Goal: Task Accomplishment & Management: Use online tool/utility

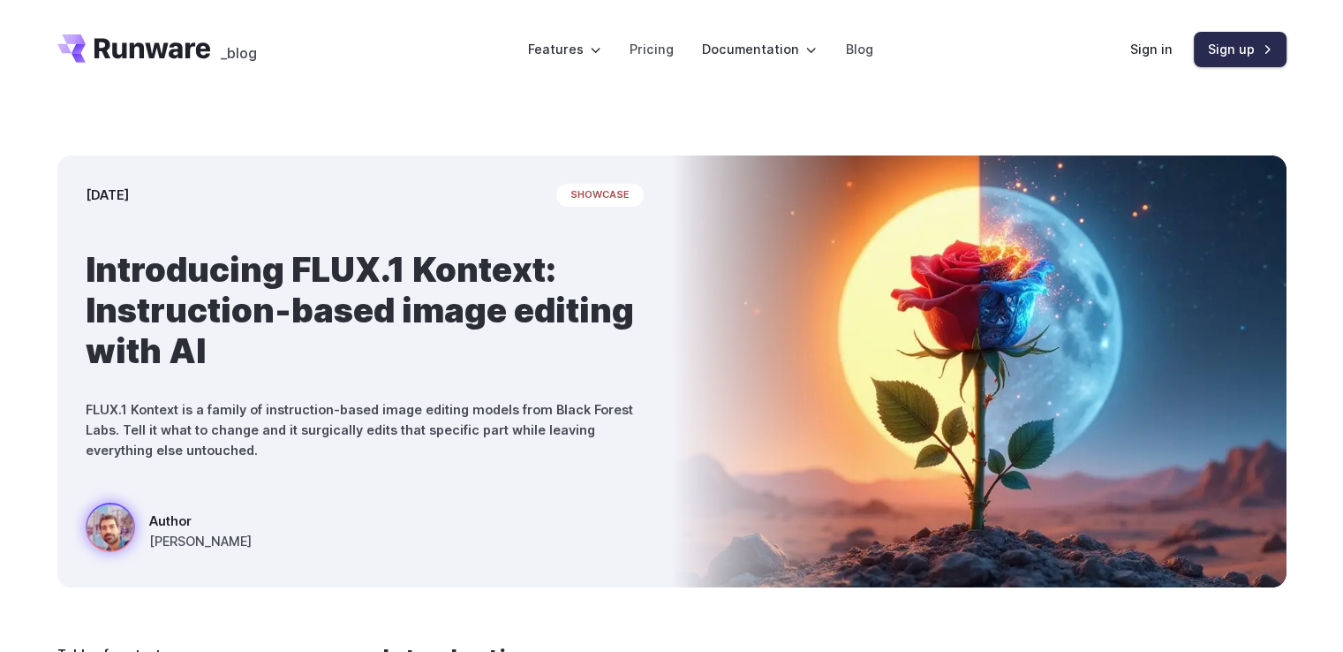
click at [1249, 49] on link "Sign up" at bounding box center [1240, 49] width 93 height 34
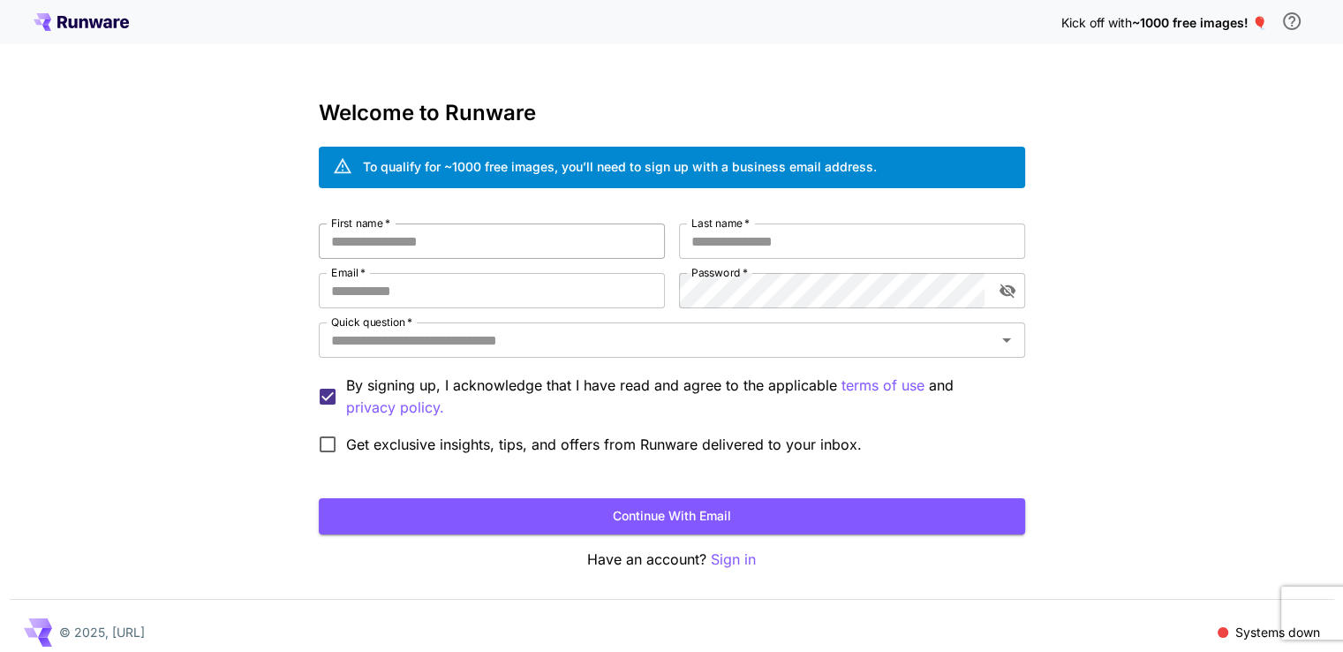
click at [483, 243] on input "First name   *" at bounding box center [492, 240] width 346 height 35
type input "***"
type input "****"
click at [493, 296] on input "Email   *" at bounding box center [492, 290] width 346 height 35
paste input "**********"
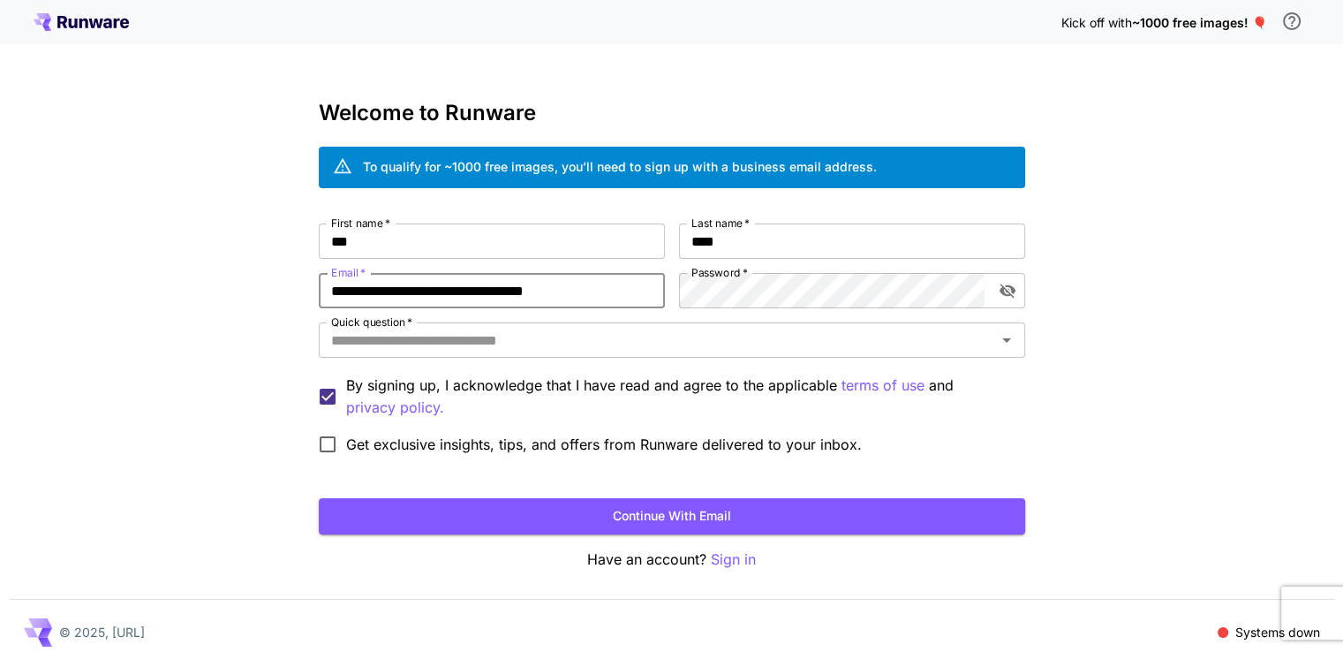
type input "**********"
click at [721, 348] on input "Quick question   *" at bounding box center [657, 340] width 667 height 25
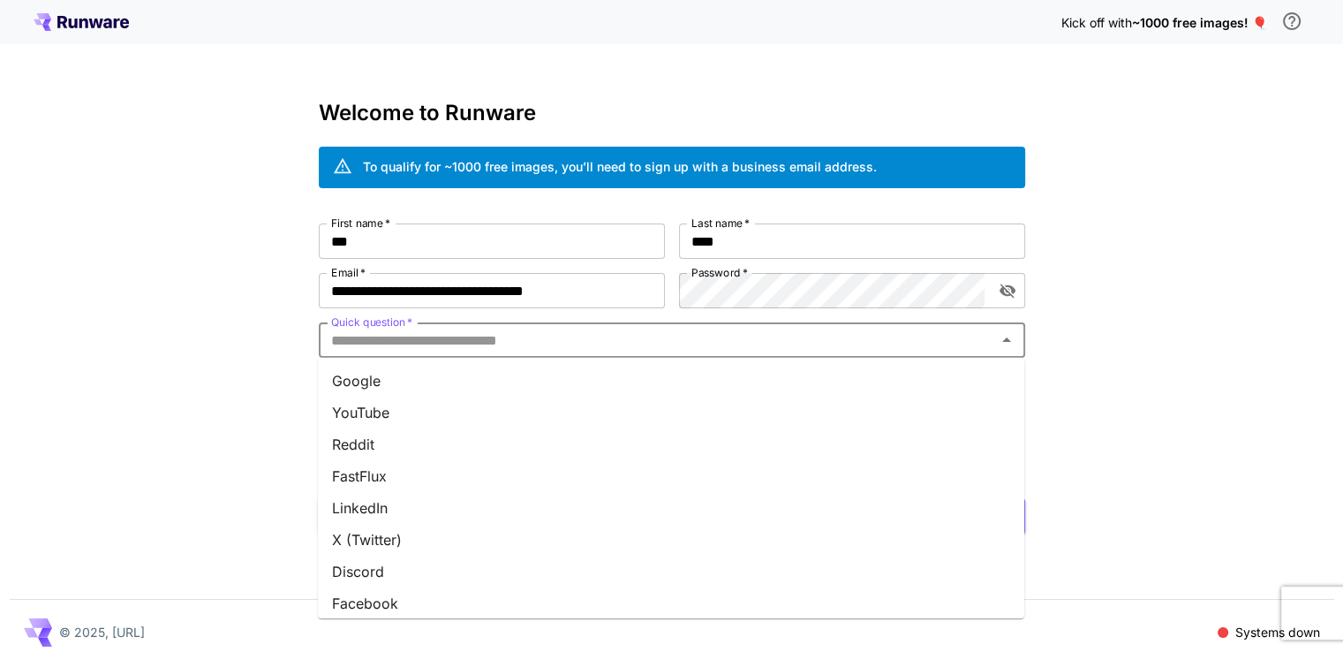
click at [569, 377] on li "Google" at bounding box center [671, 381] width 706 height 32
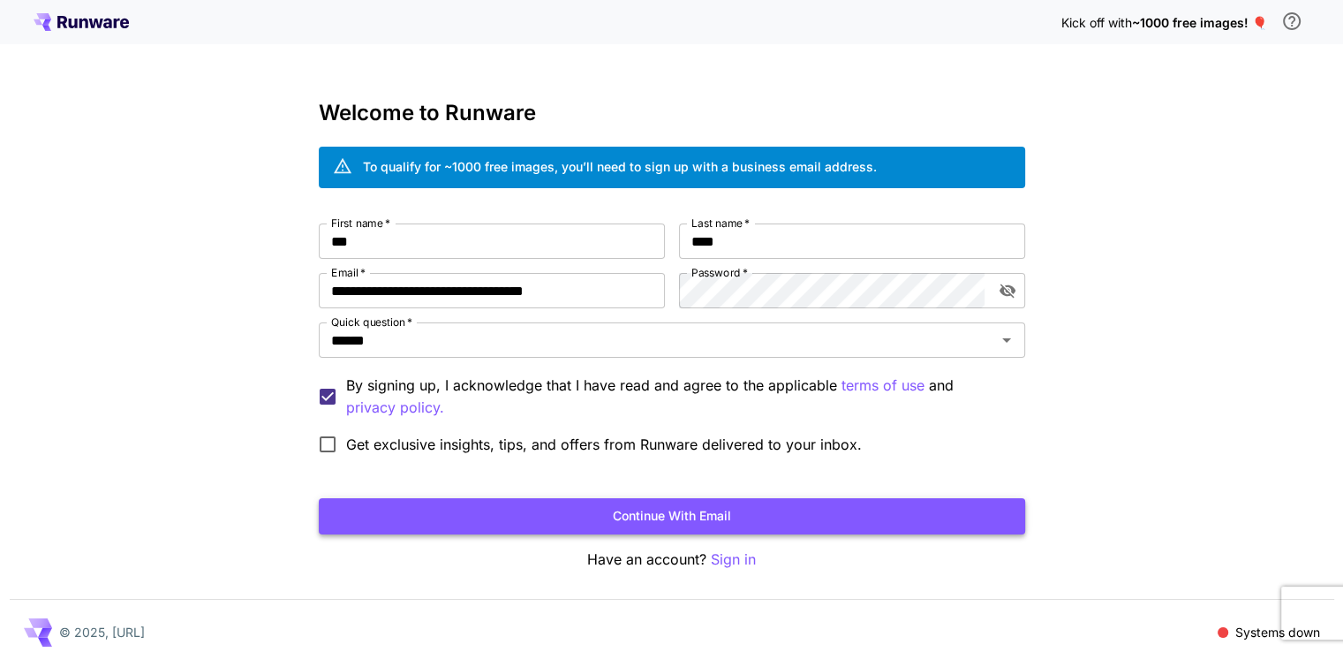
click at [638, 515] on button "Continue with email" at bounding box center [672, 516] width 706 height 36
click at [779, 499] on button "Continue with email" at bounding box center [672, 516] width 706 height 36
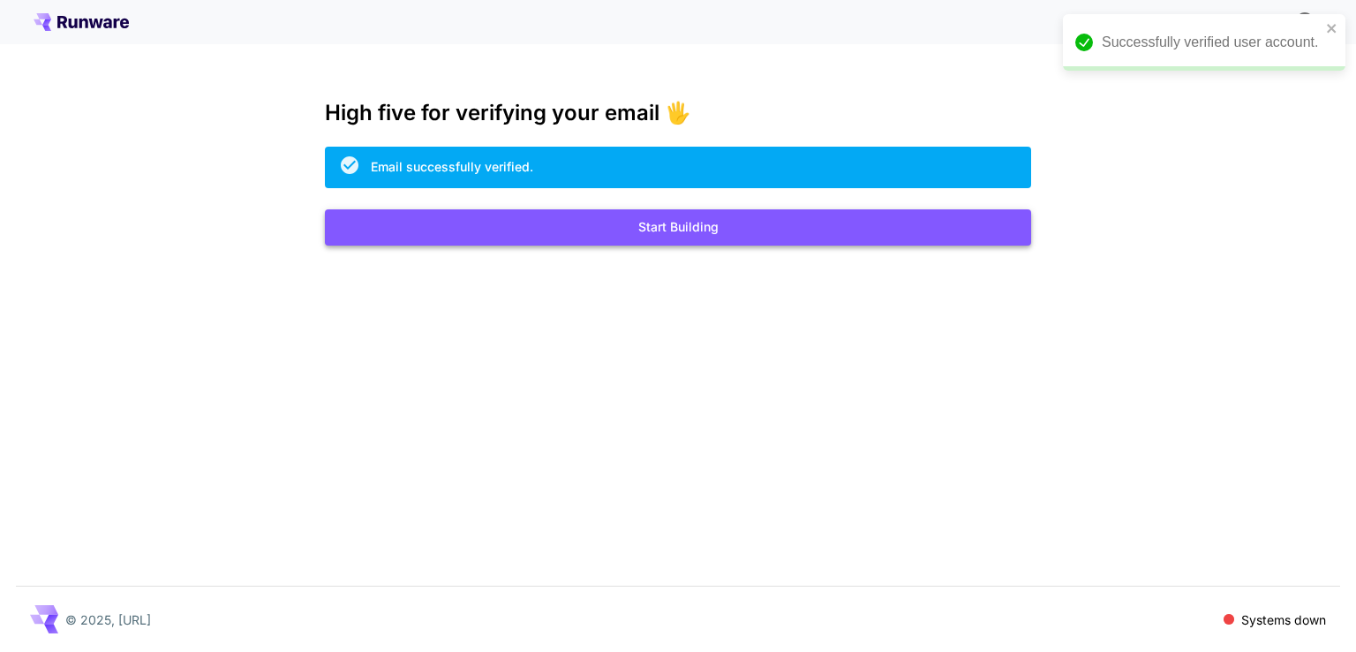
click at [699, 231] on button "Start Building" at bounding box center [678, 227] width 706 height 36
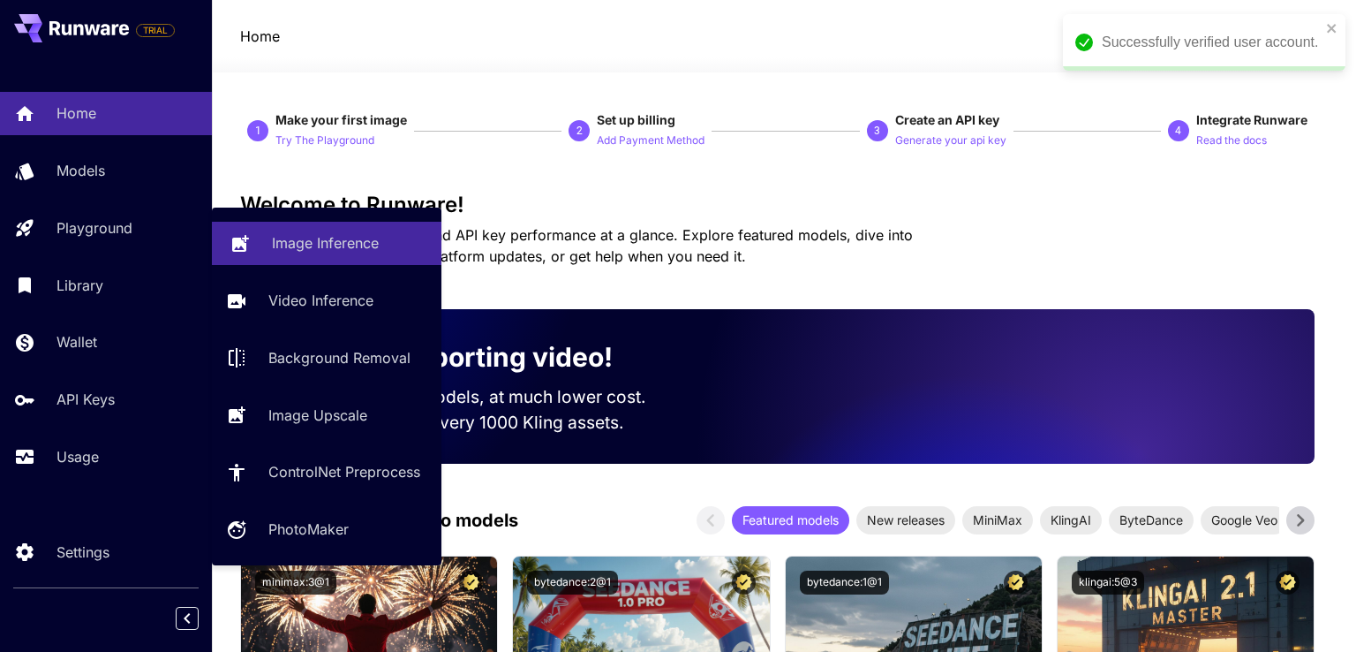
click at [289, 241] on p "Image Inference" at bounding box center [325, 242] width 107 height 21
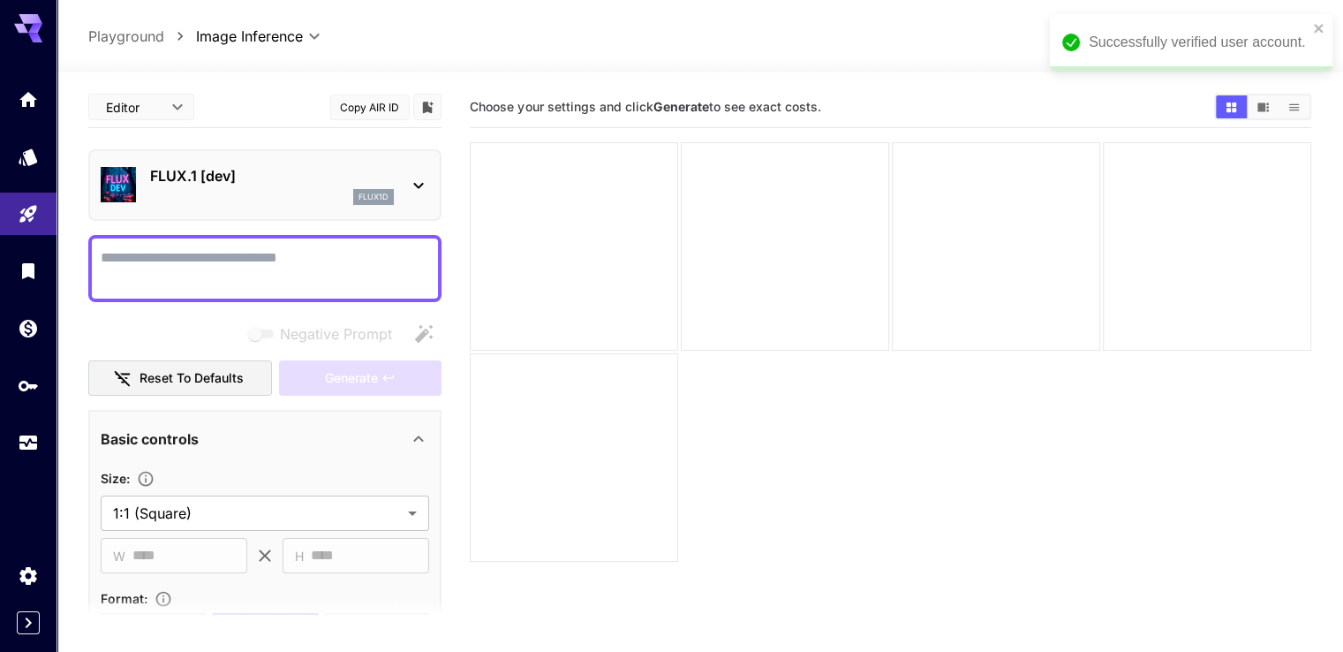
click at [374, 177] on p "FLUX.1 [dev]" at bounding box center [272, 175] width 244 height 21
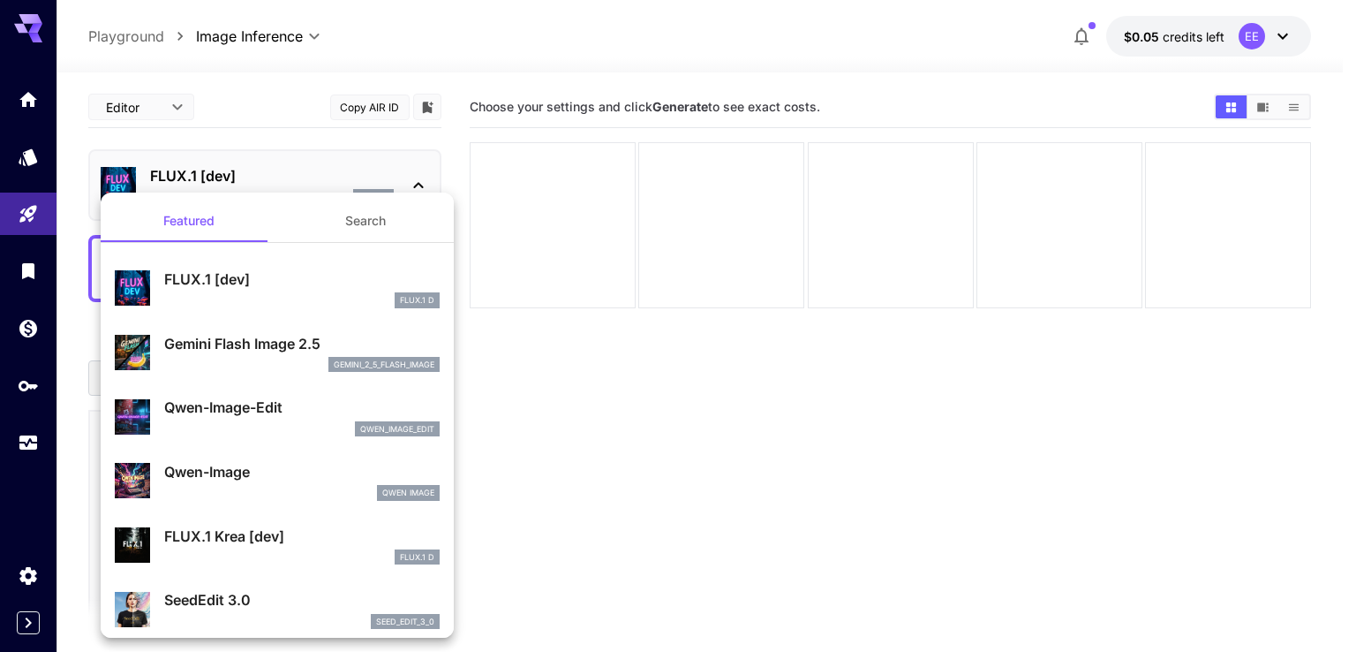
click at [320, 277] on p "FLUX.1 [dev]" at bounding box center [302, 278] width 276 height 21
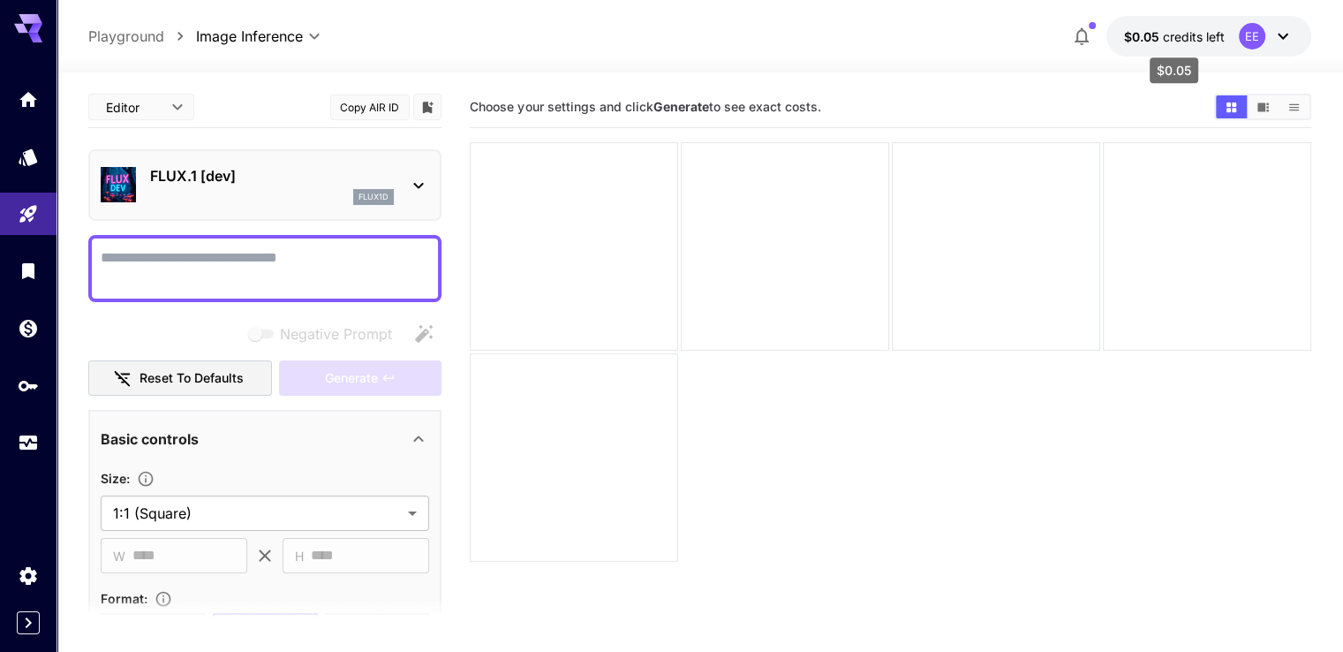
click at [1197, 38] on span "credits left" at bounding box center [1194, 36] width 62 height 15
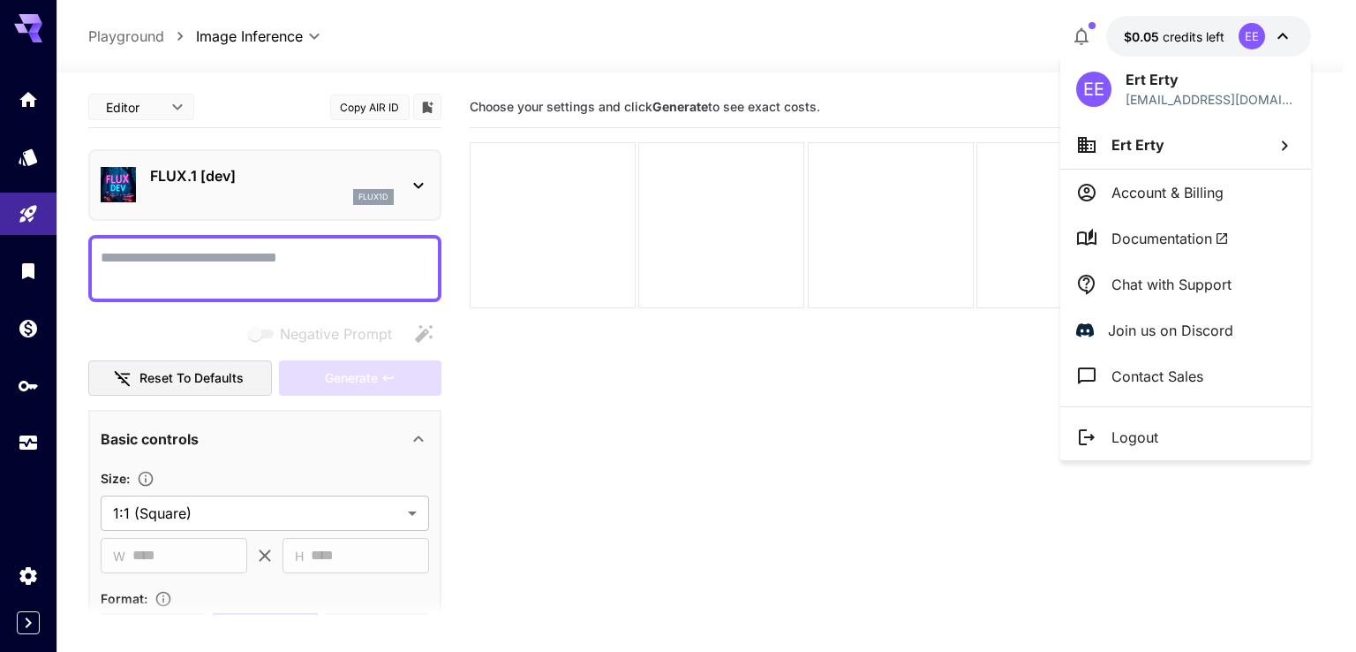
click at [1197, 38] on div at bounding box center [678, 326] width 1356 height 652
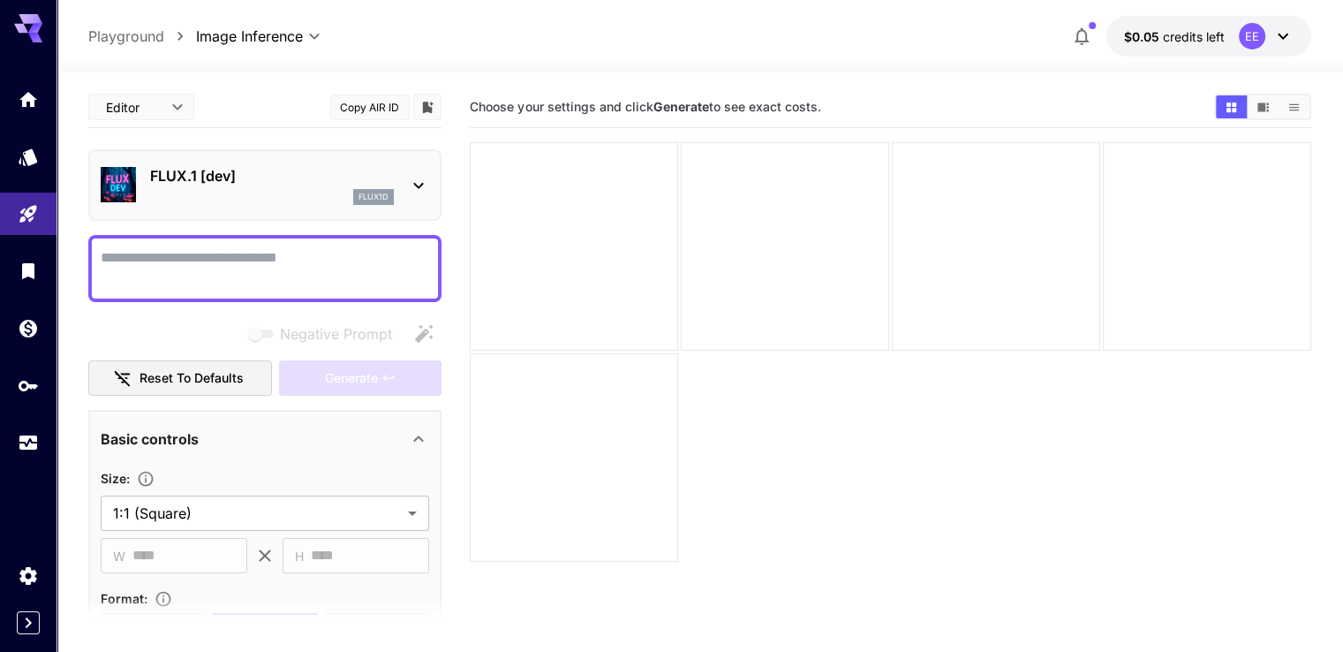
click at [259, 35] on body "**********" at bounding box center [671, 395] width 1343 height 791
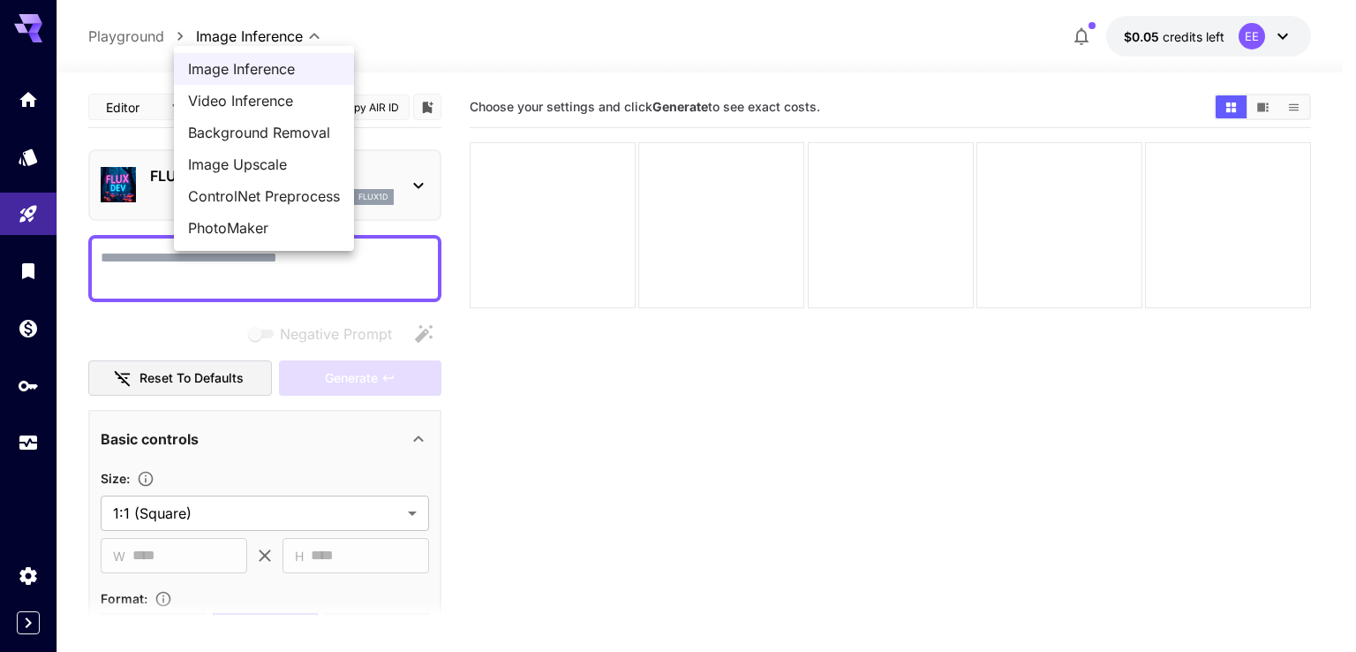
click at [258, 34] on div at bounding box center [678, 326] width 1356 height 652
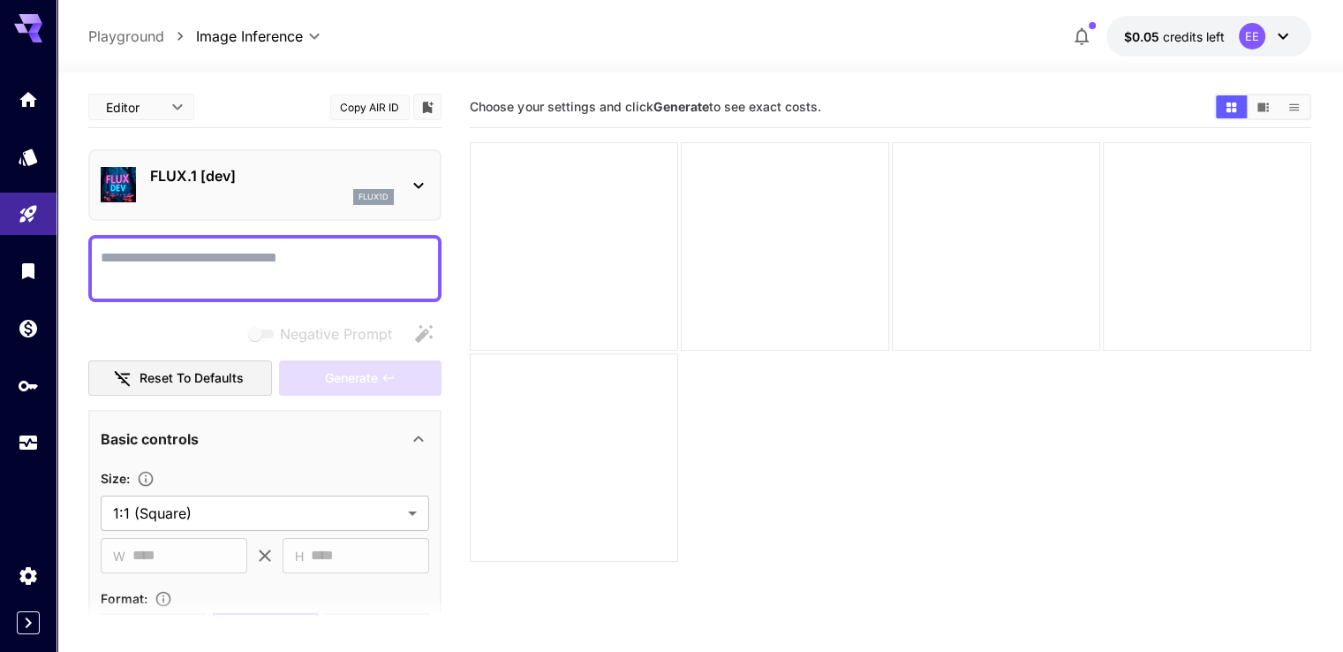
click at [349, 253] on textarea "Negative Prompt" at bounding box center [265, 268] width 329 height 42
click at [226, 369] on button "Reset to defaults" at bounding box center [180, 378] width 184 height 36
click at [424, 105] on icon "Add to library" at bounding box center [428, 107] width 11 height 11
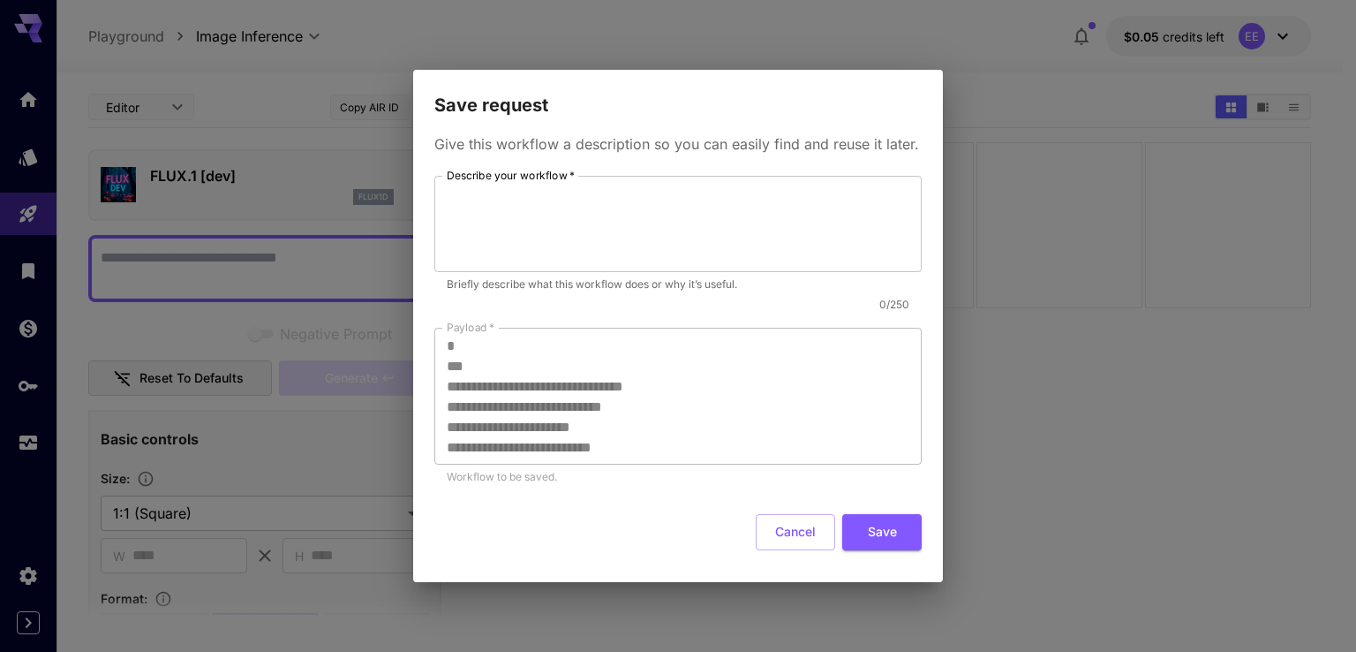
click at [367, 110] on div "**********" at bounding box center [678, 326] width 1356 height 652
click at [787, 531] on button "Cancel" at bounding box center [795, 532] width 79 height 36
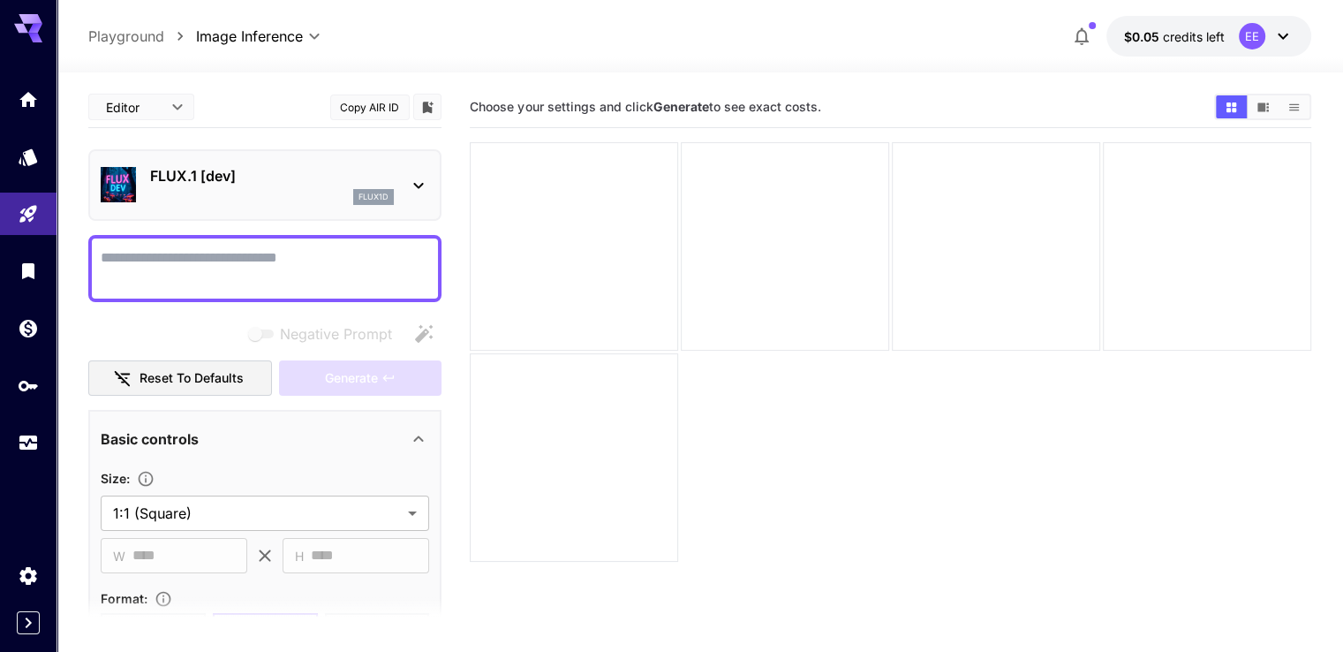
click at [280, 265] on textarea "Negative Prompt" at bounding box center [265, 268] width 329 height 42
click at [198, 174] on p "FLUX.1 [dev]" at bounding box center [272, 175] width 244 height 21
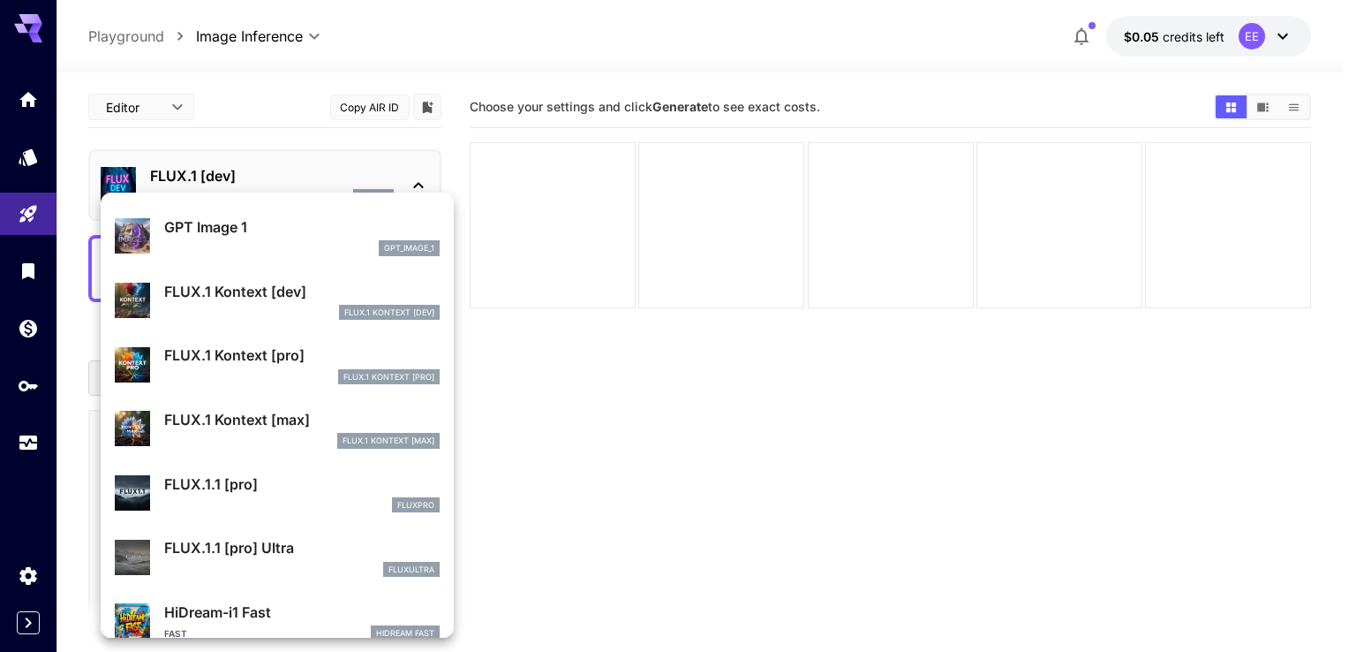
scroll to position [1061, 0]
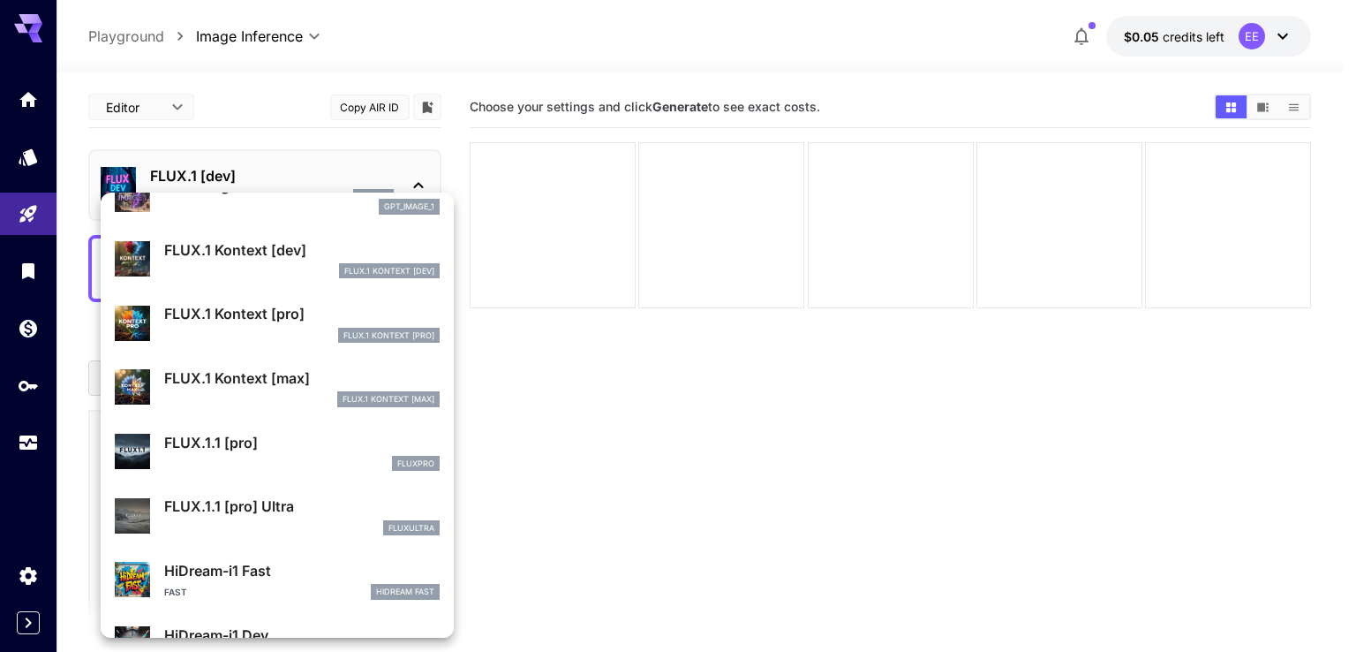
click at [245, 378] on p "FLUX.1 Kontext [max]" at bounding box center [302, 377] width 276 height 21
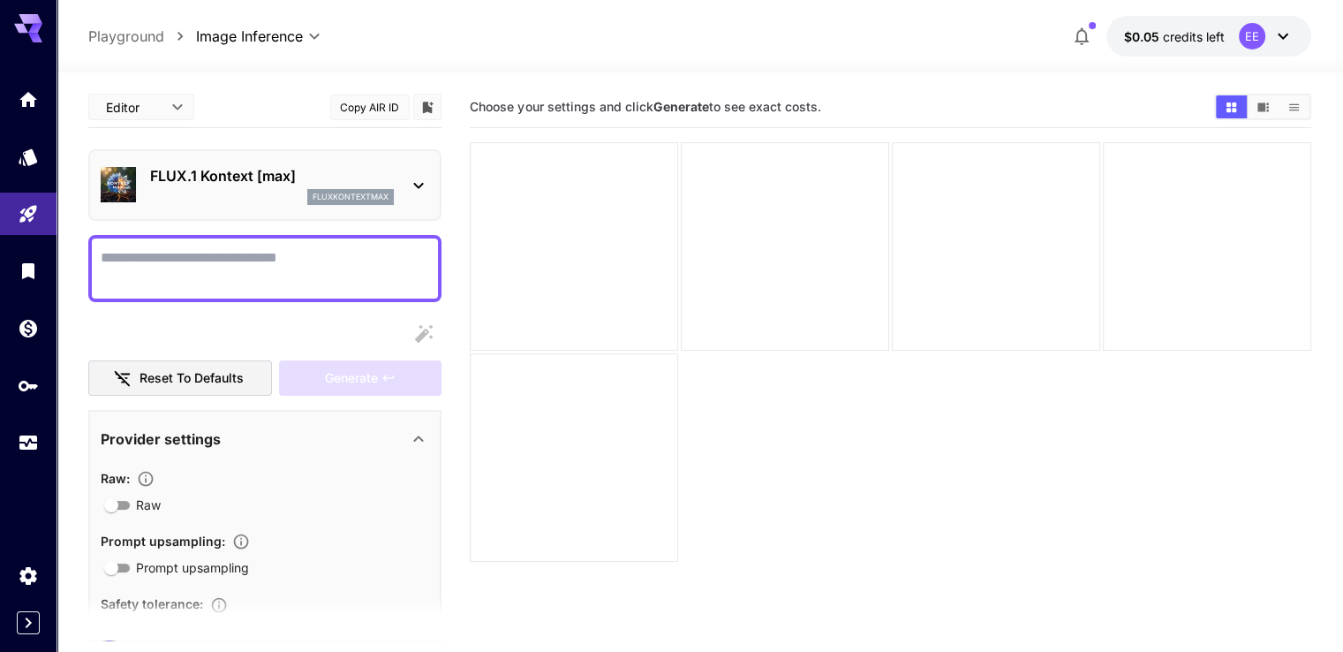
click at [232, 181] on p "FLUX.1 Kontext [max]" at bounding box center [272, 175] width 244 height 21
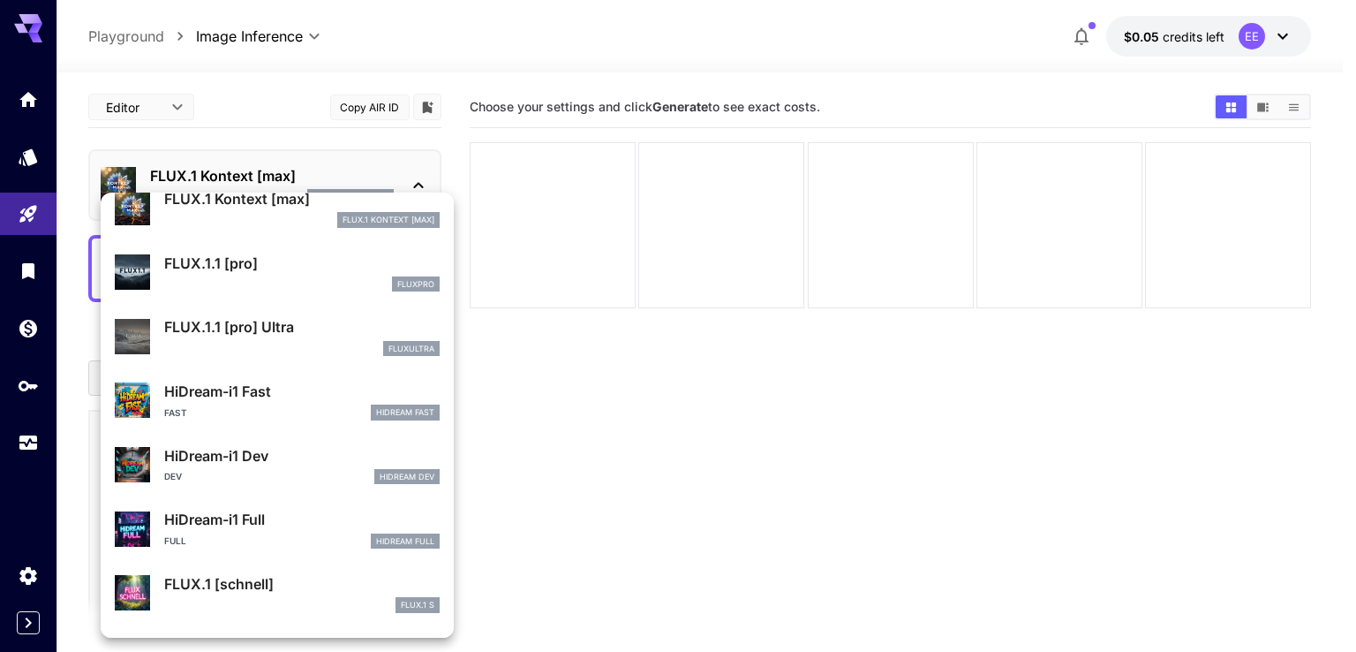
scroll to position [976, 0]
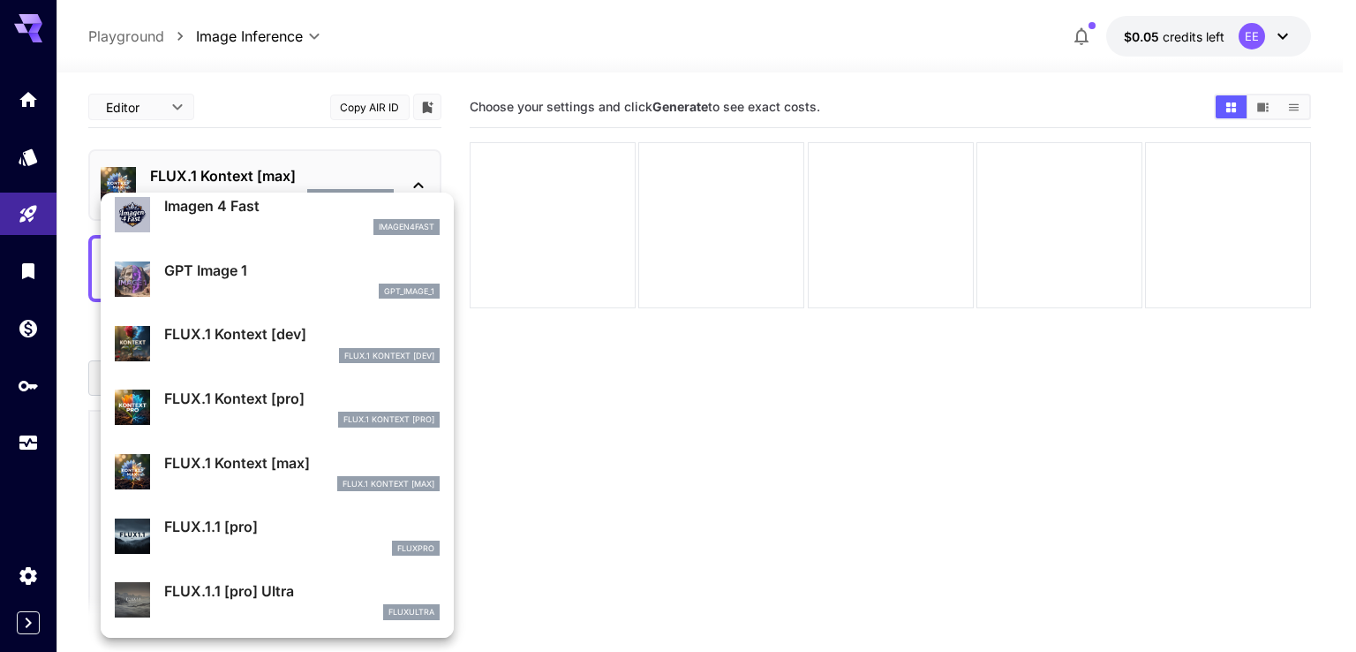
click at [237, 398] on p "FLUX.1 Kontext [pro]" at bounding box center [302, 398] width 276 height 21
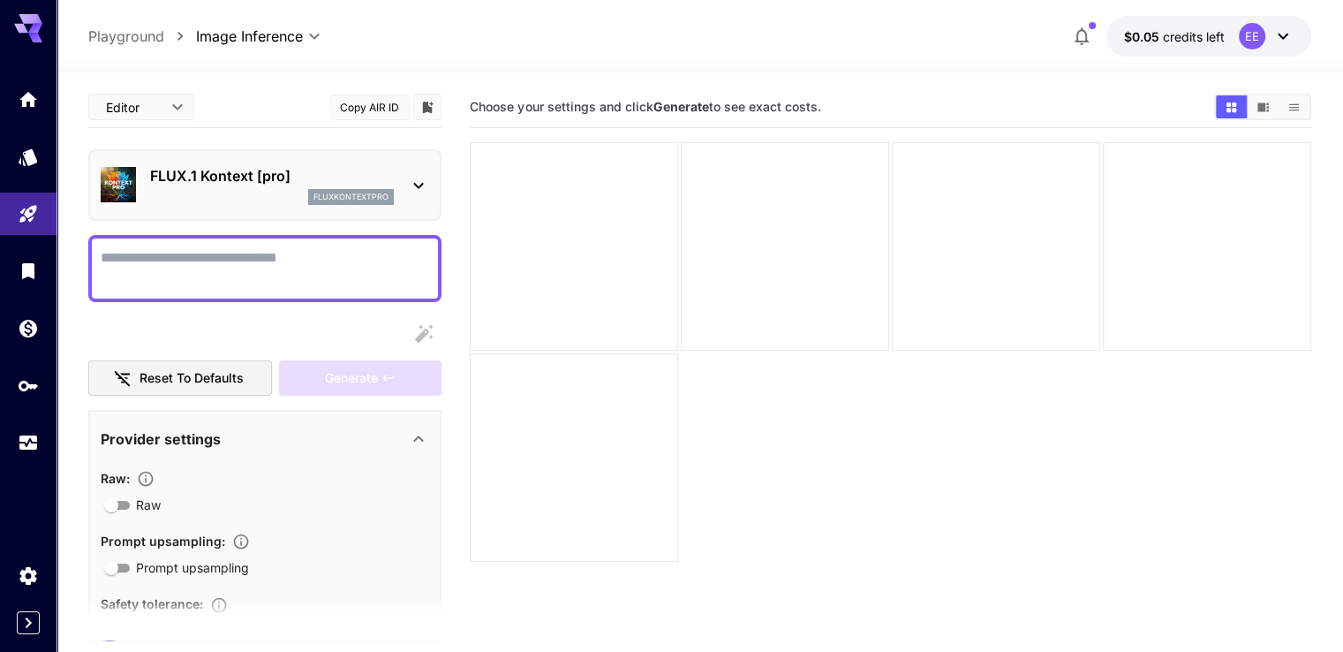
click at [240, 196] on div "fluxkontextpro" at bounding box center [272, 197] width 244 height 16
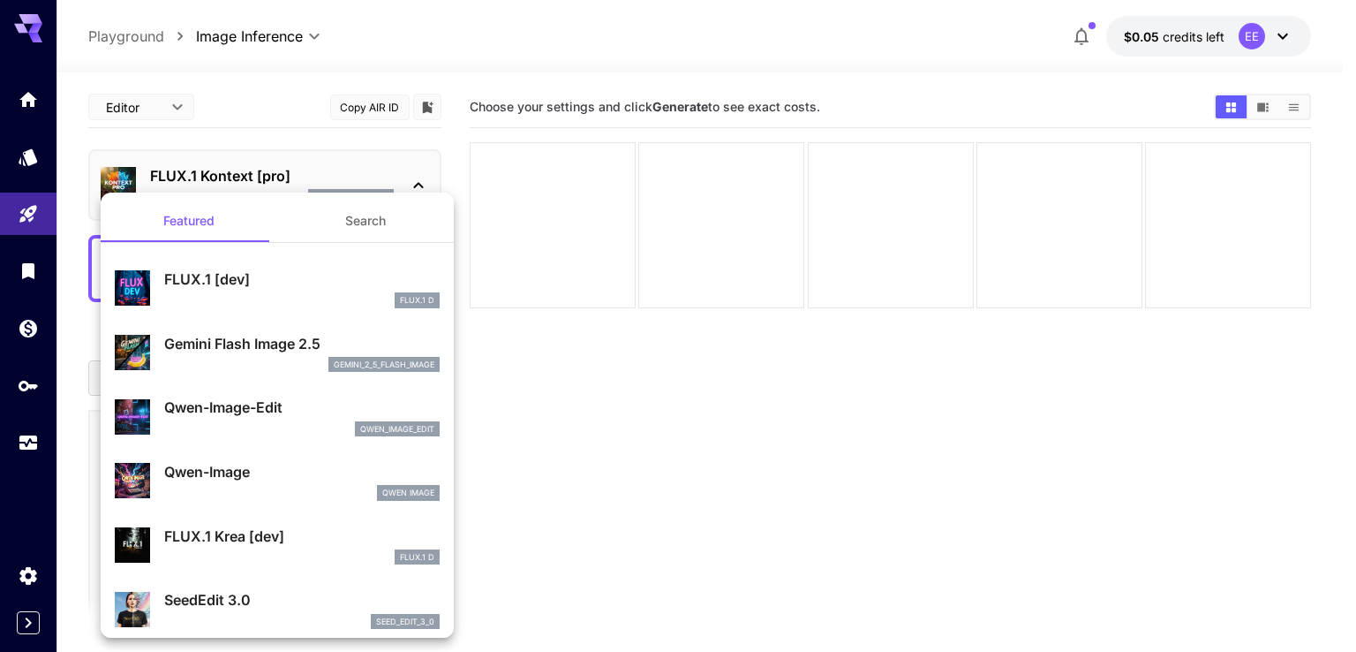
click at [261, 259] on li "FLUX.1 [dev] FLUX.1 D" at bounding box center [277, 288] width 353 height 64
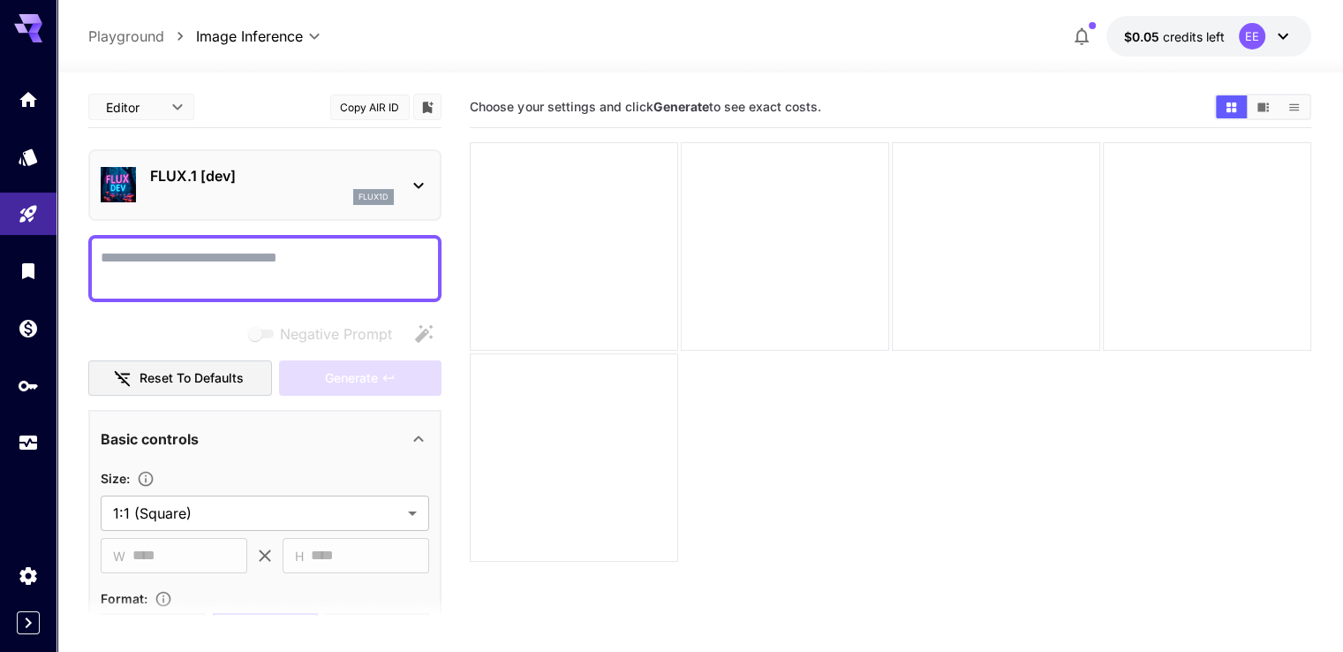
click at [286, 248] on textarea "Negative Prompt" at bounding box center [265, 268] width 329 height 42
paste textarea "**********"
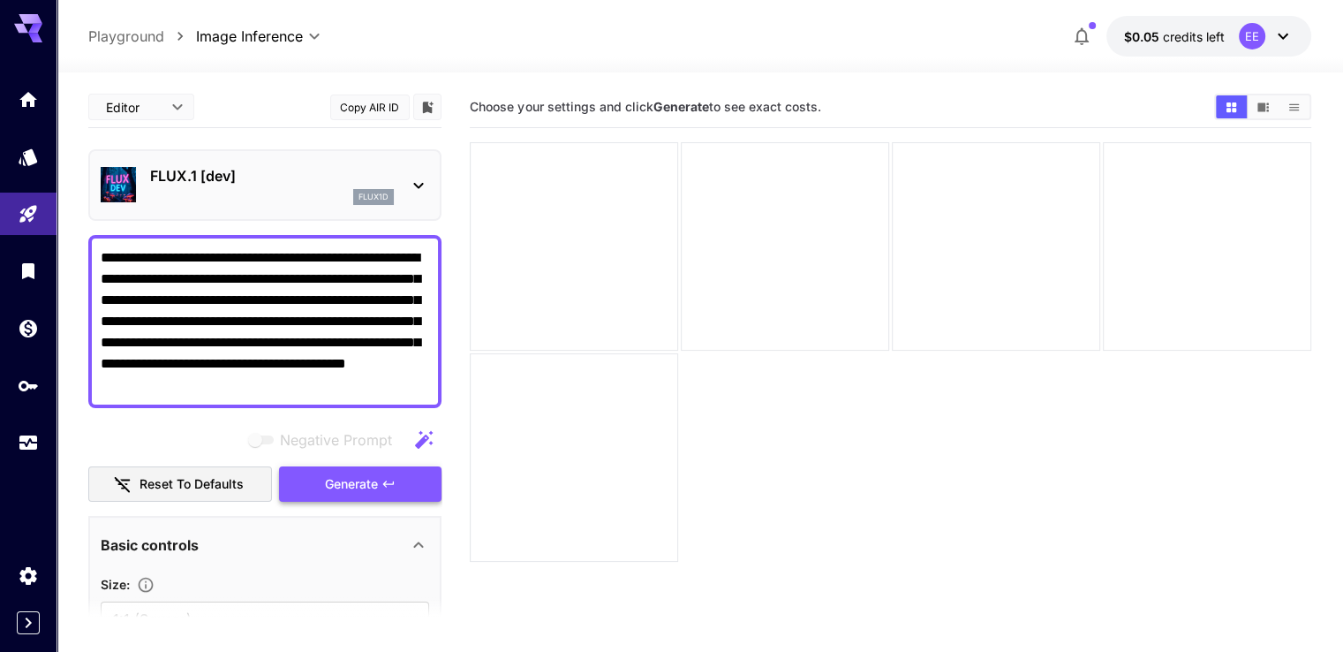
click at [339, 480] on span "Generate" at bounding box center [351, 484] width 53 height 22
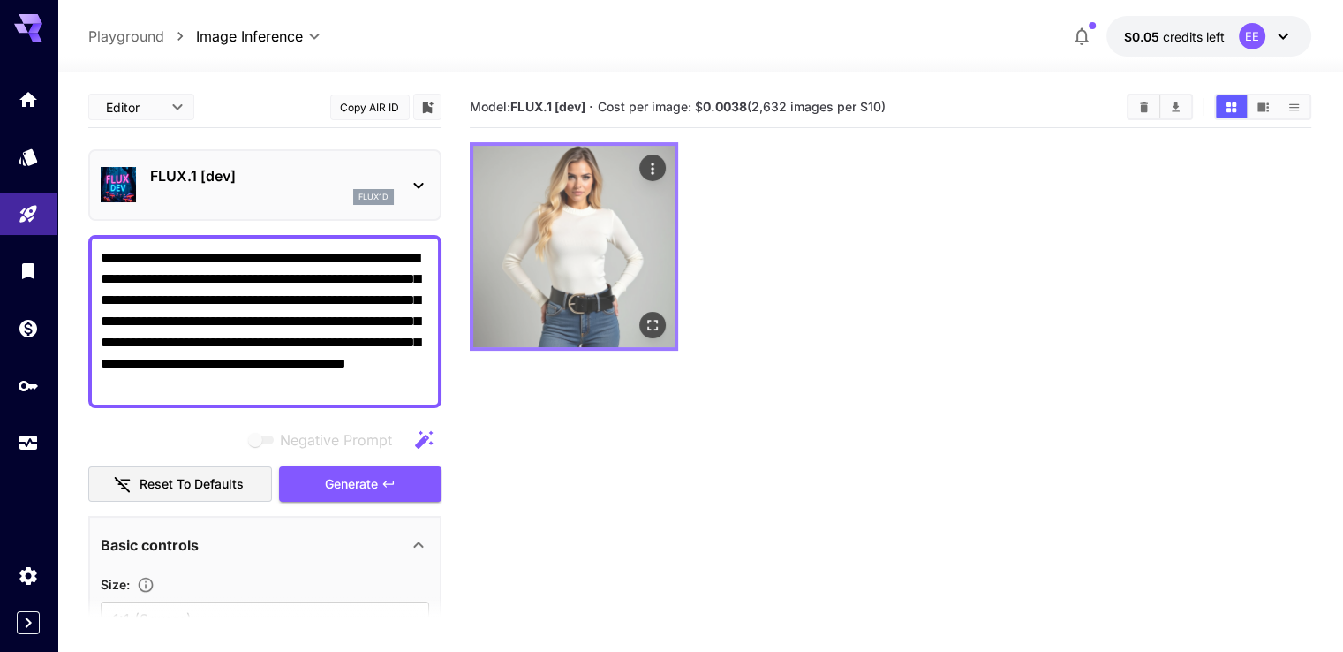
click at [548, 236] on img at bounding box center [573, 246] width 201 height 201
click at [644, 316] on icon "Open in fullscreen" at bounding box center [653, 325] width 18 height 18
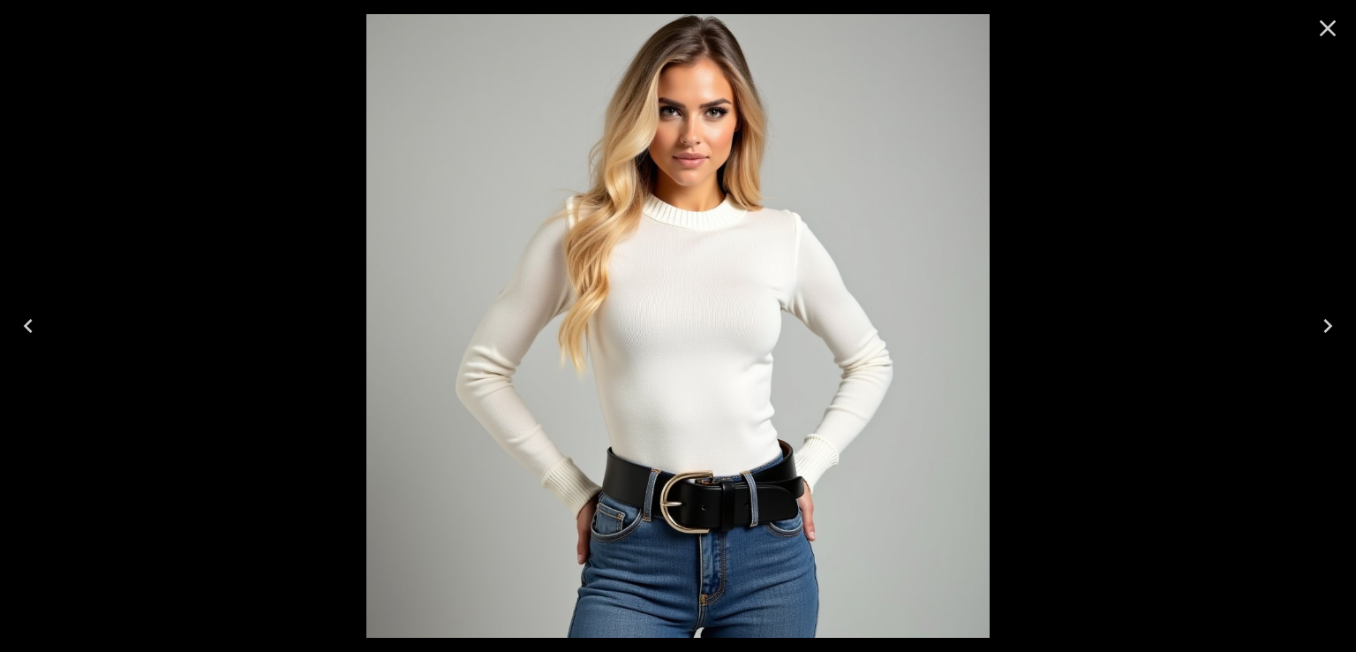
click at [1320, 24] on icon "Close" at bounding box center [1328, 28] width 28 height 28
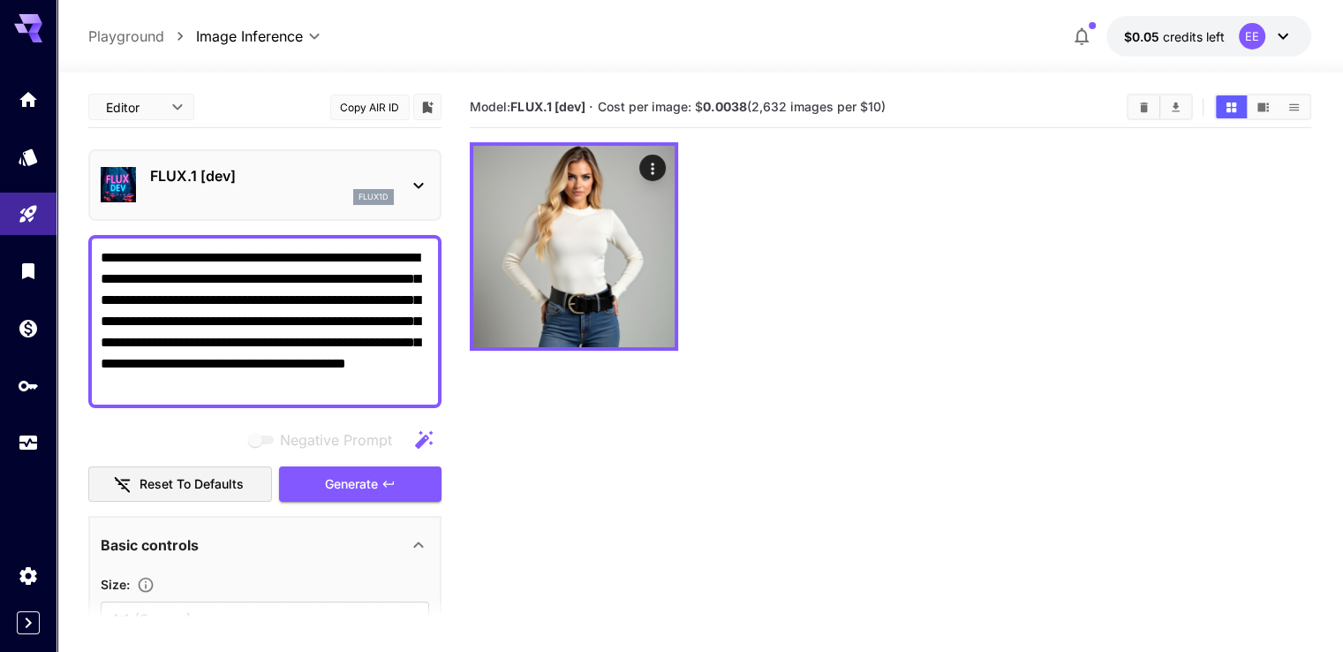
click at [272, 278] on textarea "**********" at bounding box center [265, 321] width 329 height 148
click at [343, 481] on span "Generate" at bounding box center [351, 484] width 53 height 22
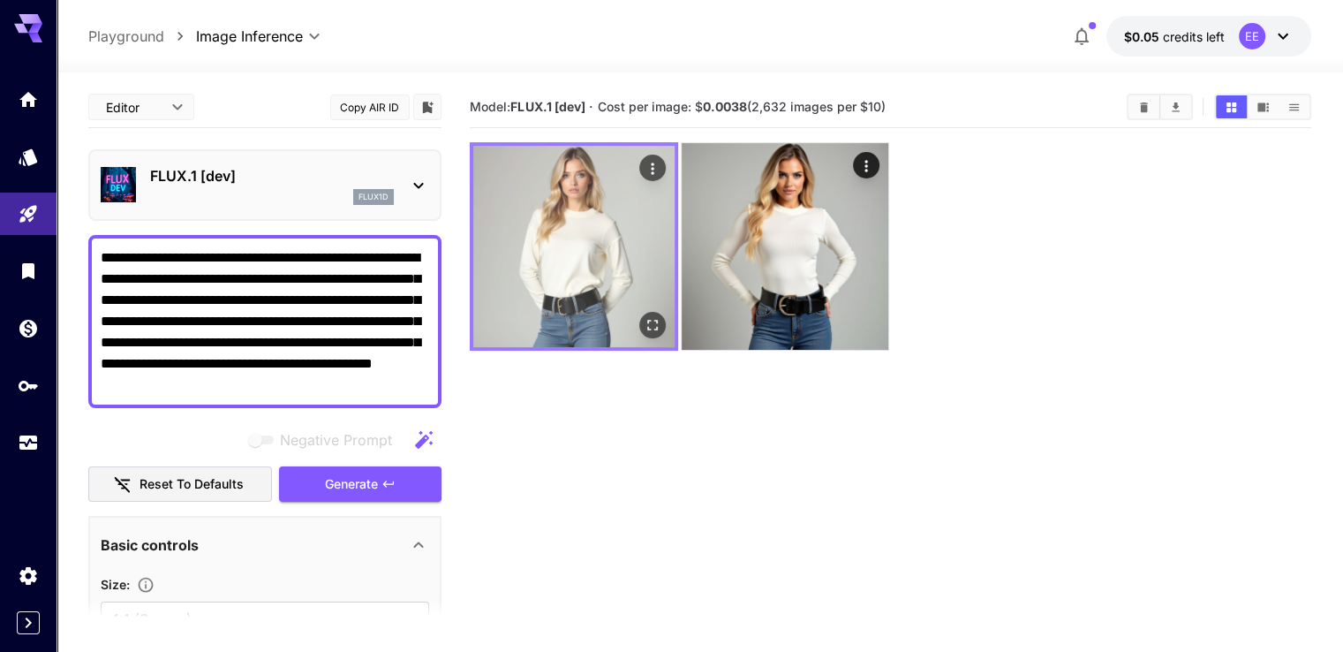
click at [524, 219] on img at bounding box center [573, 246] width 201 height 201
click at [644, 316] on icon "Open in fullscreen" at bounding box center [653, 325] width 18 height 18
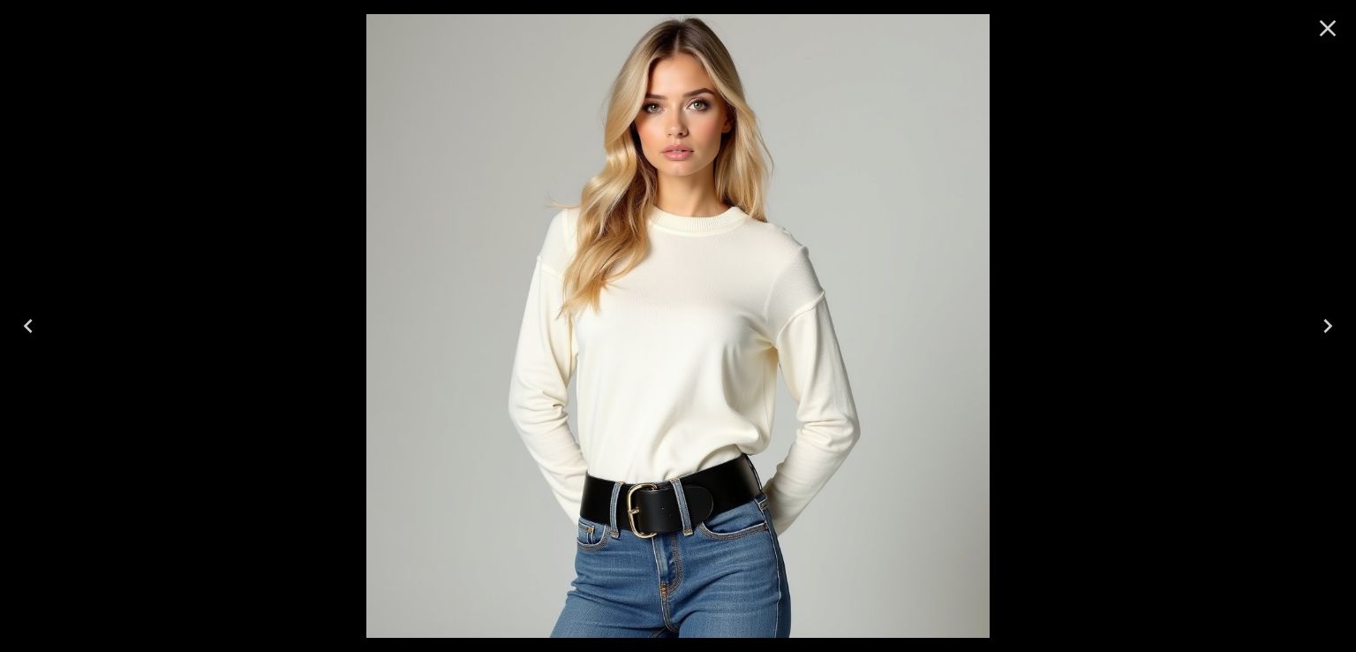
click at [1333, 26] on icon "Close" at bounding box center [1328, 28] width 28 height 28
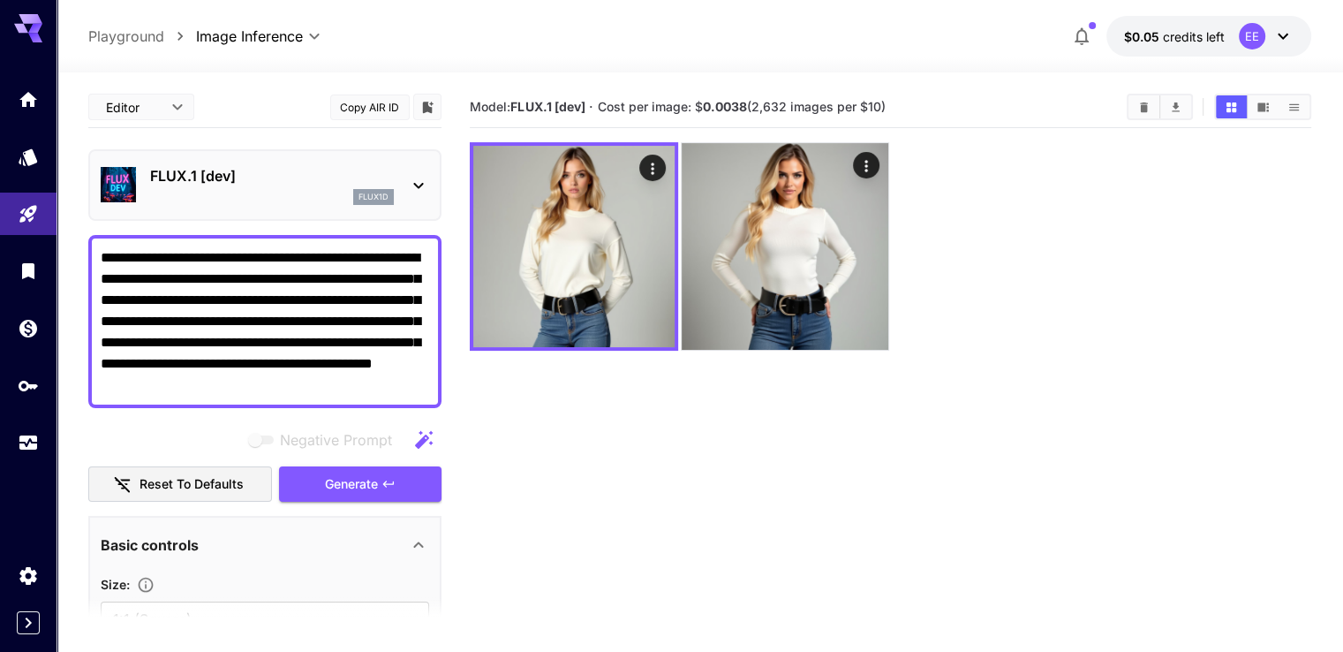
click at [405, 256] on textarea "**********" at bounding box center [265, 321] width 329 height 148
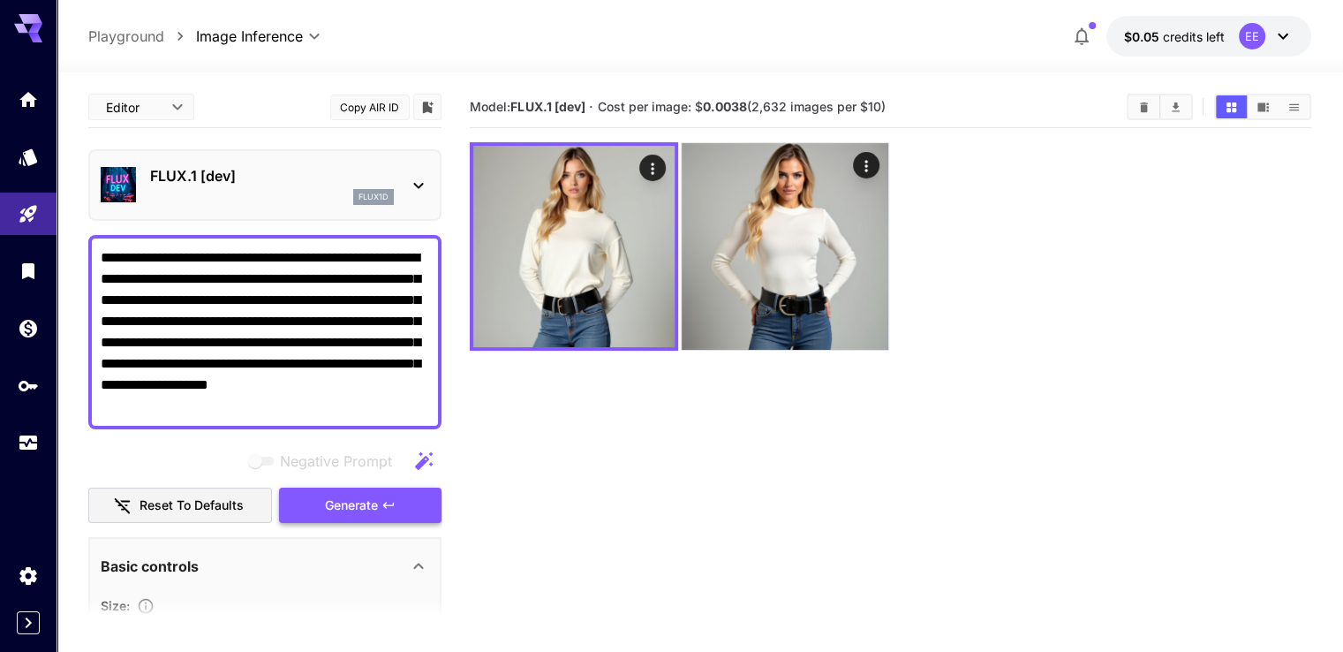
type textarea "**********"
click at [353, 500] on span "Generate" at bounding box center [351, 506] width 53 height 22
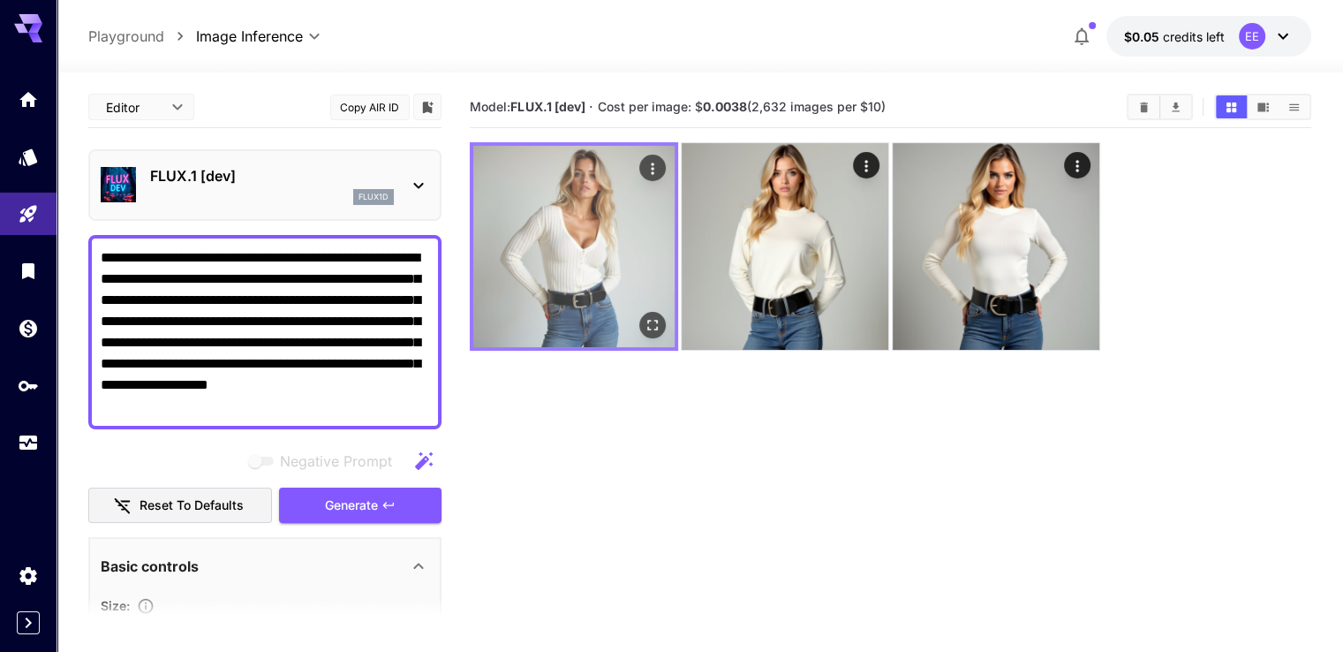
click at [549, 223] on img at bounding box center [573, 246] width 201 height 201
click at [644, 316] on icon "Open in fullscreen" at bounding box center [653, 325] width 18 height 18
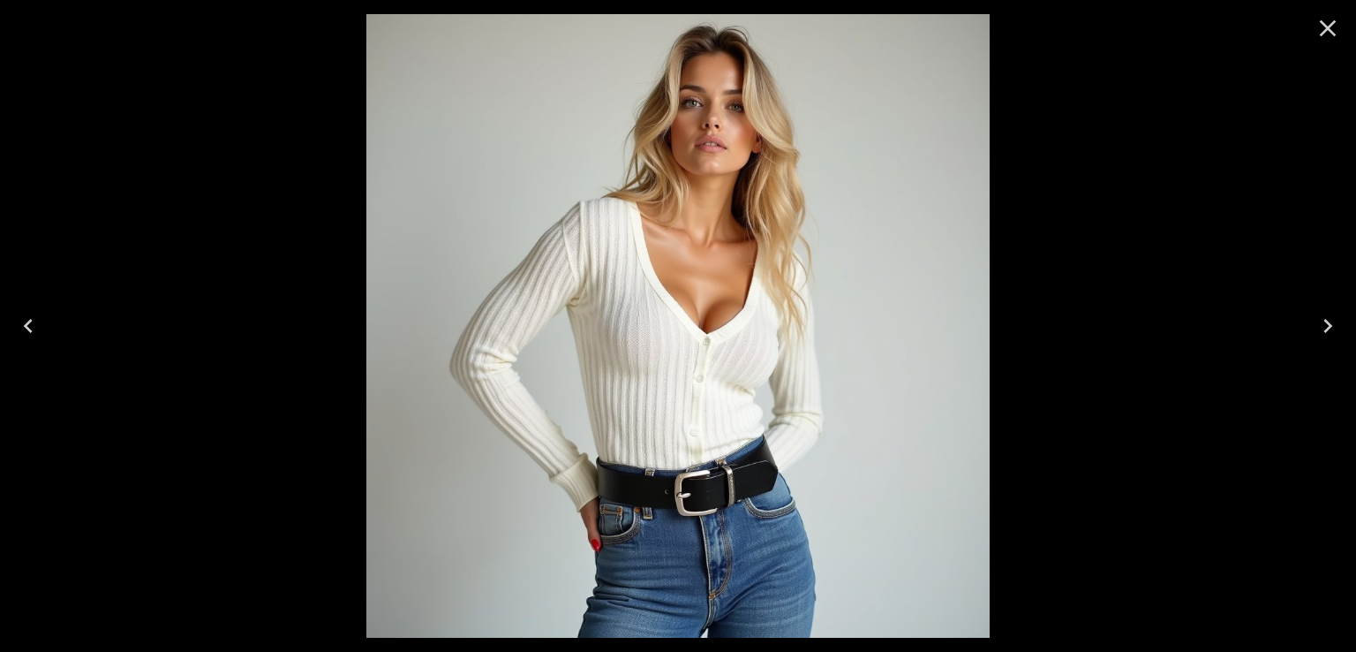
click at [1332, 33] on icon "Close" at bounding box center [1328, 28] width 17 height 17
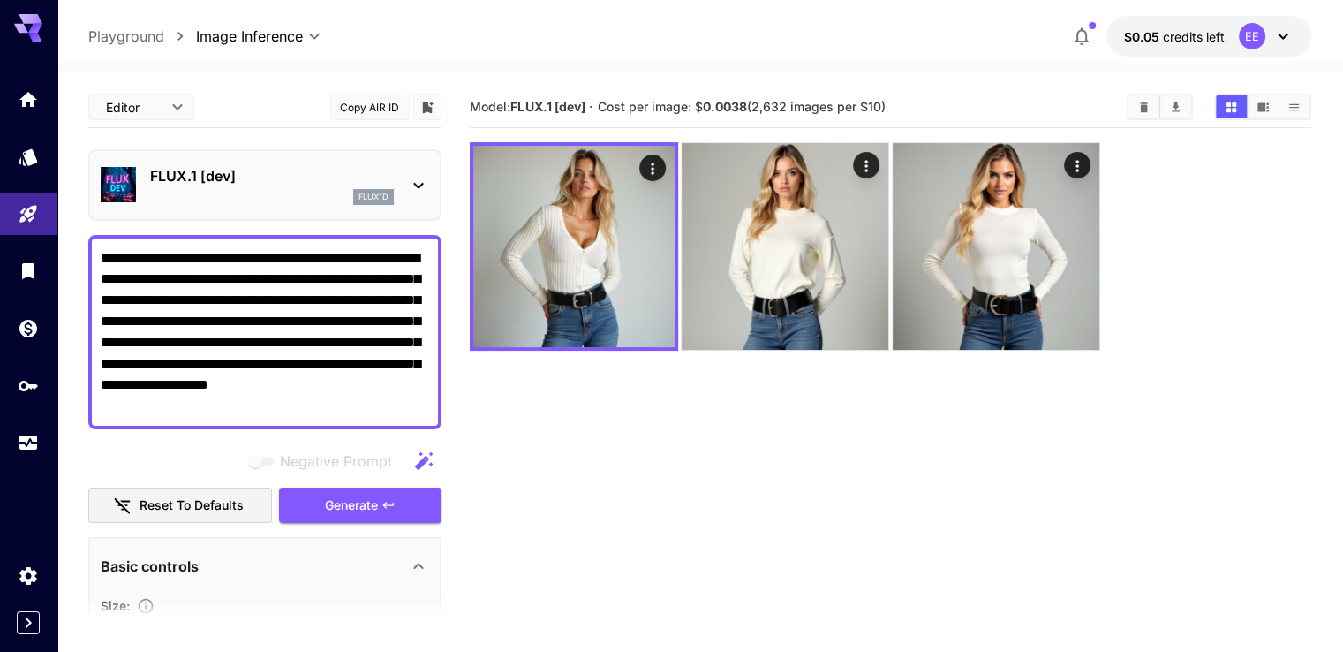
click at [296, 185] on div "FLUX.1 [dev] flux1d" at bounding box center [272, 185] width 244 height 40
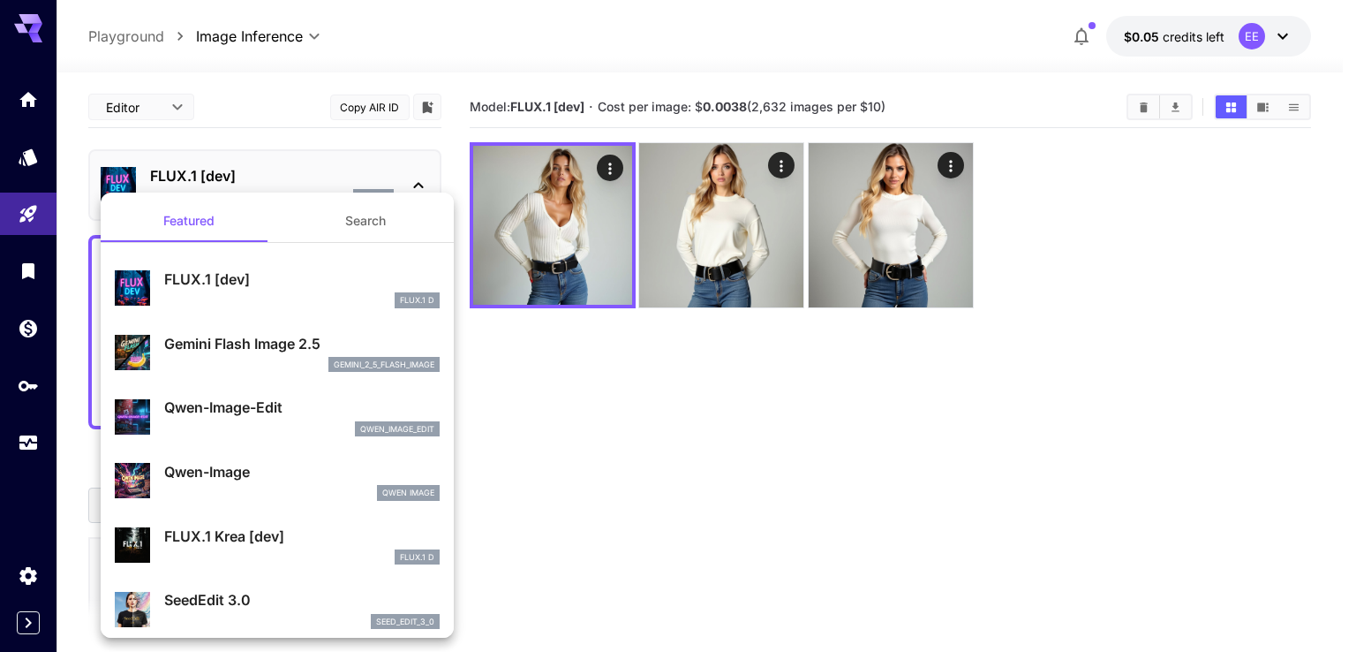
click at [296, 185] on div at bounding box center [678, 326] width 1356 height 652
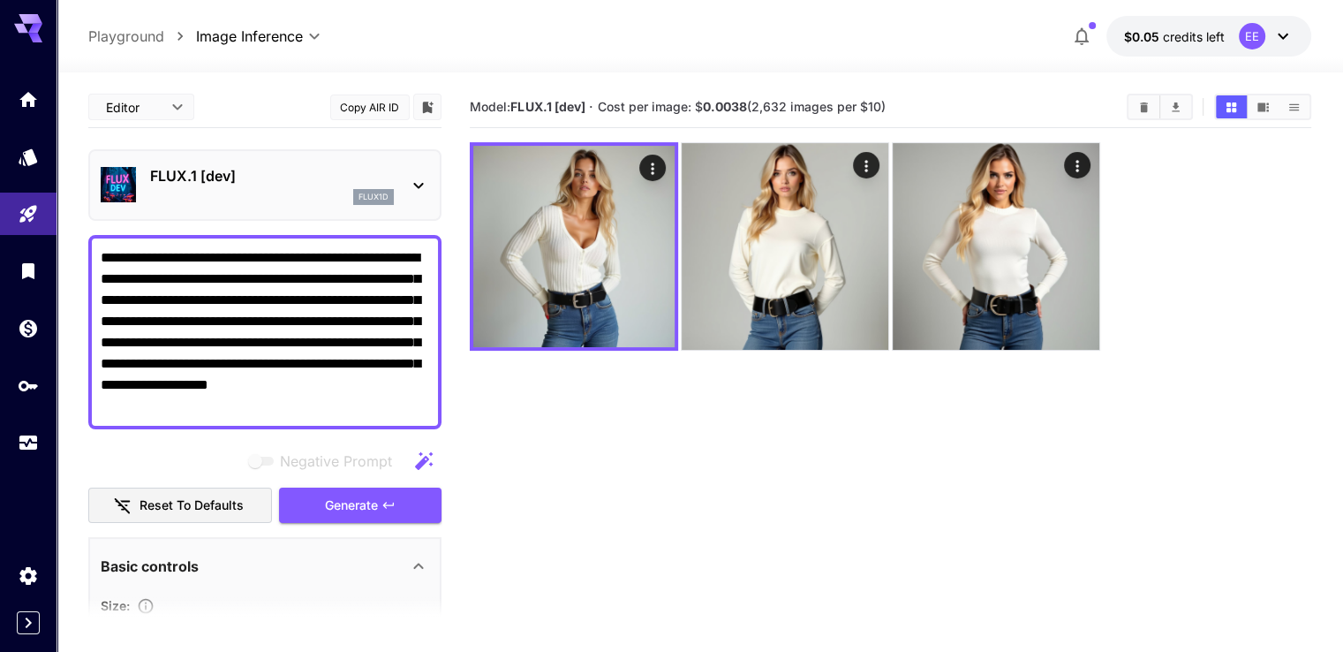
click at [168, 109] on body "**********" at bounding box center [671, 395] width 1343 height 791
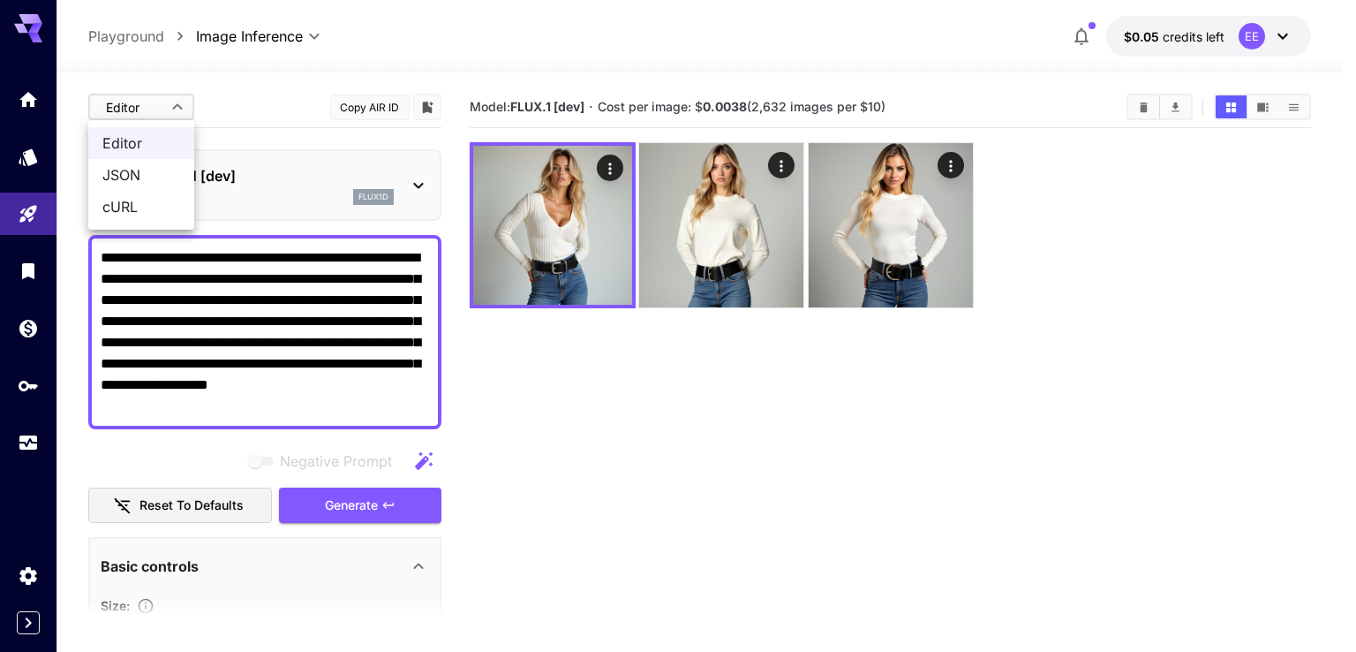
click at [168, 109] on div at bounding box center [678, 326] width 1356 height 652
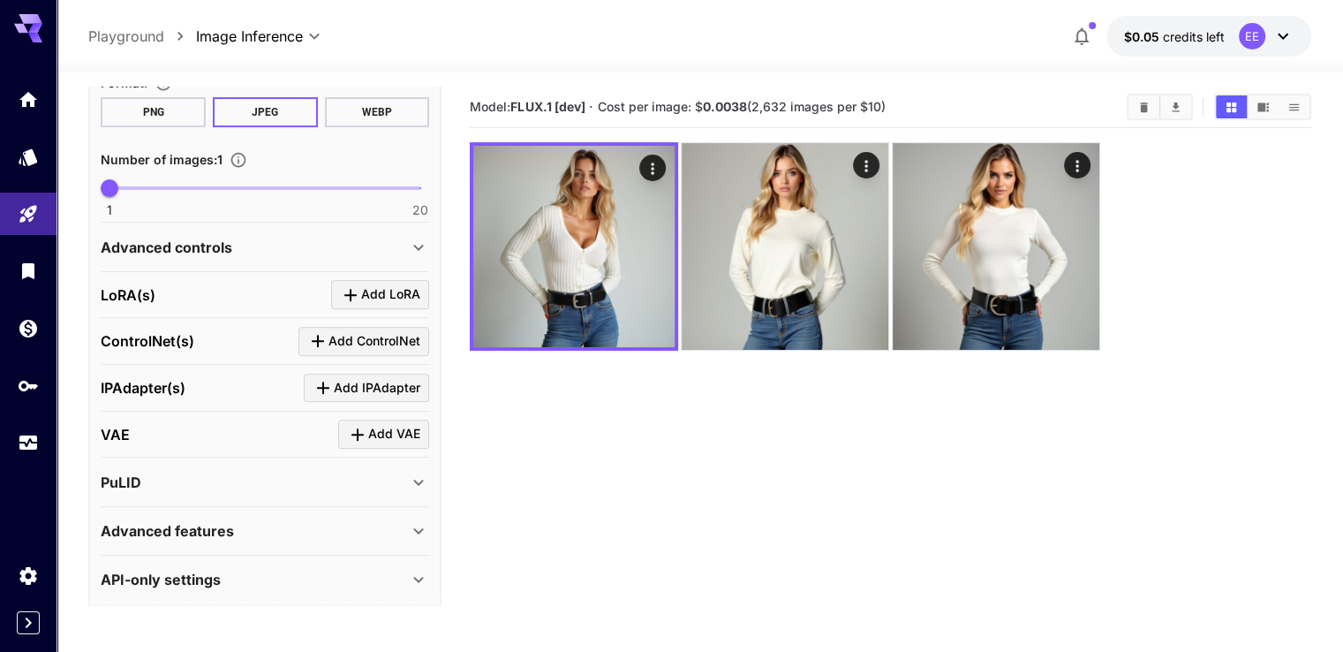
scroll to position [646, 0]
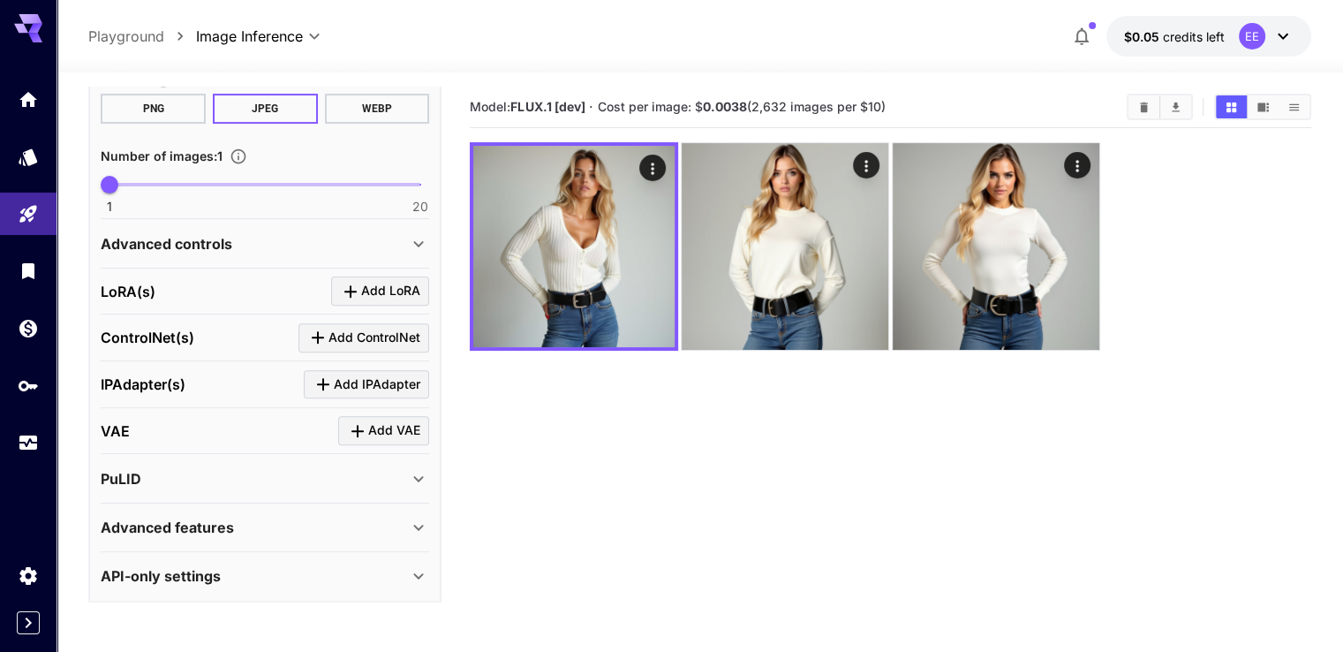
click at [338, 237] on div "Advanced controls" at bounding box center [254, 243] width 307 height 21
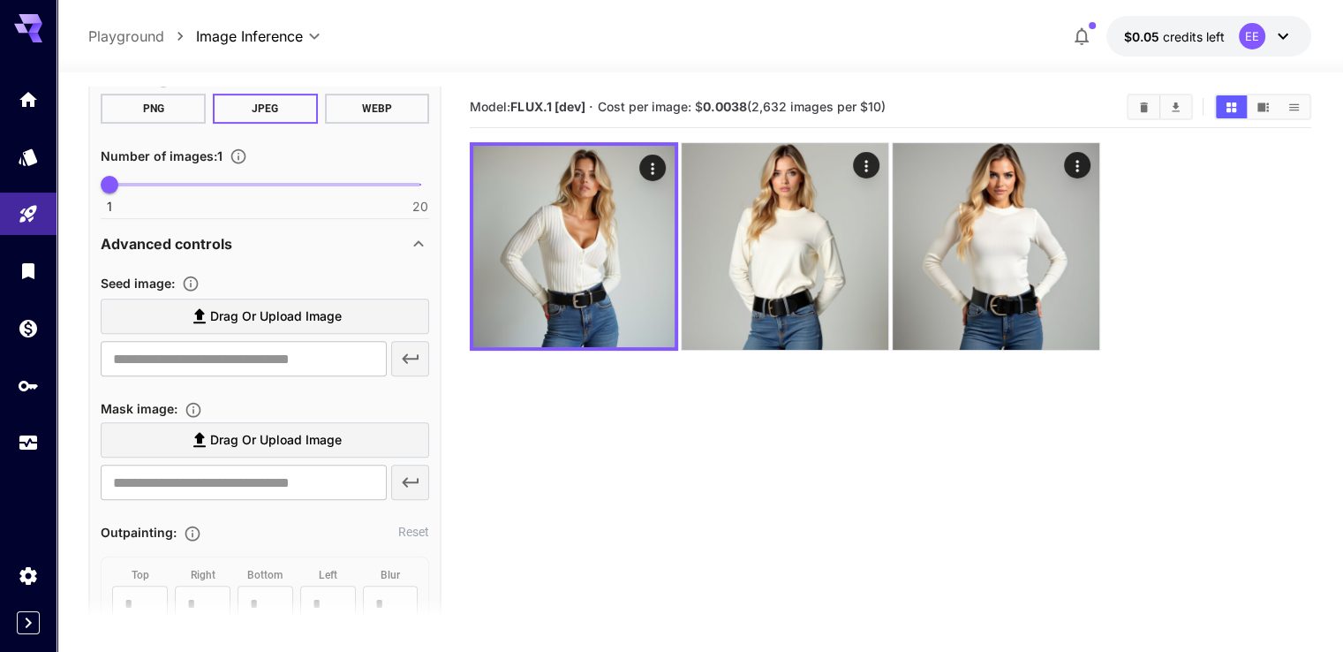
click at [272, 314] on span "Drag or upload image" at bounding box center [276, 317] width 132 height 22
click at [0, 0] on input "Drag or upload image" at bounding box center [0, 0] width 0 height 0
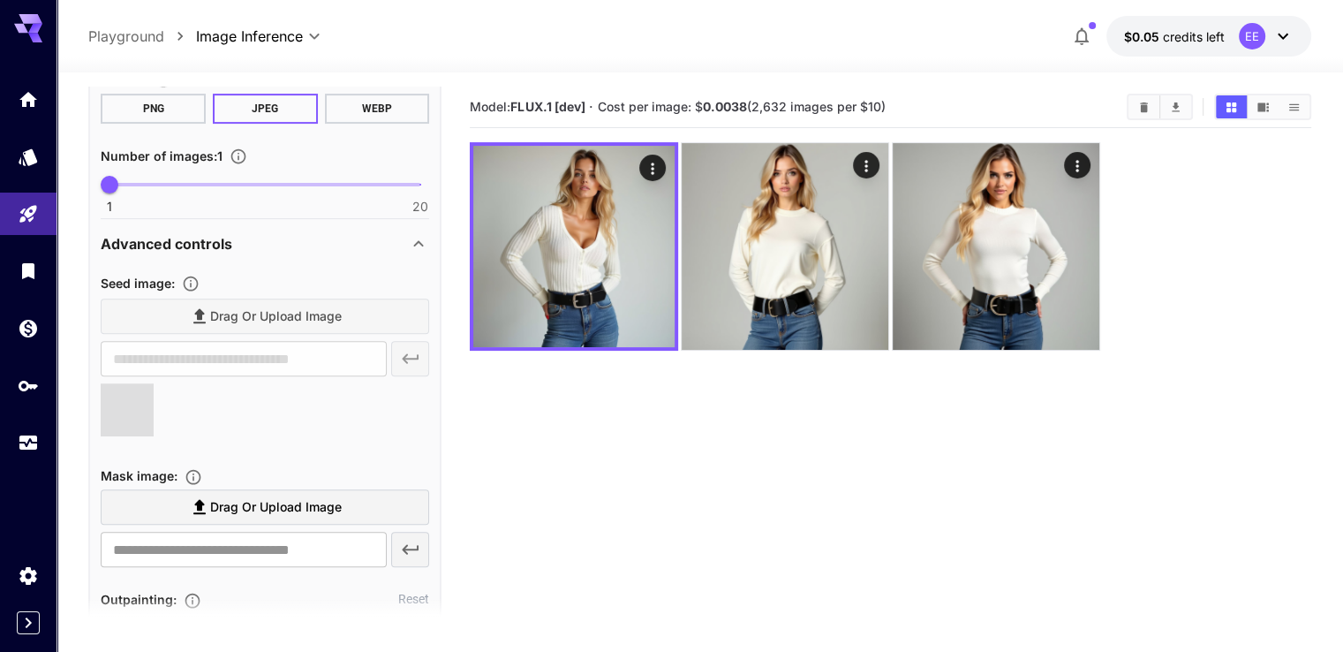
type input "**********"
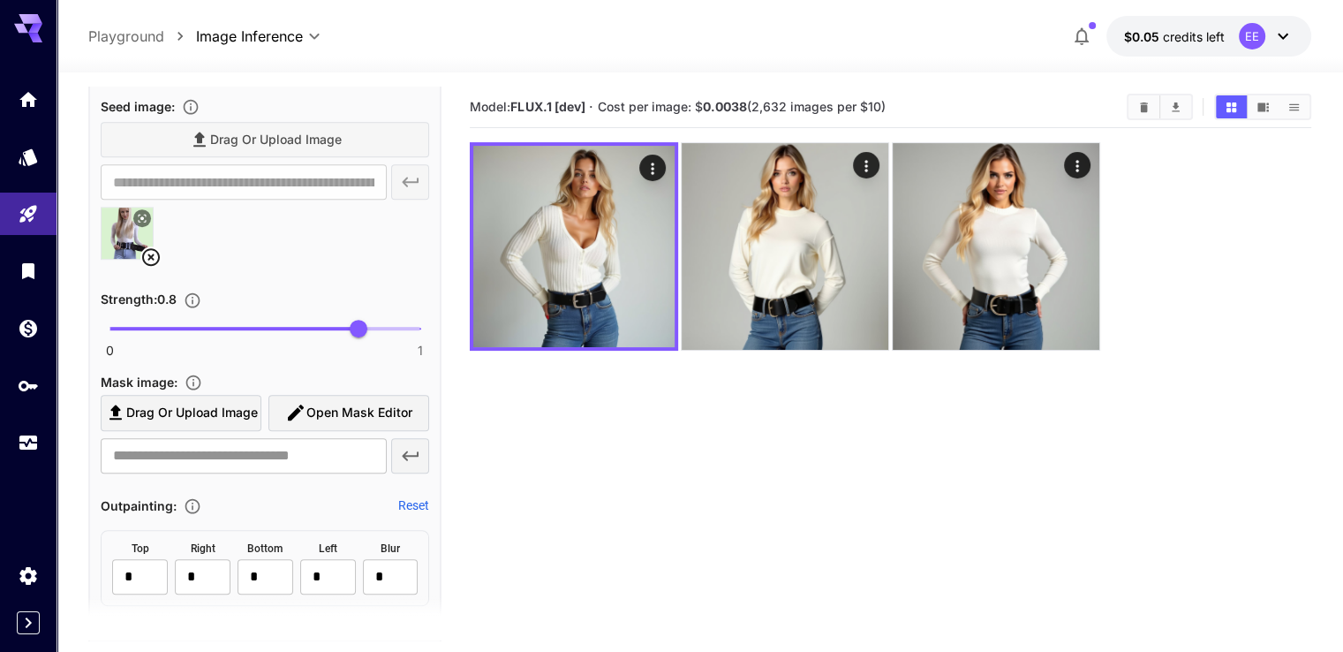
scroll to position [911, 0]
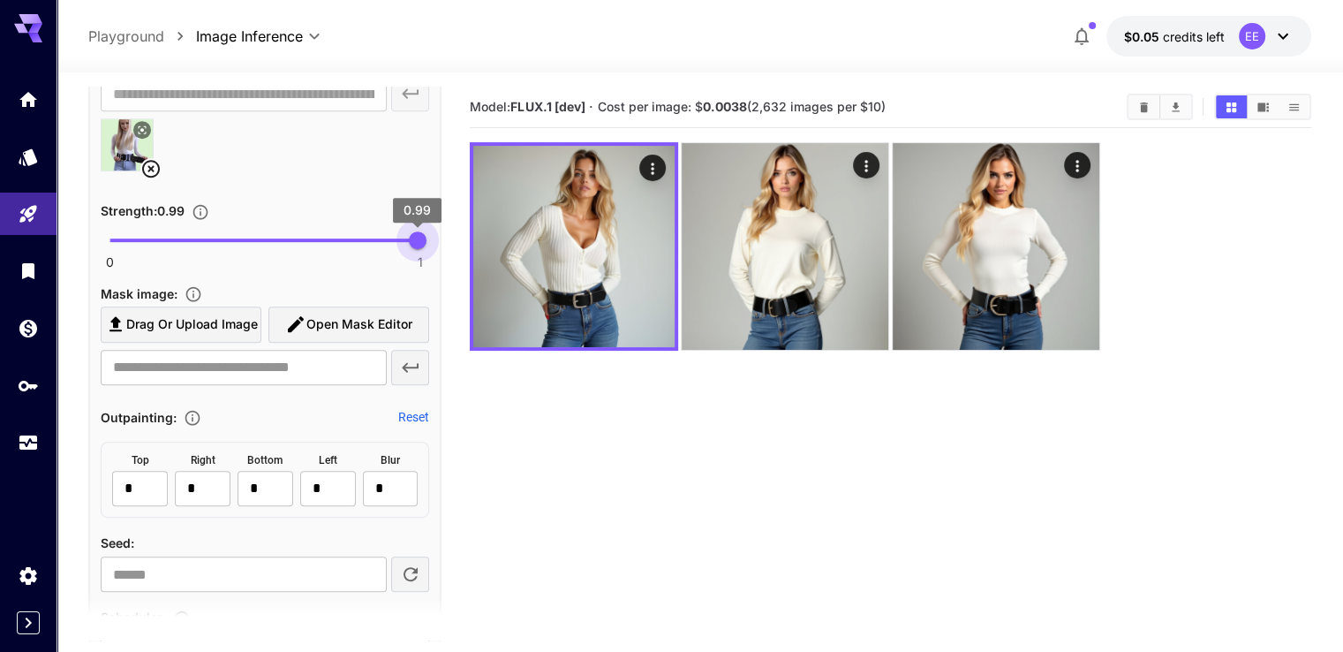
type input "*"
drag, startPoint x: 353, startPoint y: 241, endPoint x: 433, endPoint y: 238, distance: 79.6
click at [429, 238] on span "1" at bounding box center [421, 240] width 18 height 18
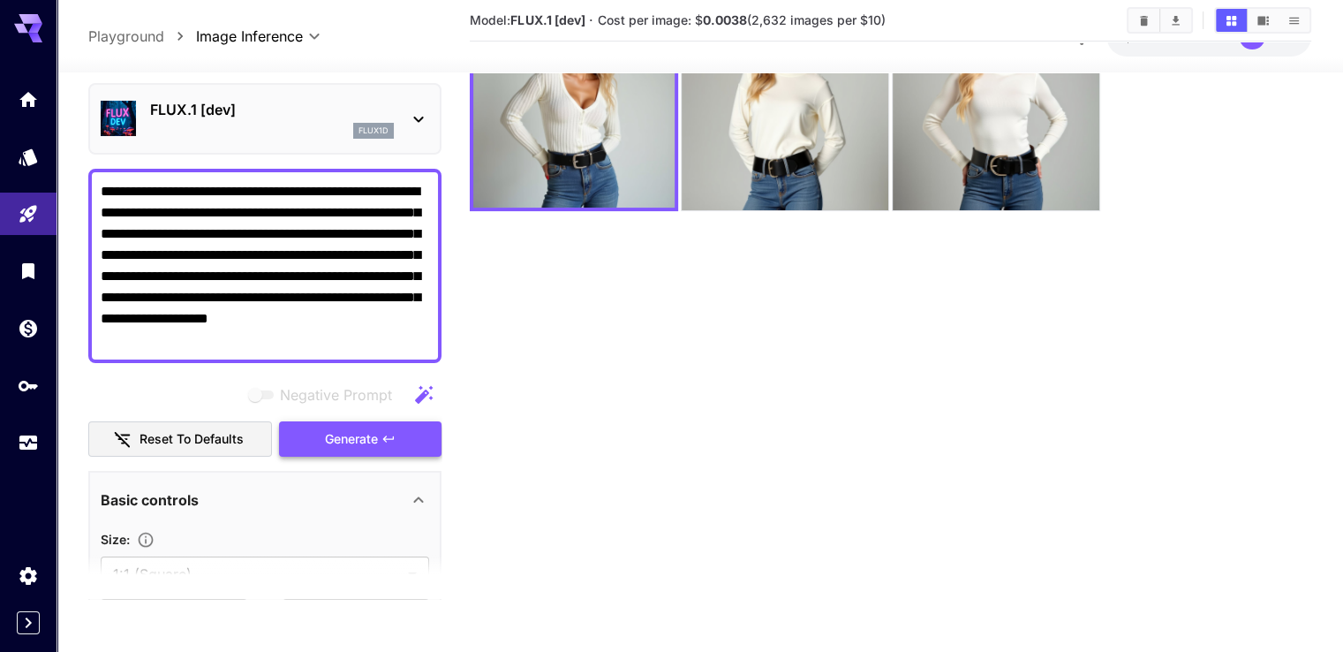
scroll to position [0, 0]
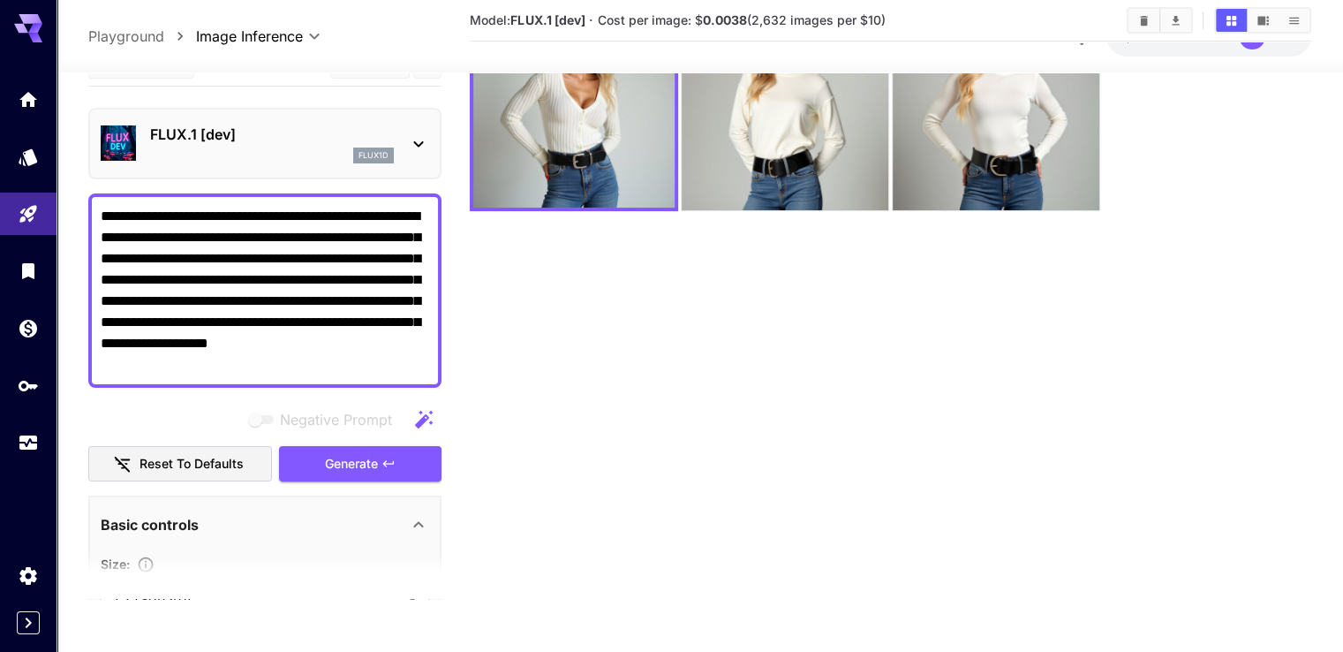
click at [274, 269] on textarea "**********" at bounding box center [265, 290] width 329 height 170
paste textarea
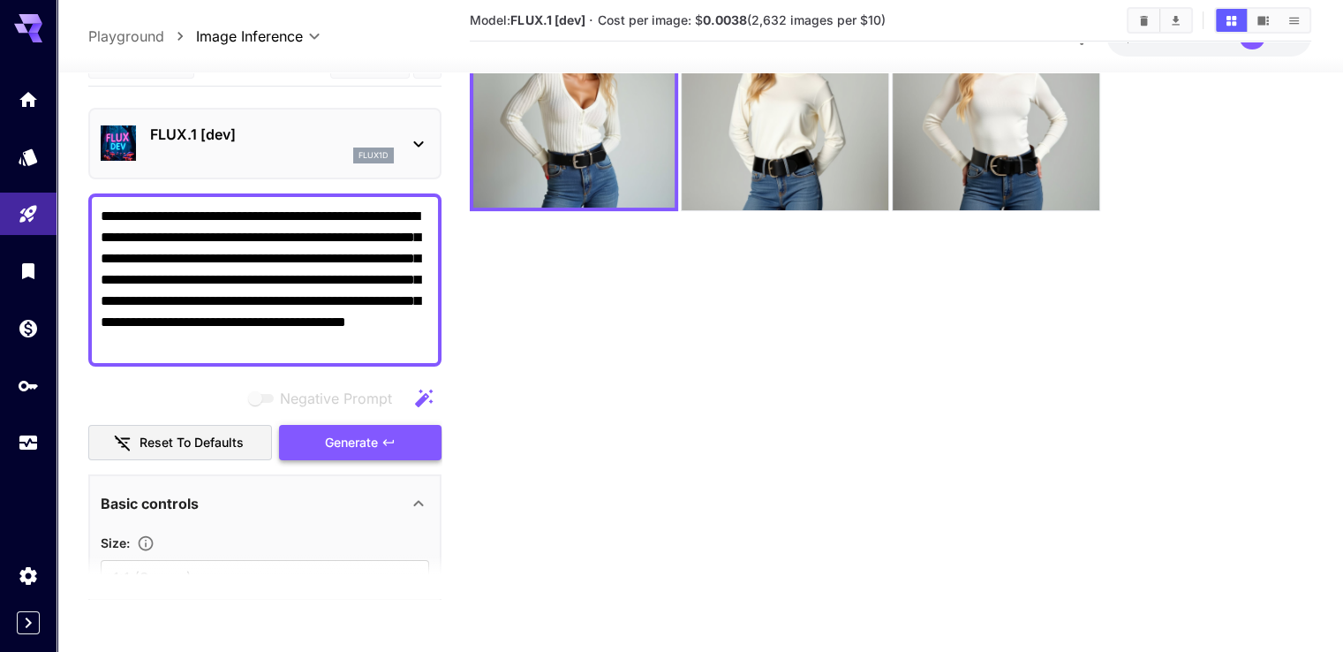
type textarea "**********"
click at [367, 432] on span "Generate" at bounding box center [351, 442] width 53 height 22
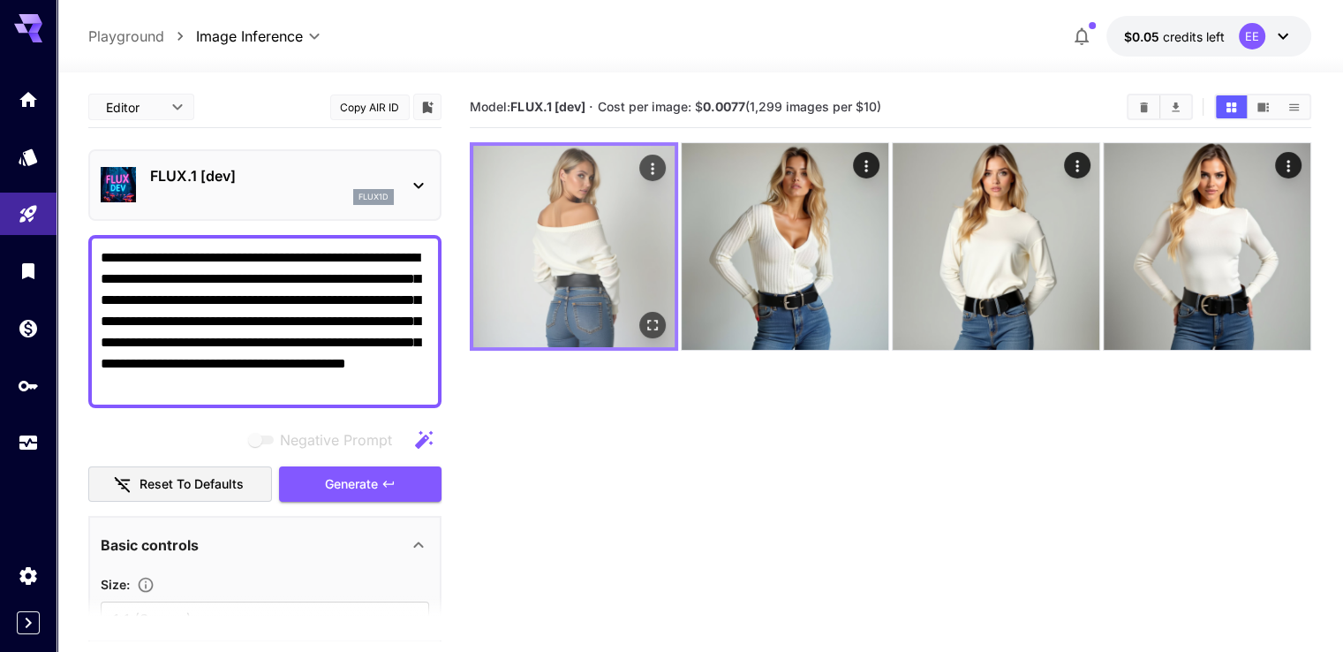
click at [544, 234] on img at bounding box center [573, 246] width 201 height 201
click at [644, 316] on icon "Open in fullscreen" at bounding box center [653, 325] width 18 height 18
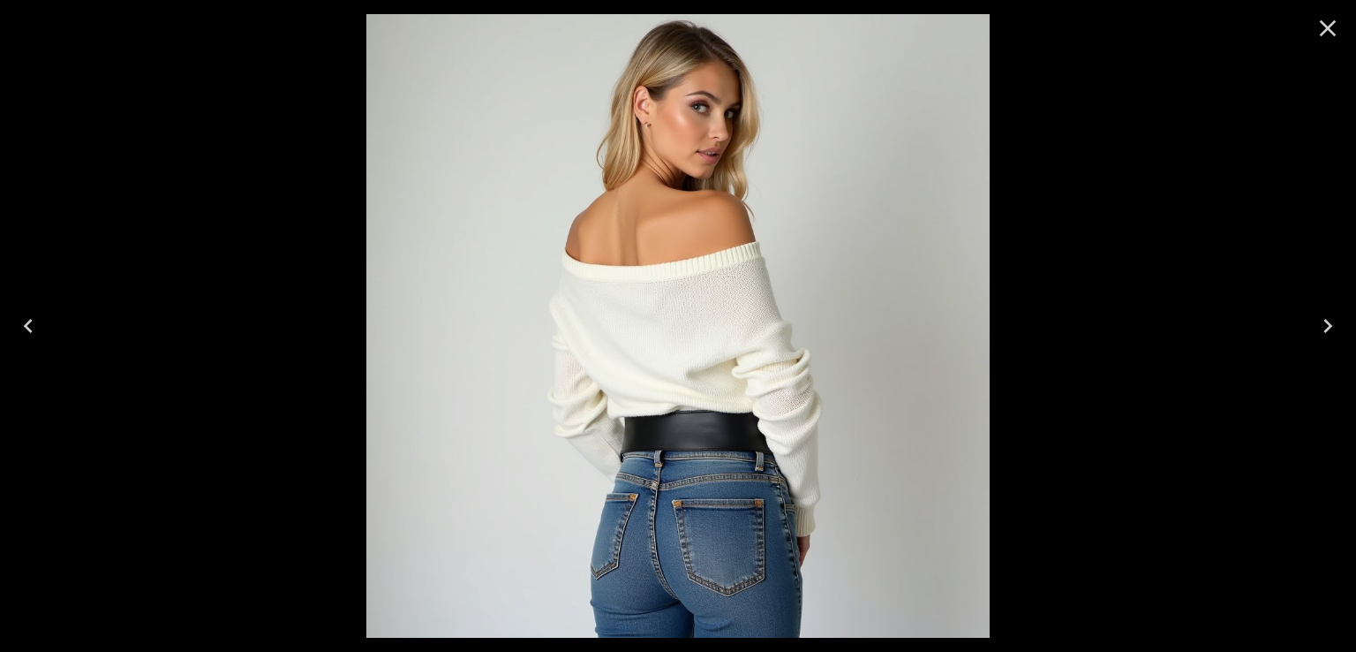
click at [1328, 26] on icon "Close" at bounding box center [1328, 28] width 28 height 28
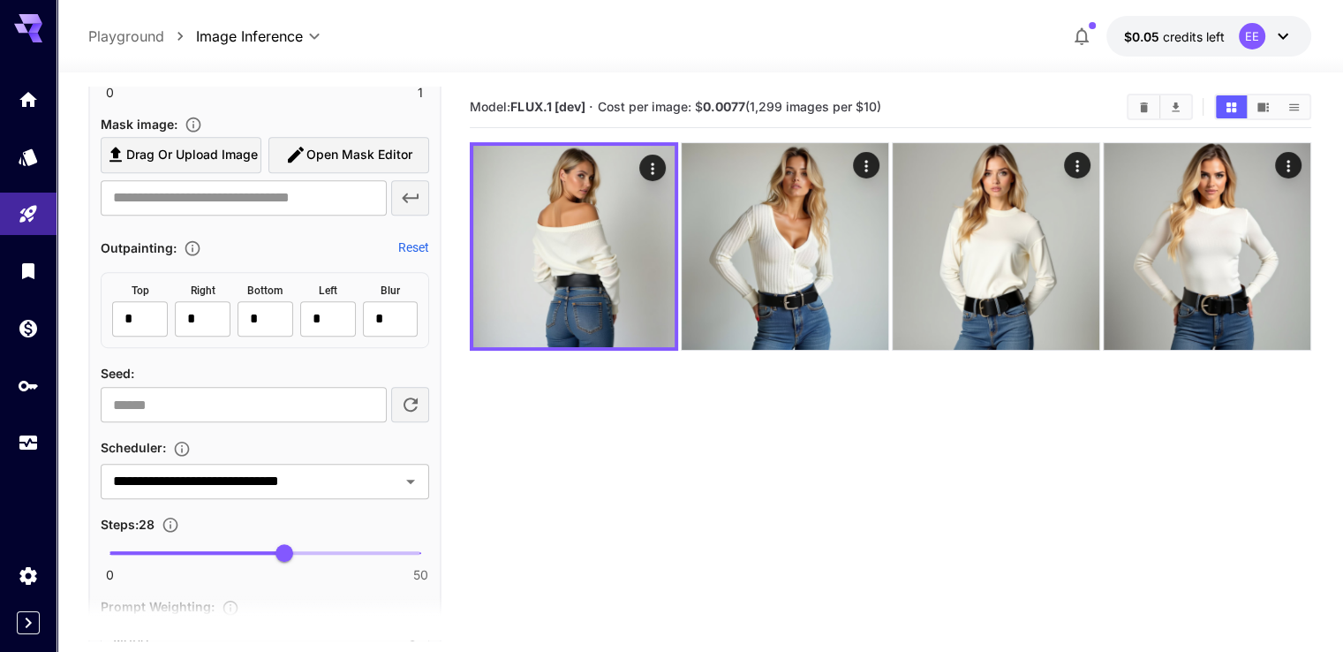
scroll to position [1236, 0]
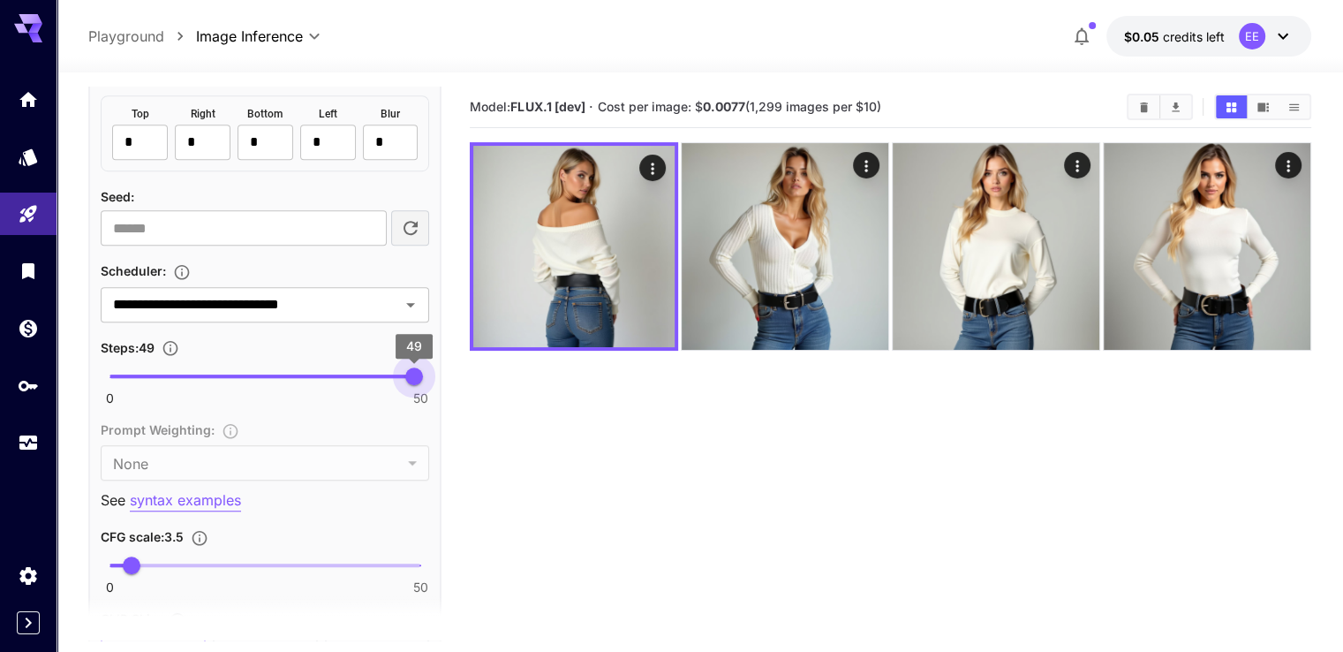
type input "**"
drag, startPoint x: 282, startPoint y: 374, endPoint x: 424, endPoint y: 374, distance: 142.2
click at [424, 374] on span "50" at bounding box center [421, 376] width 18 height 18
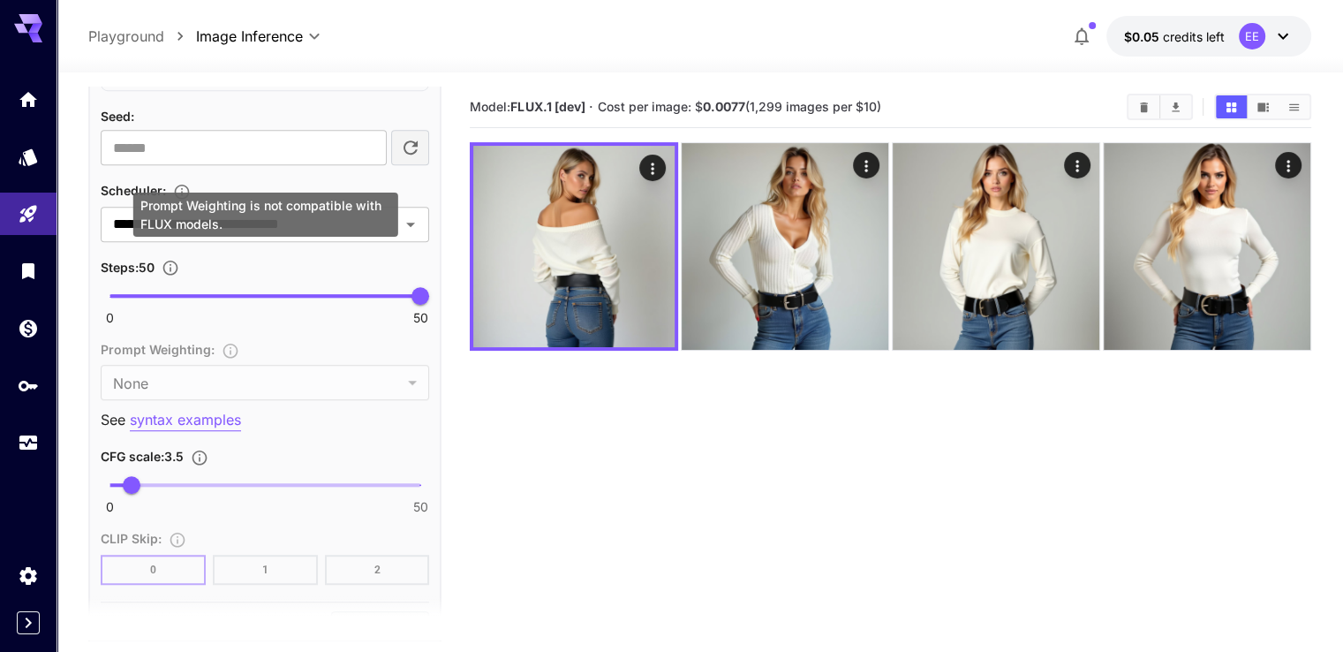
scroll to position [1413, 0]
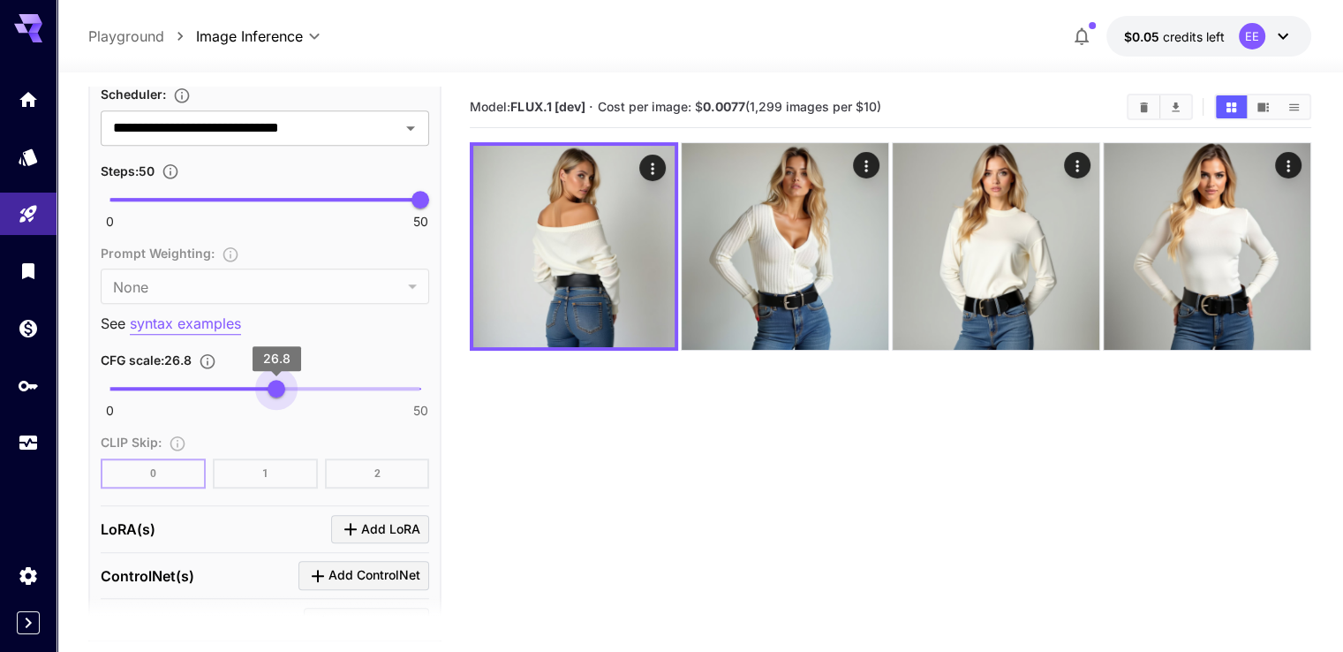
type input "****"
drag, startPoint x: 196, startPoint y: 387, endPoint x: 278, endPoint y: 388, distance: 82.1
click at [278, 388] on span "27.1" at bounding box center [278, 389] width 18 height 18
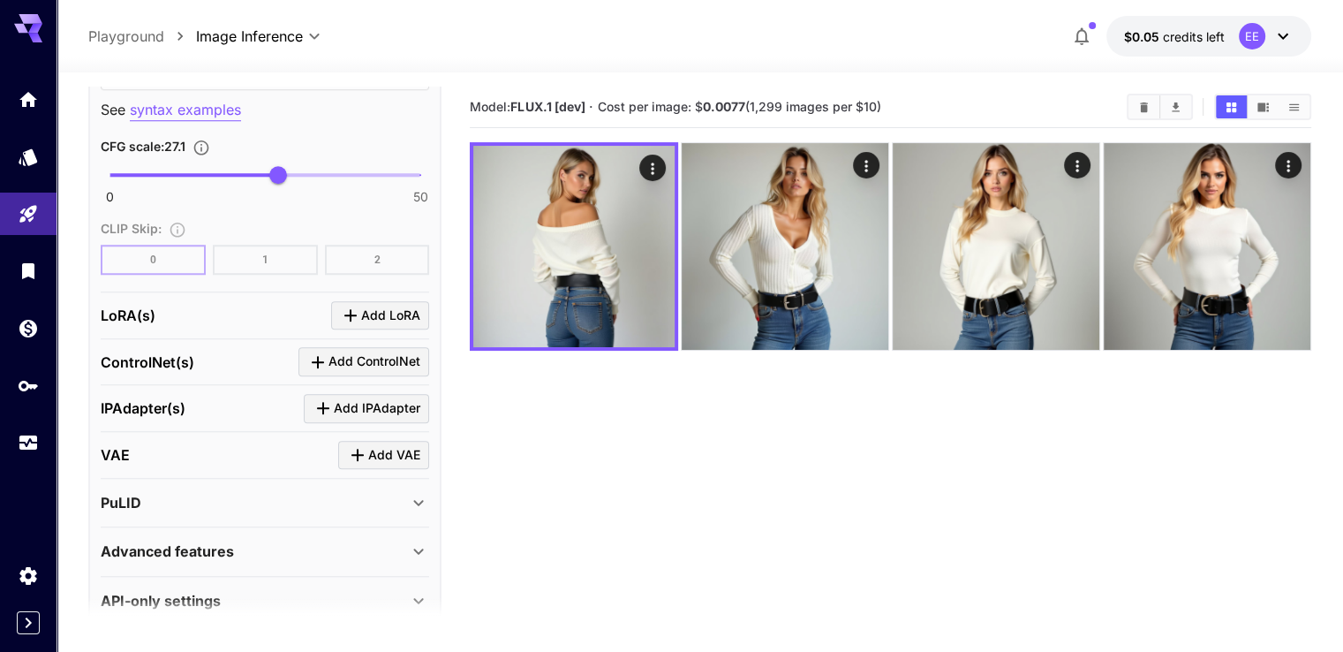
scroll to position [1647, 0]
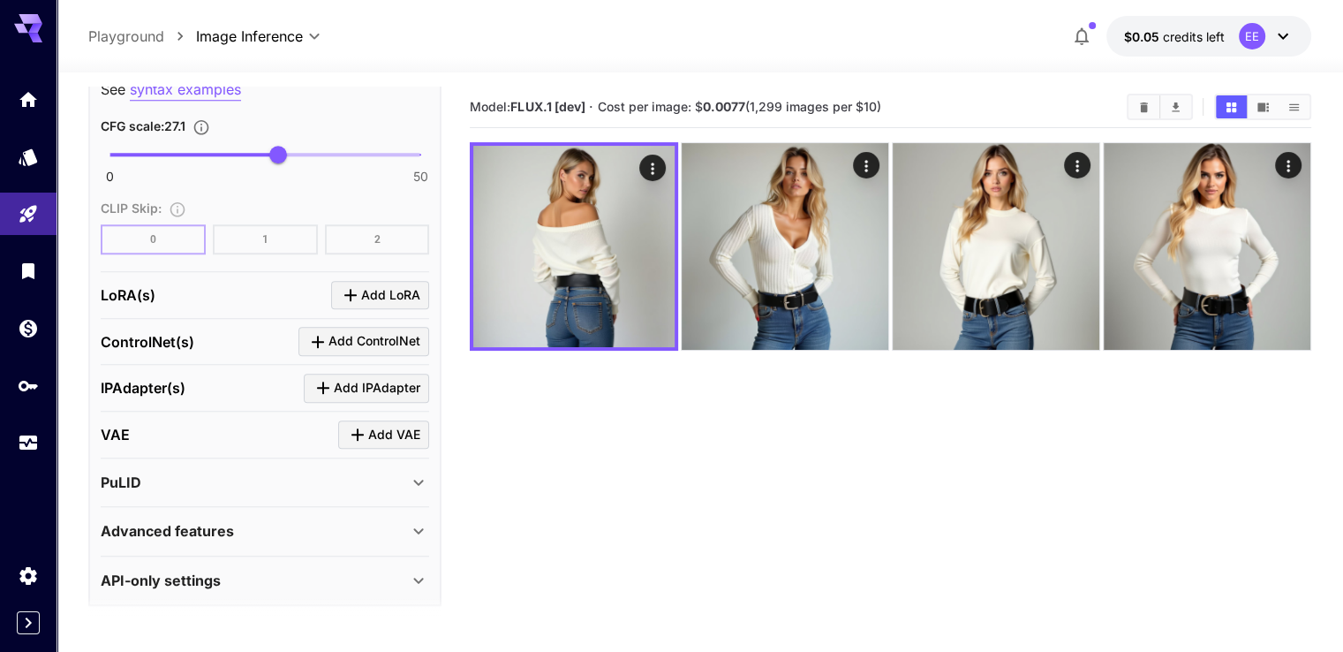
click at [259, 525] on div "Advanced features" at bounding box center [254, 530] width 307 height 21
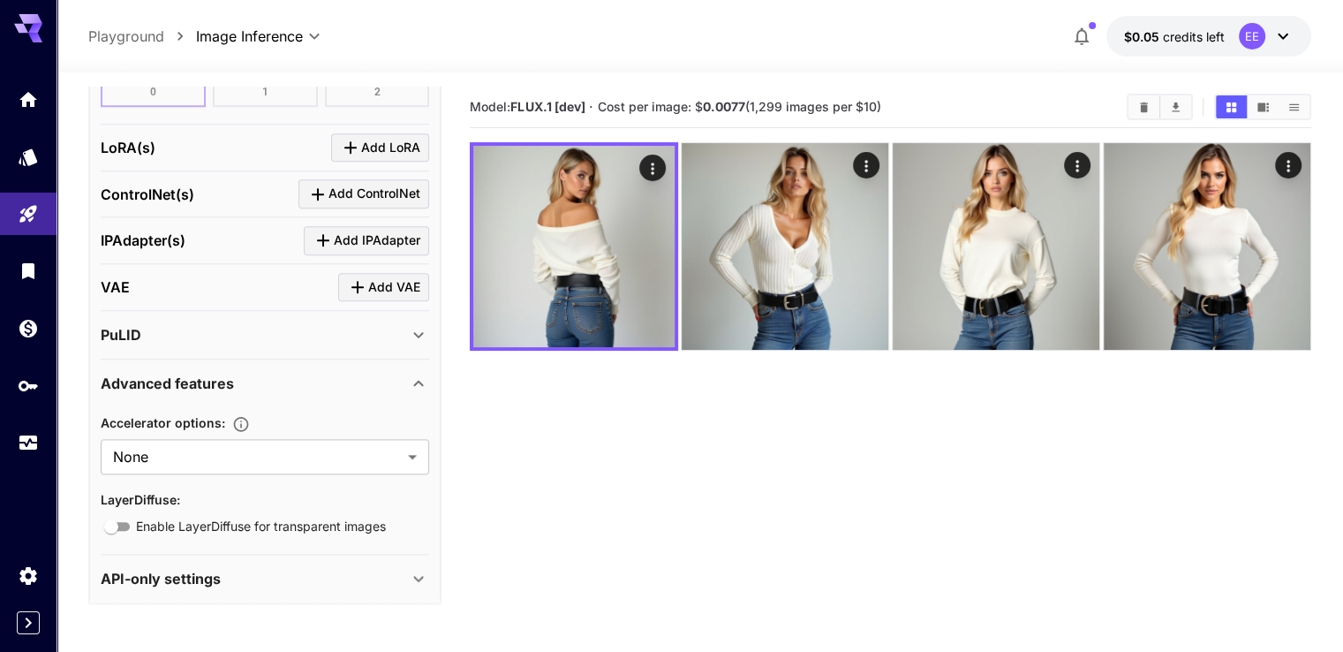
click at [261, 389] on div "Advanced features" at bounding box center [265, 383] width 329 height 42
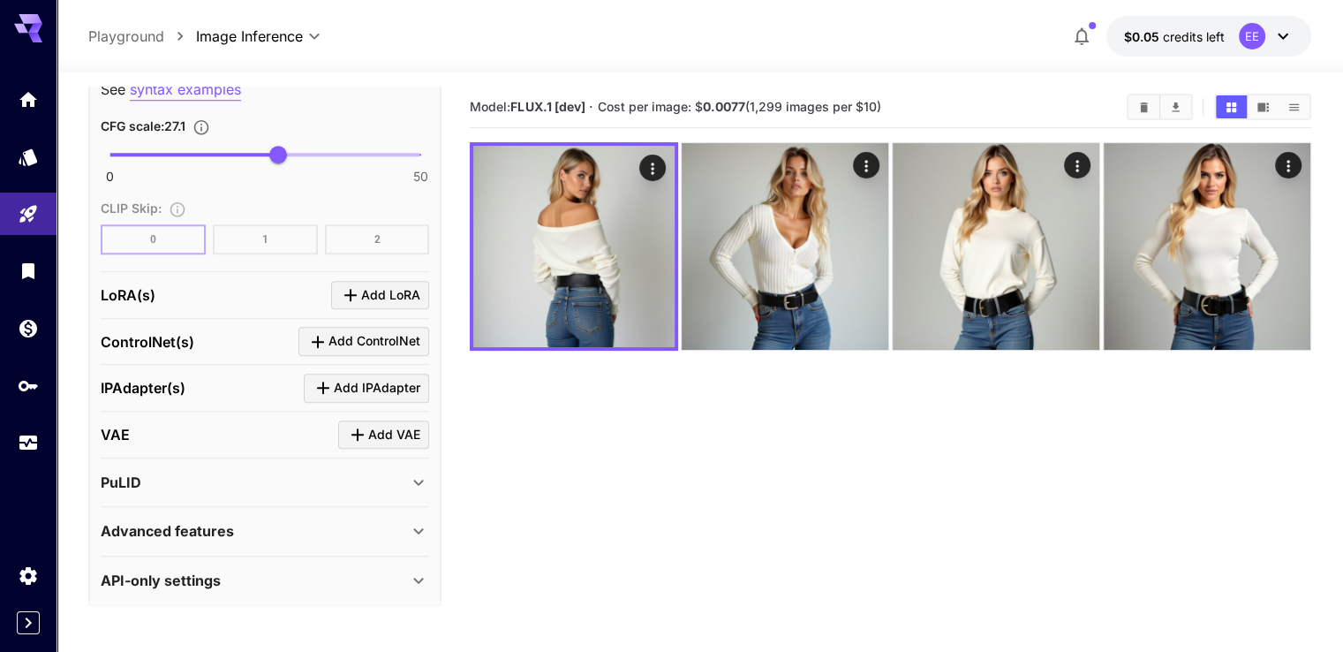
click at [246, 570] on div "API-only settings" at bounding box center [254, 580] width 307 height 21
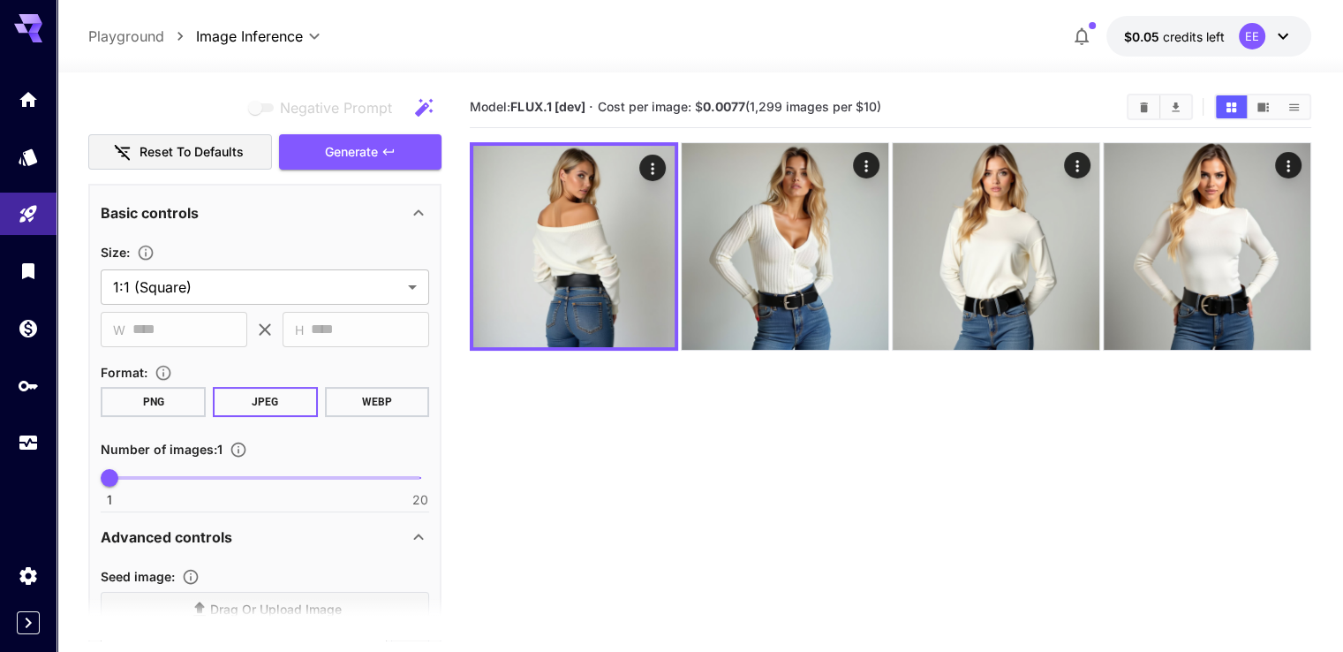
scroll to position [322, 0]
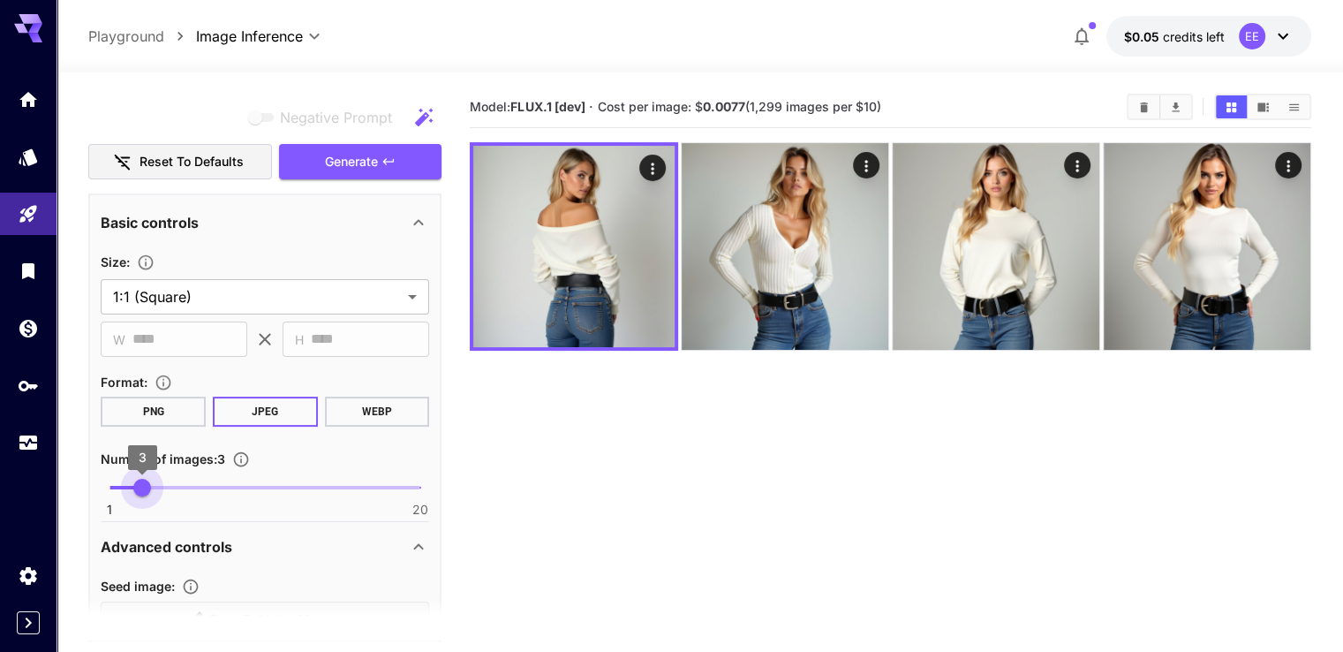
type input "*"
drag, startPoint x: 111, startPoint y: 488, endPoint x: 126, endPoint y: 486, distance: 15.2
click at [126, 486] on span "2" at bounding box center [126, 488] width 18 height 18
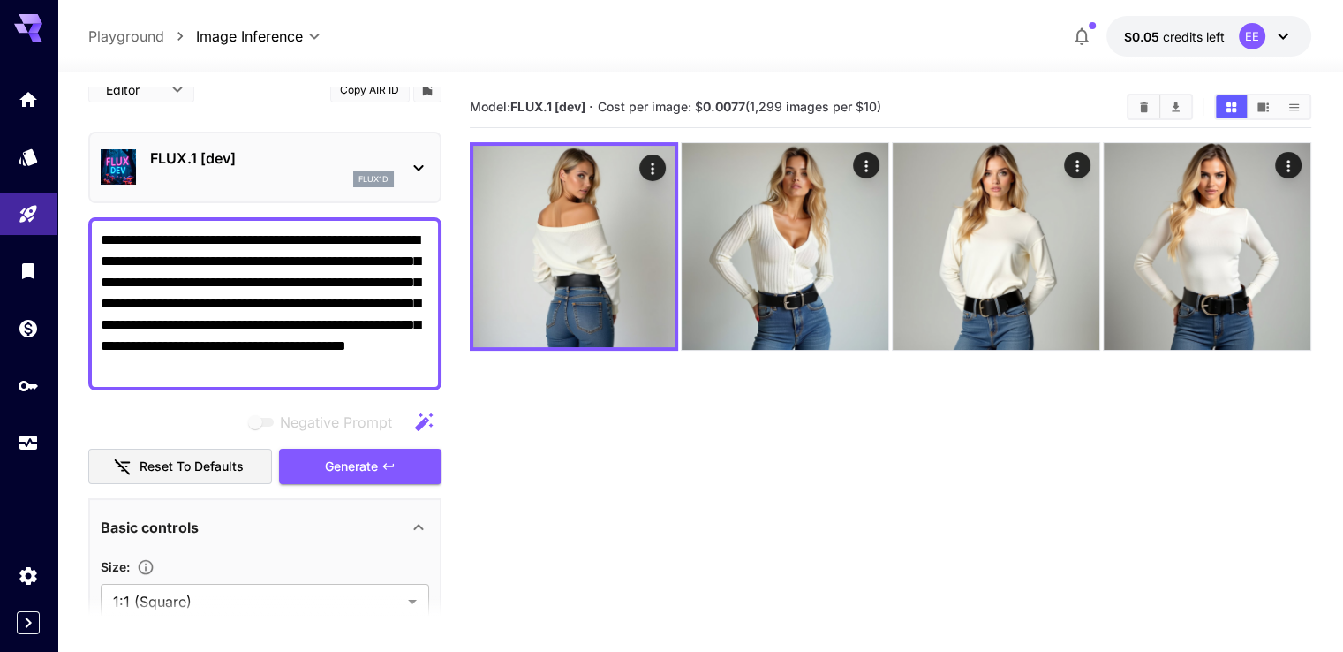
scroll to position [0, 0]
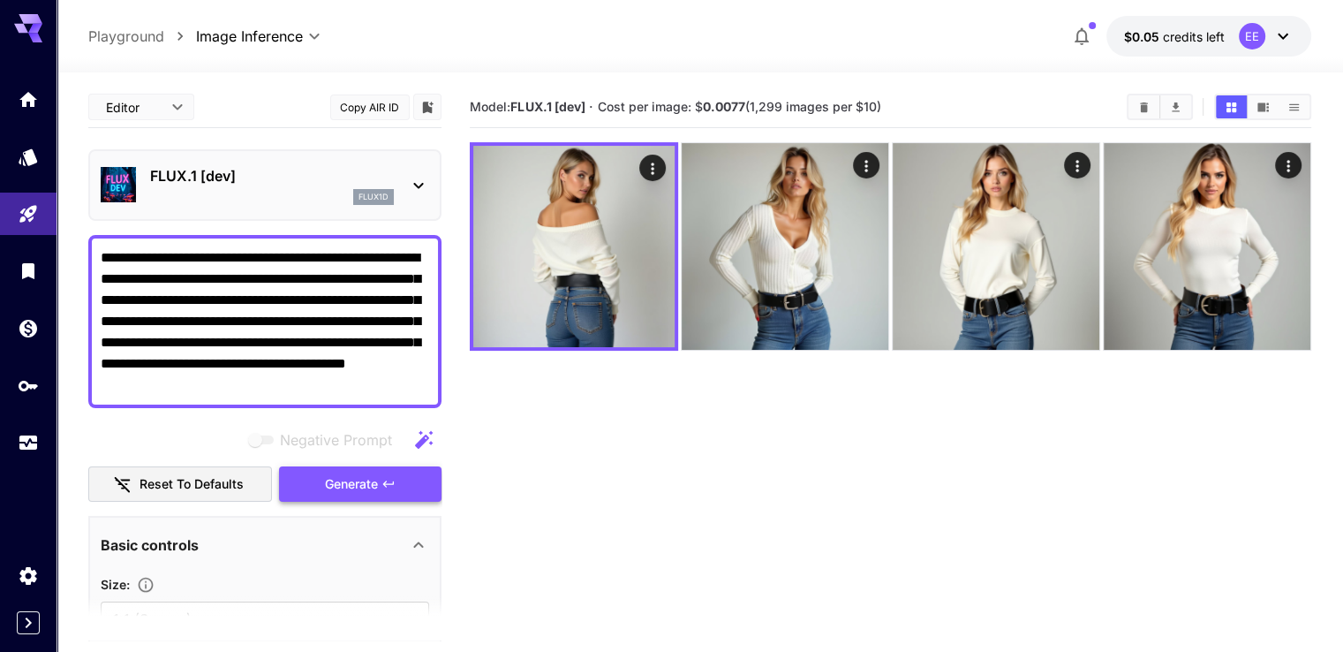
click at [357, 481] on span "Generate" at bounding box center [351, 484] width 53 height 22
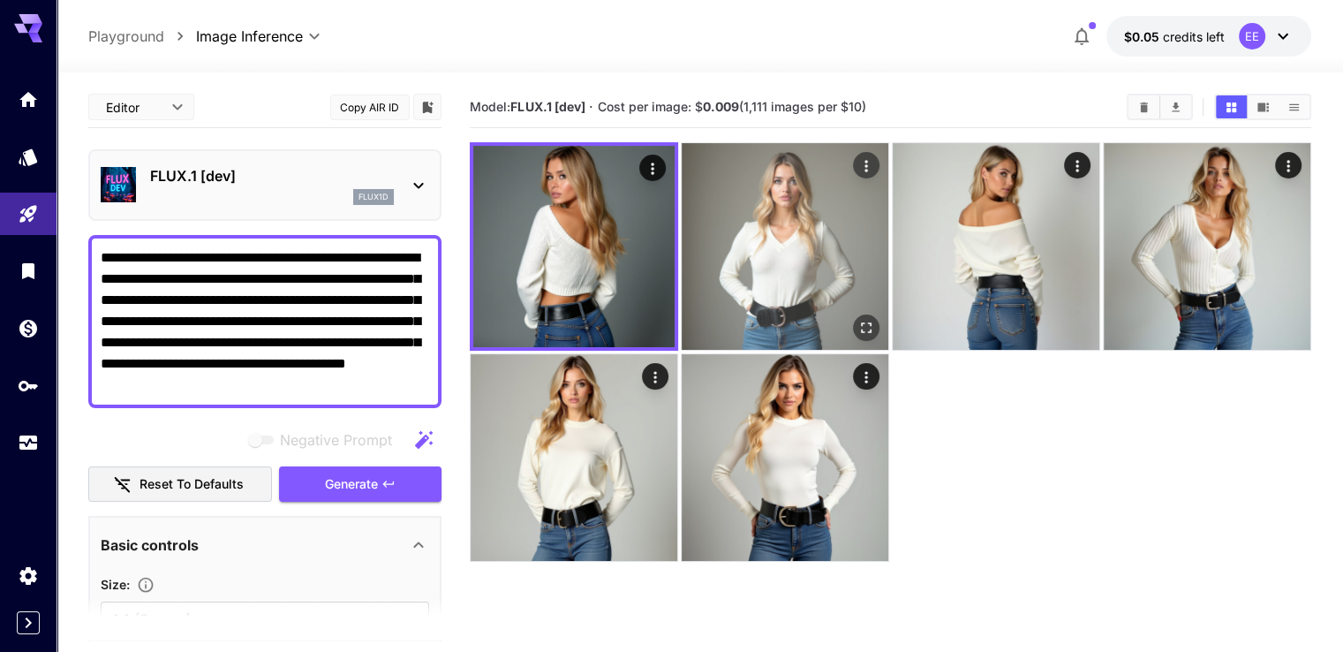
click at [682, 188] on img at bounding box center [785, 246] width 207 height 207
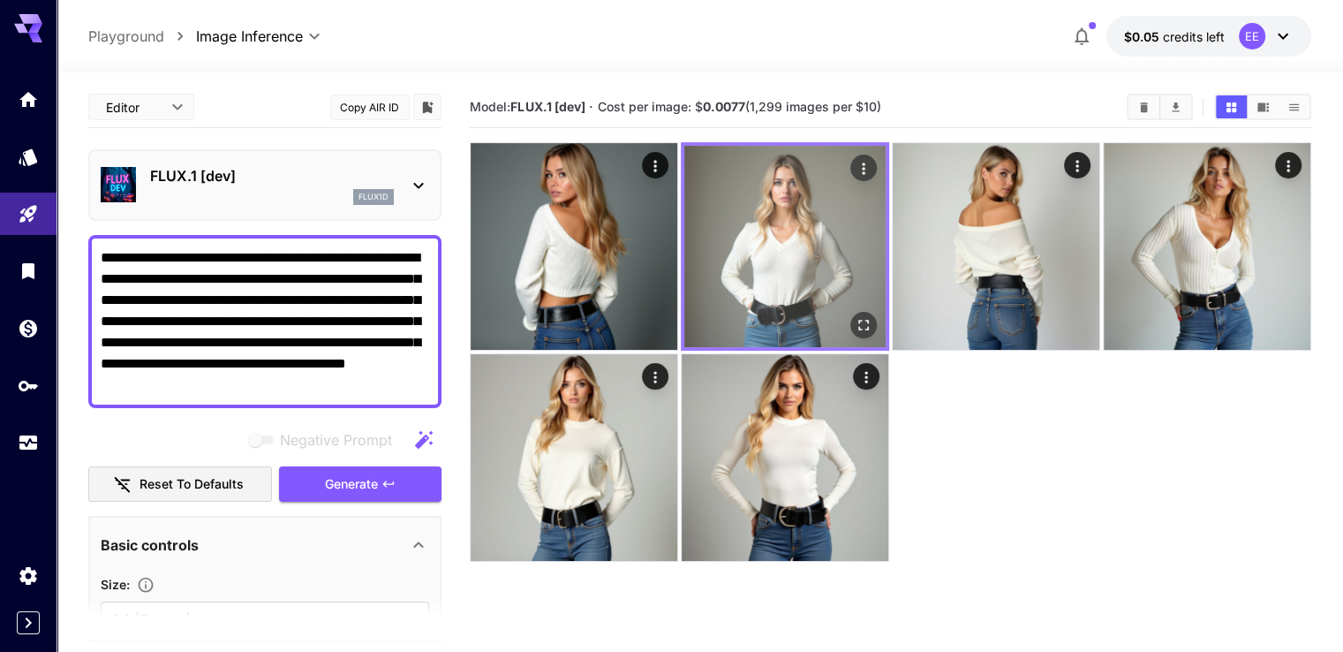
click at [855, 316] on icon "Open in fullscreen" at bounding box center [864, 325] width 18 height 18
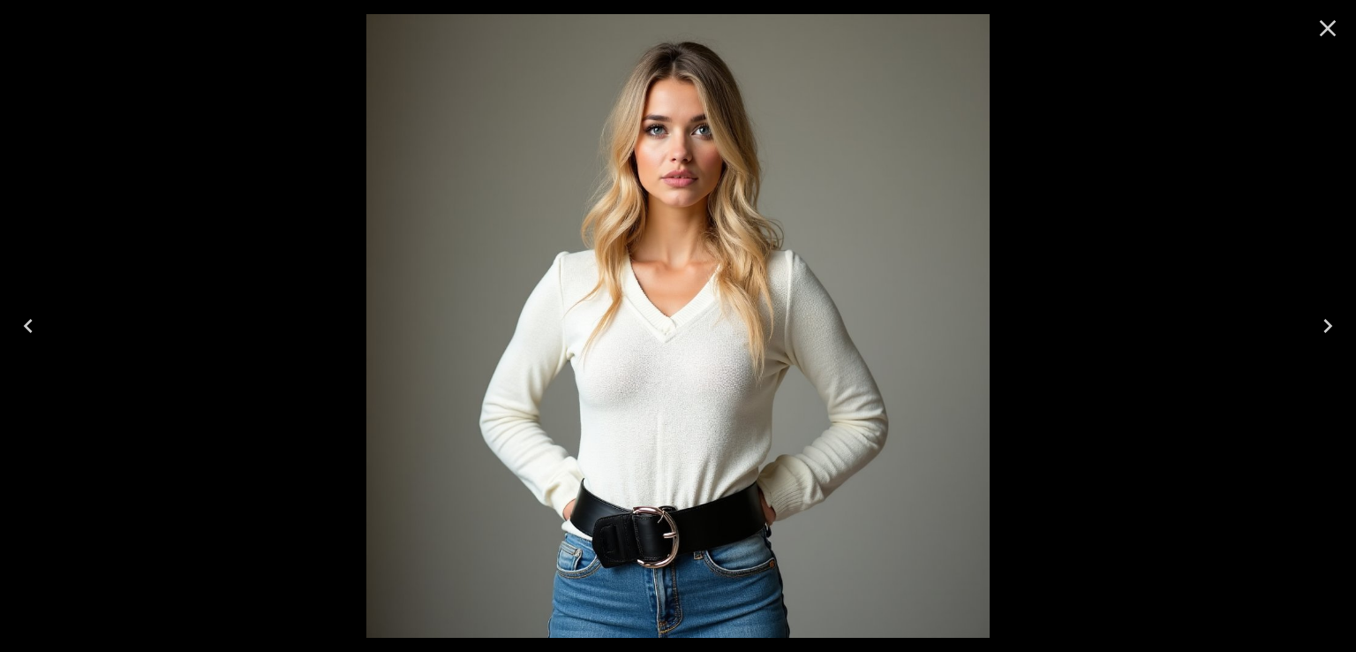
click at [25, 317] on icon "Previous" at bounding box center [28, 326] width 28 height 28
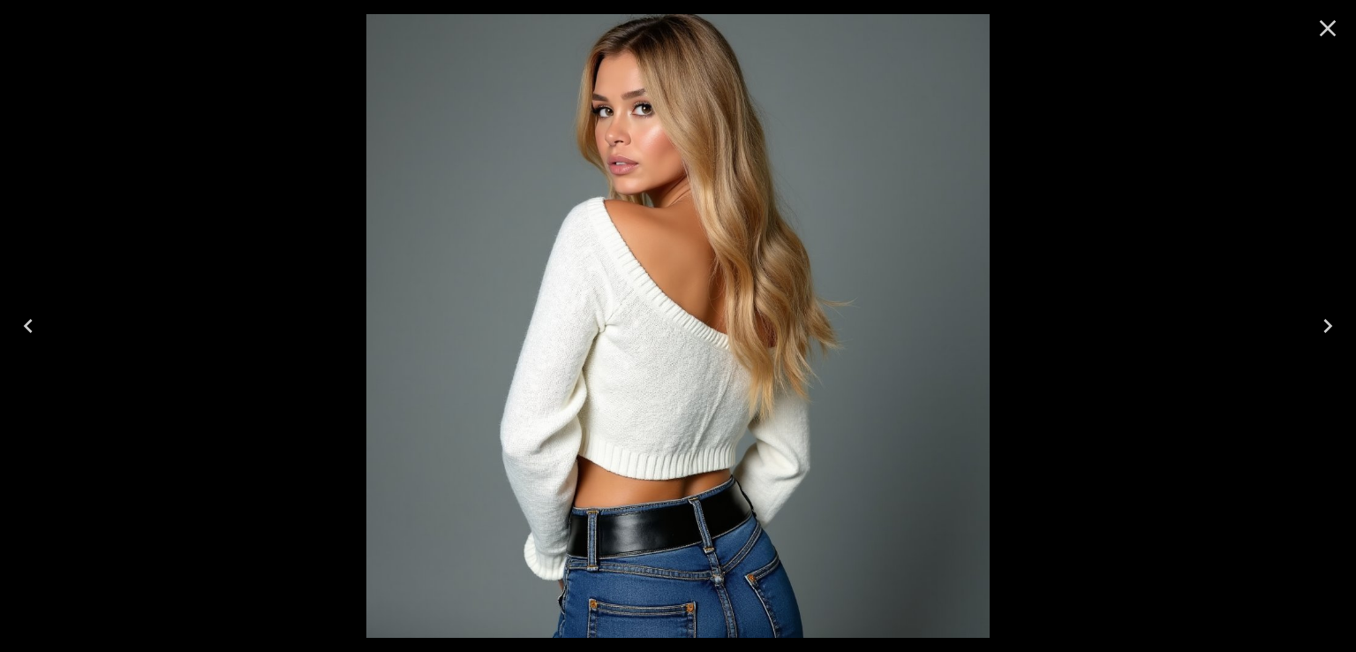
click at [1338, 26] on icon "Close" at bounding box center [1328, 28] width 28 height 28
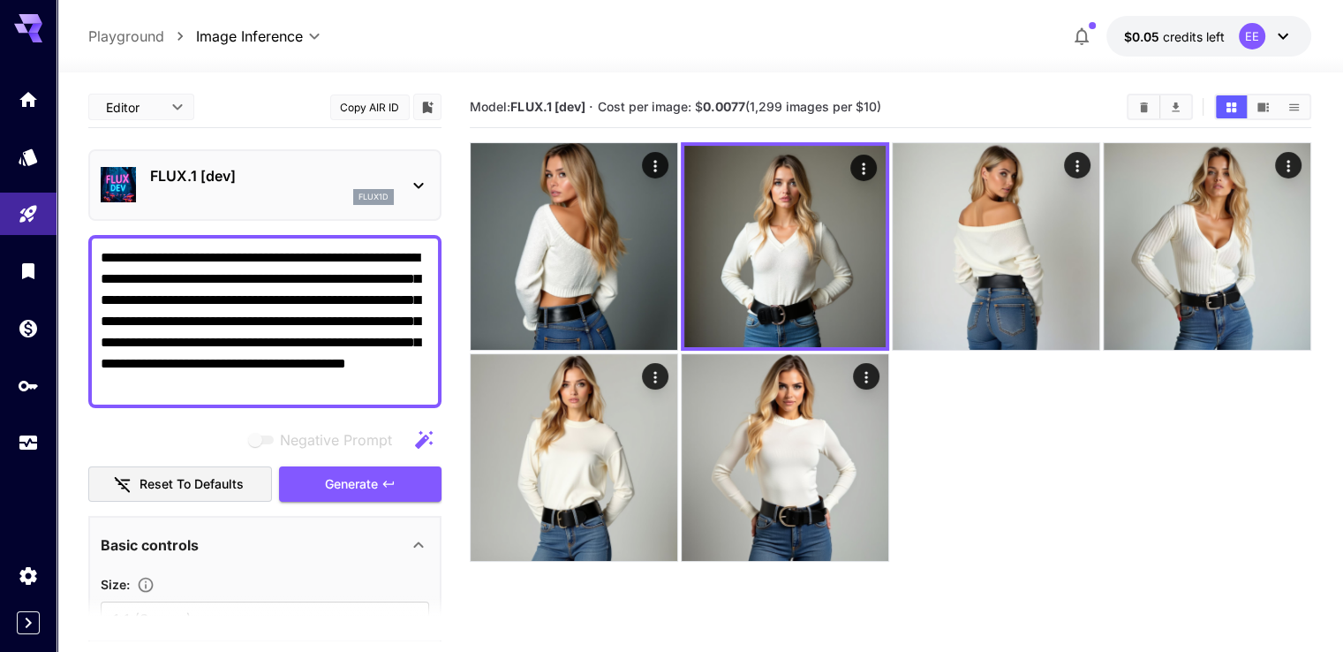
drag, startPoint x: 102, startPoint y: 298, endPoint x: 442, endPoint y: 323, distance: 341.0
click at [442, 323] on main "**********" at bounding box center [699, 420] width 1222 height 666
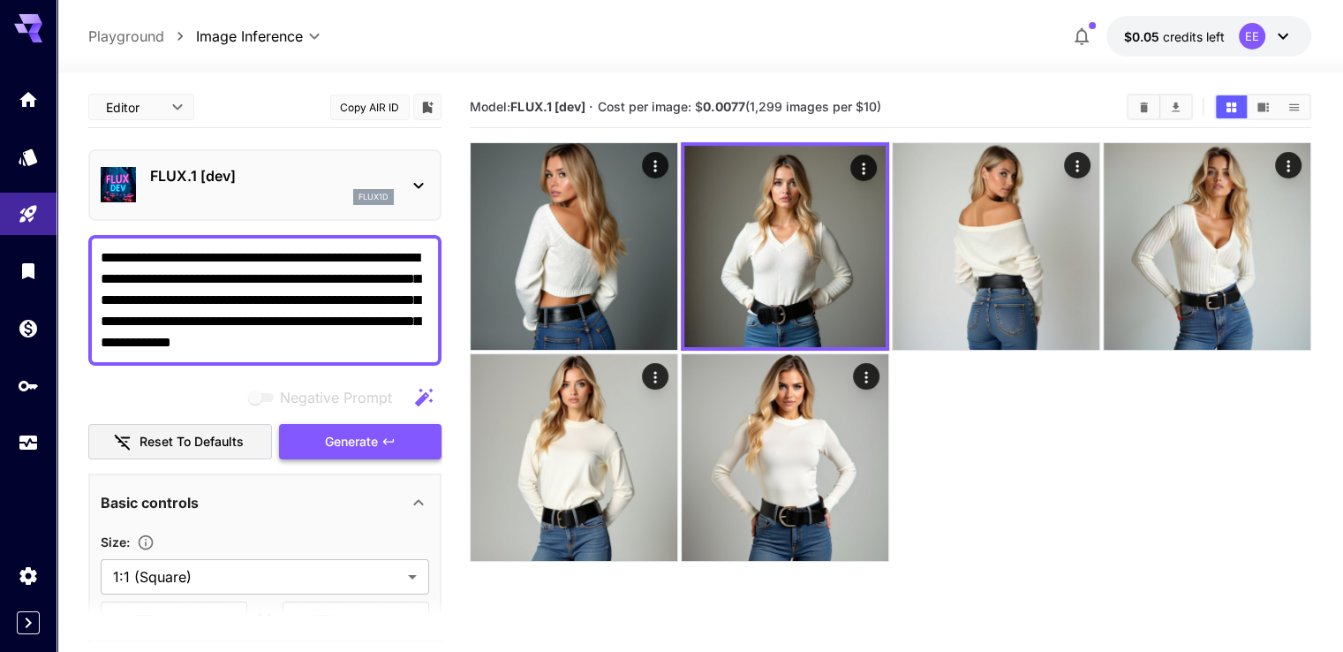
type textarea "**********"
click at [414, 432] on button "Generate" at bounding box center [360, 442] width 162 height 36
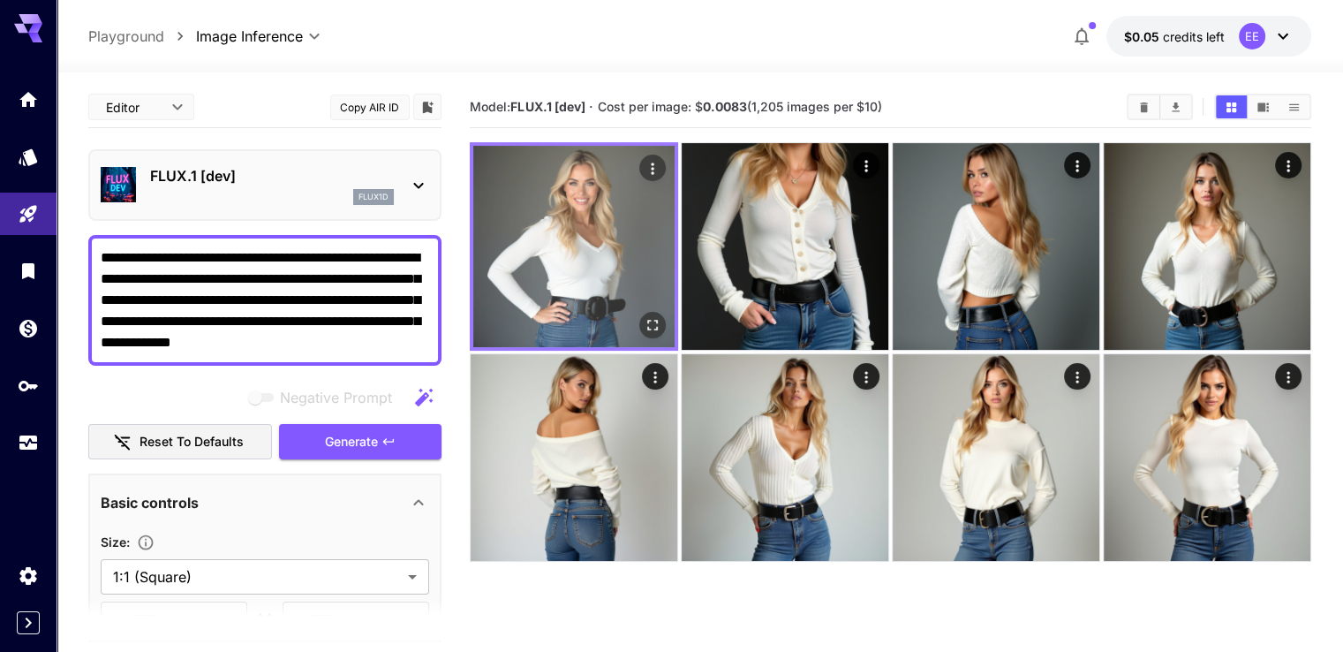
click at [639, 312] on button "Open in fullscreen" at bounding box center [652, 325] width 26 height 26
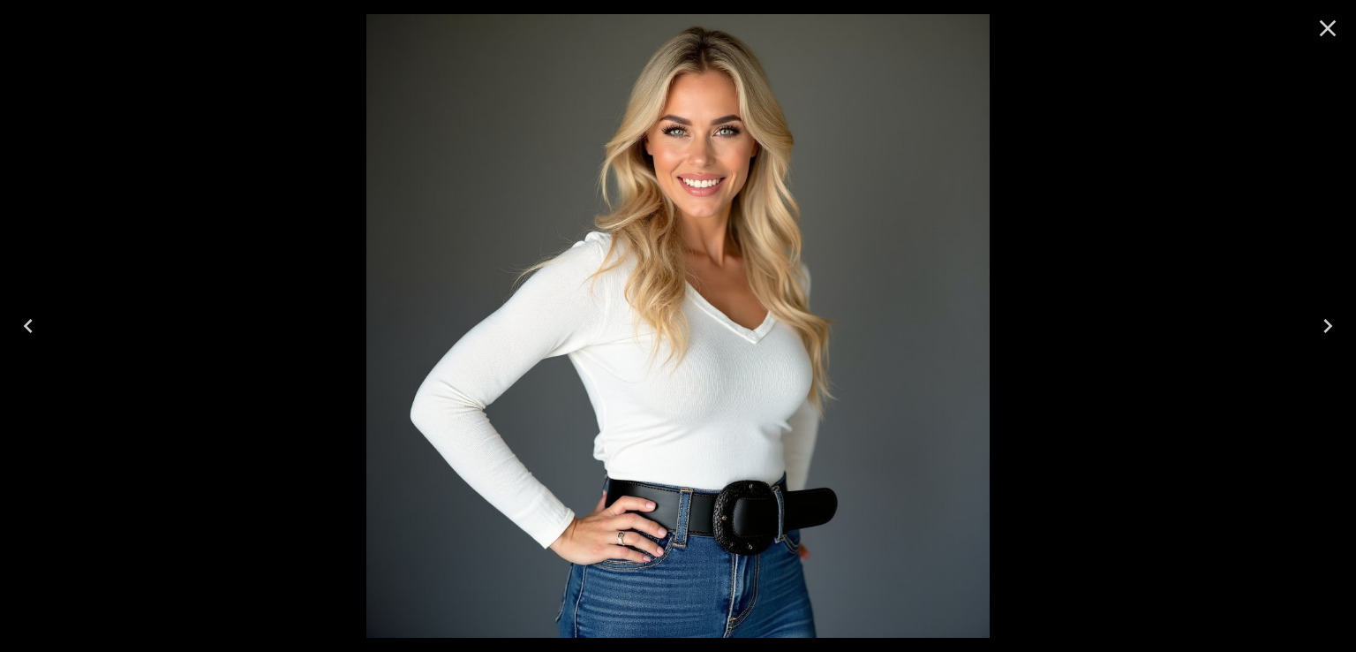
click at [1322, 319] on icon "Next" at bounding box center [1328, 326] width 28 height 28
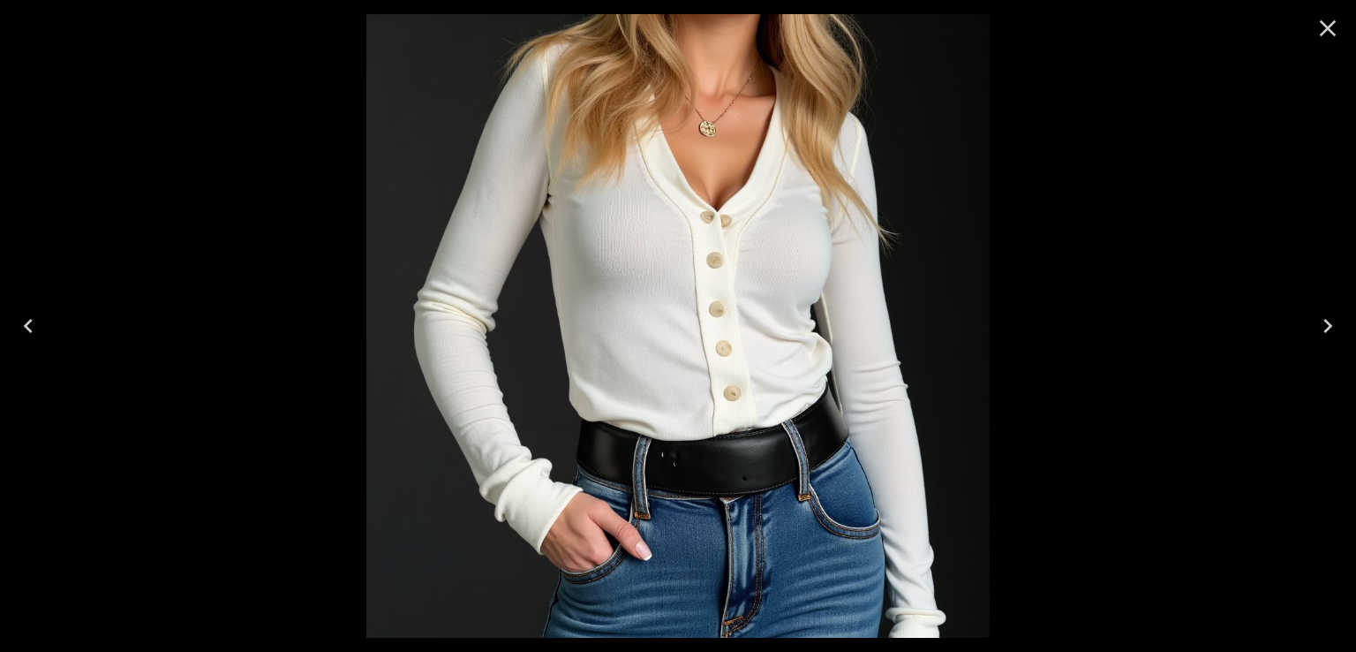
click at [1325, 32] on icon "Close" at bounding box center [1328, 28] width 17 height 17
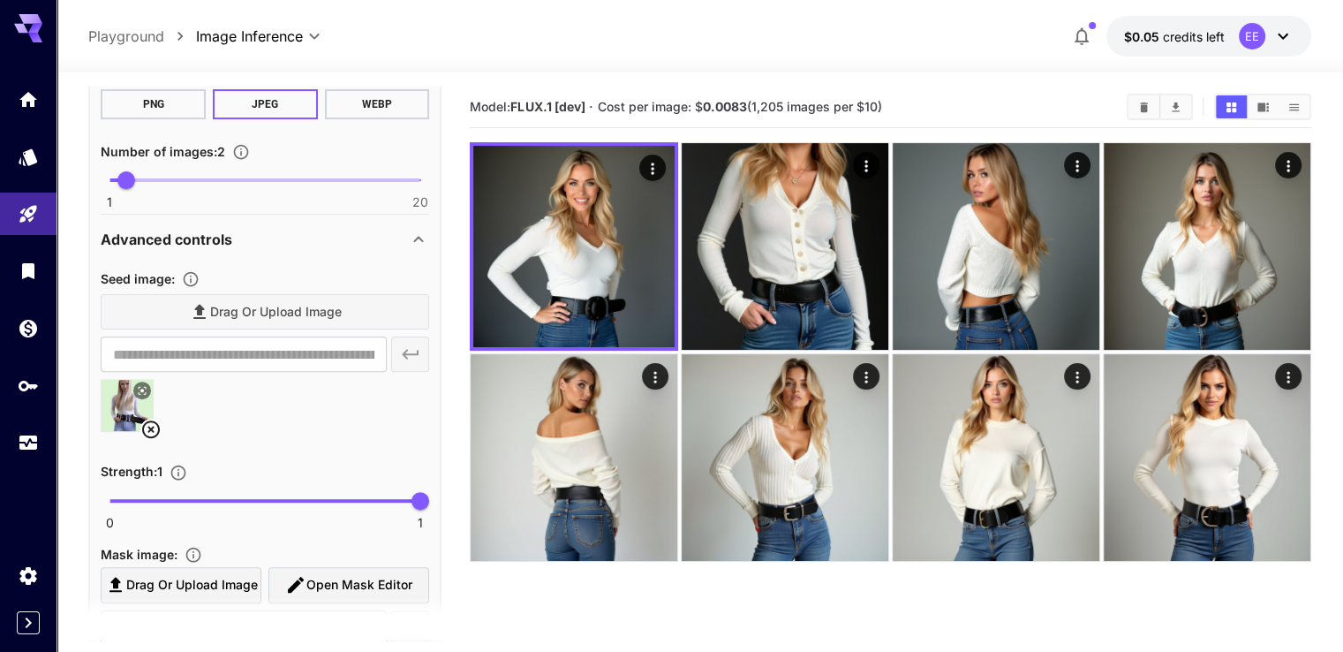
scroll to position [618, 0]
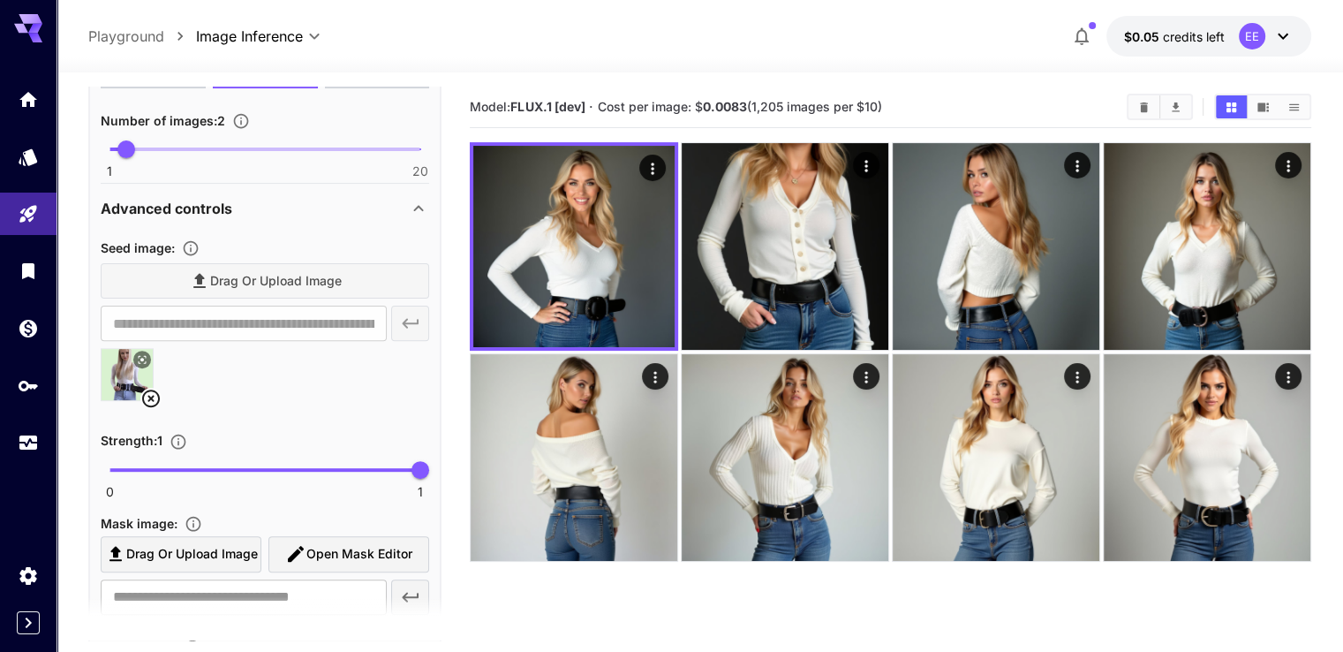
click at [200, 274] on div "Drag or upload image" at bounding box center [265, 281] width 329 height 36
drag, startPoint x: 428, startPoint y: 471, endPoint x: 171, endPoint y: 470, distance: 257.0
click at [171, 470] on span "0.2" at bounding box center [172, 470] width 18 height 18
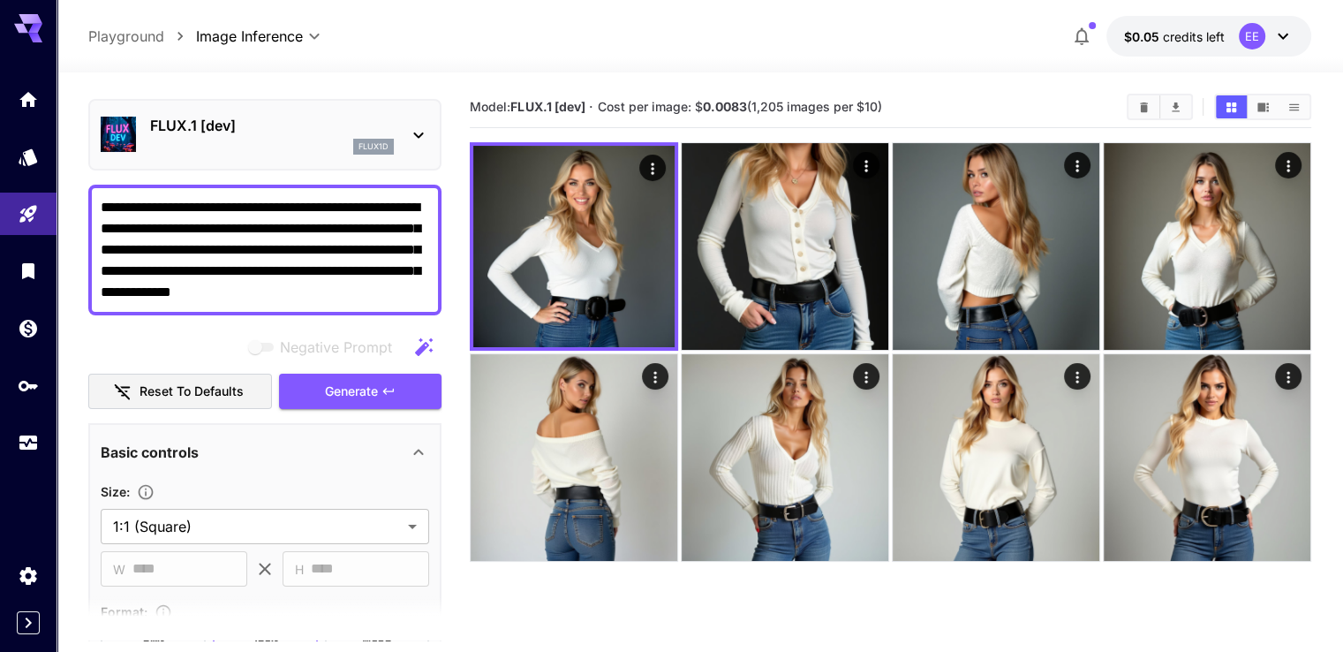
scroll to position [0, 0]
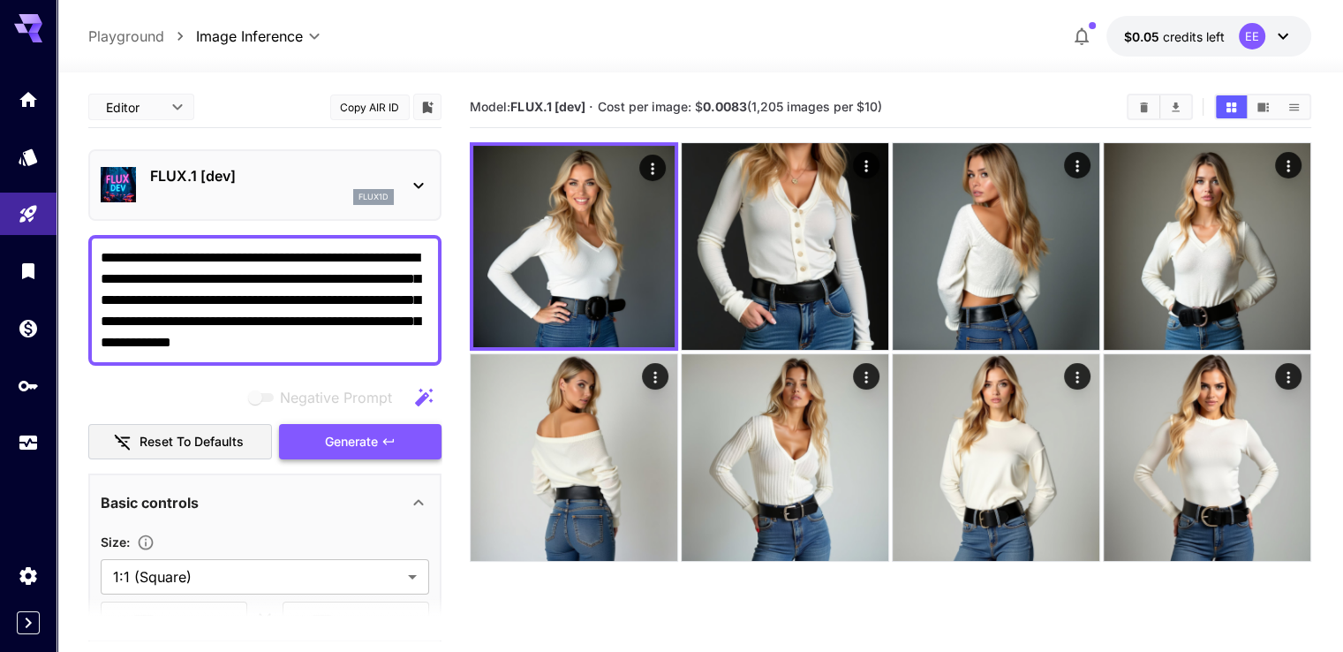
click at [344, 445] on span "Generate" at bounding box center [351, 442] width 53 height 22
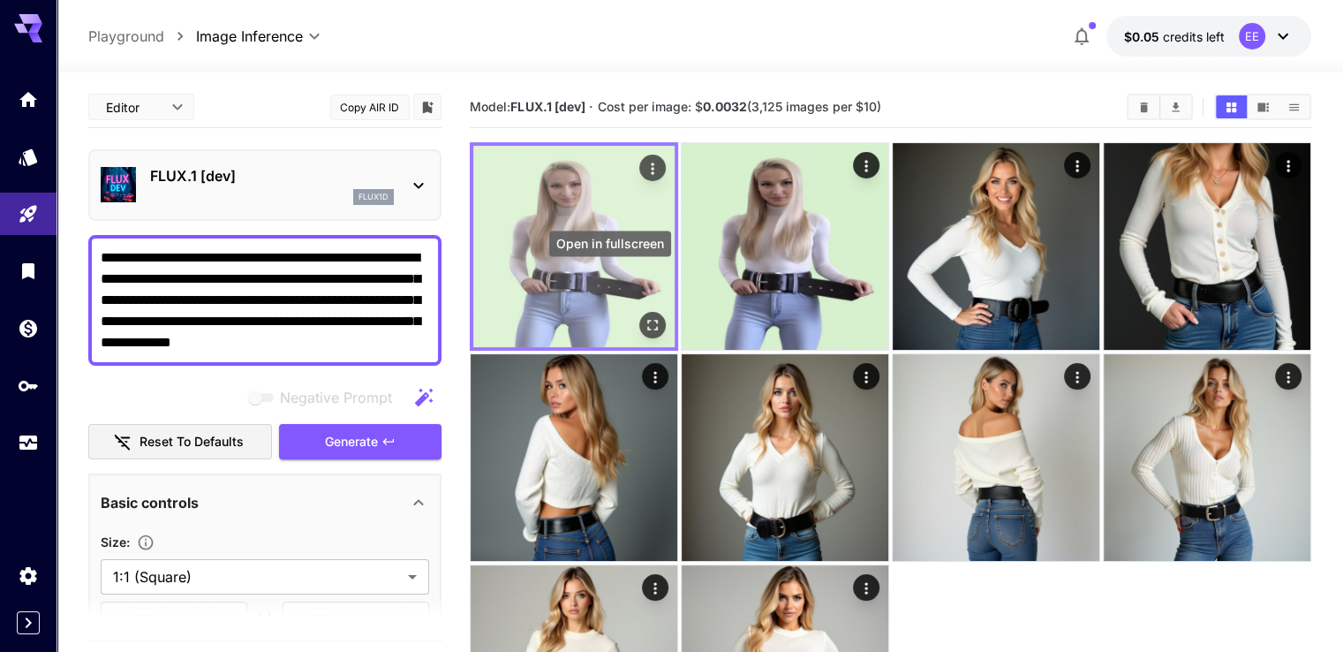
click at [644, 316] on icon "Open in fullscreen" at bounding box center [653, 325] width 18 height 18
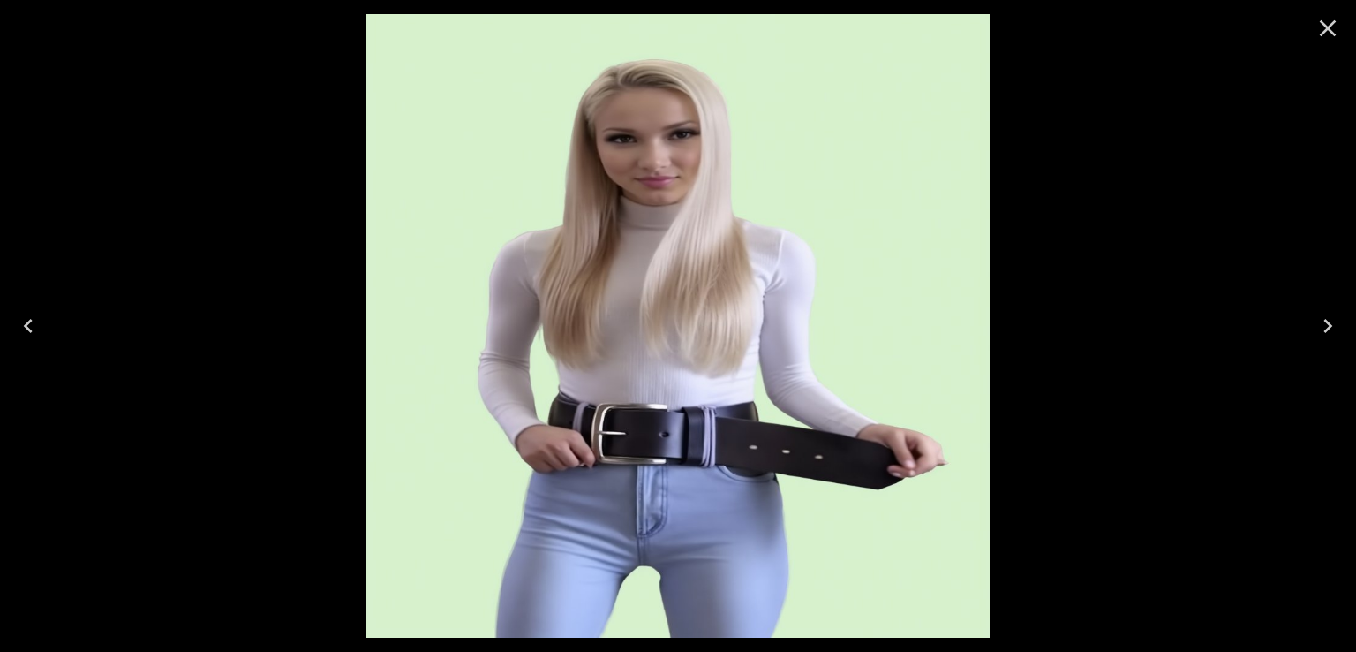
click at [1321, 324] on icon "Next" at bounding box center [1328, 326] width 28 height 28
click at [30, 313] on icon "Previous" at bounding box center [28, 326] width 28 height 28
click at [1332, 26] on icon "Close" at bounding box center [1328, 28] width 28 height 28
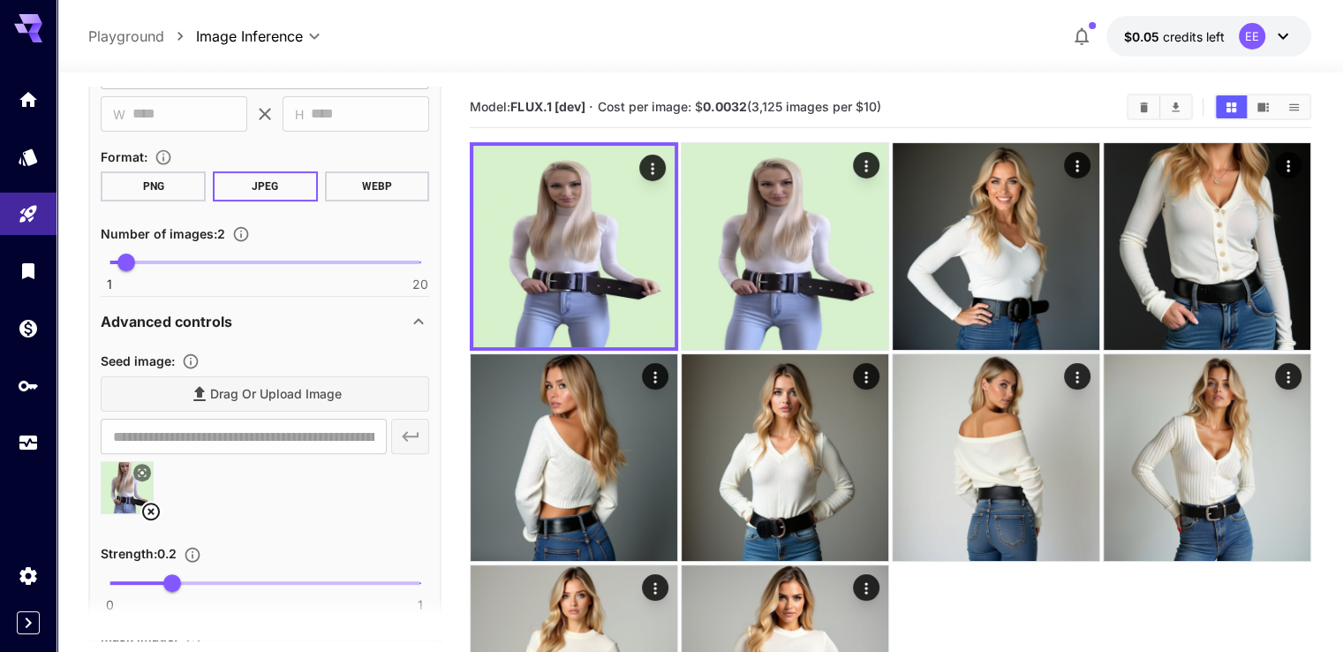
scroll to position [706, 0]
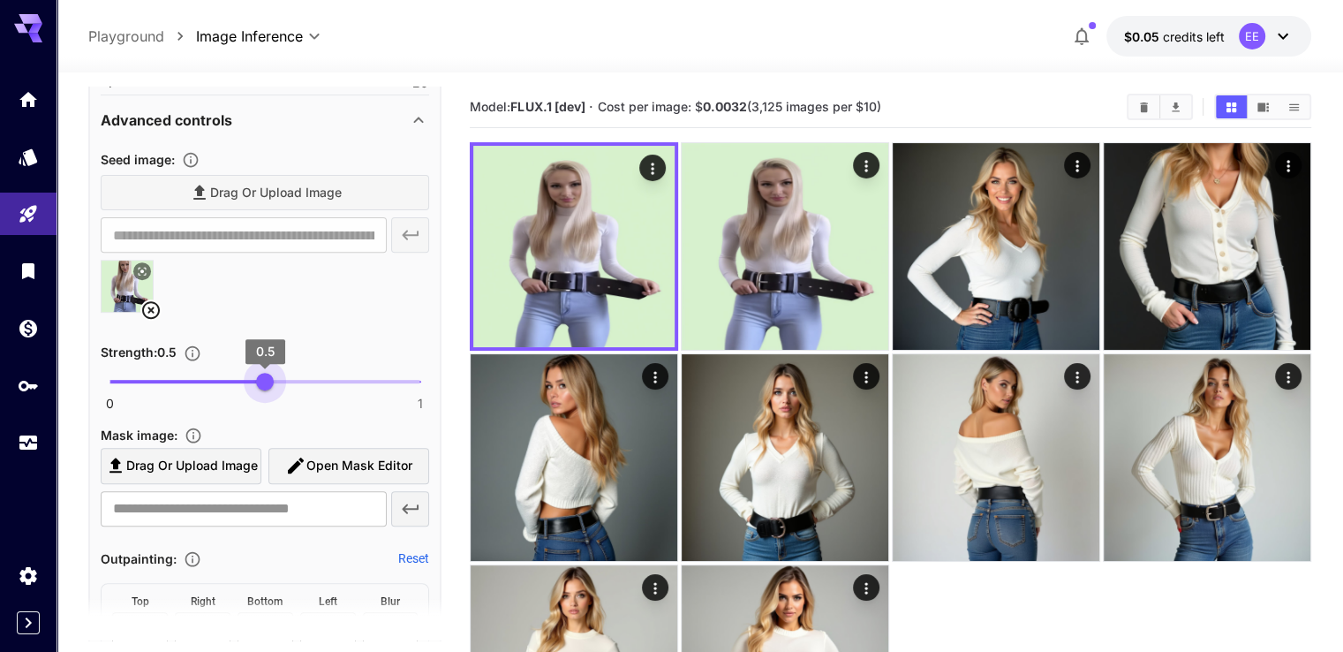
drag, startPoint x: 175, startPoint y: 377, endPoint x: 264, endPoint y: 379, distance: 89.2
click at [264, 379] on span "0.5" at bounding box center [265, 382] width 18 height 18
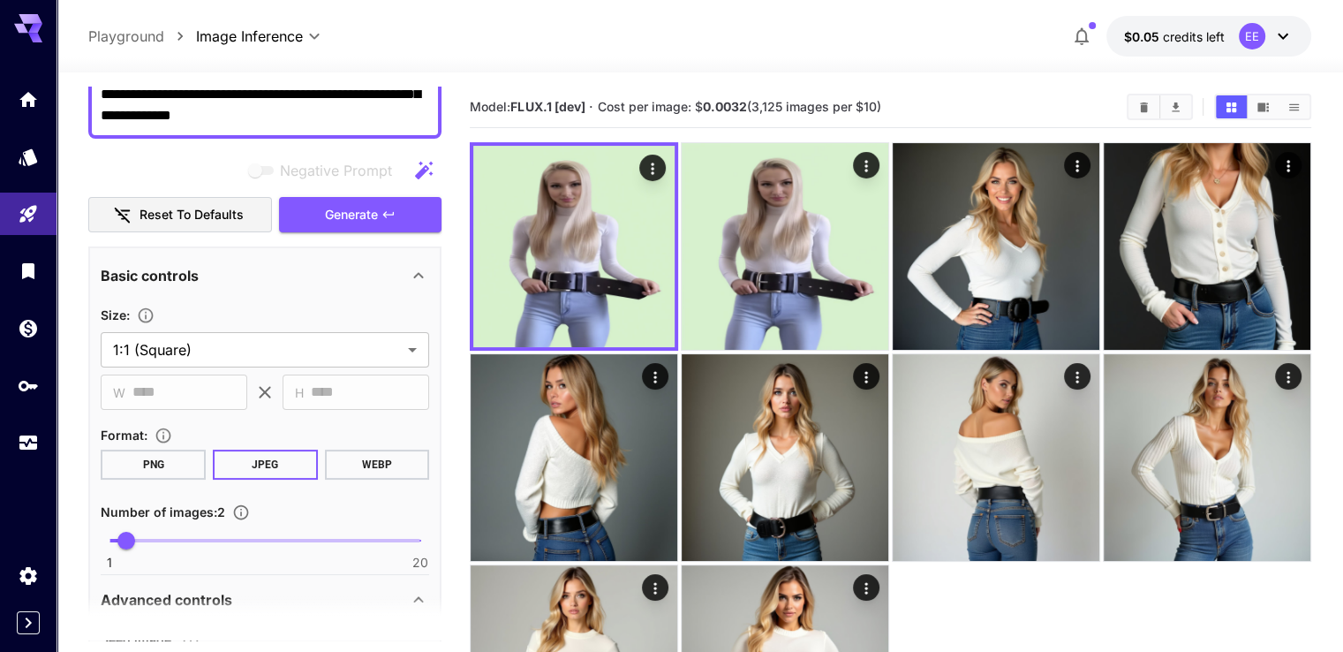
scroll to position [0, 0]
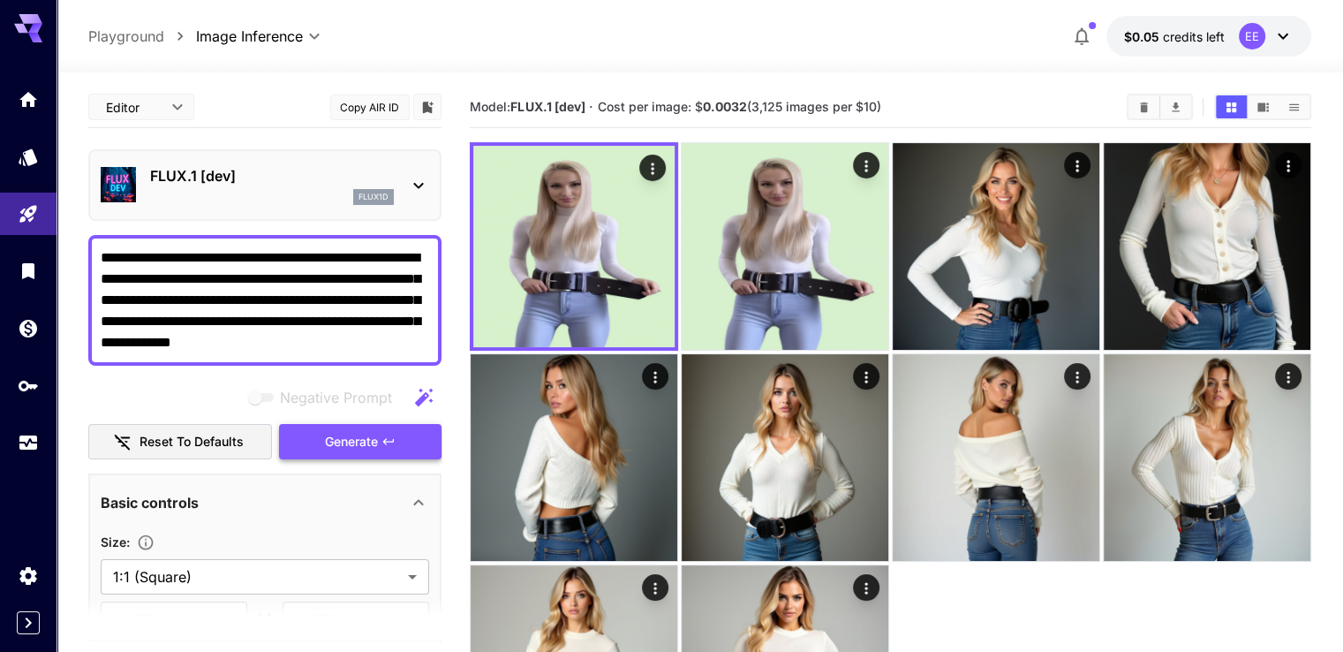
click at [343, 438] on span "Generate" at bounding box center [351, 442] width 53 height 22
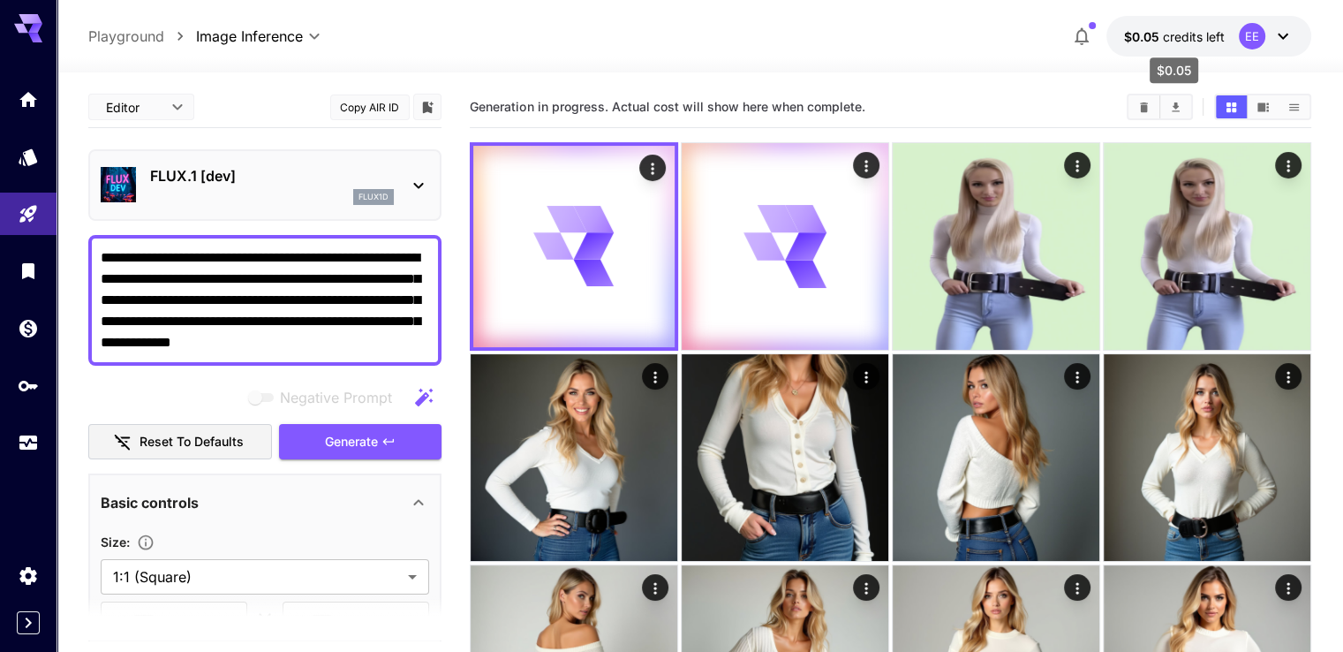
click at [1187, 38] on span "credits left" at bounding box center [1194, 36] width 62 height 15
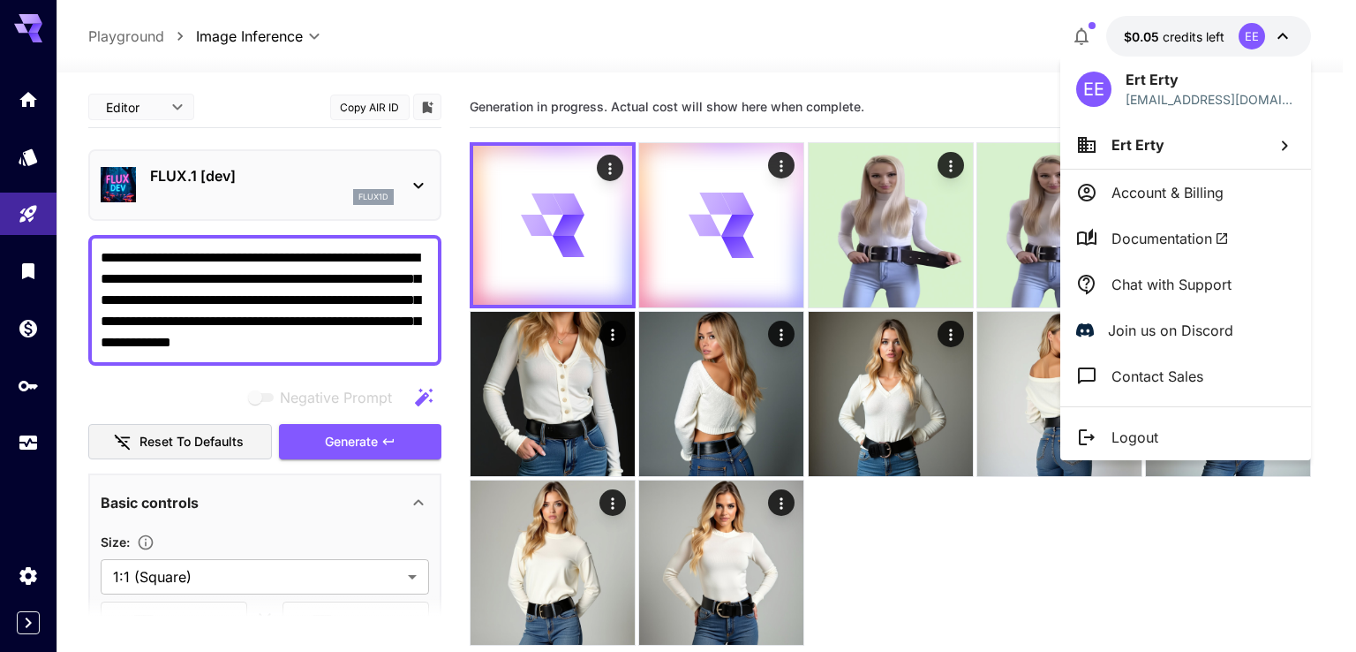
click at [1201, 38] on div at bounding box center [678, 326] width 1356 height 652
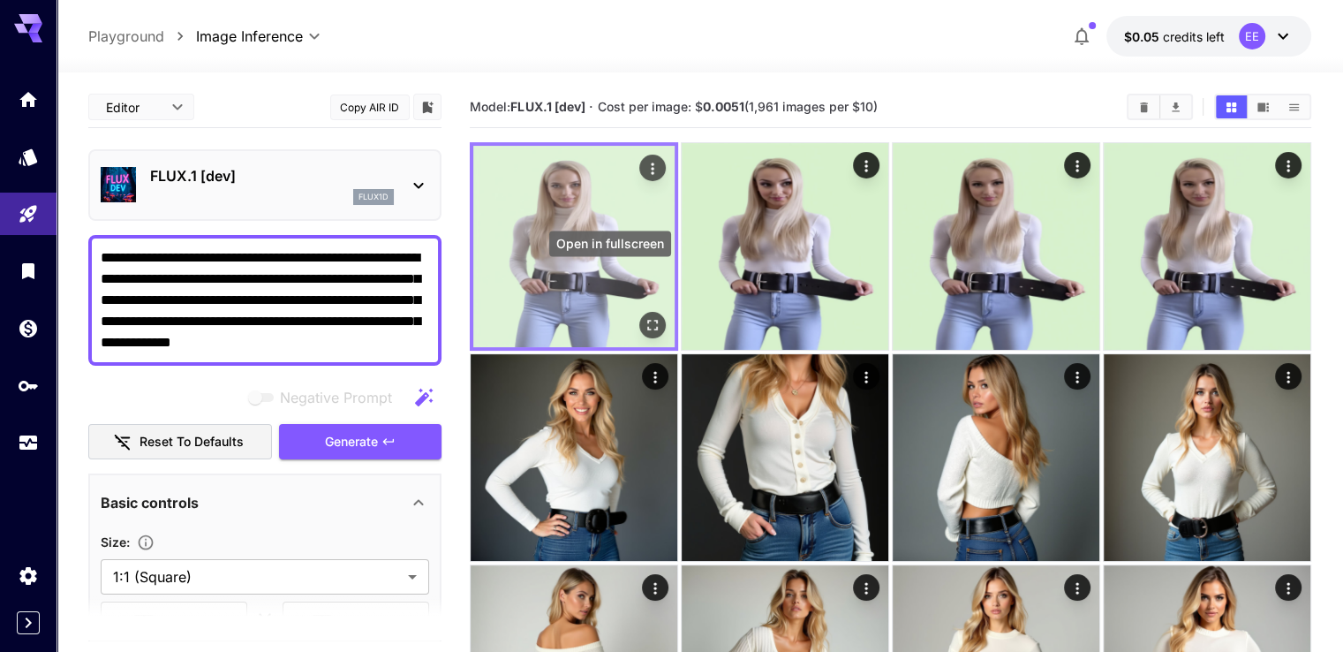
click at [644, 316] on icon "Open in fullscreen" at bounding box center [653, 325] width 18 height 18
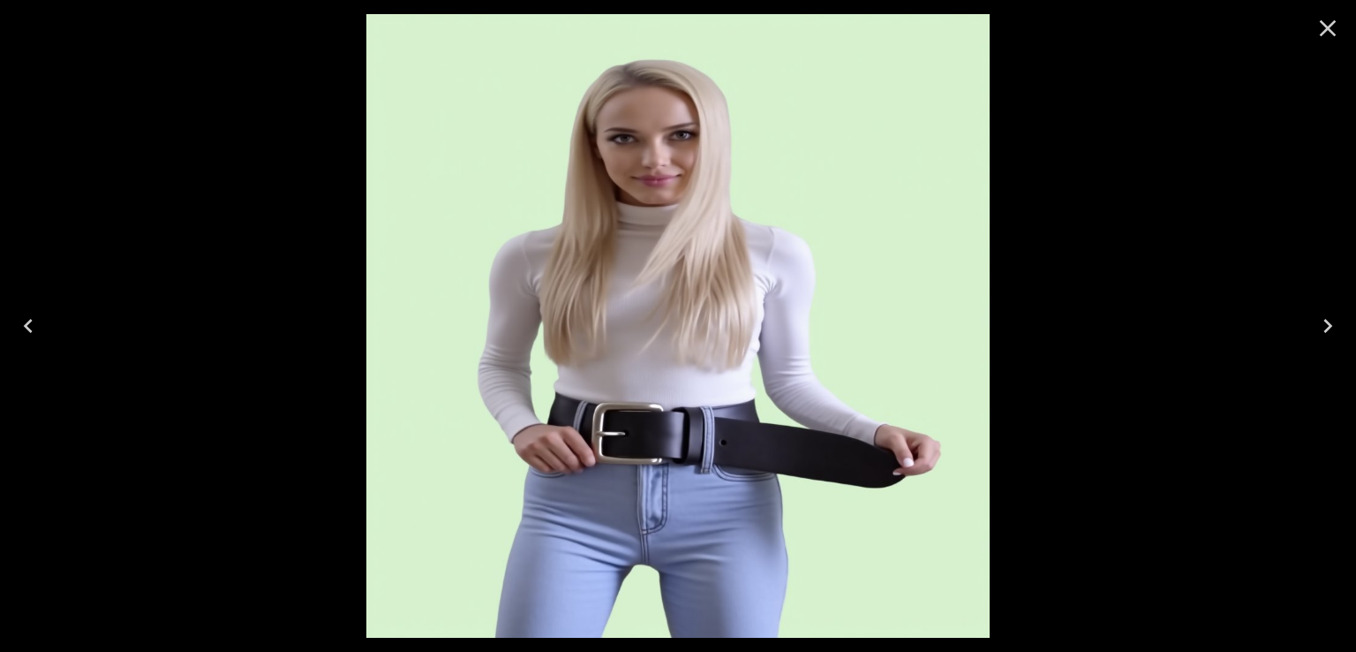
click at [1315, 322] on icon "Next" at bounding box center [1328, 326] width 28 height 28
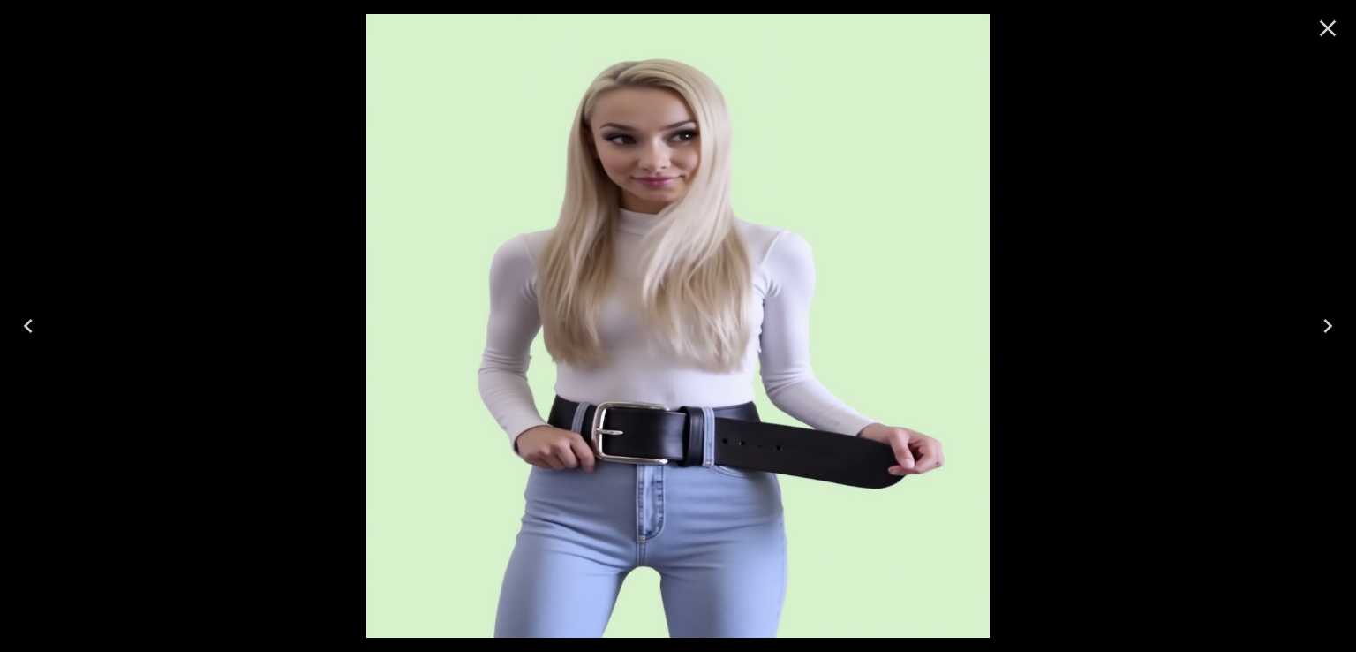
click at [28, 323] on icon "Previous" at bounding box center [28, 326] width 9 height 14
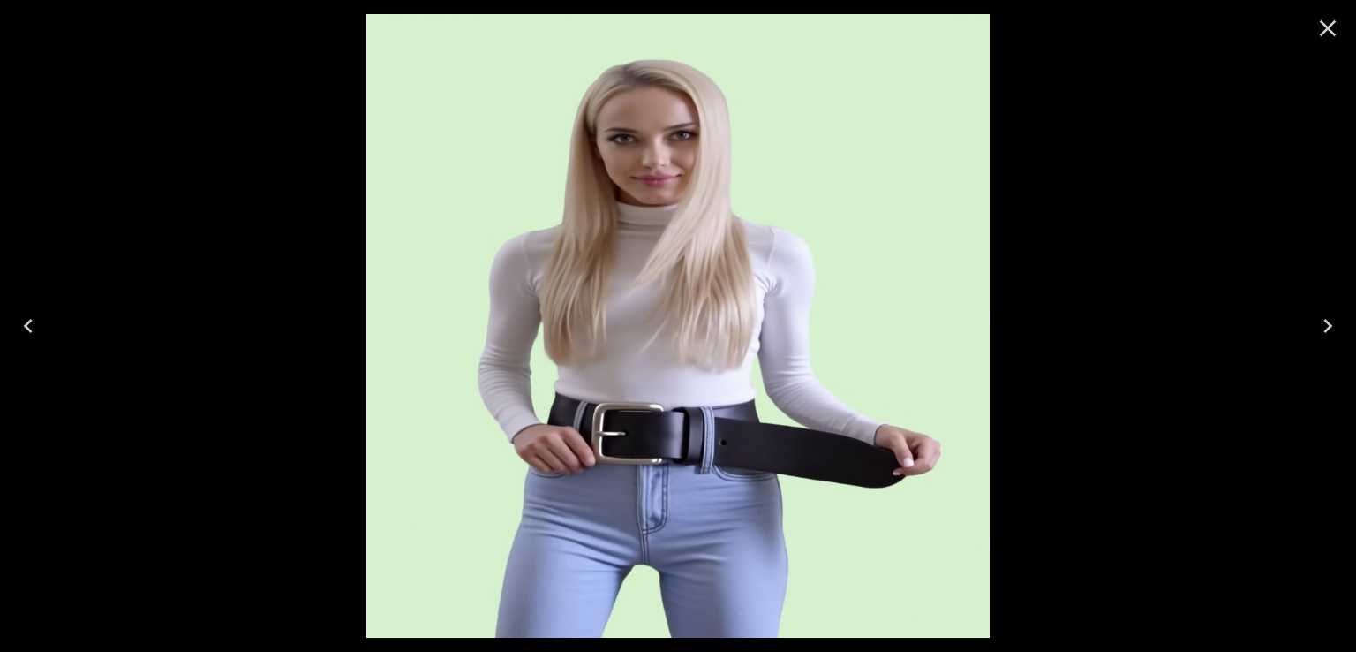
click at [1328, 33] on icon "Close" at bounding box center [1328, 28] width 28 height 28
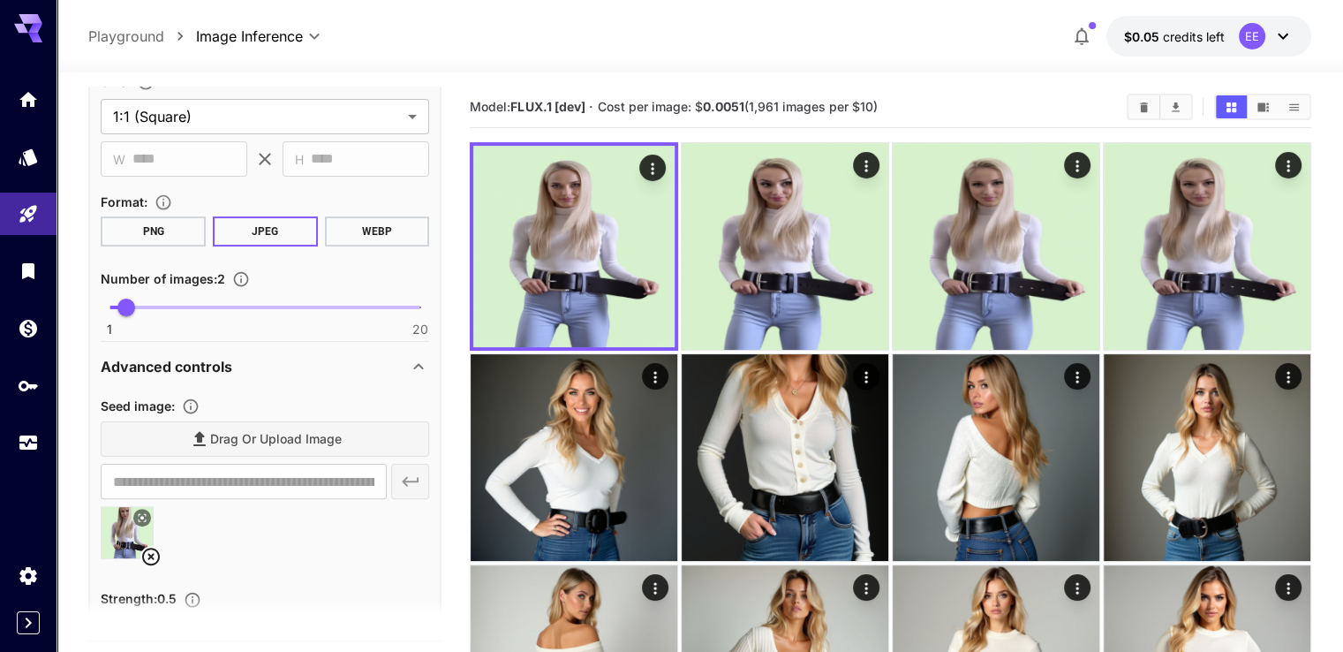
scroll to position [618, 0]
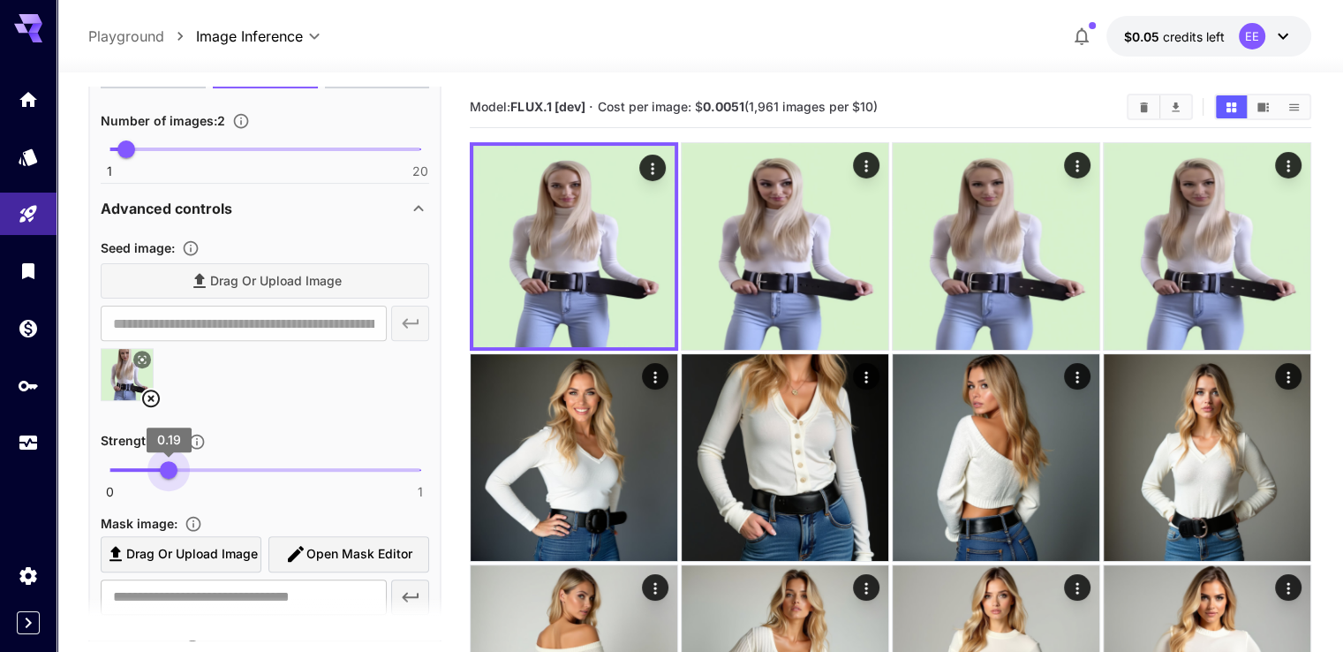
type input "***"
drag, startPoint x: 126, startPoint y: 460, endPoint x: 172, endPoint y: 458, distance: 46.0
click at [172, 461] on span "0.2" at bounding box center [172, 470] width 18 height 18
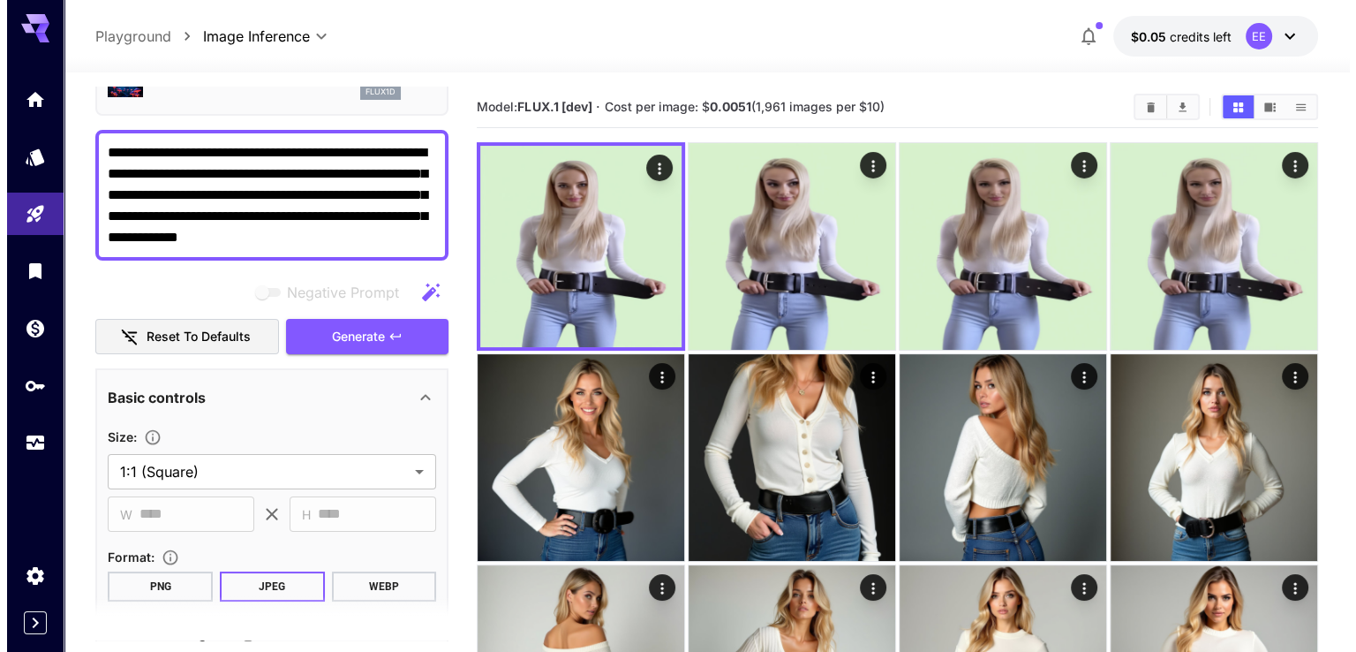
scroll to position [0, 0]
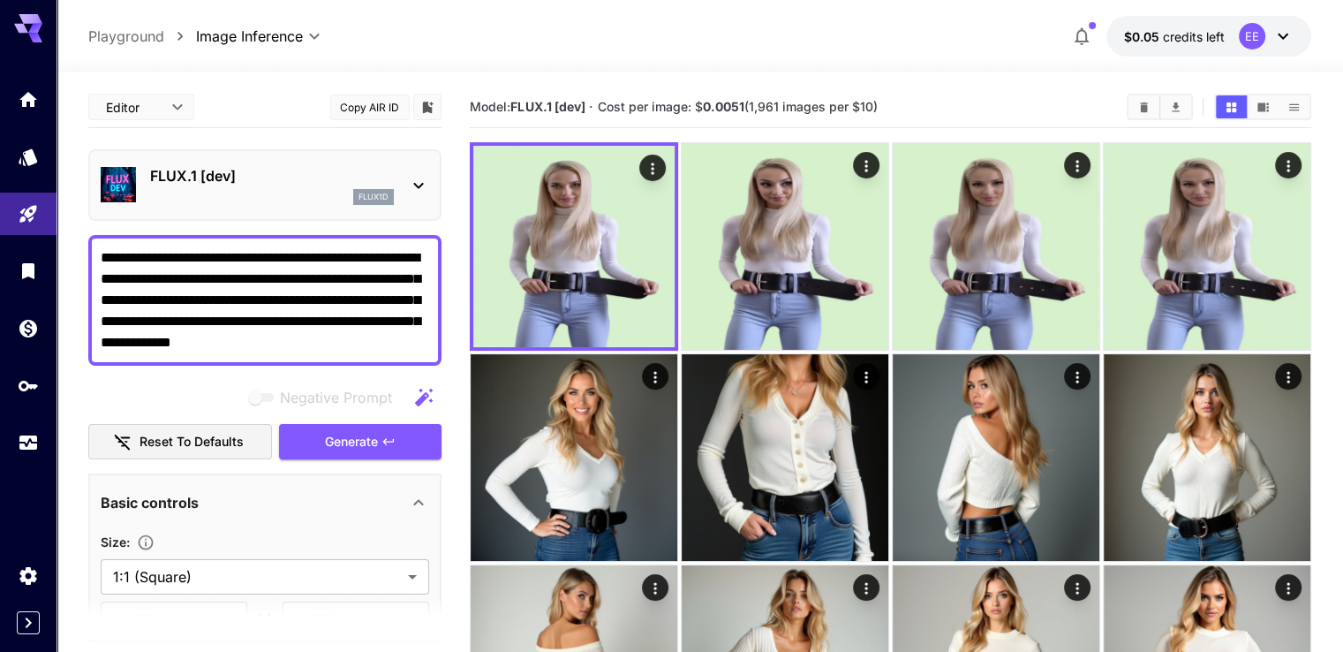
click at [321, 322] on textarea "**********" at bounding box center [265, 300] width 329 height 106
paste textarea "**********"
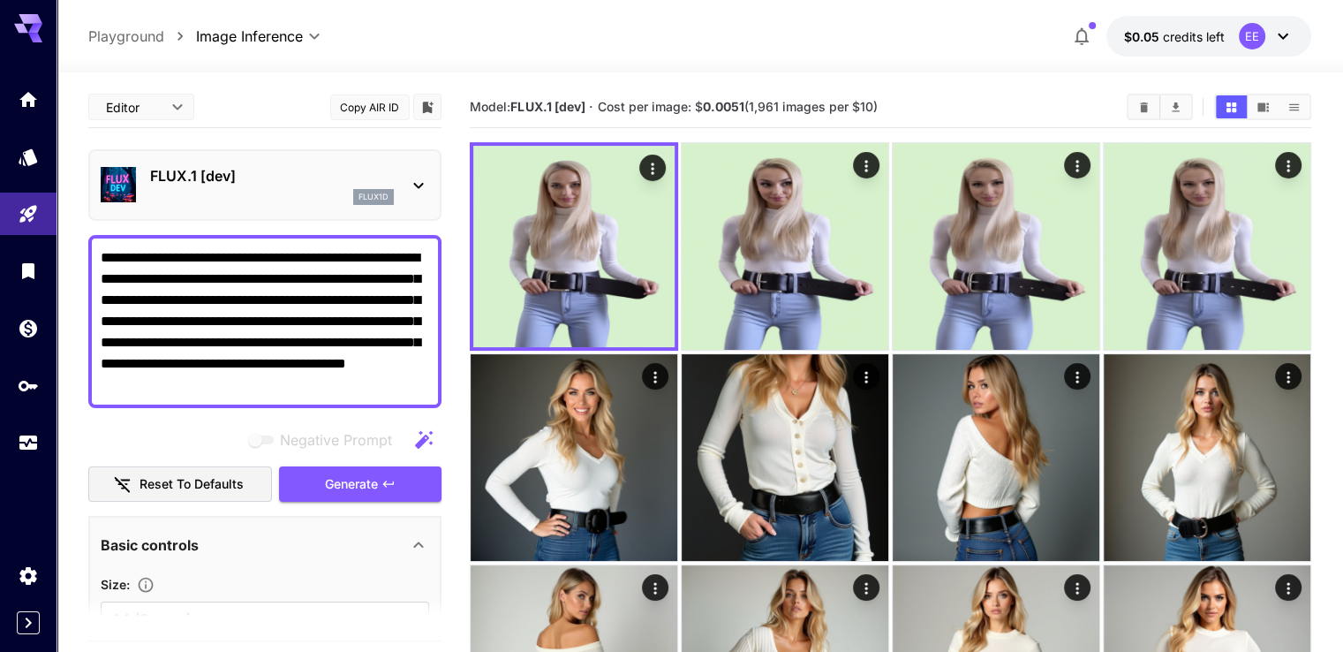
type textarea "**********"
click at [292, 177] on p "FLUX.1 [dev]" at bounding box center [272, 175] width 244 height 21
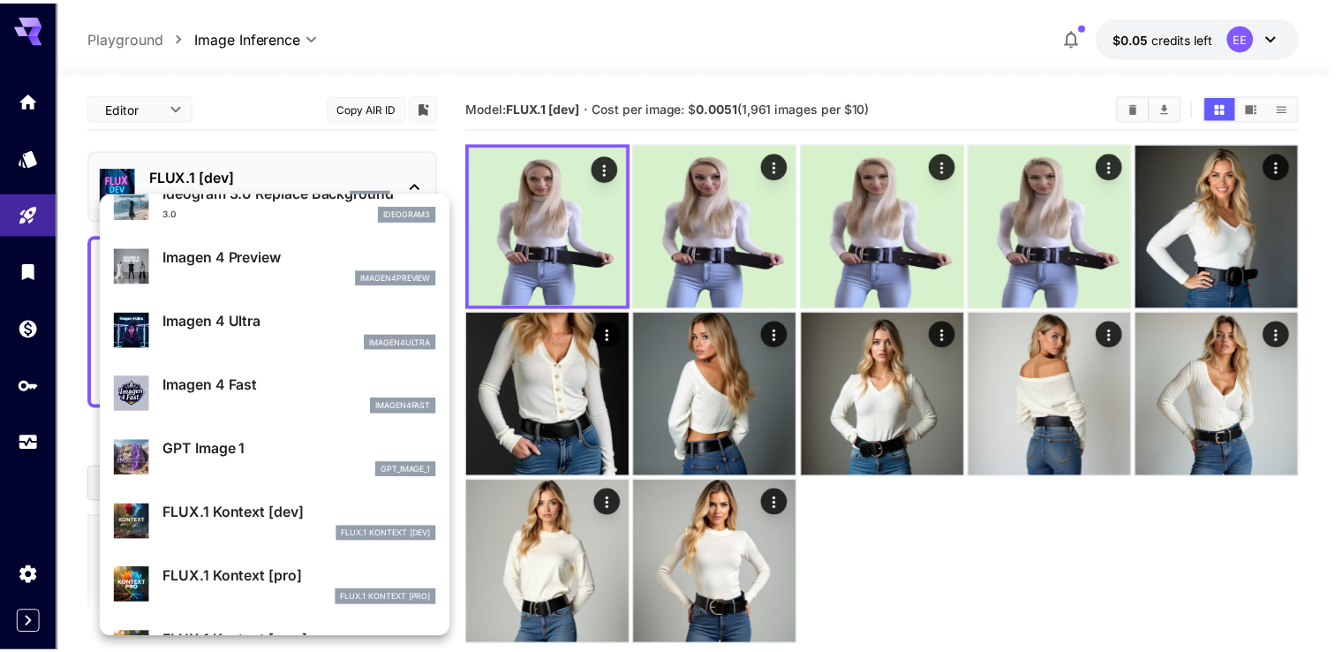
scroll to position [1062, 0]
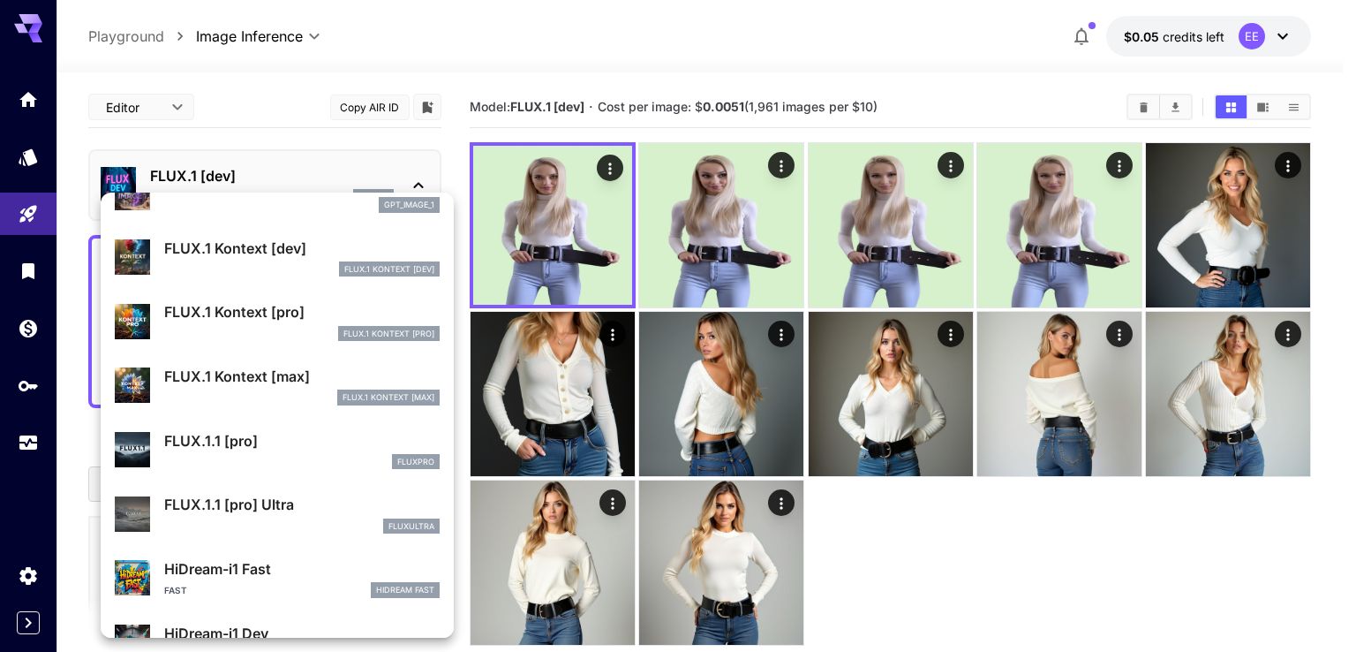
click at [247, 309] on p "FLUX.1 Kontext [pro]" at bounding box center [302, 311] width 276 height 21
type input "*"
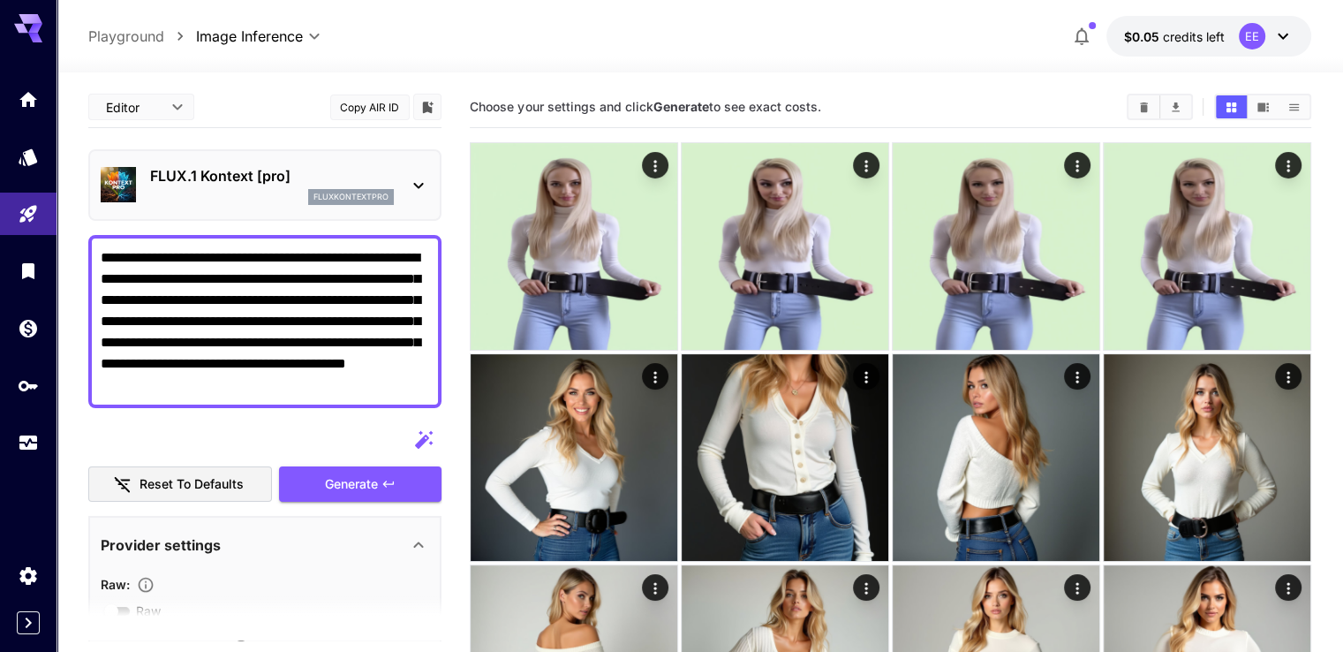
click at [373, 369] on textarea "**********" at bounding box center [265, 321] width 329 height 148
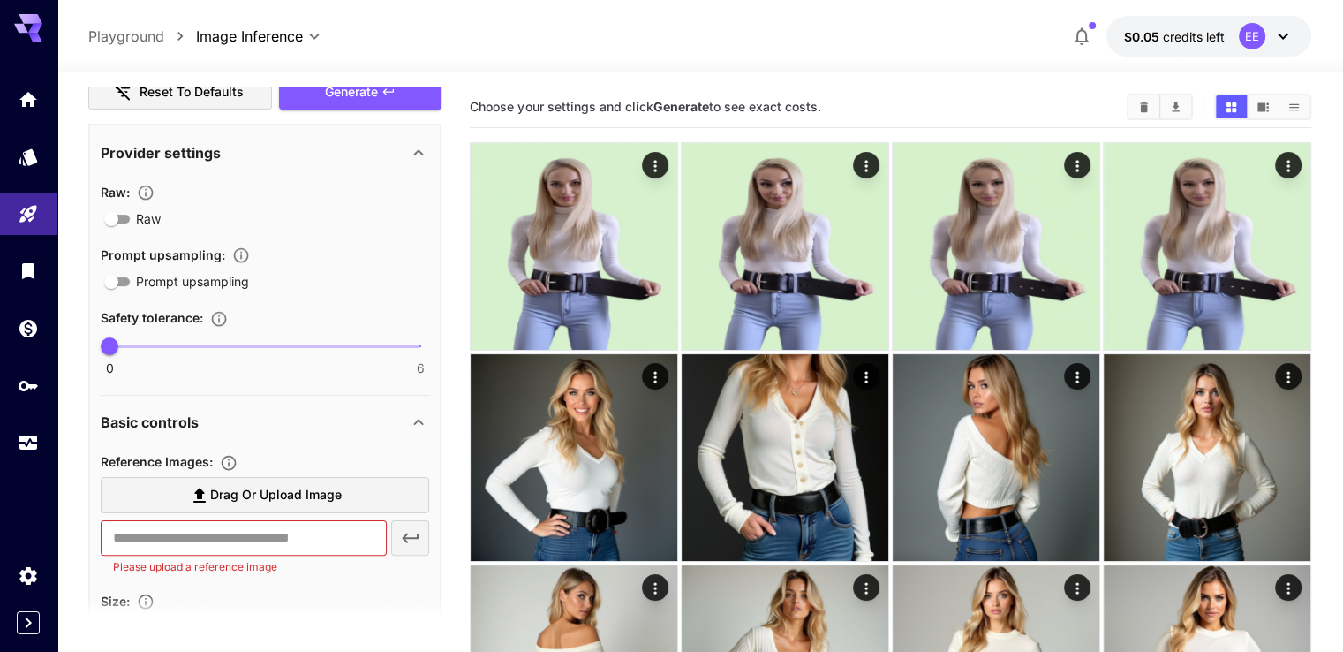
scroll to position [530, 0]
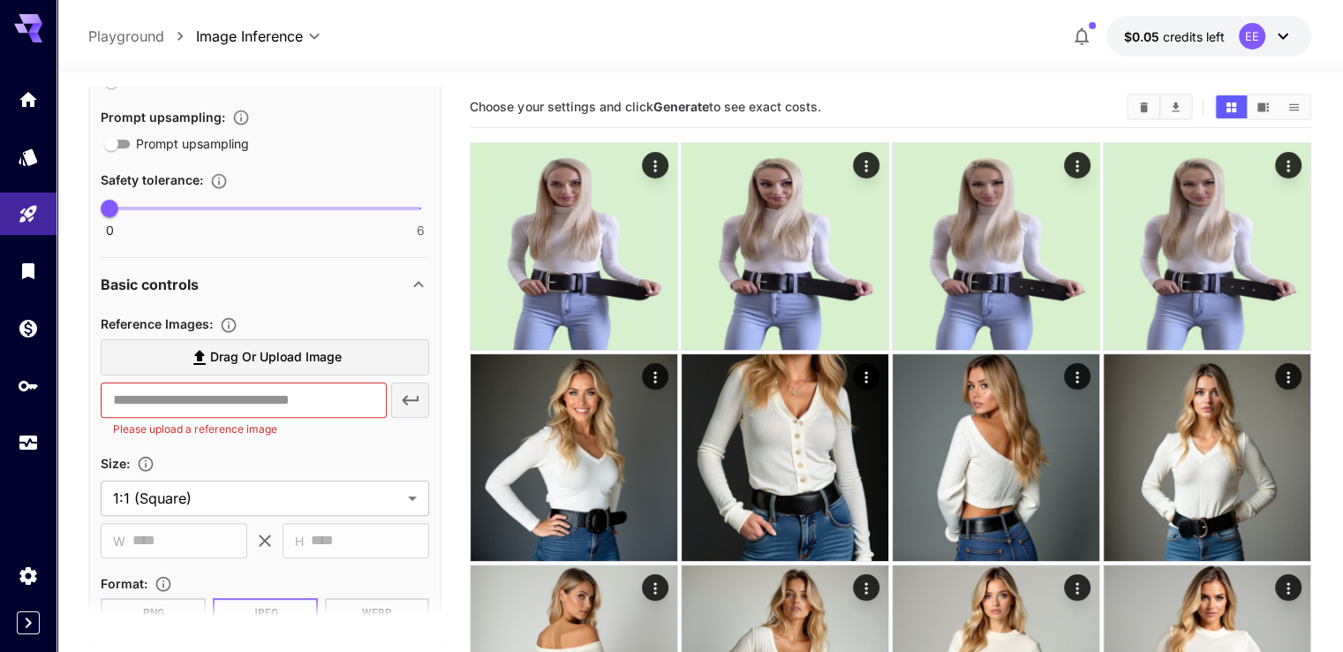
click at [244, 353] on span "Drag or upload image" at bounding box center [276, 357] width 132 height 22
click at [0, 0] on input "Drag or upload image" at bounding box center [0, 0] width 0 height 0
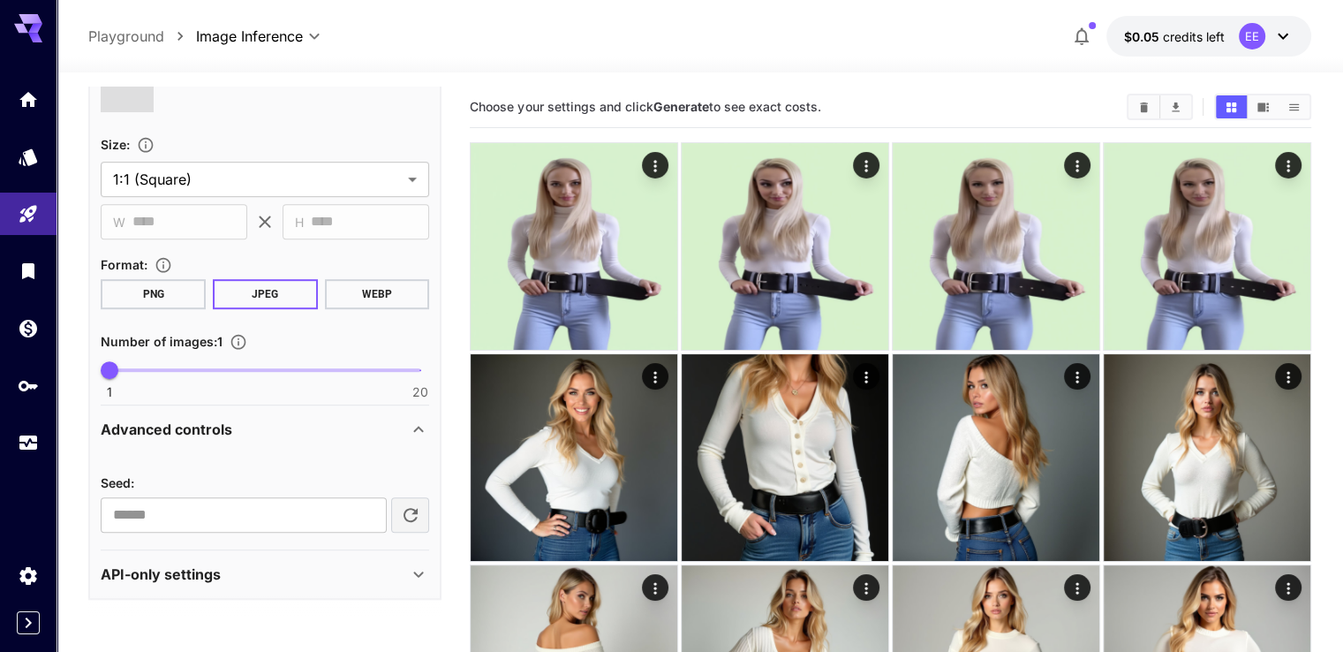
type input "**********"
type input "*"
drag, startPoint x: 107, startPoint y: 366, endPoint x: 131, endPoint y: 369, distance: 24.1
click at [131, 369] on span "2" at bounding box center [126, 370] width 18 height 18
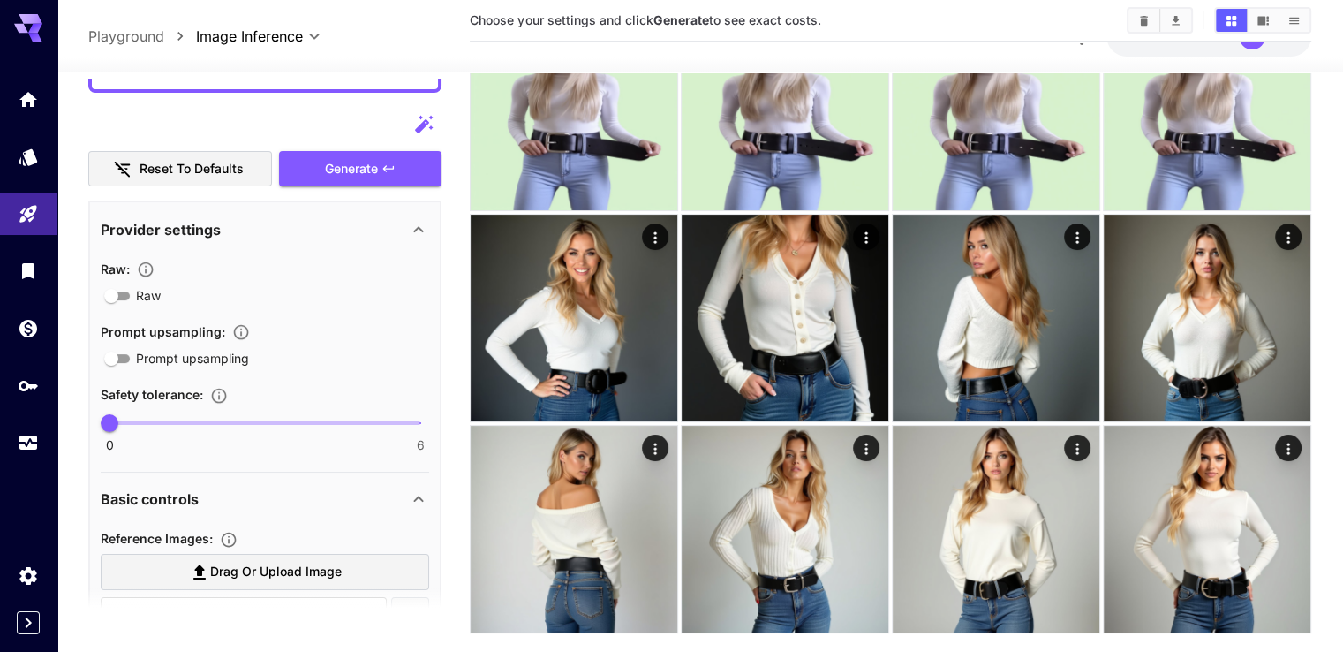
scroll to position [277, 0]
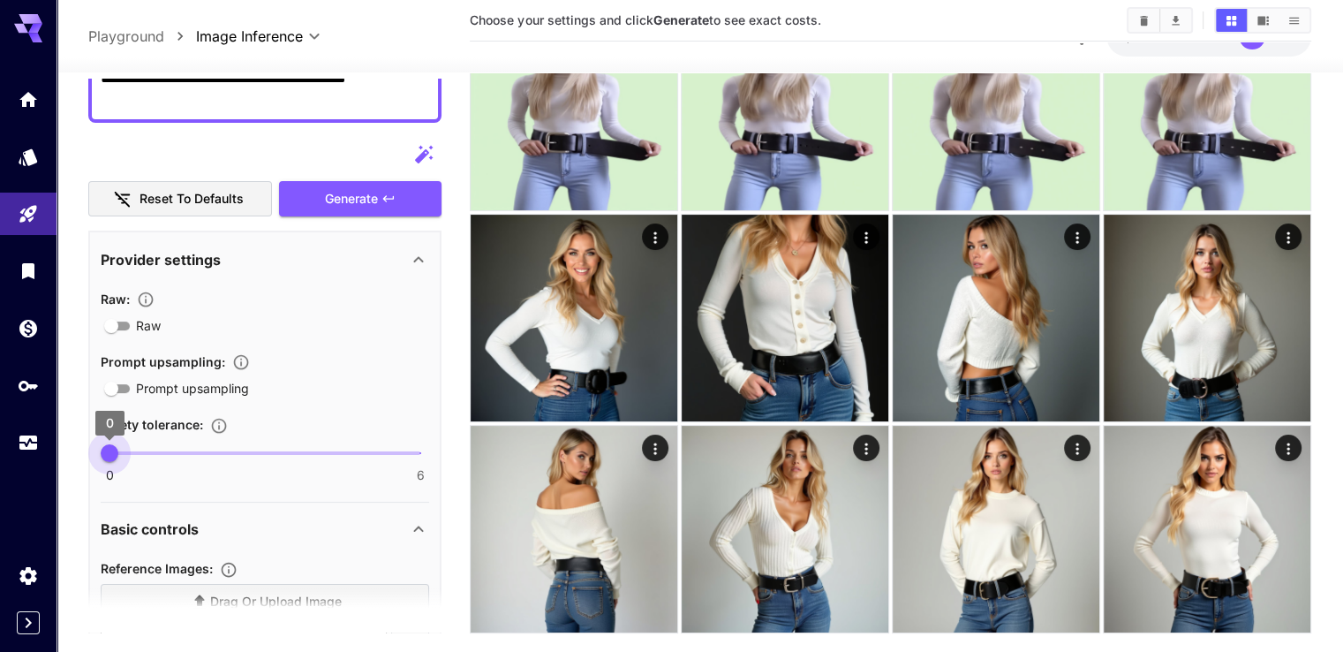
type input "*"
drag, startPoint x: 113, startPoint y: 415, endPoint x: 443, endPoint y: 418, distance: 330.3
click at [443, 418] on main "**********" at bounding box center [699, 296] width 1222 height 699
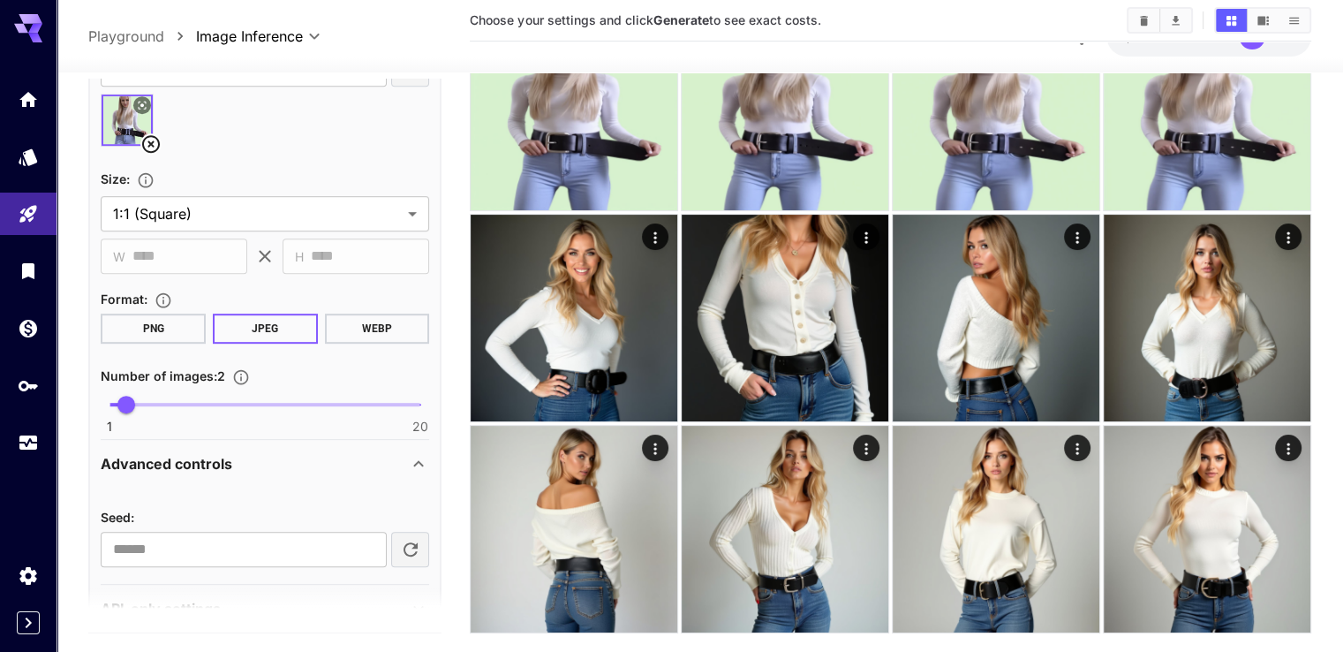
scroll to position [895, 0]
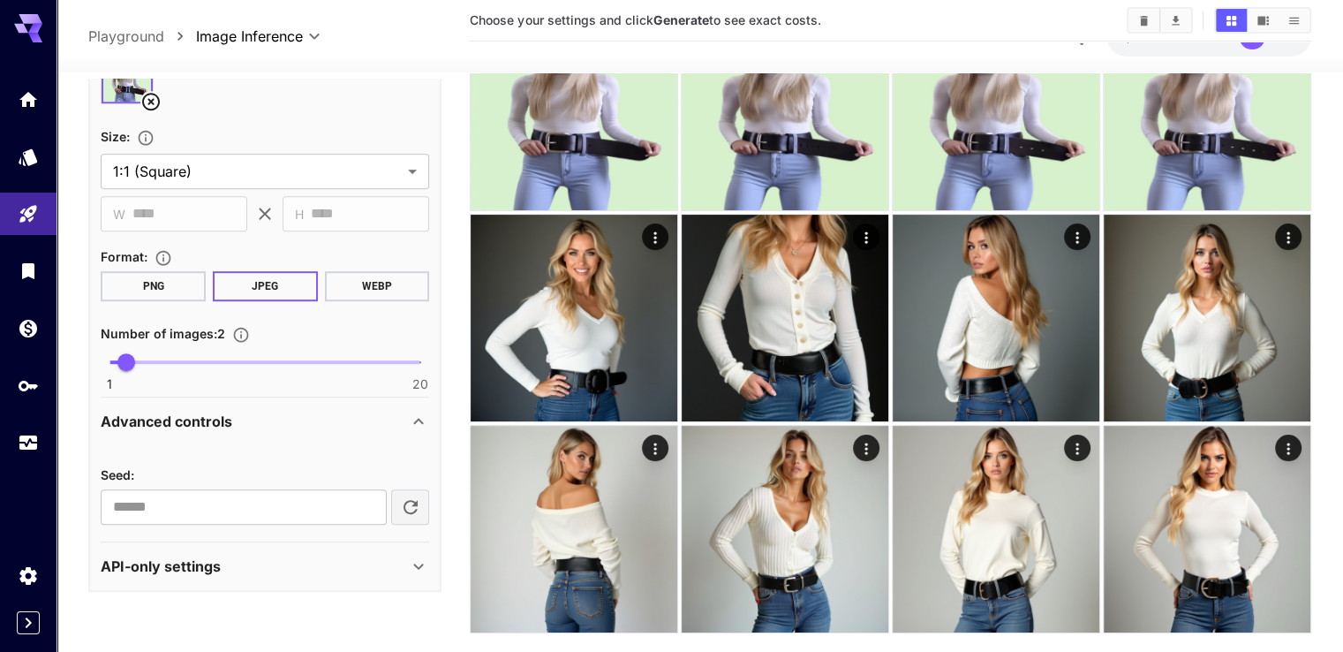
click at [313, 411] on div "Advanced controls" at bounding box center [254, 421] width 307 height 21
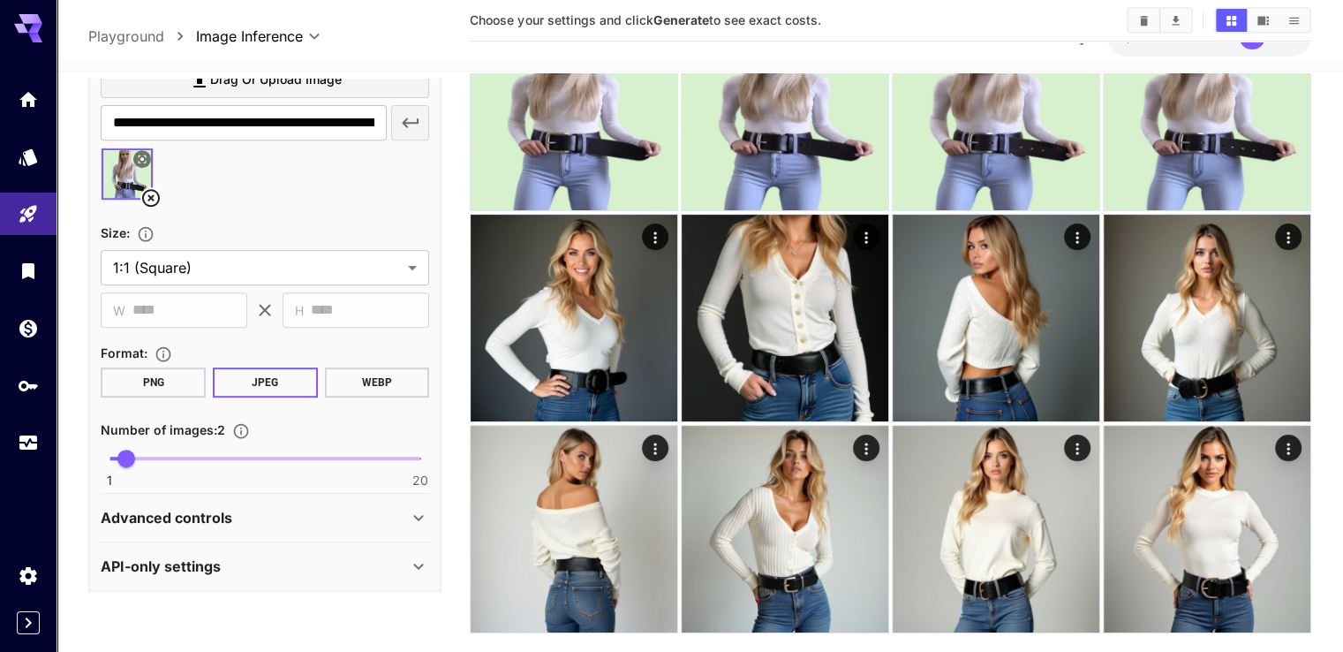
click at [289, 507] on div "Advanced controls" at bounding box center [254, 517] width 307 height 21
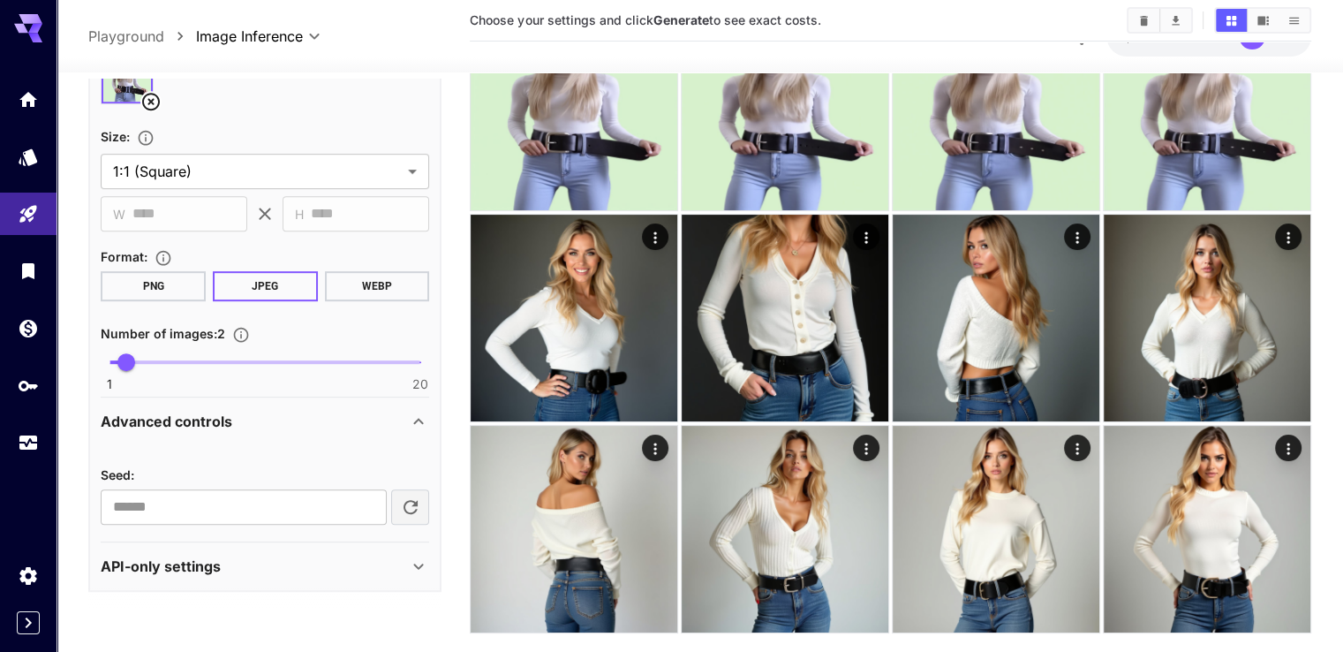
click at [313, 411] on div "Advanced controls" at bounding box center [254, 421] width 307 height 21
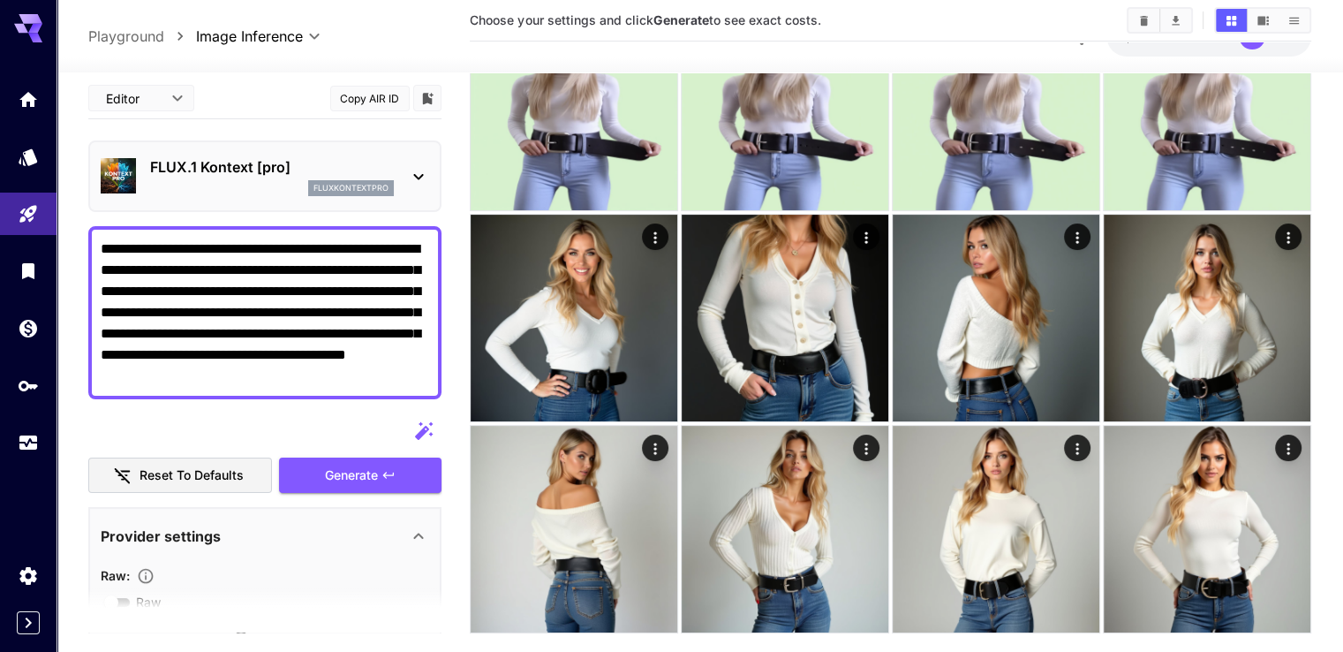
scroll to position [0, 0]
click at [346, 465] on span "Generate" at bounding box center [351, 476] width 53 height 22
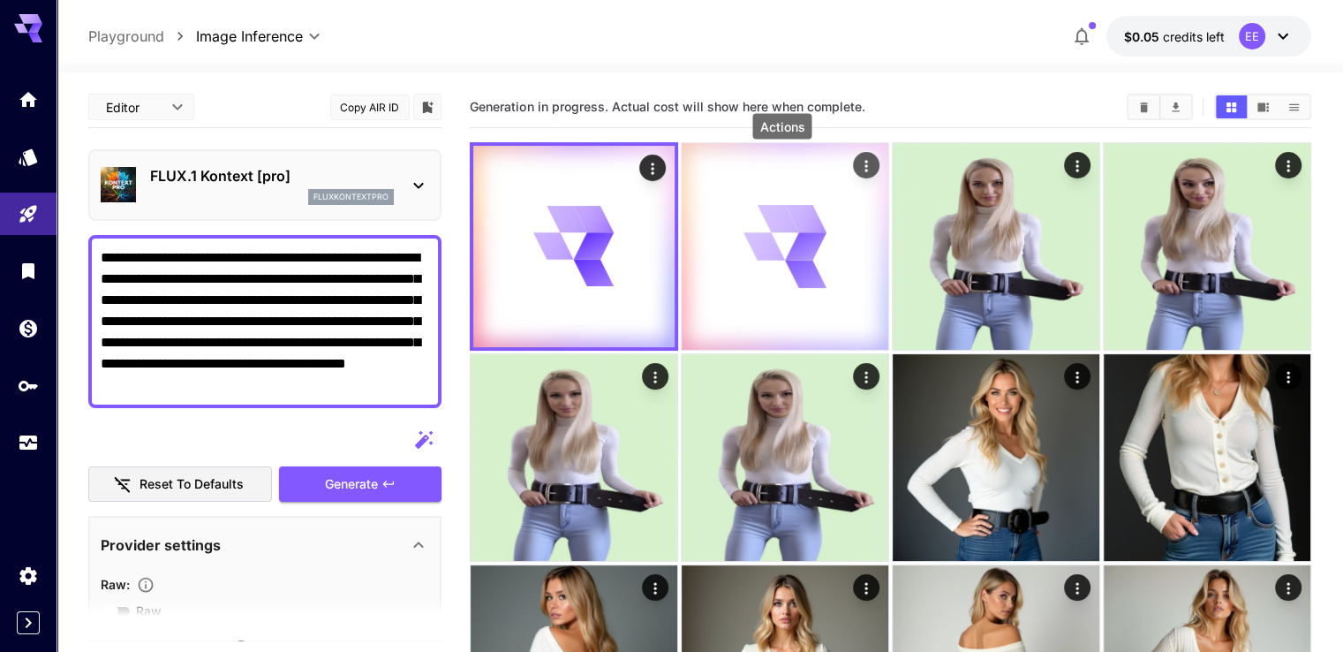
click at [857, 164] on icon "Actions" at bounding box center [866, 166] width 18 height 18
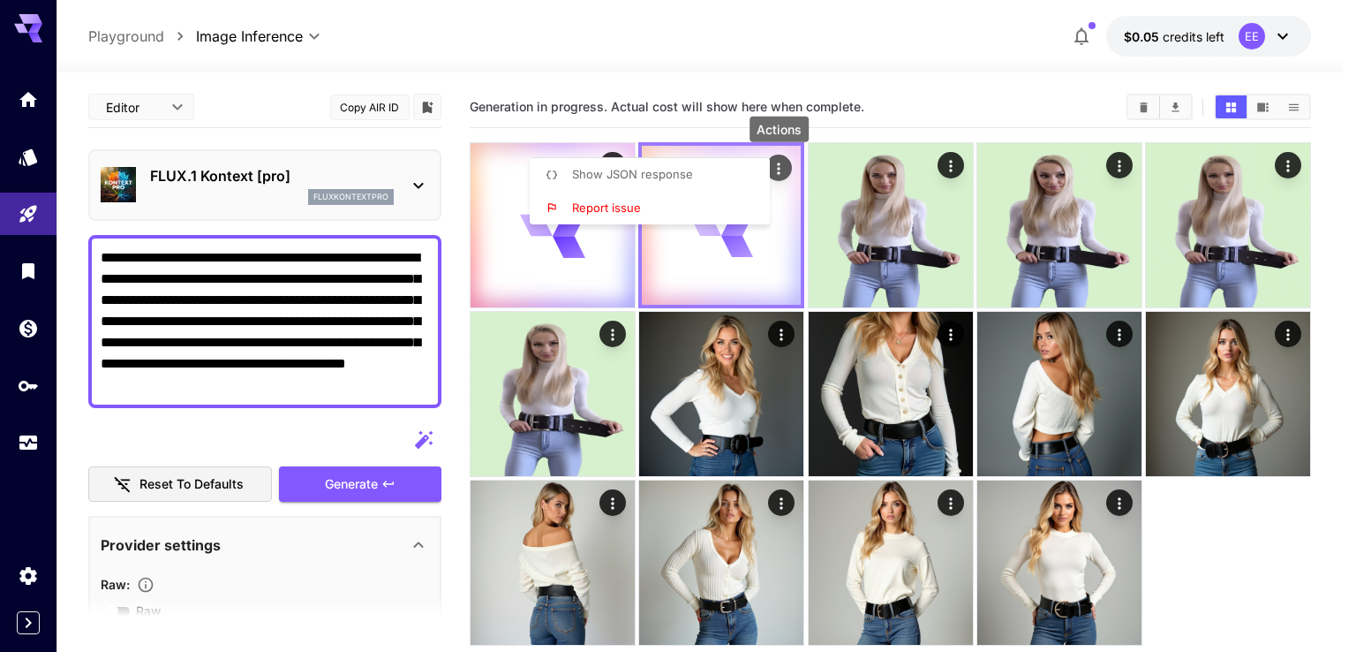
click at [777, 164] on div at bounding box center [678, 326] width 1356 height 652
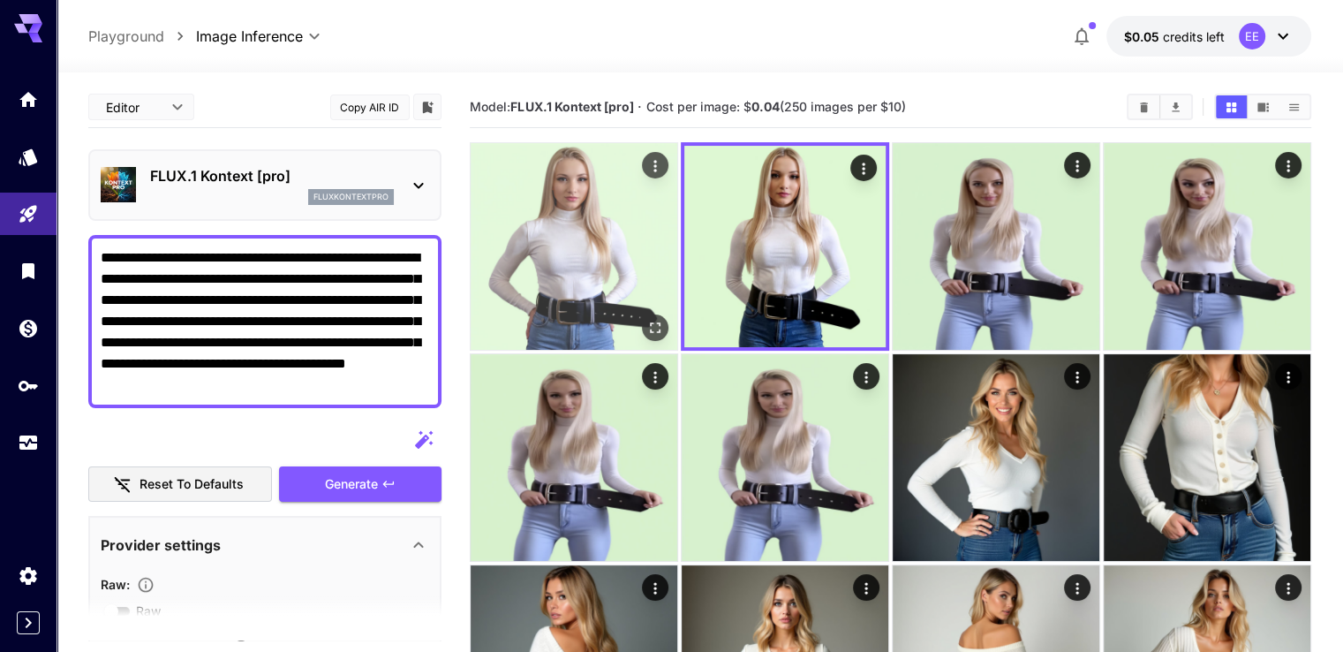
click at [551, 220] on img at bounding box center [574, 246] width 207 height 207
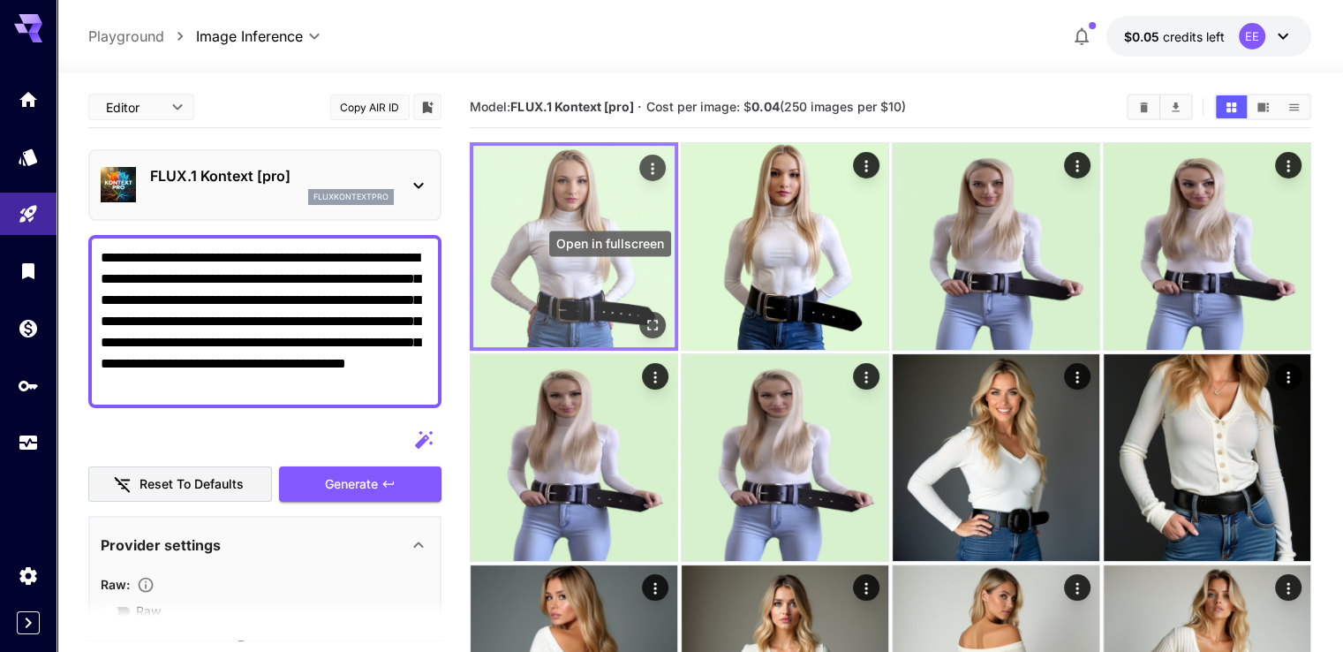
click at [644, 316] on icon "Open in fullscreen" at bounding box center [653, 325] width 18 height 18
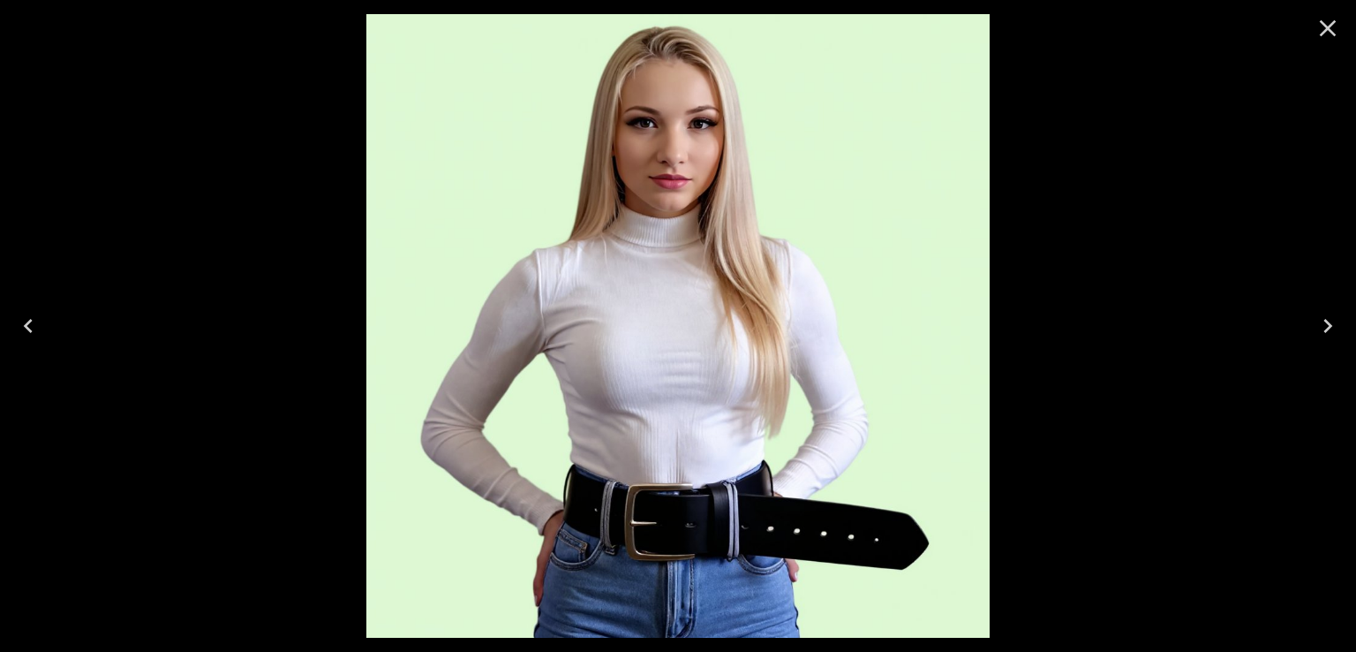
click at [1332, 319] on icon "Next" at bounding box center [1328, 326] width 28 height 28
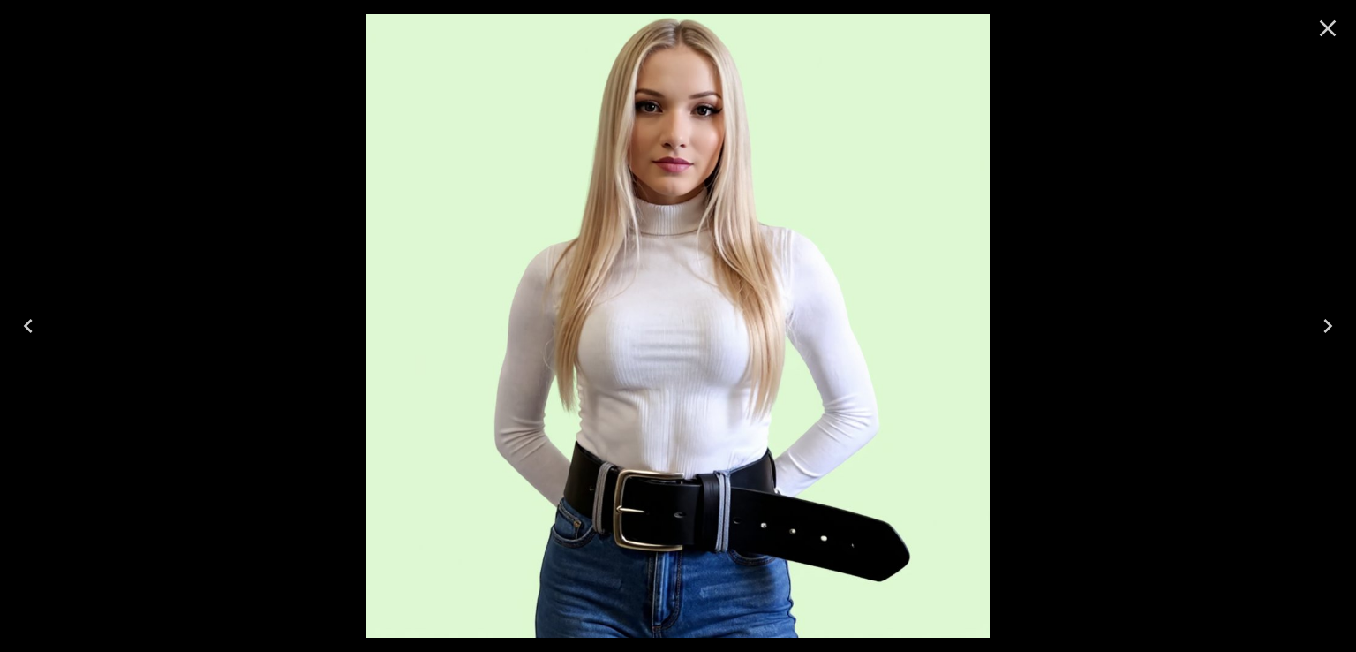
click at [25, 321] on icon "Previous" at bounding box center [28, 326] width 28 height 28
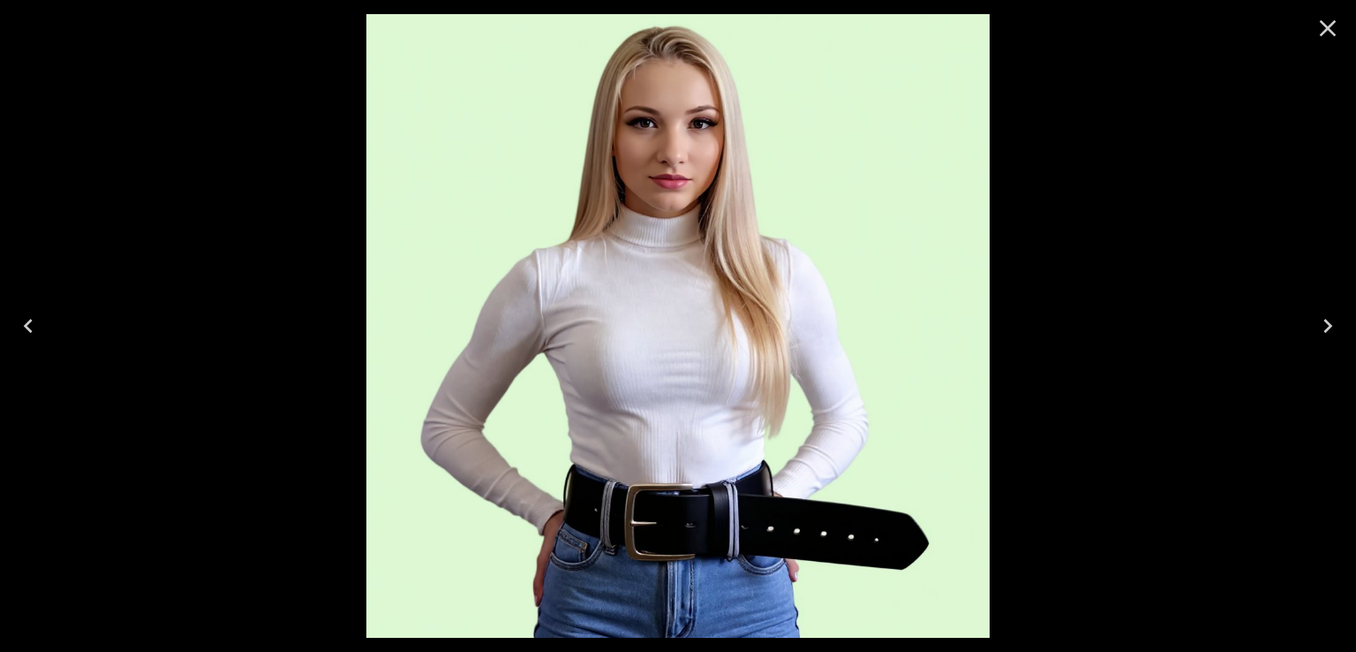
click at [1327, 36] on icon "Close" at bounding box center [1328, 28] width 28 height 28
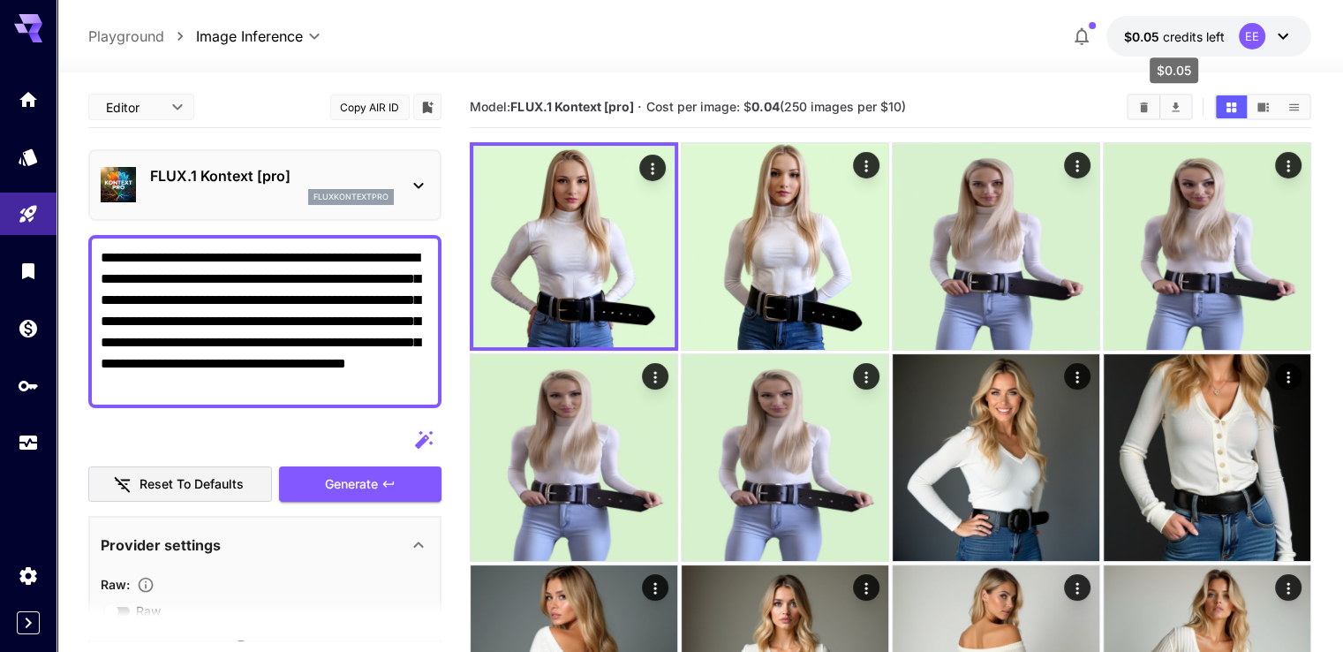
click at [1205, 35] on span "credits left" at bounding box center [1194, 36] width 62 height 15
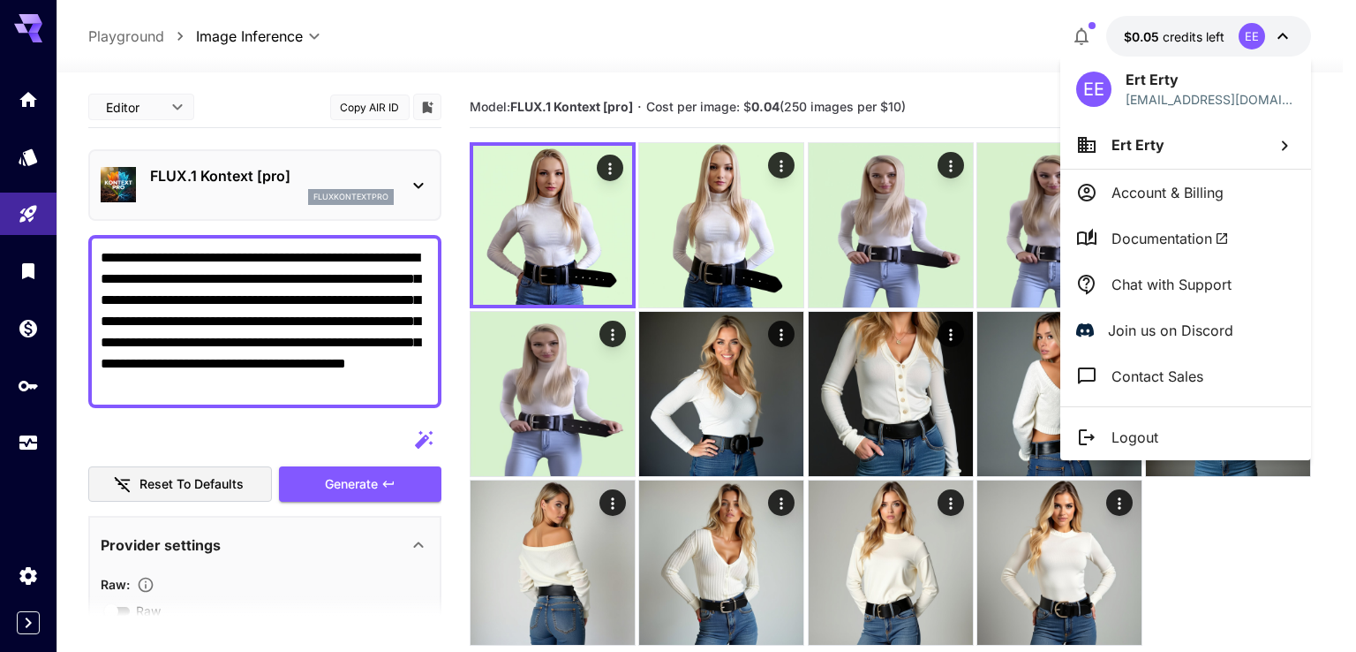
click at [1197, 32] on div at bounding box center [678, 326] width 1356 height 652
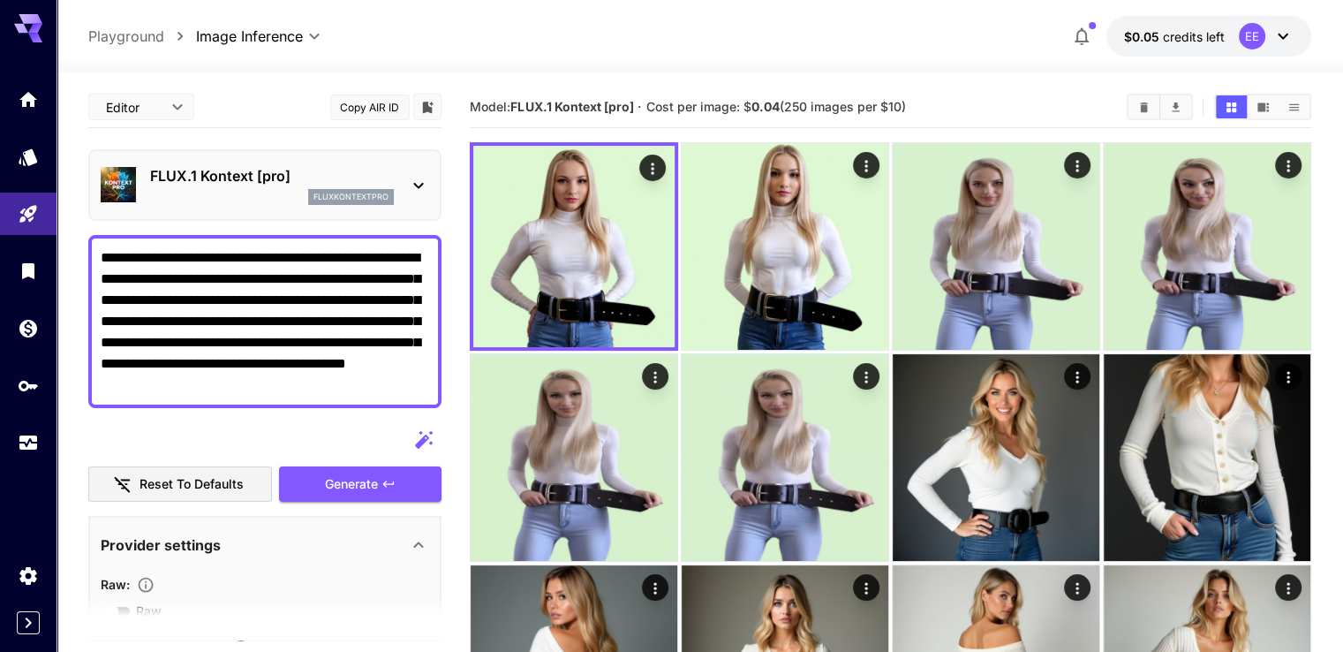
click at [1197, 32] on span "credits left" at bounding box center [1194, 36] width 62 height 15
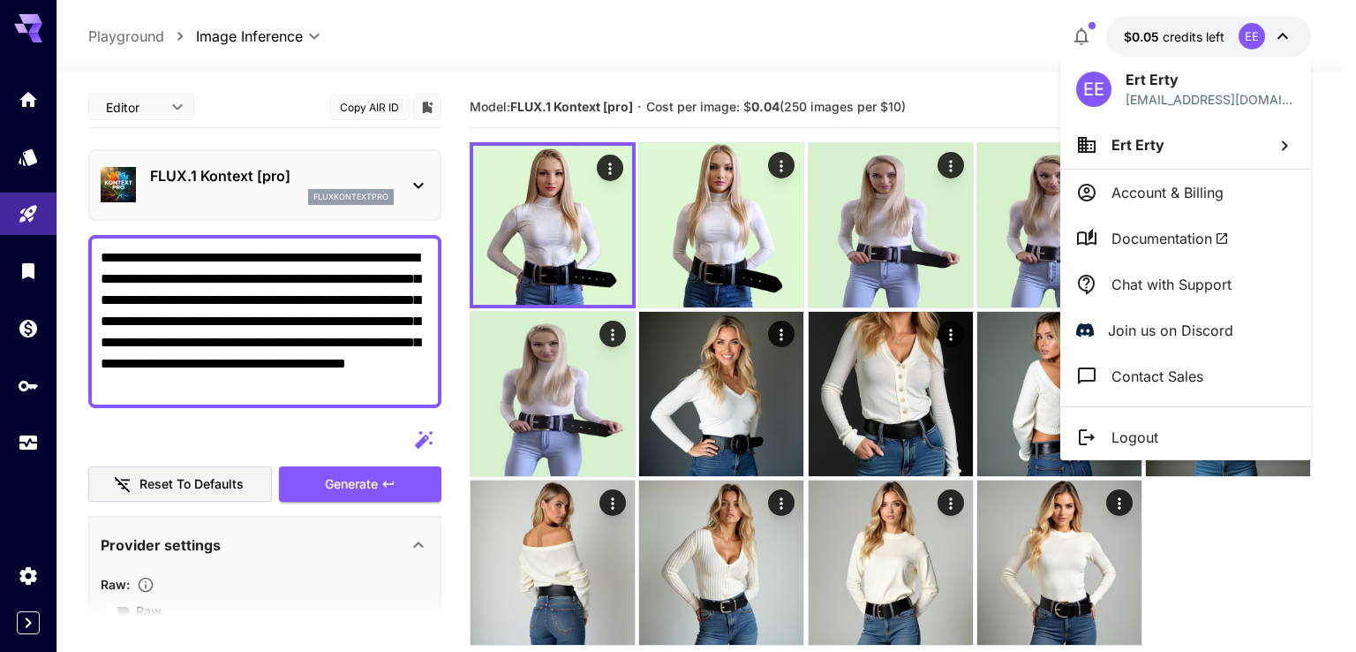
click at [1194, 31] on div at bounding box center [678, 326] width 1356 height 652
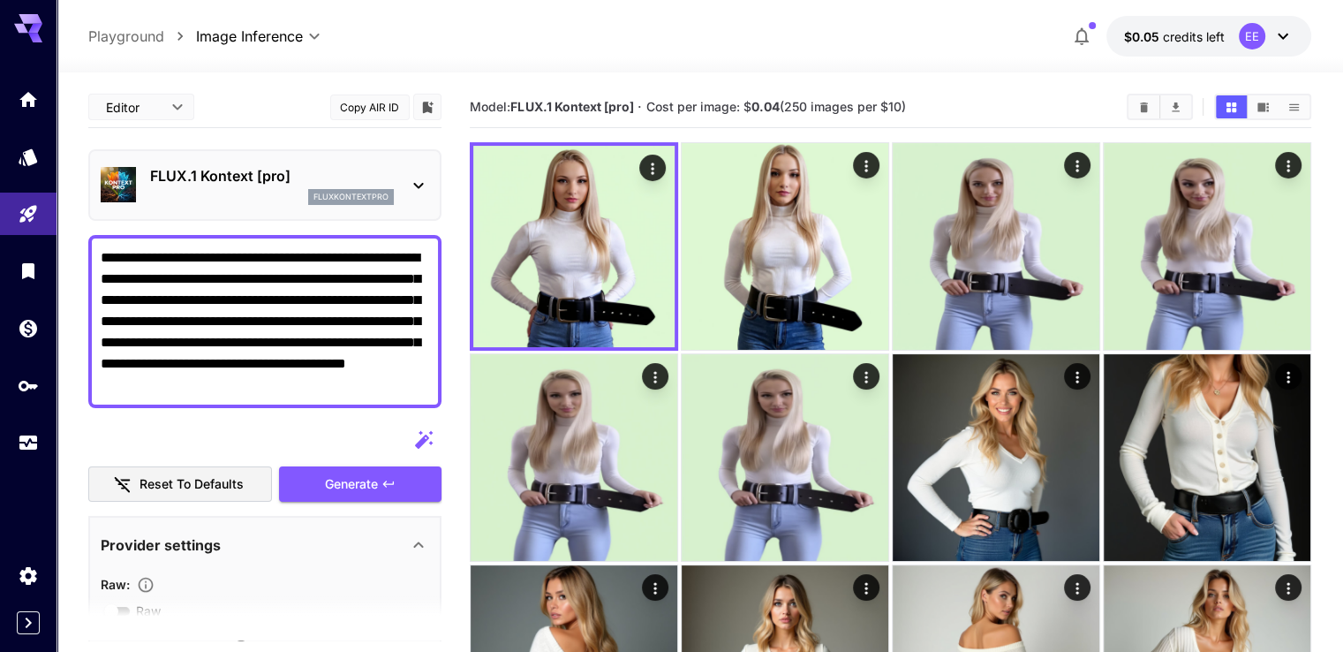
click at [420, 383] on textarea "**********" at bounding box center [265, 321] width 329 height 148
click at [422, 389] on textarea "**********" at bounding box center [265, 321] width 329 height 148
paste textarea "**********"
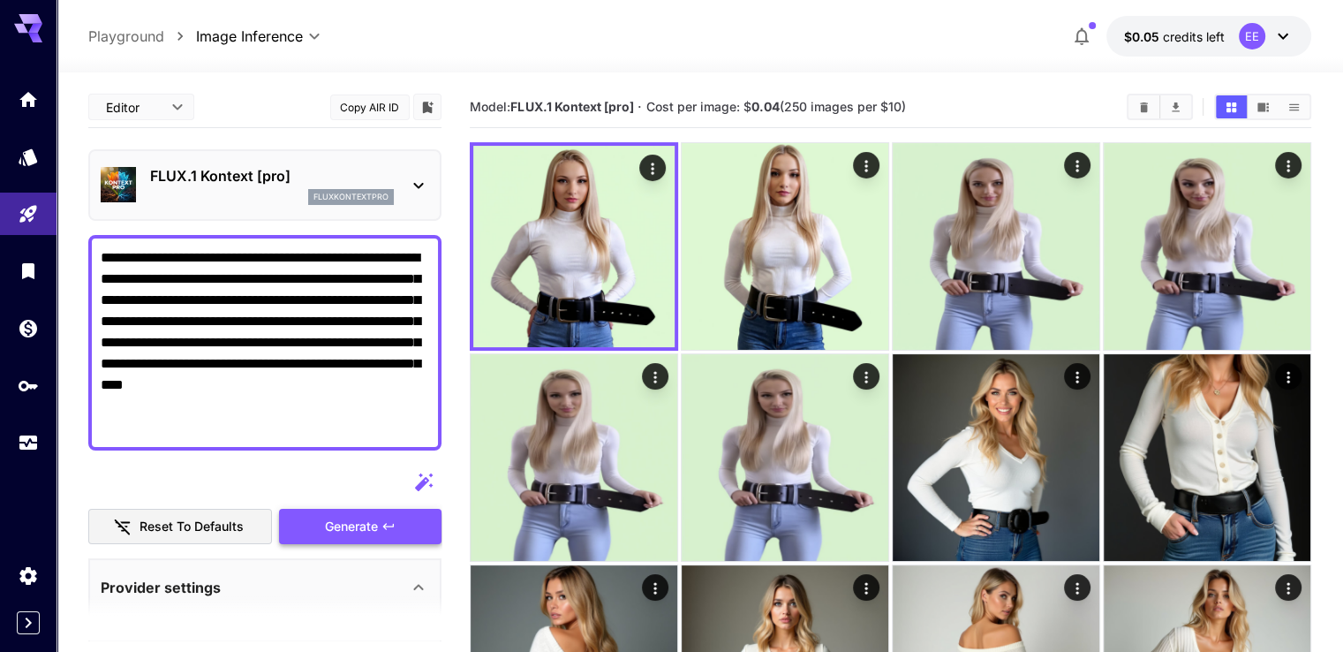
click at [367, 522] on span "Generate" at bounding box center [351, 527] width 53 height 22
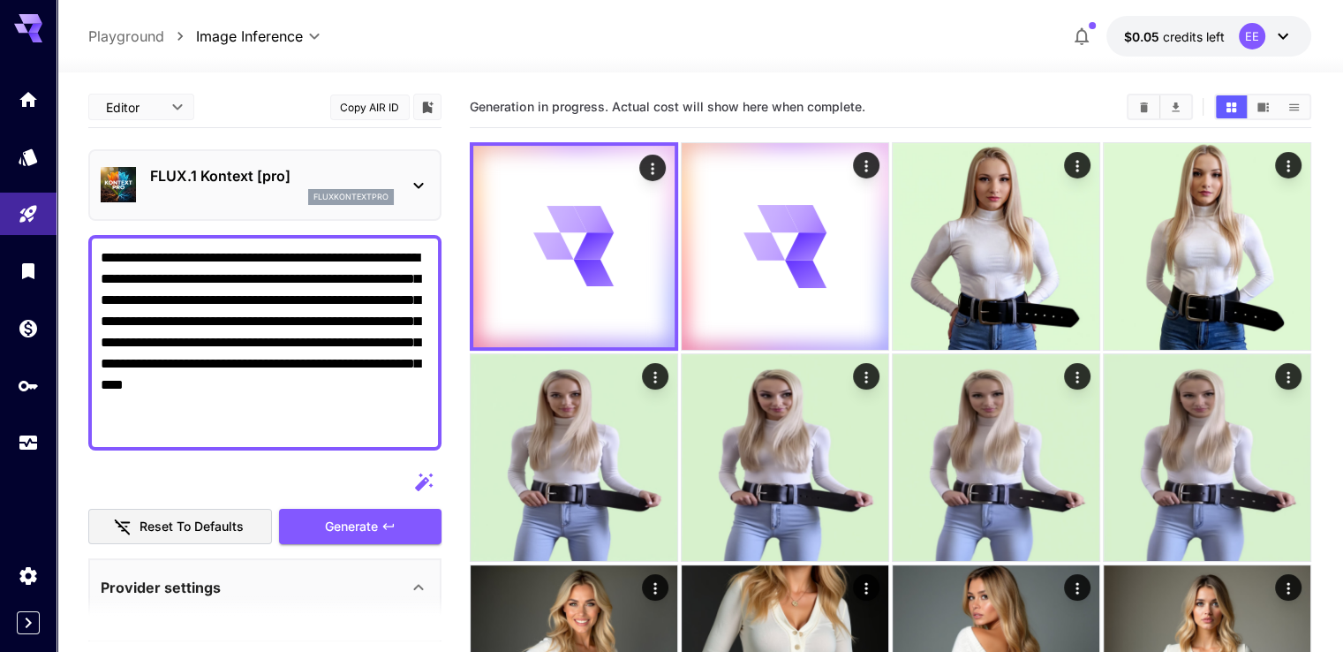
click at [229, 412] on textarea "**********" at bounding box center [265, 342] width 329 height 191
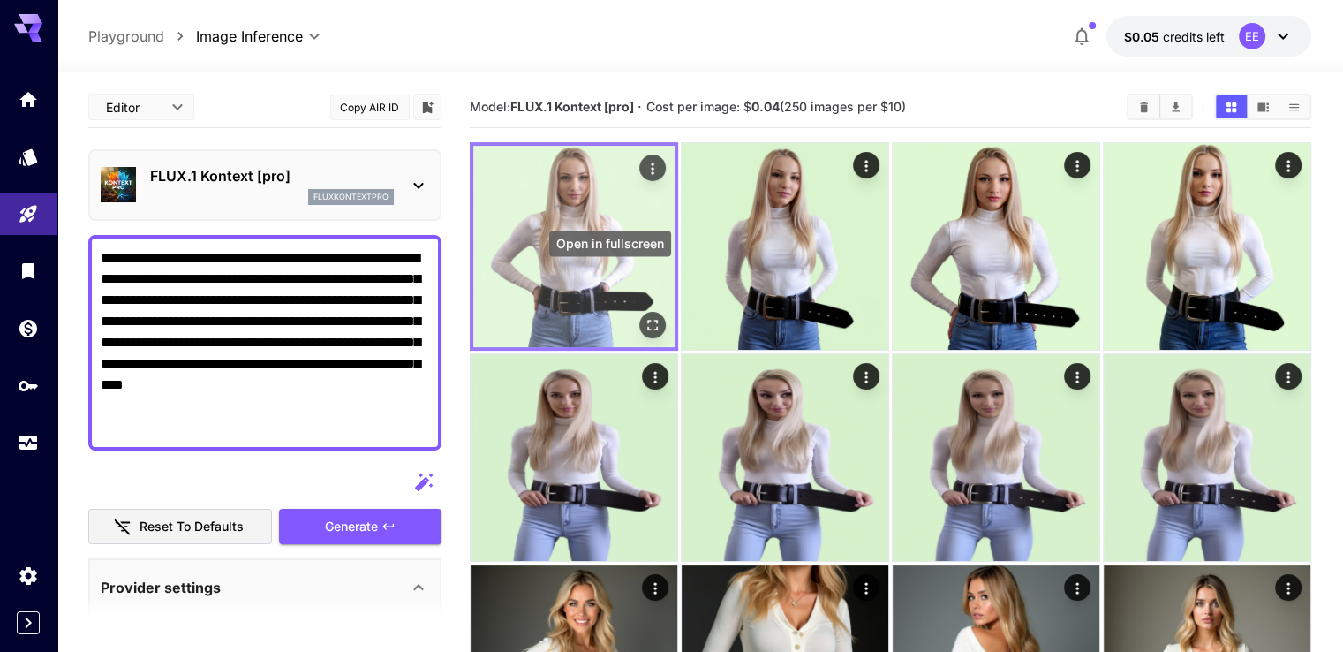
click at [647, 320] on icon "Open in fullscreen" at bounding box center [652, 325] width 11 height 11
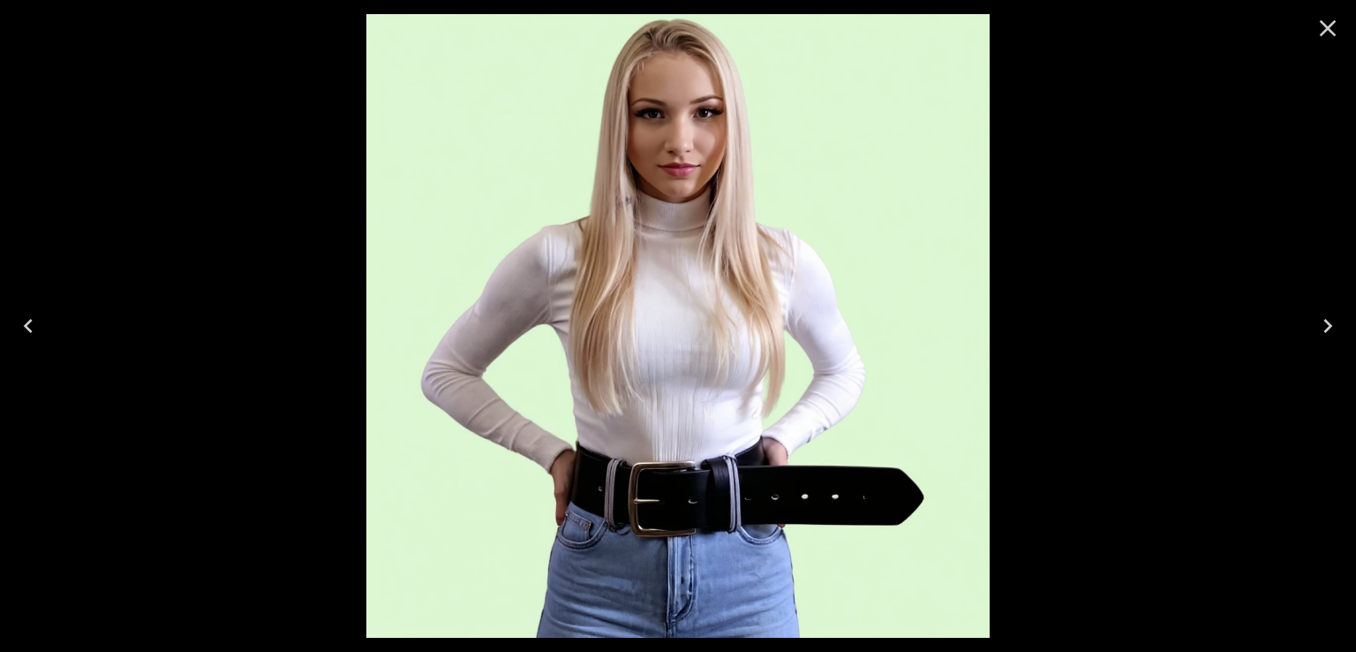
click at [1333, 319] on icon "Next" at bounding box center [1328, 326] width 28 height 28
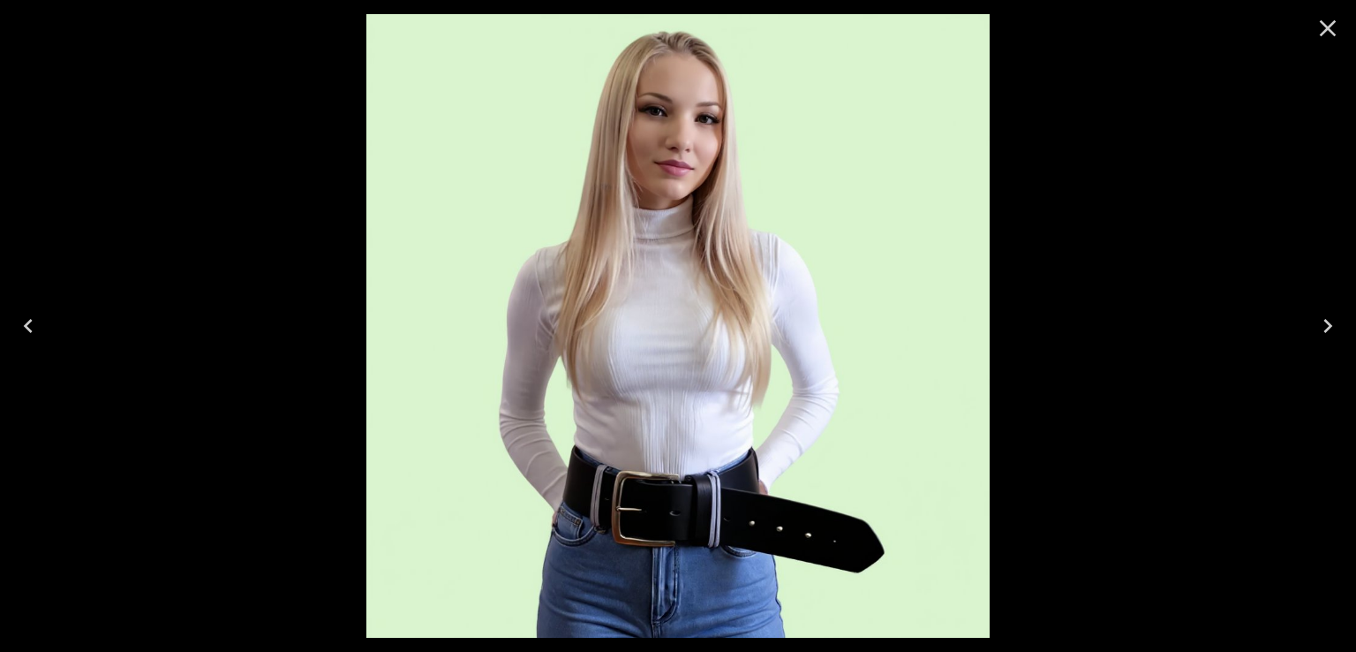
click at [30, 327] on icon "Previous" at bounding box center [28, 326] width 28 height 28
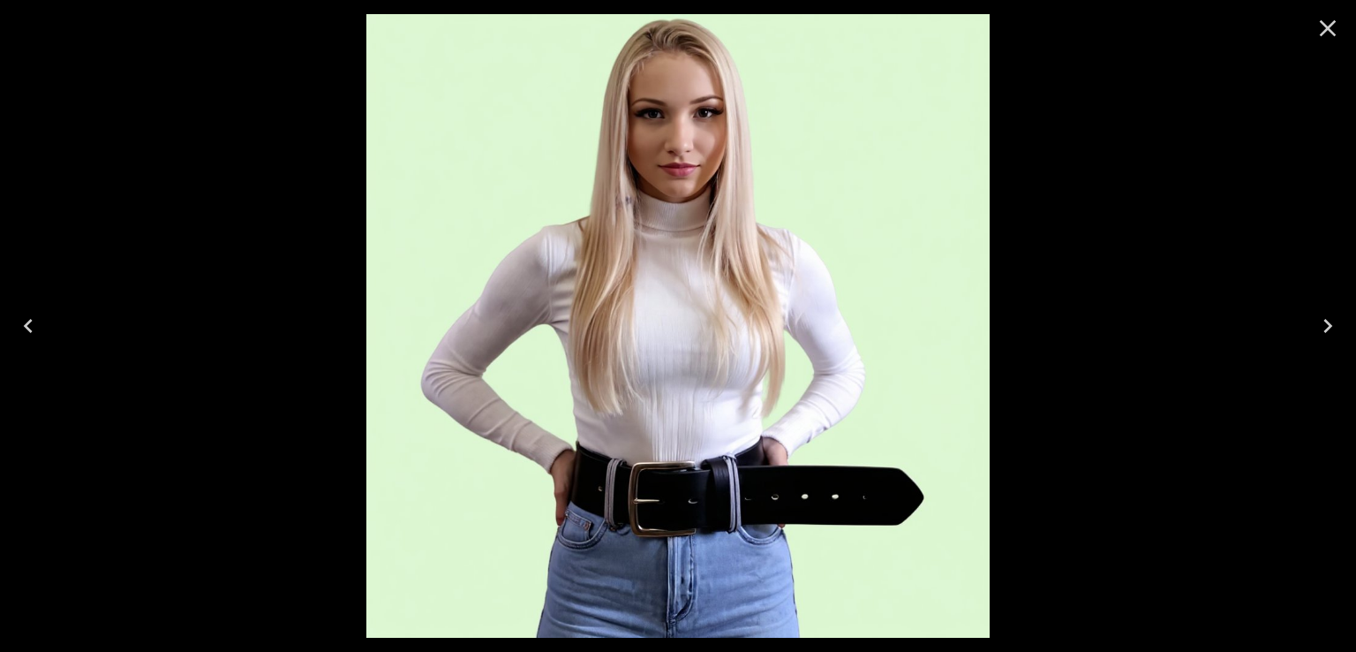
click at [1333, 21] on icon "Close" at bounding box center [1328, 28] width 17 height 17
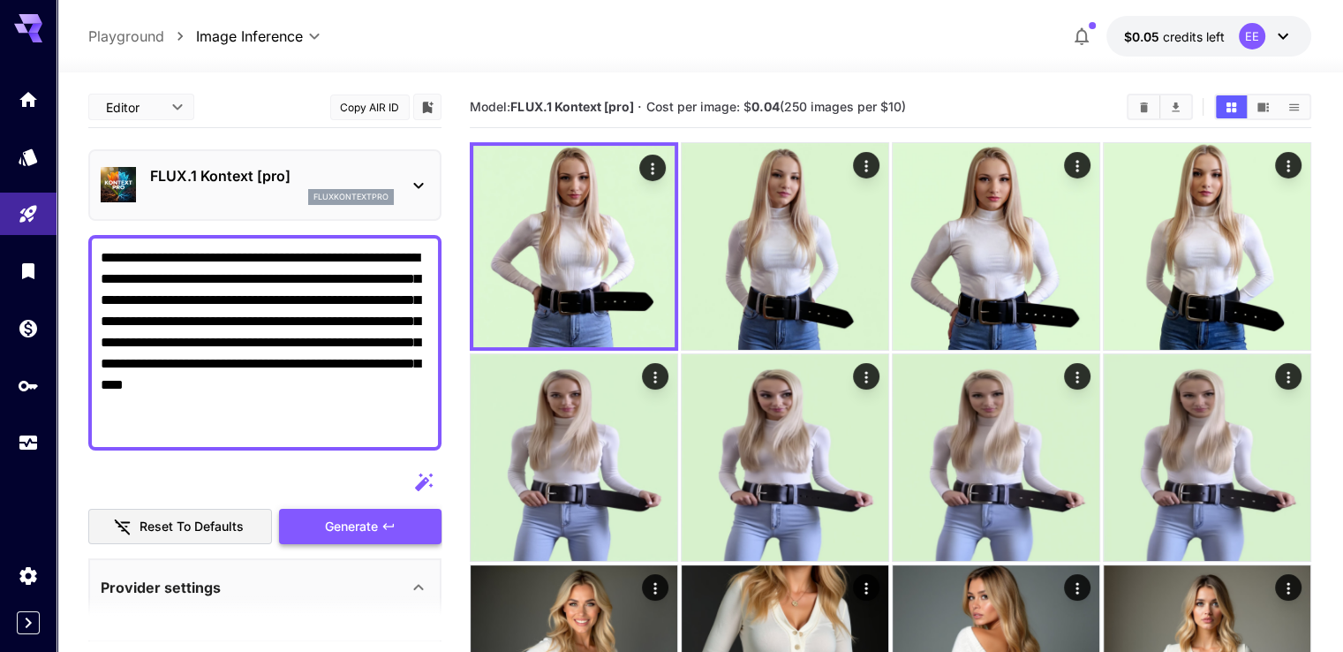
click at [378, 529] on span "Generate" at bounding box center [351, 527] width 53 height 22
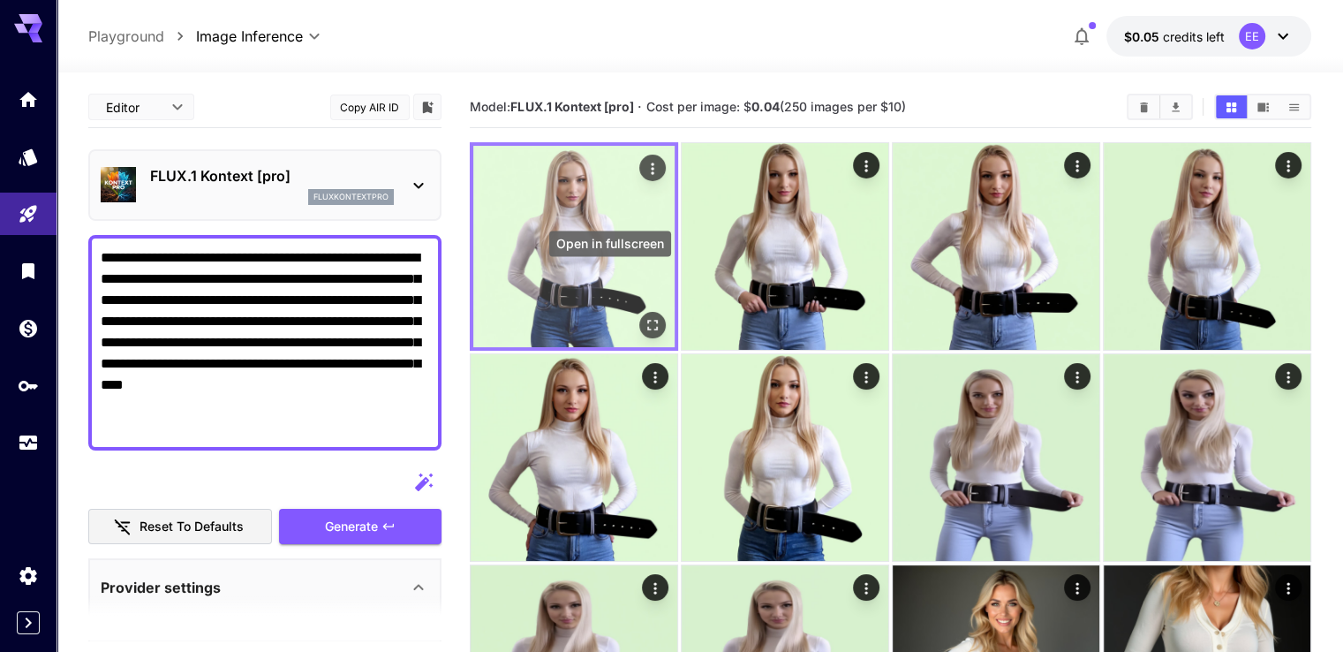
click at [644, 316] on icon "Open in fullscreen" at bounding box center [653, 325] width 18 height 18
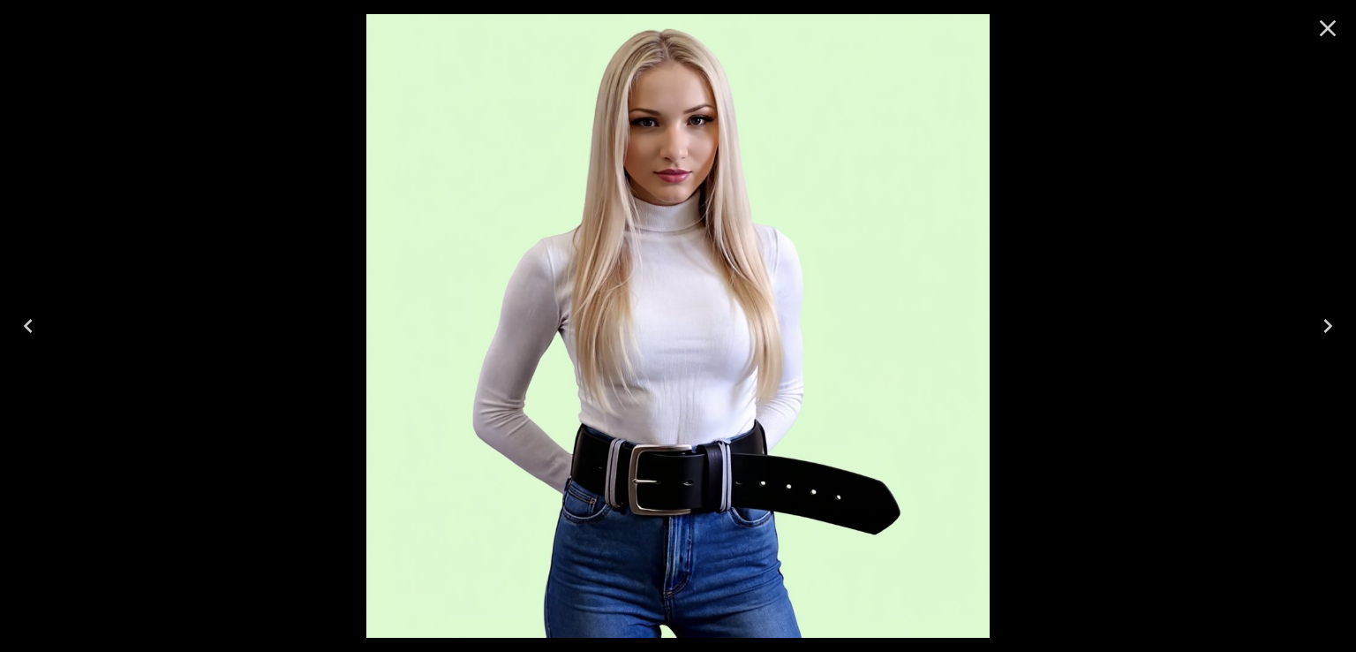
click at [1328, 320] on icon "Next" at bounding box center [1328, 326] width 28 height 28
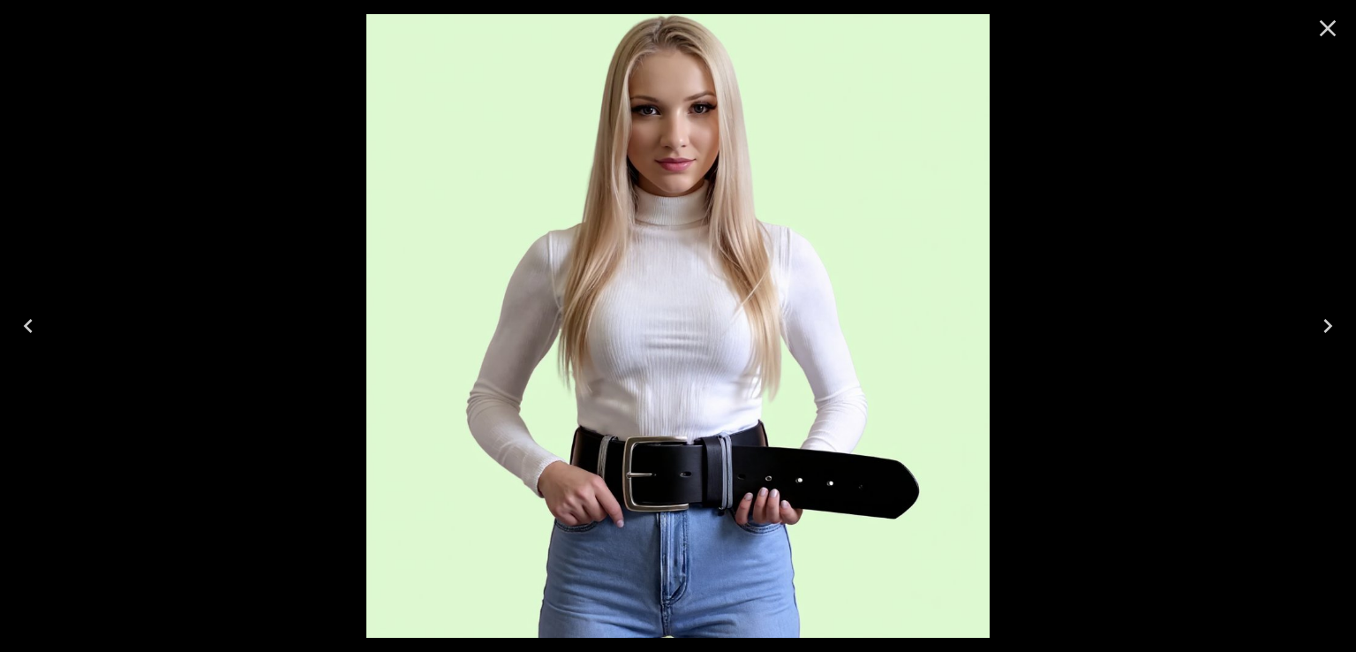
click at [23, 322] on icon "Previous" at bounding box center [28, 326] width 28 height 28
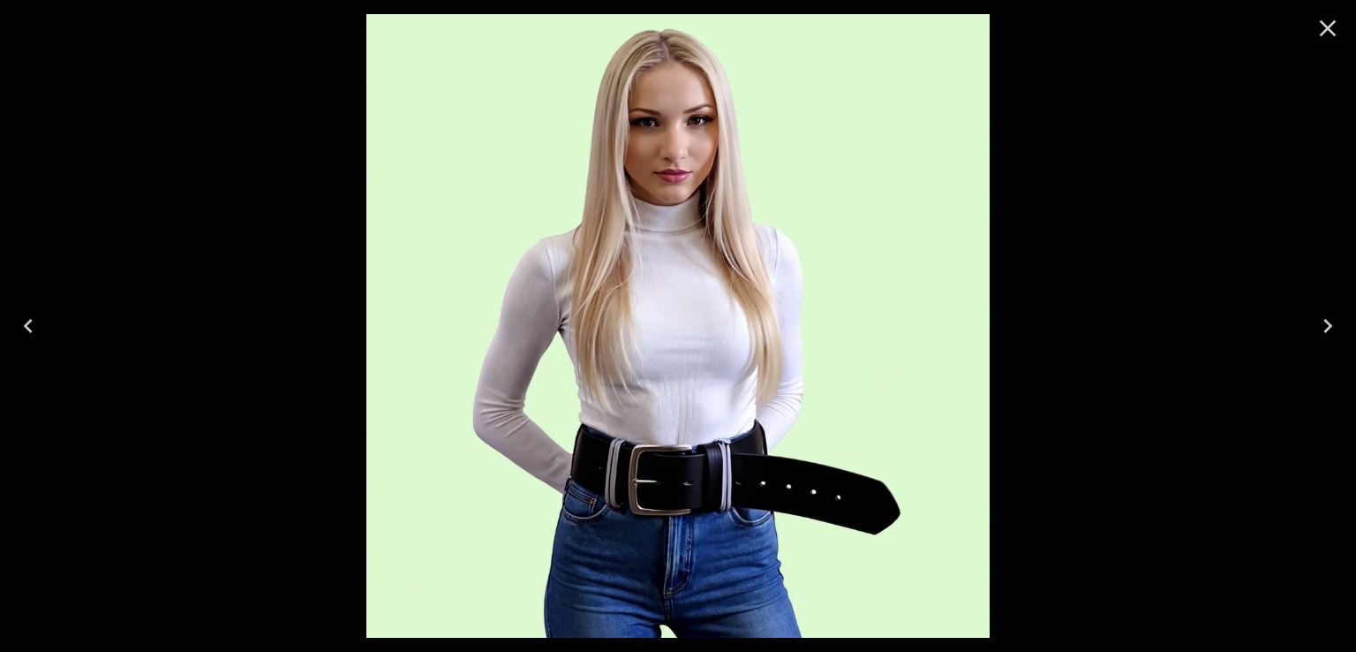
click at [1328, 26] on icon "Close" at bounding box center [1328, 28] width 28 height 28
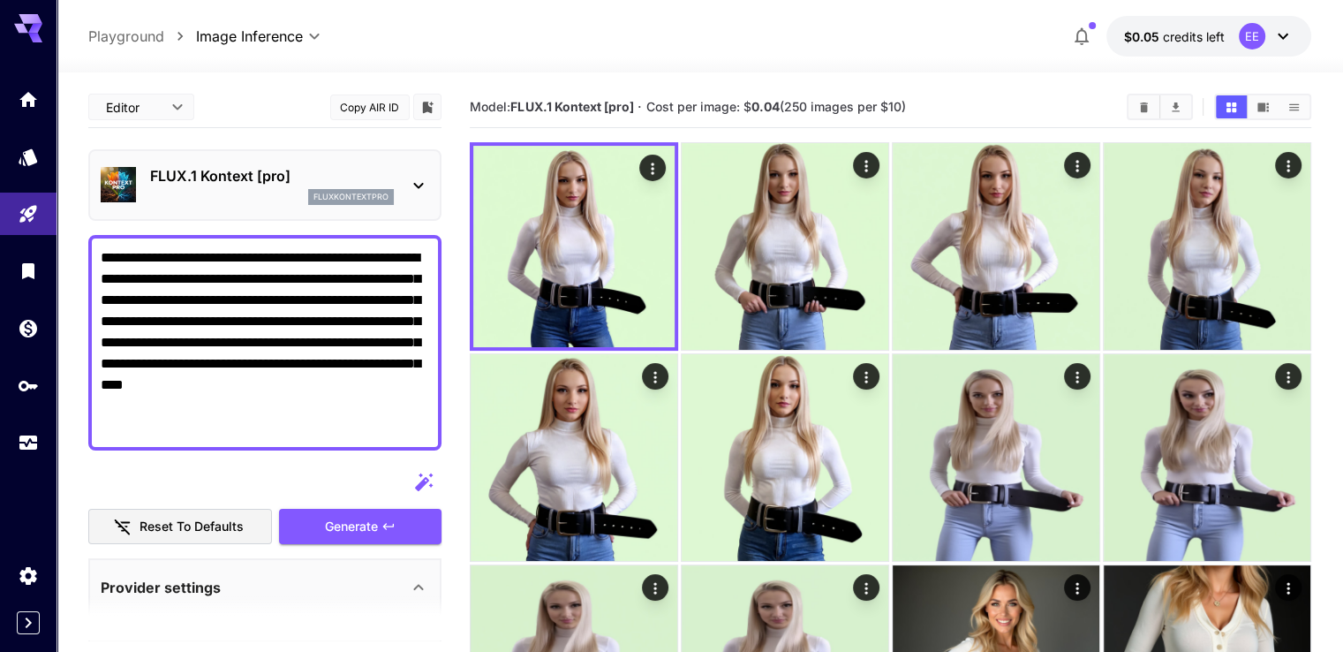
click at [298, 419] on textarea "**********" at bounding box center [265, 342] width 329 height 191
drag, startPoint x: 240, startPoint y: 412, endPoint x: 98, endPoint y: 404, distance: 142.5
click at [98, 404] on div "**********" at bounding box center [264, 342] width 353 height 215
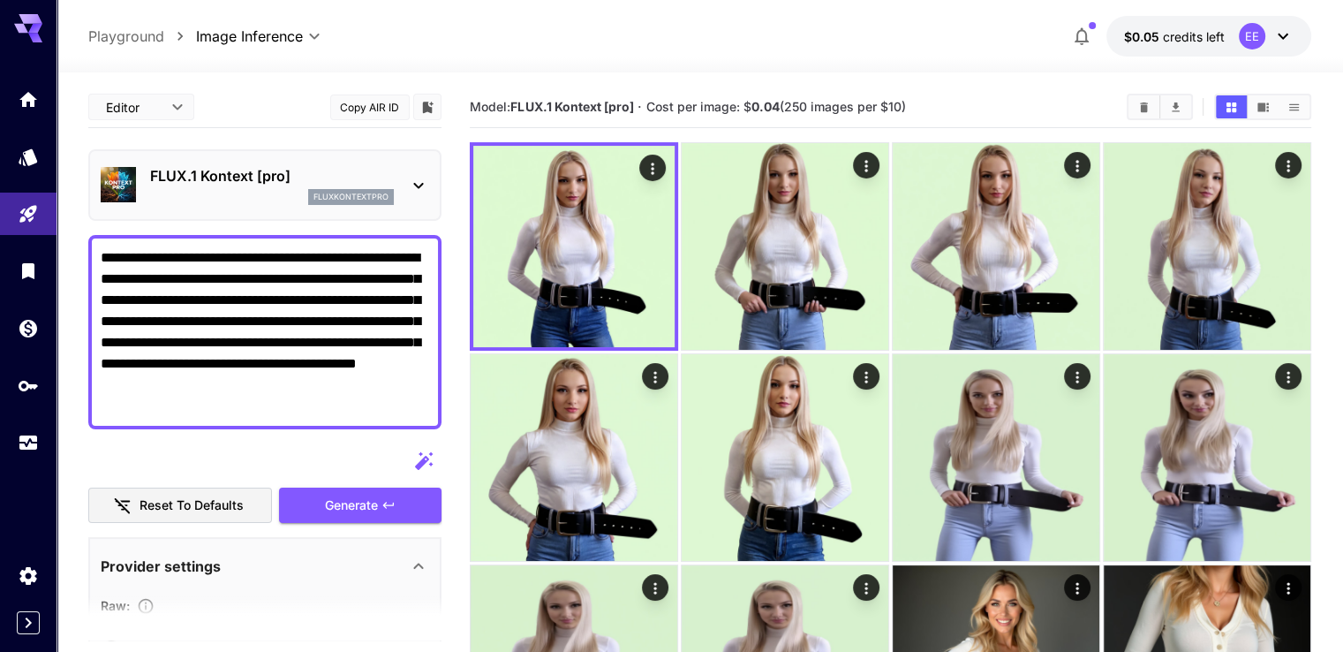
click at [320, 261] on textarea "**********" at bounding box center [265, 332] width 329 height 170
click at [373, 257] on textarea "**********" at bounding box center [265, 332] width 329 height 170
click at [332, 496] on span "Generate" at bounding box center [351, 506] width 53 height 22
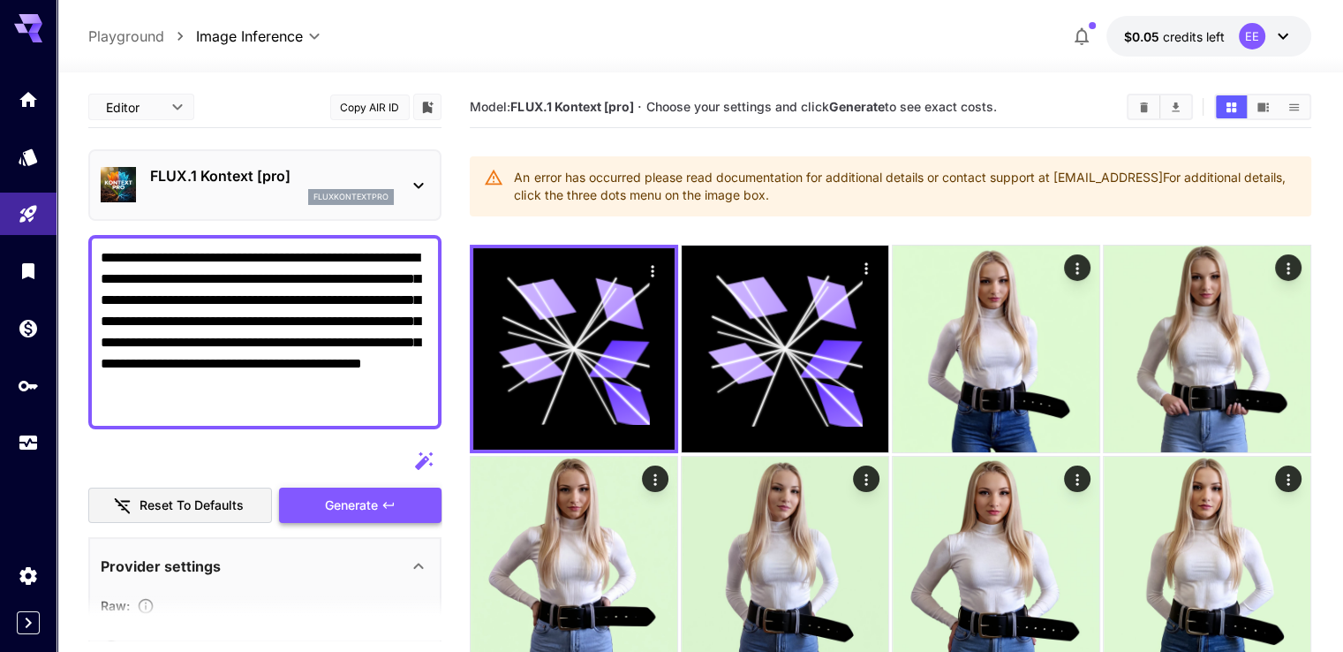
click at [336, 498] on span "Generate" at bounding box center [351, 506] width 53 height 22
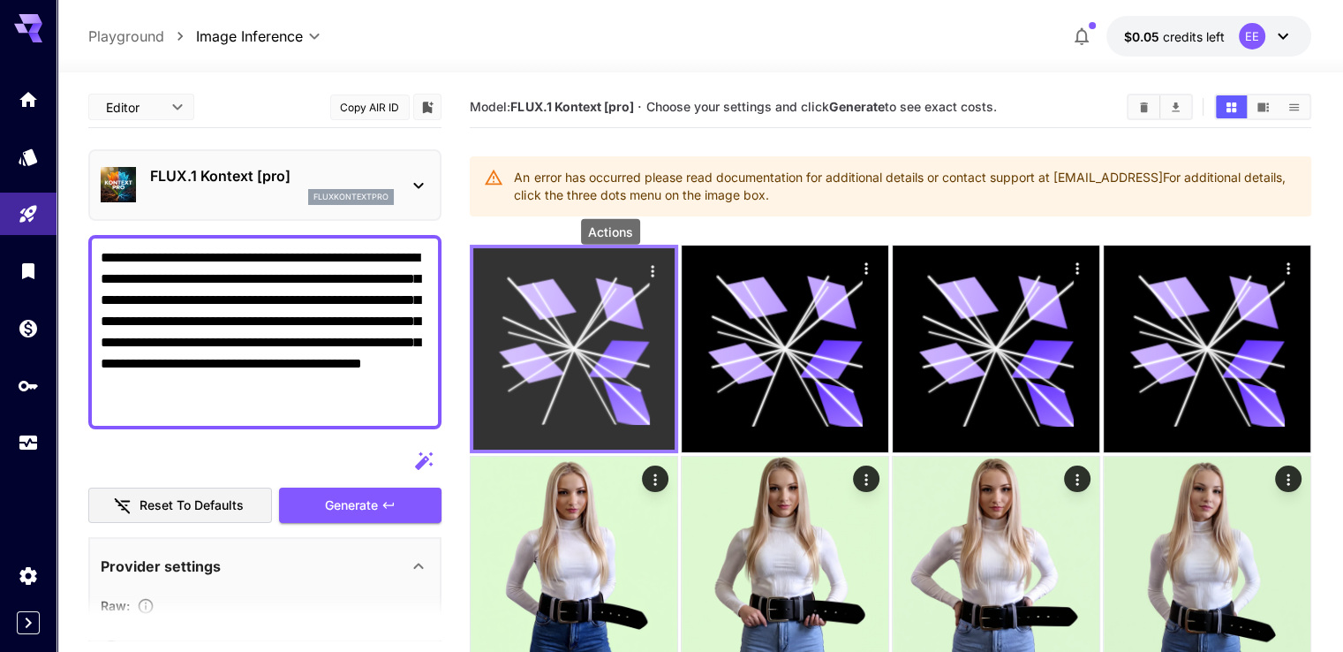
click at [644, 270] on icon "Actions" at bounding box center [653, 271] width 18 height 18
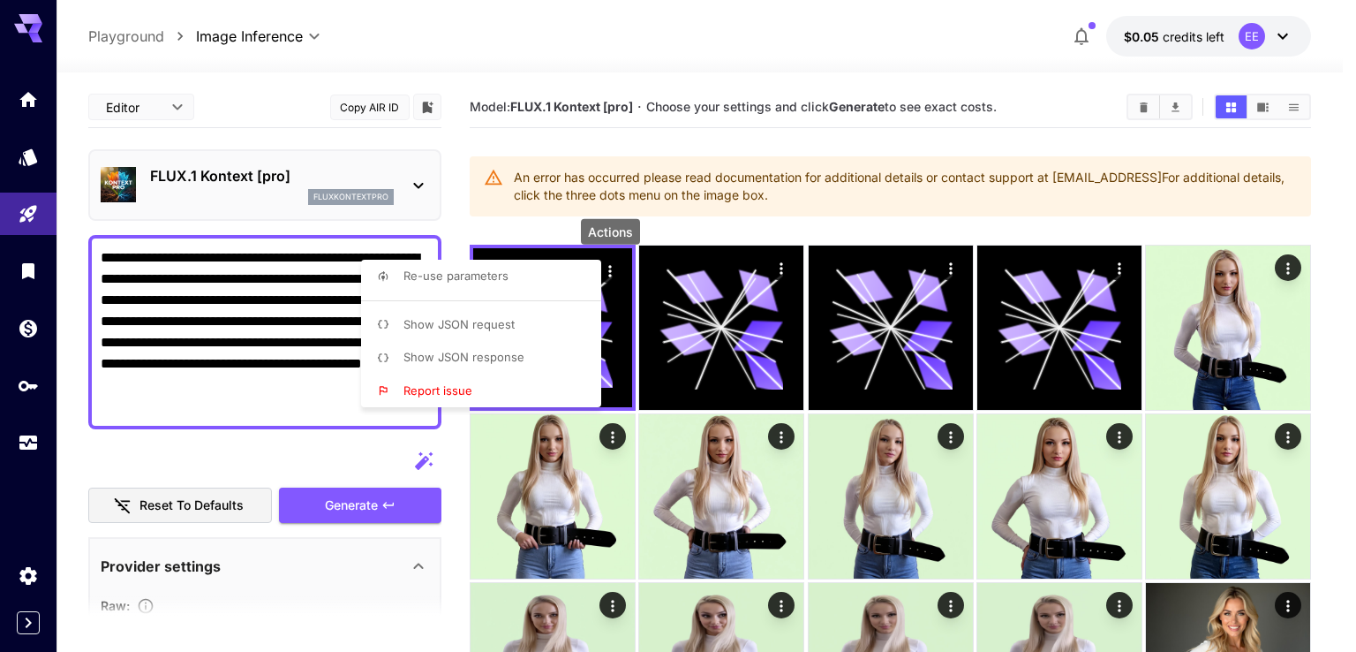
click at [500, 365] on p "Show JSON response" at bounding box center [464, 358] width 121 height 18
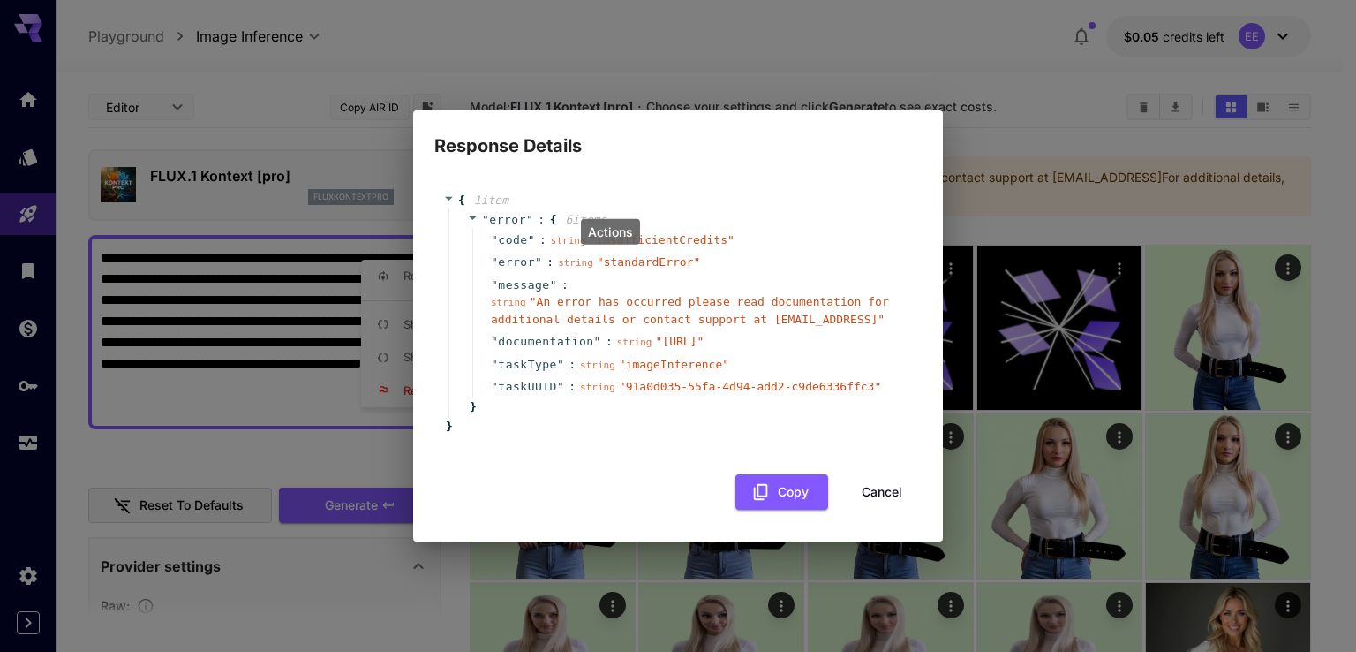
click at [876, 502] on button "Cancel" at bounding box center [881, 492] width 79 height 36
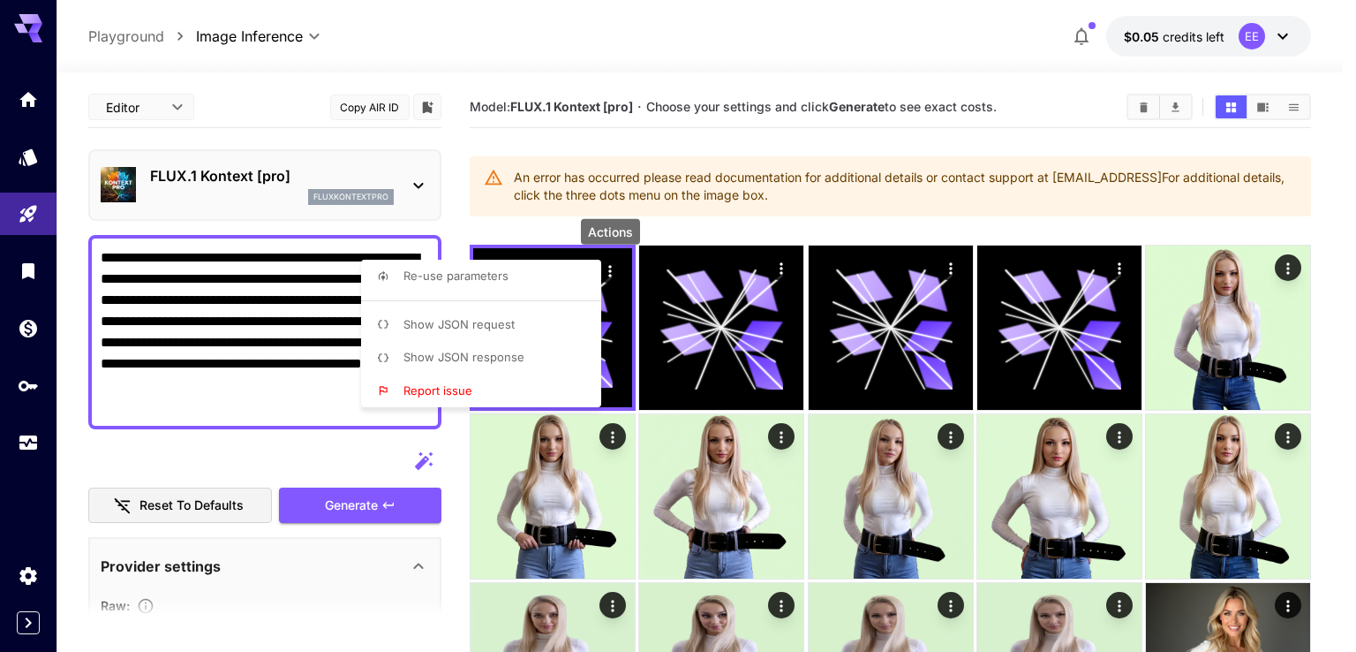
click at [288, 439] on div at bounding box center [678, 326] width 1356 height 652
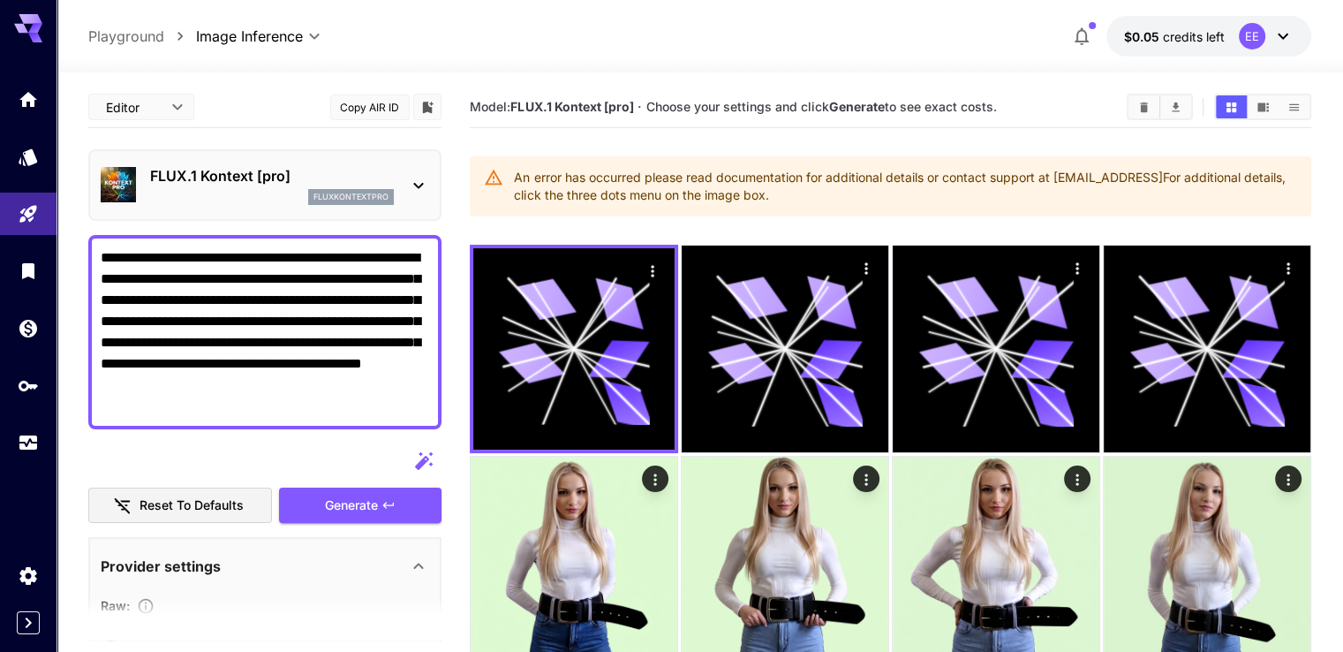
click at [314, 336] on textarea "**********" at bounding box center [265, 332] width 329 height 170
paste textarea
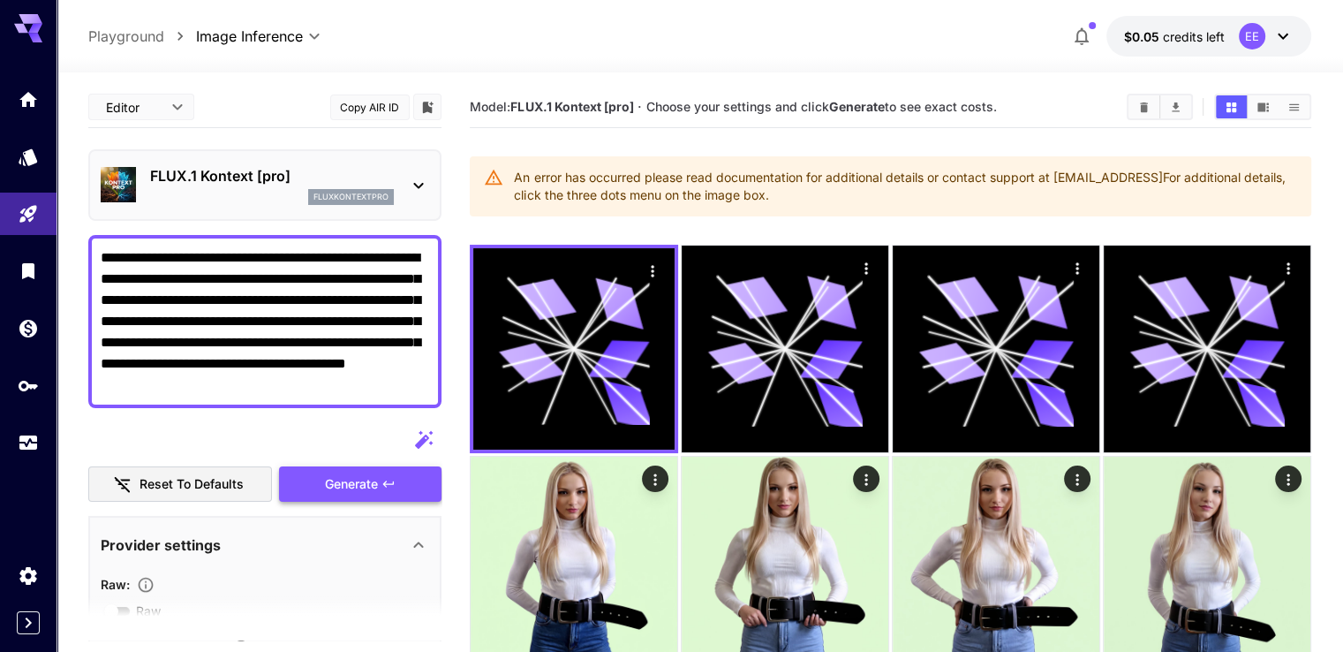
type textarea "**********"
click at [381, 479] on button "Generate" at bounding box center [360, 484] width 162 height 36
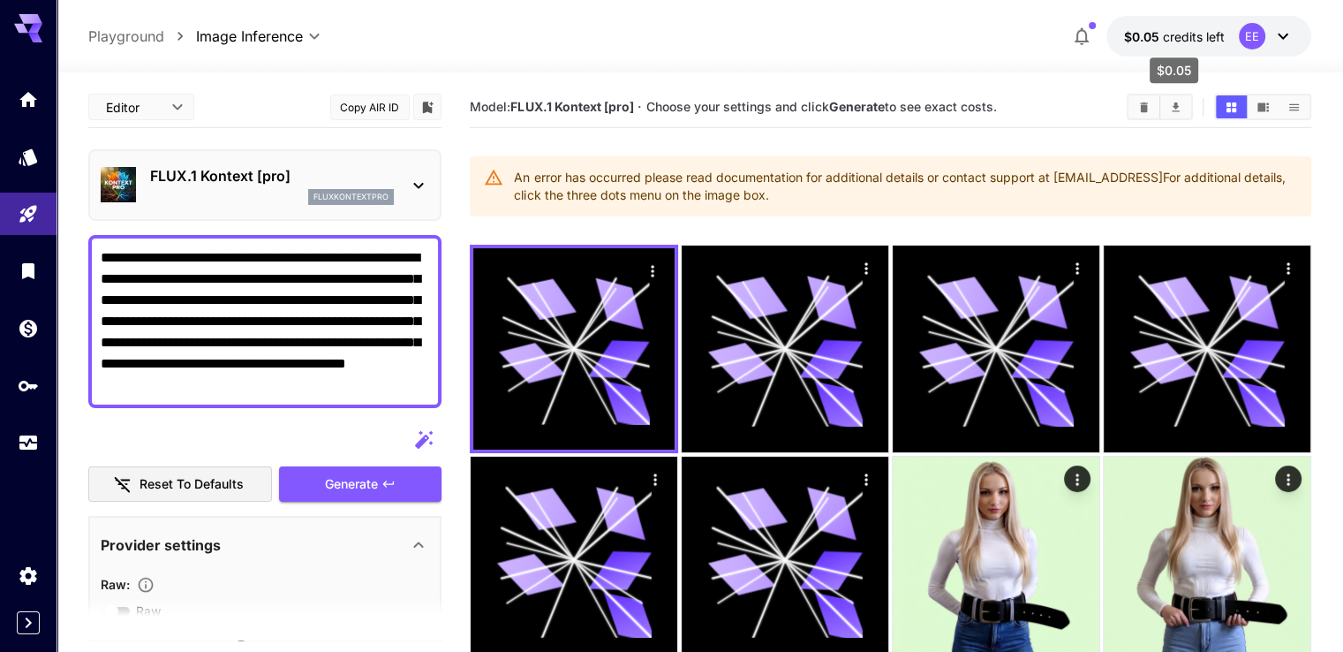
click at [1152, 38] on span "$0.05" at bounding box center [1143, 36] width 39 height 15
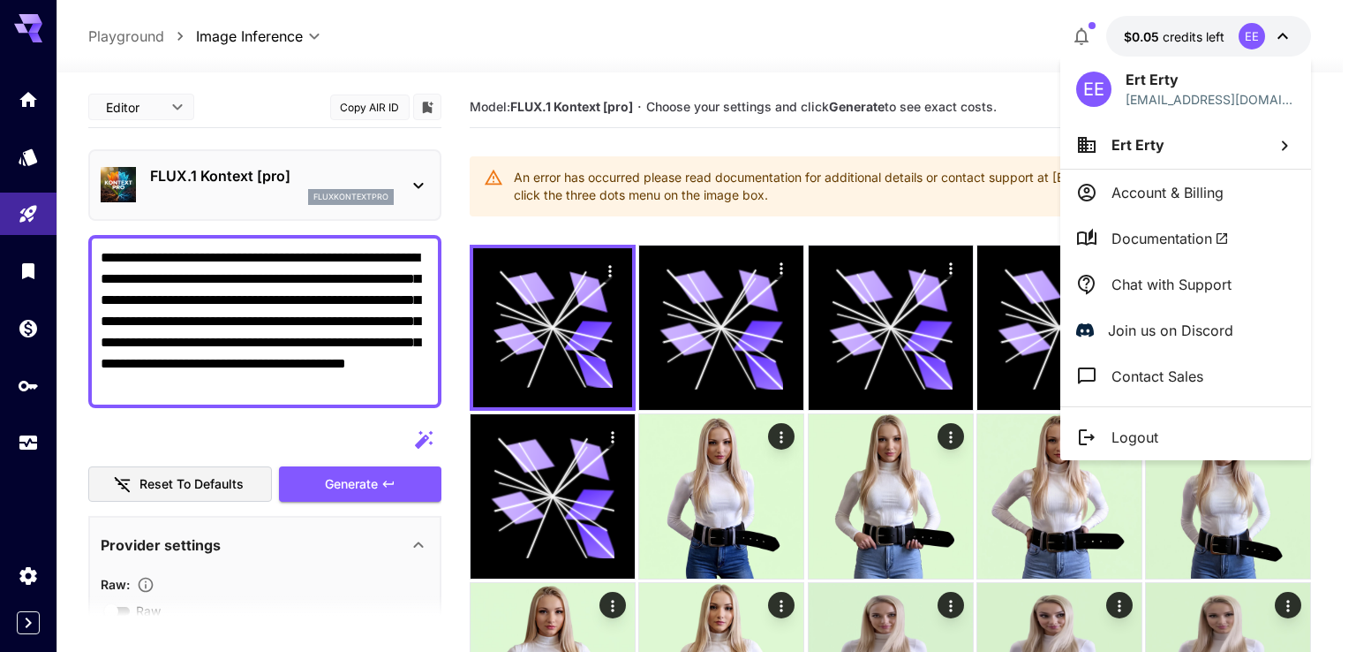
click at [1155, 34] on div at bounding box center [678, 326] width 1356 height 652
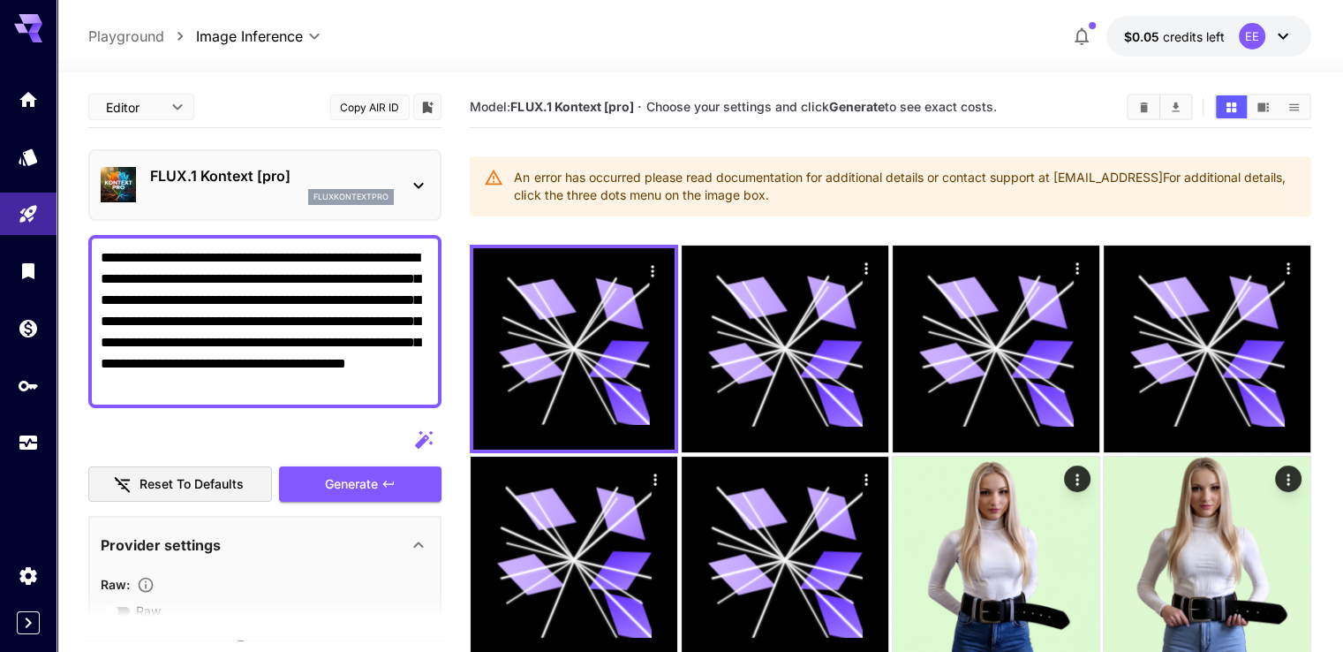
click at [1080, 31] on icon "button" at bounding box center [1082, 37] width 14 height 18
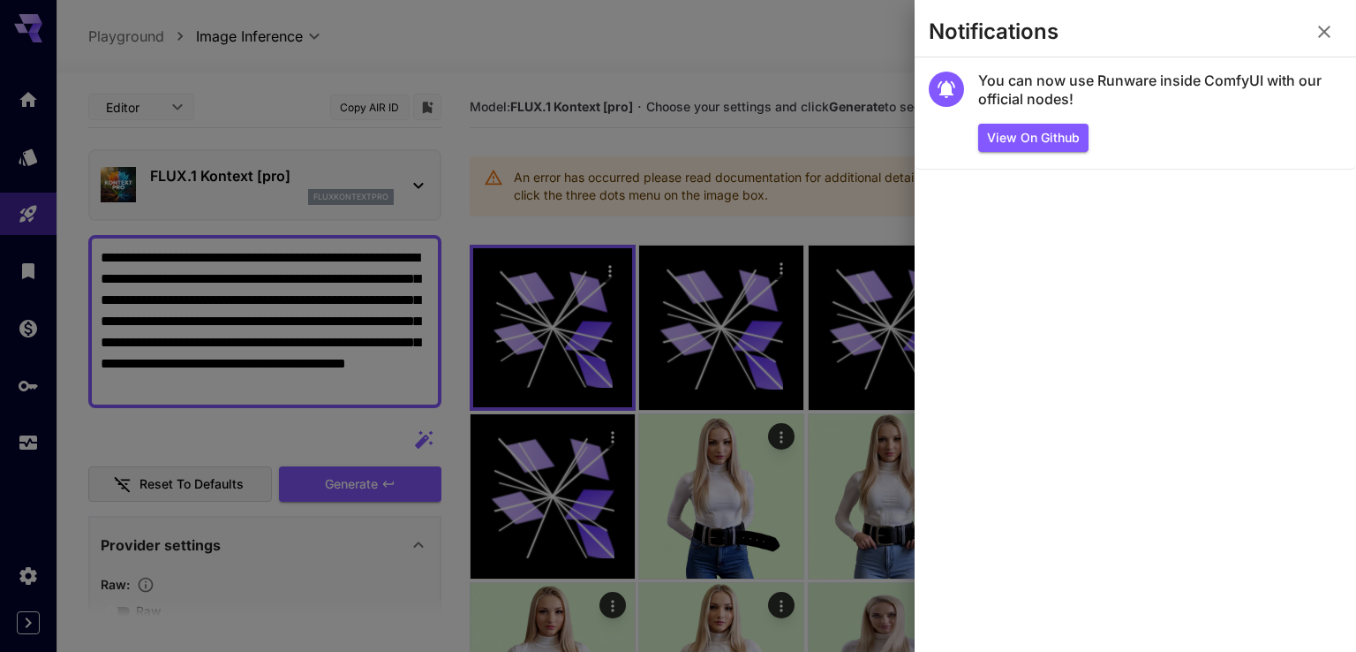
click at [1321, 28] on icon "button" at bounding box center [1324, 32] width 12 height 12
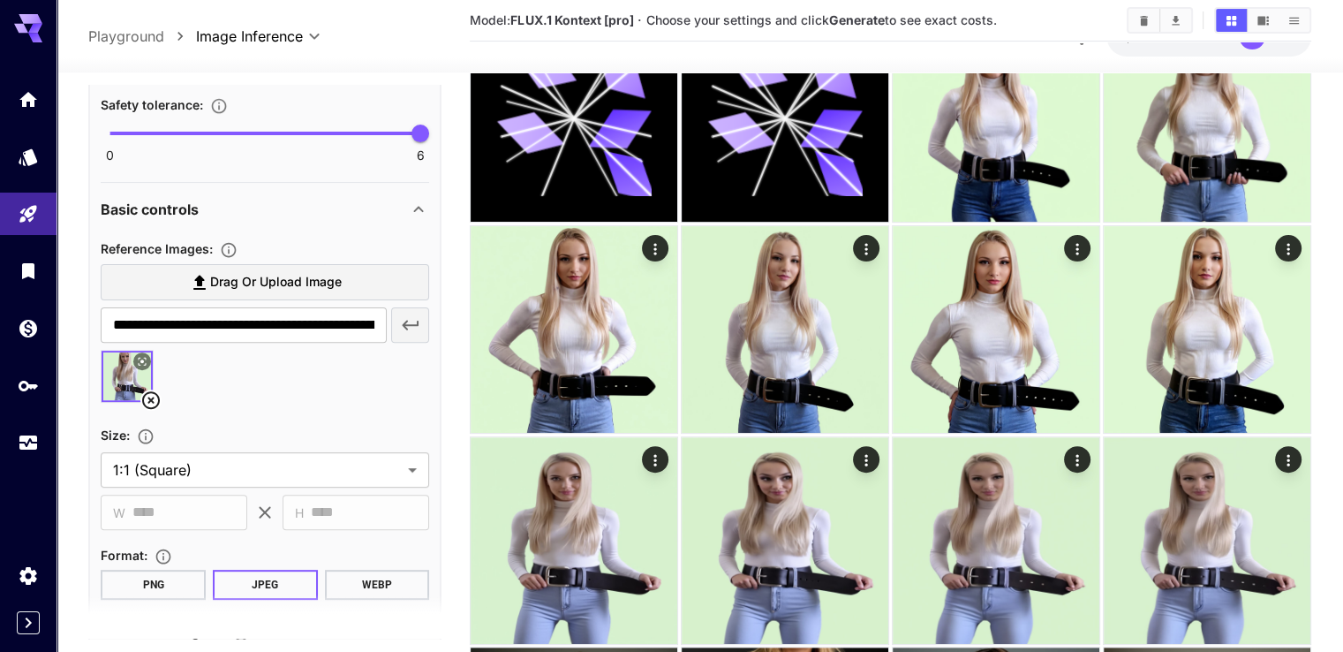
scroll to position [706, 0]
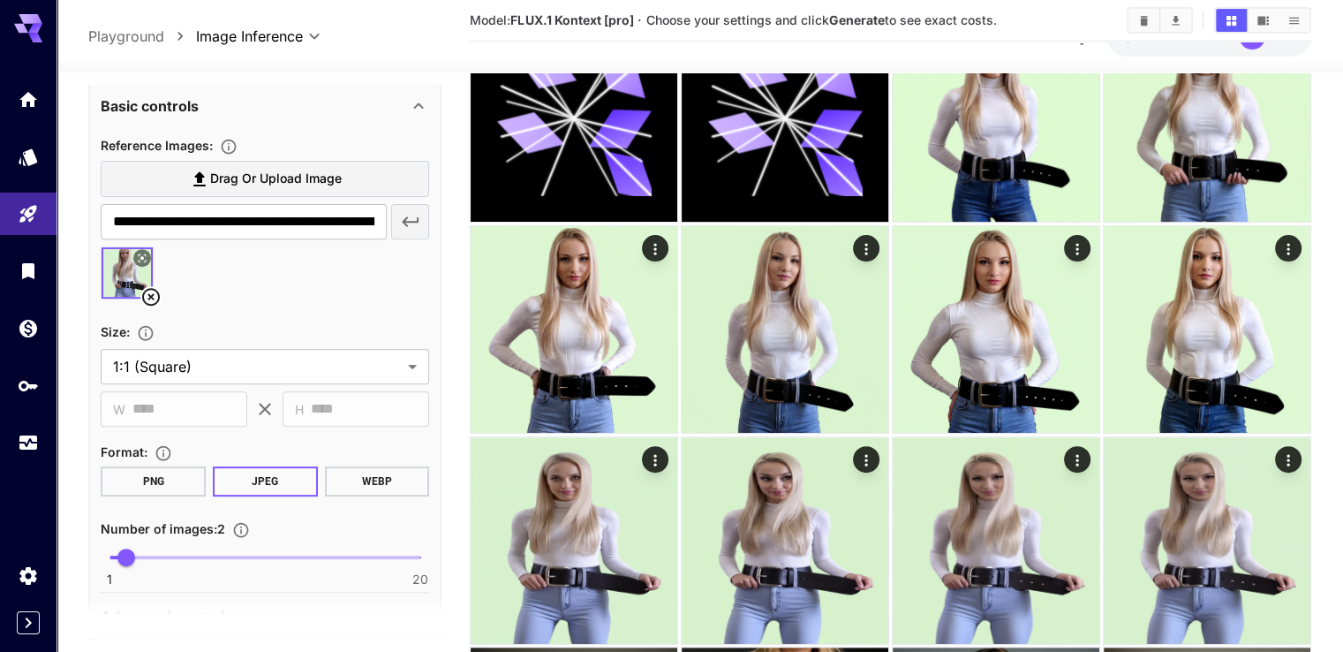
click at [152, 291] on icon at bounding box center [150, 296] width 21 height 21
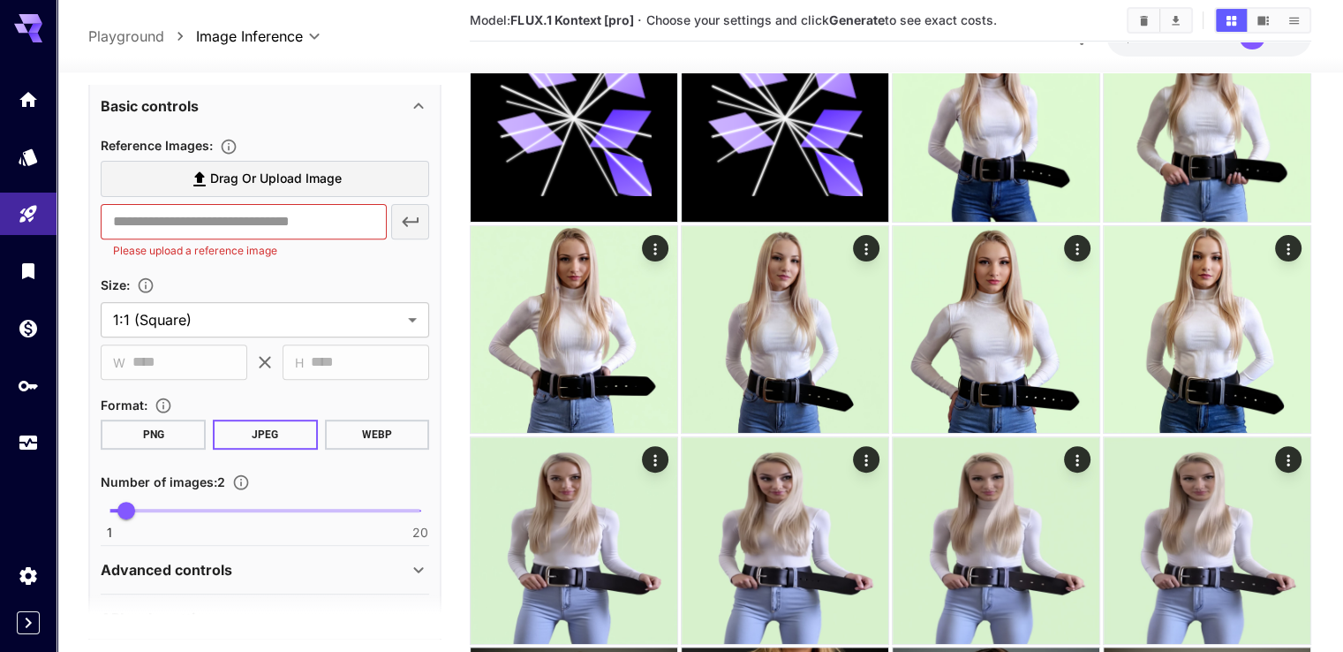
click at [253, 185] on span "Drag or upload image" at bounding box center [276, 179] width 132 height 22
click at [0, 0] on input "Drag or upload image" at bounding box center [0, 0] width 0 height 0
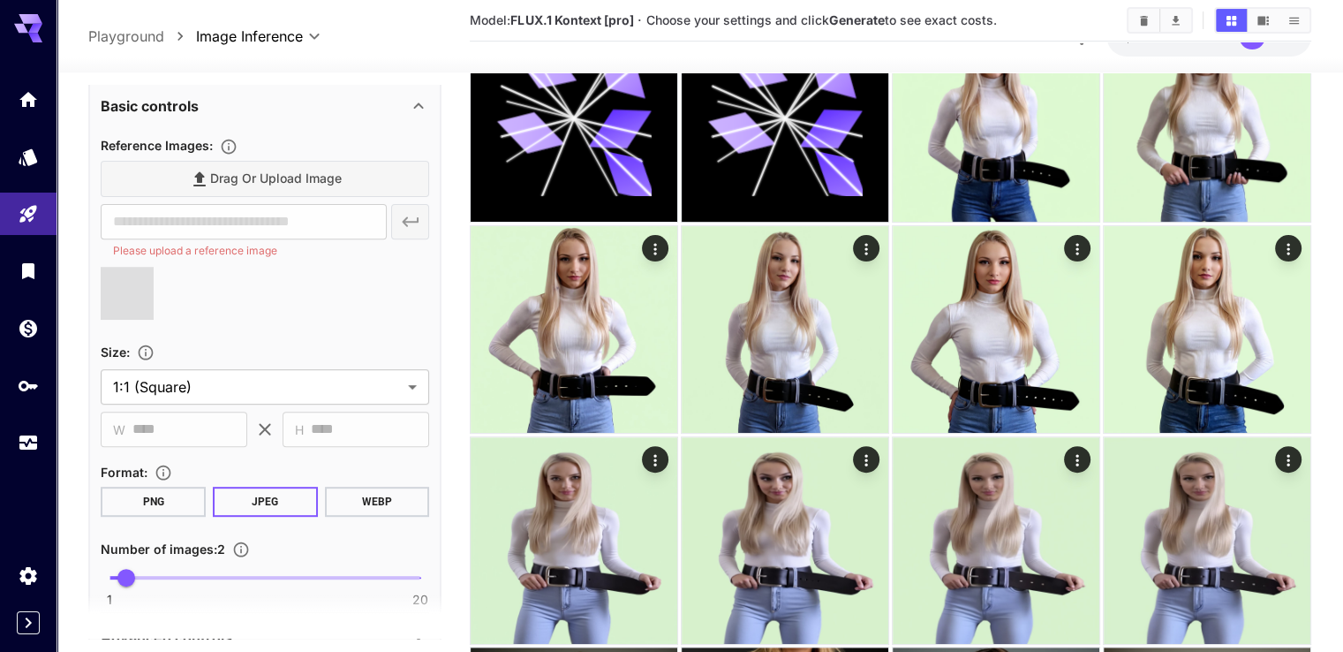
type input "**********"
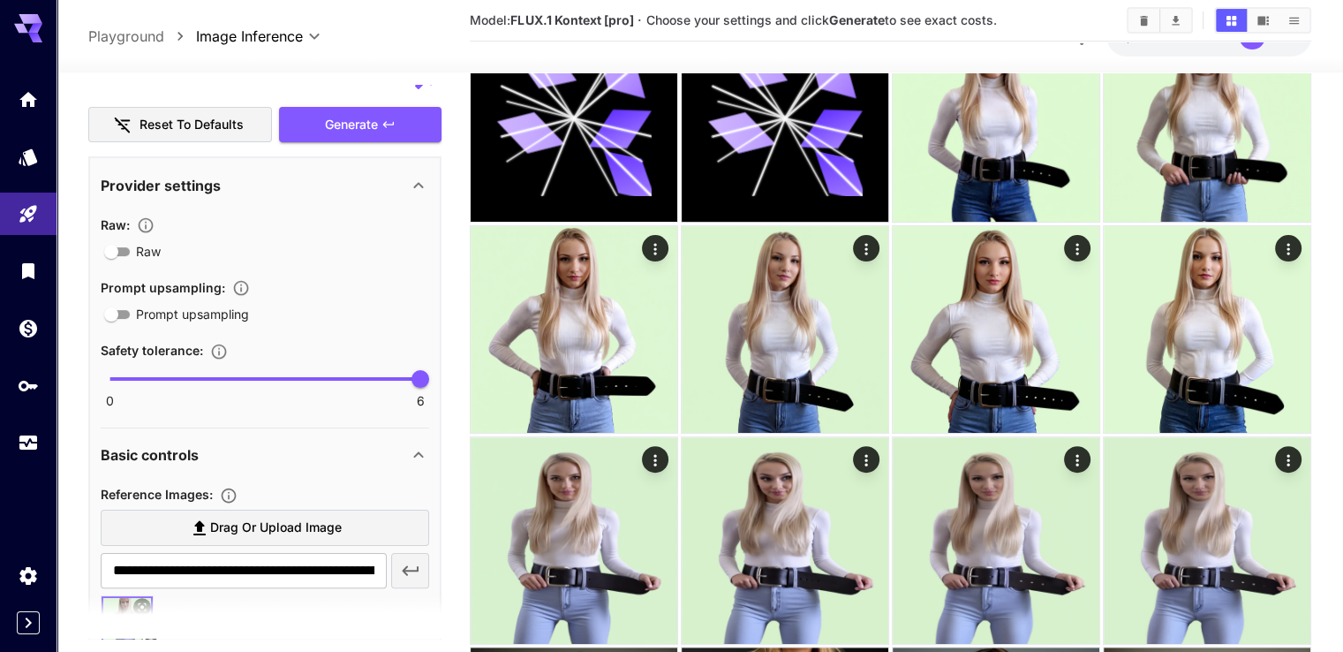
scroll to position [4, 0]
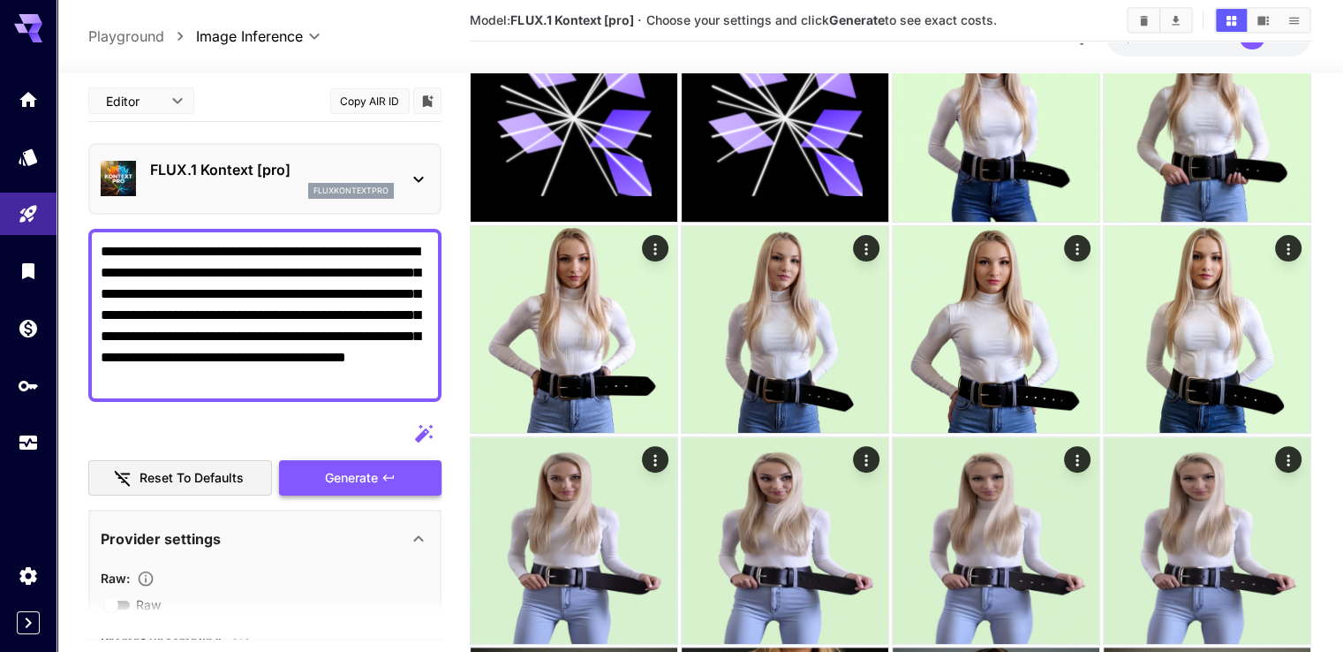
click at [355, 469] on span "Generate" at bounding box center [351, 478] width 53 height 22
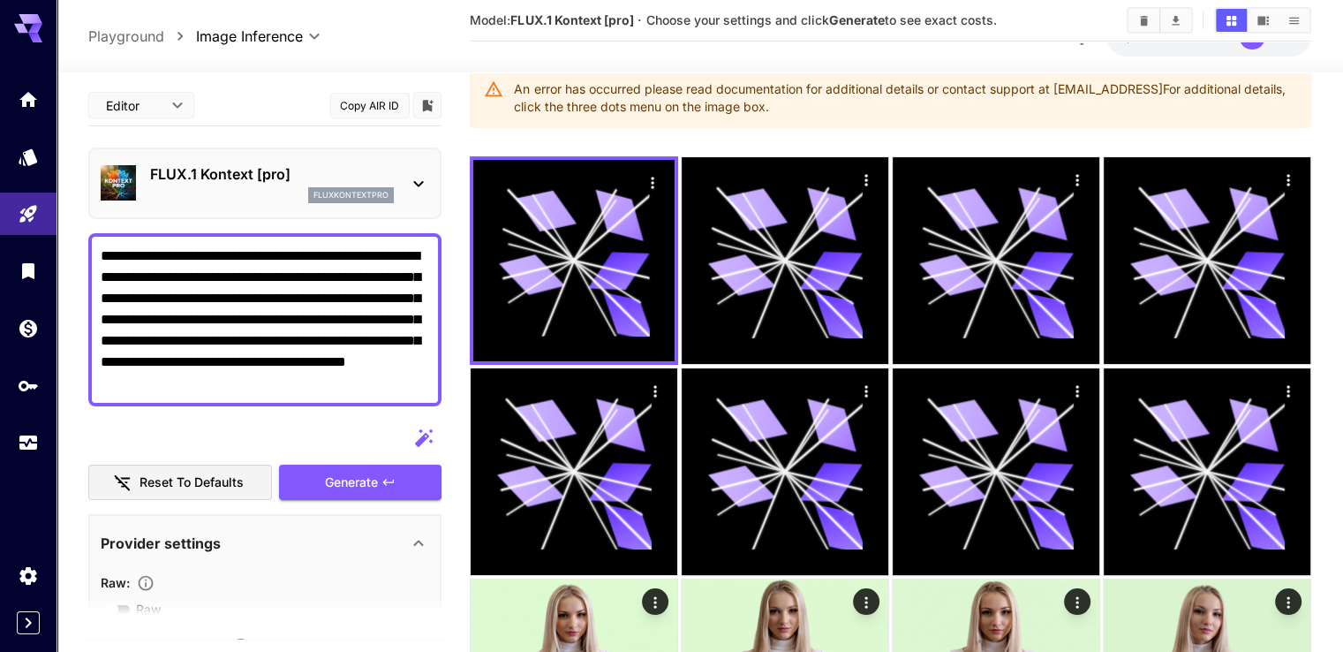
scroll to position [0, 0]
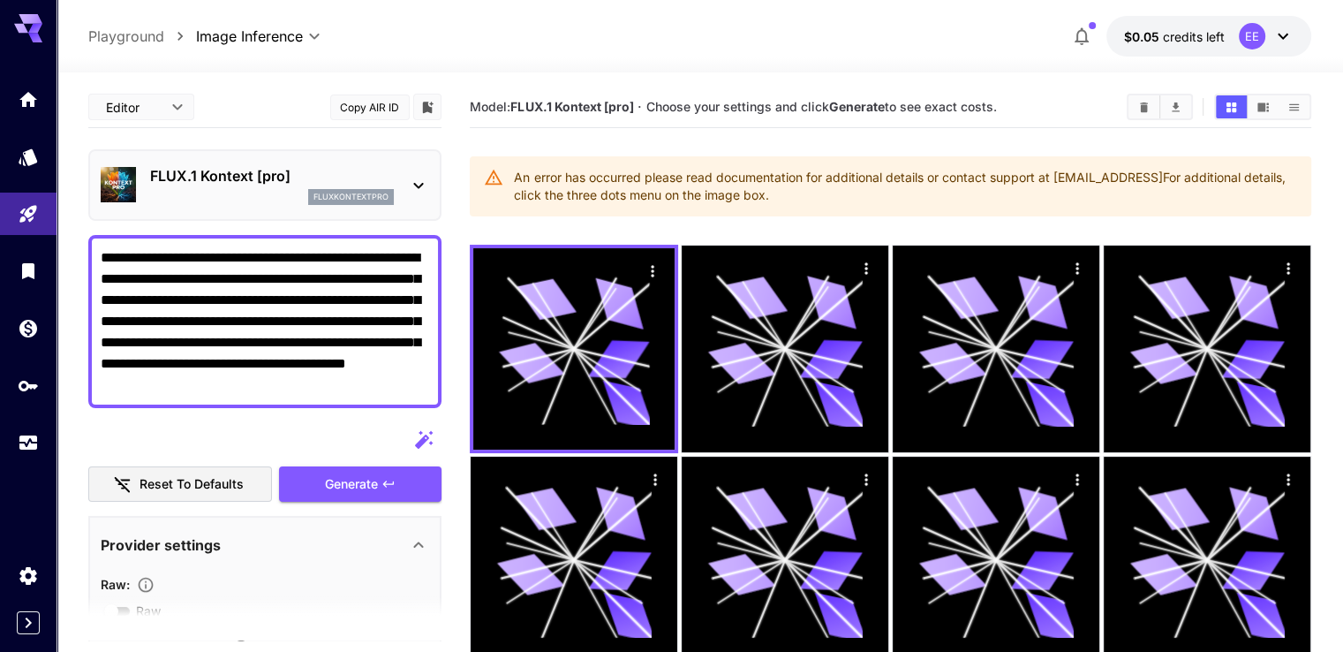
click at [404, 184] on div "FLUX.1 Kontext [pro] fluxkontextpro" at bounding box center [265, 185] width 329 height 54
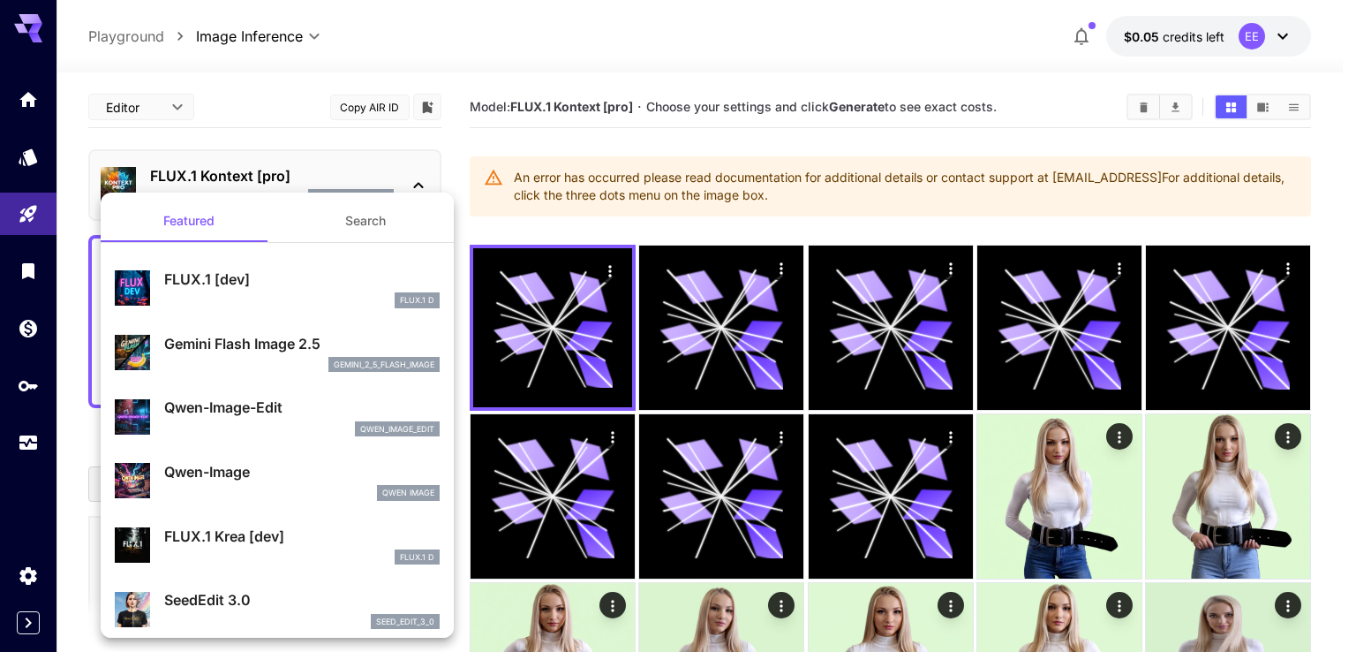
click at [307, 283] on p "FLUX.1 [dev]" at bounding box center [302, 278] width 276 height 21
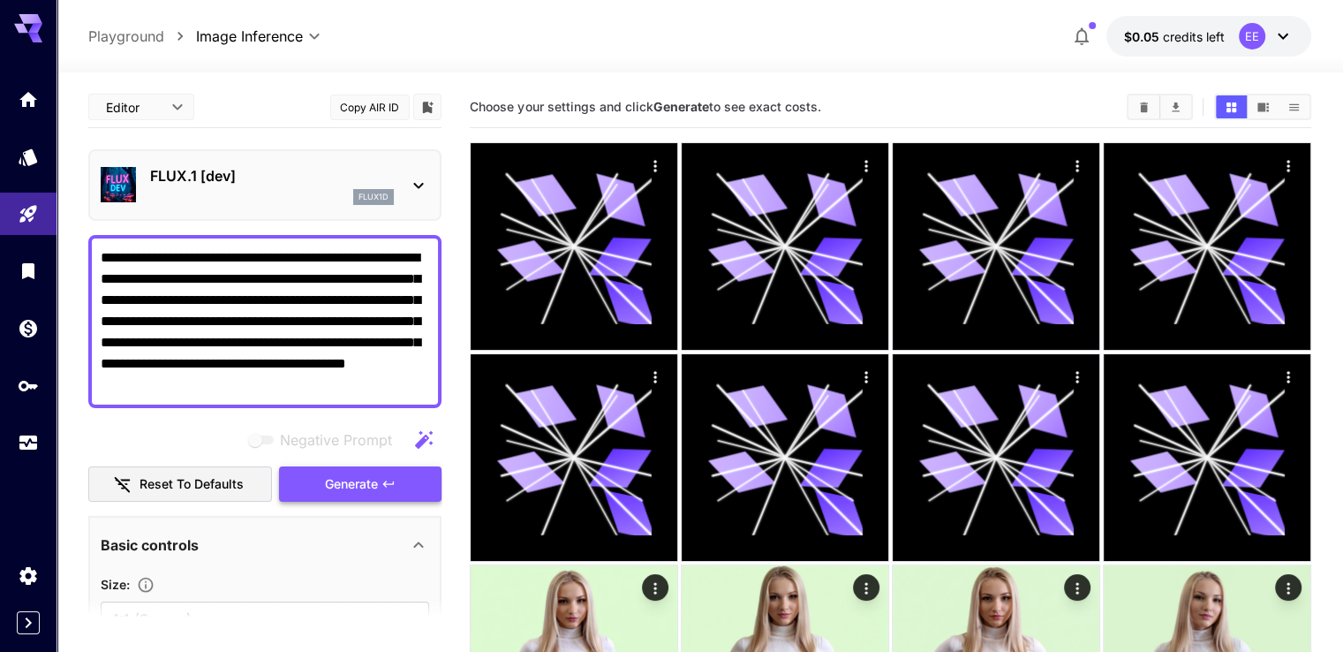
click at [381, 482] on button "Generate" at bounding box center [360, 484] width 162 height 36
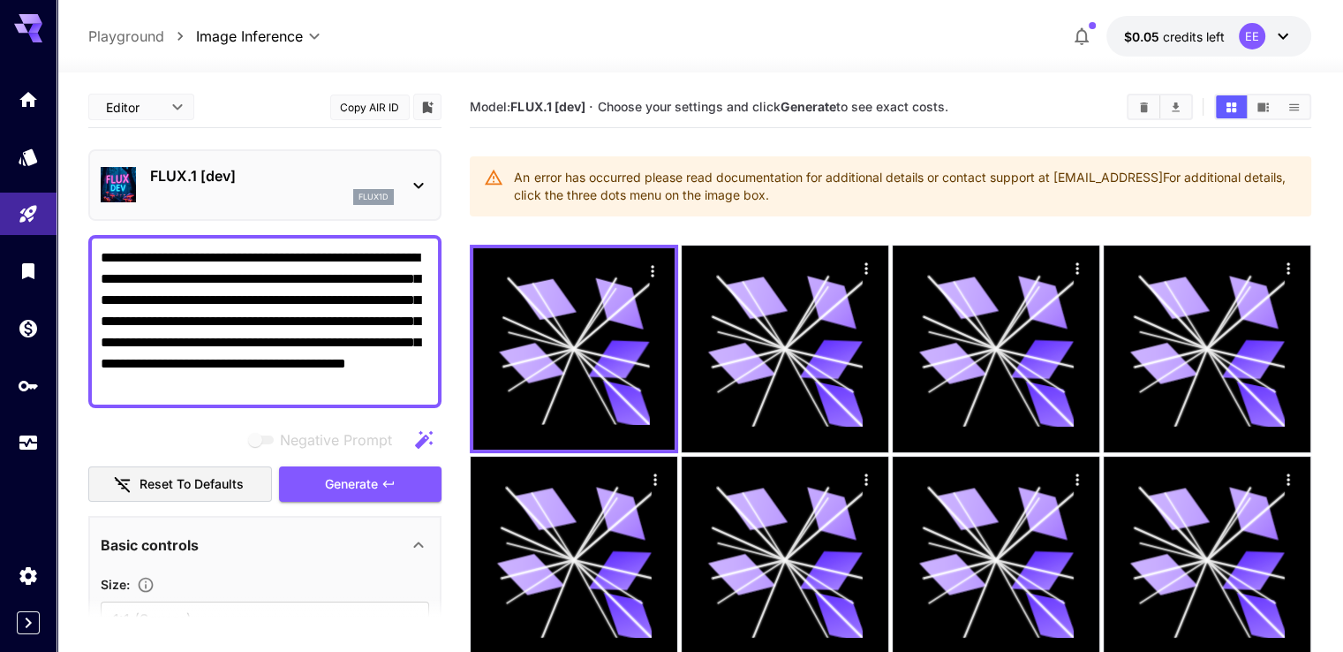
click at [1176, 23] on button "$0.05 credits left EE" at bounding box center [1209, 36] width 205 height 41
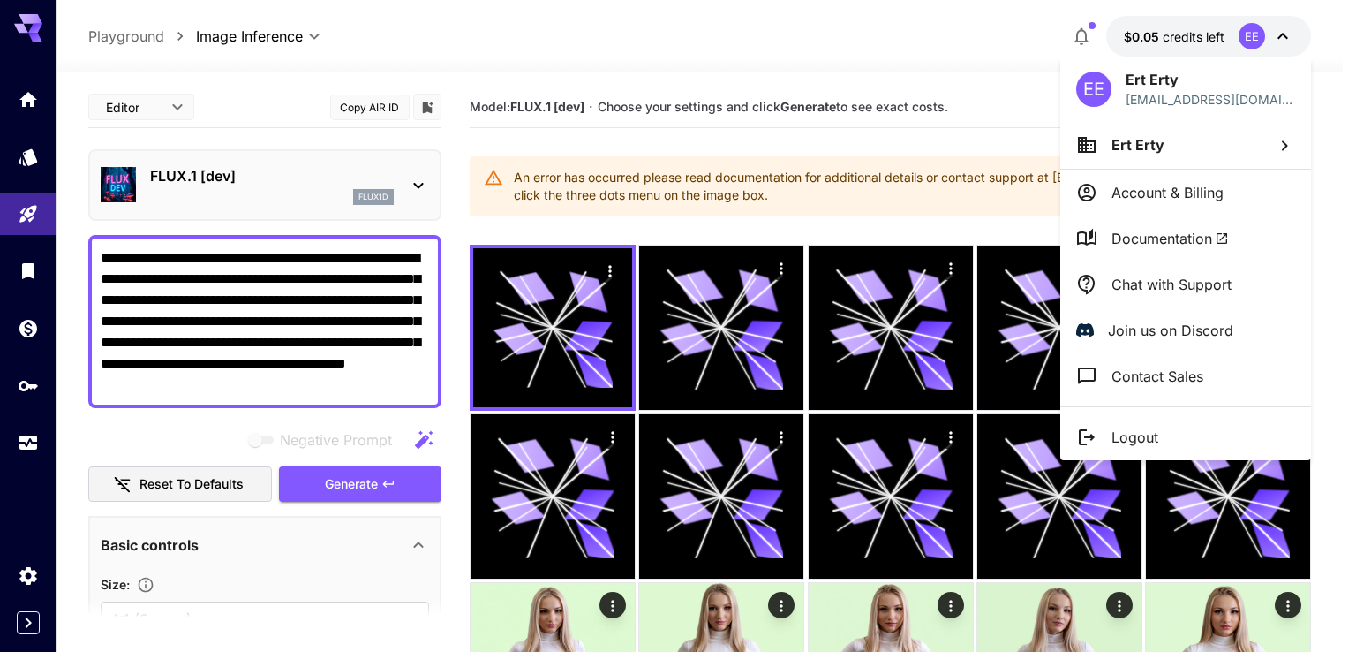
click at [1176, 23] on div at bounding box center [678, 326] width 1356 height 652
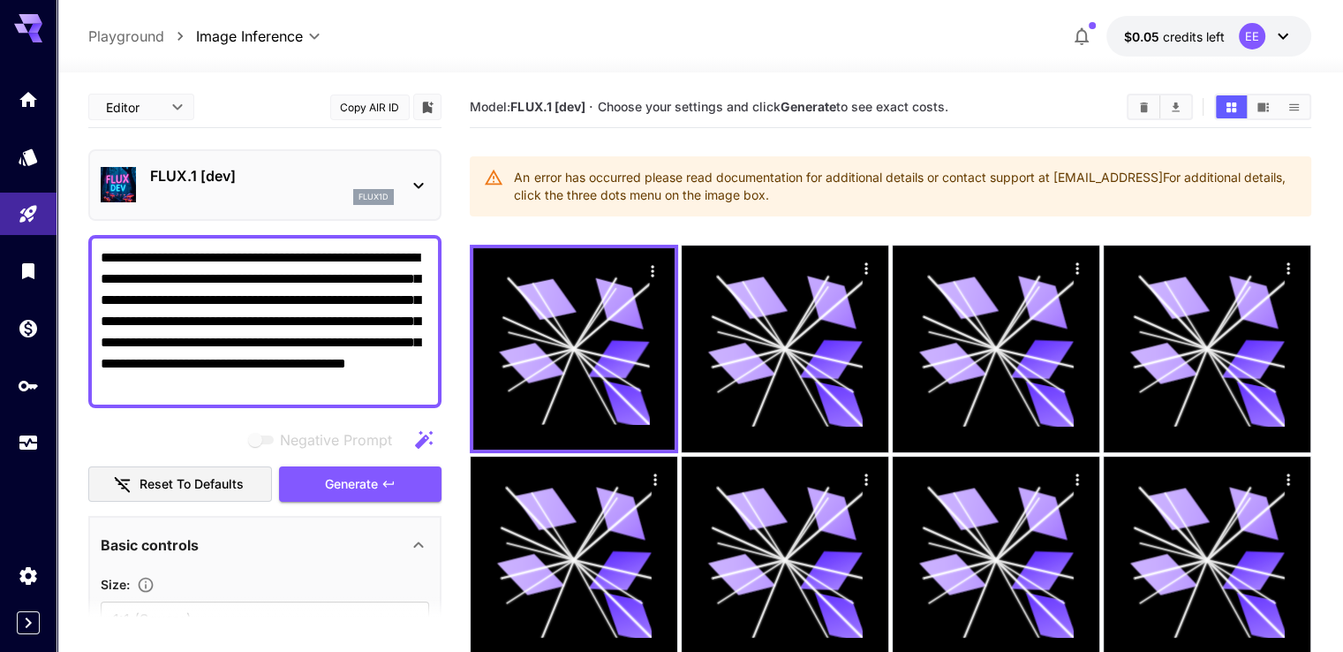
click at [1081, 29] on icon "button" at bounding box center [1082, 37] width 14 height 18
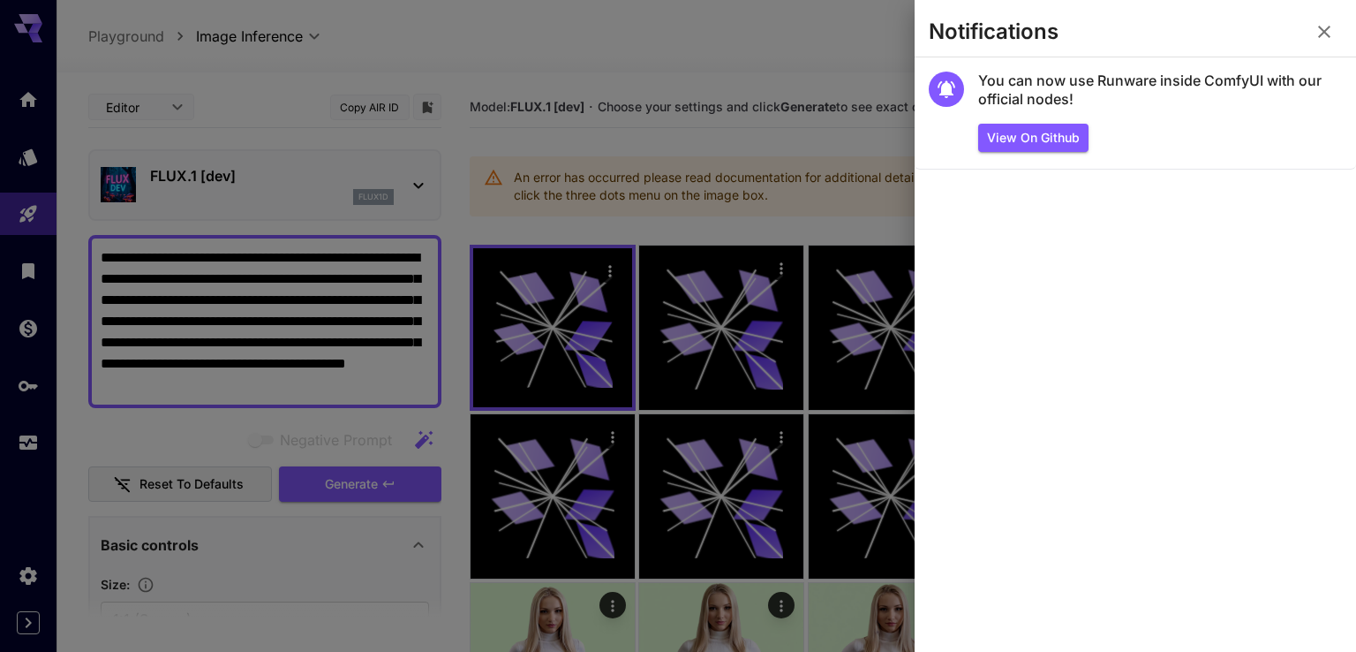
click at [1326, 33] on icon "button" at bounding box center [1324, 32] width 12 height 12
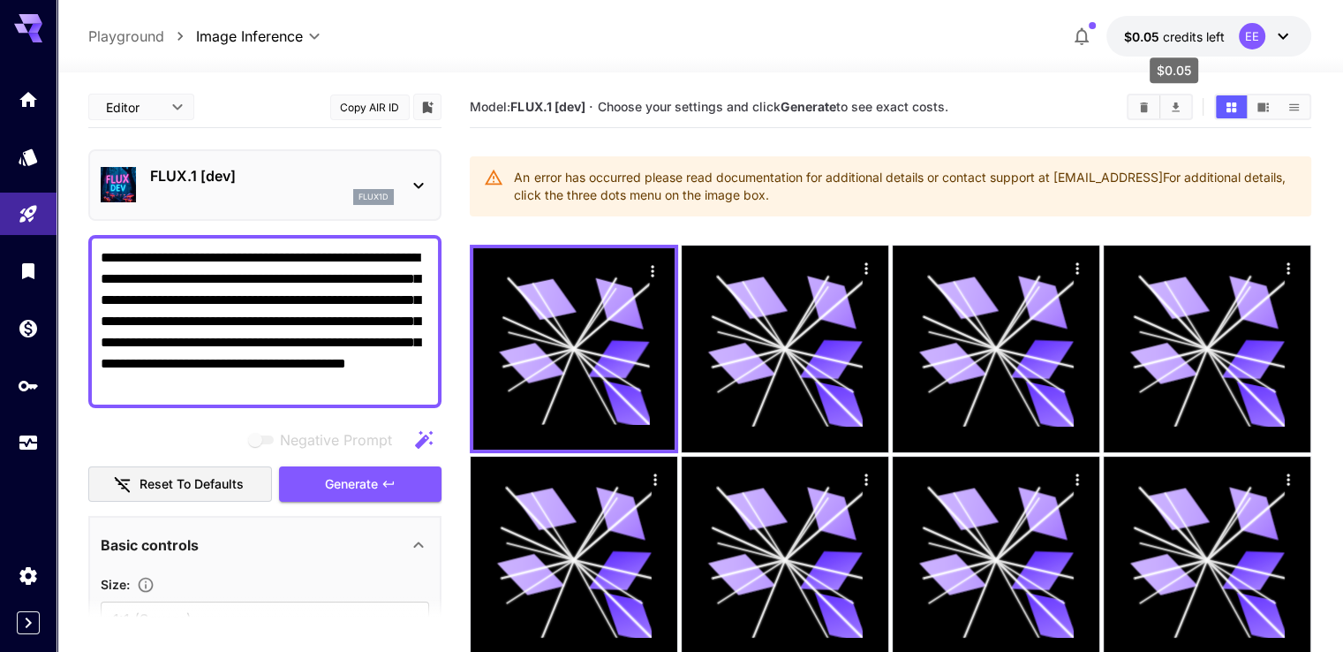
click at [1176, 40] on span "credits left" at bounding box center [1194, 36] width 62 height 15
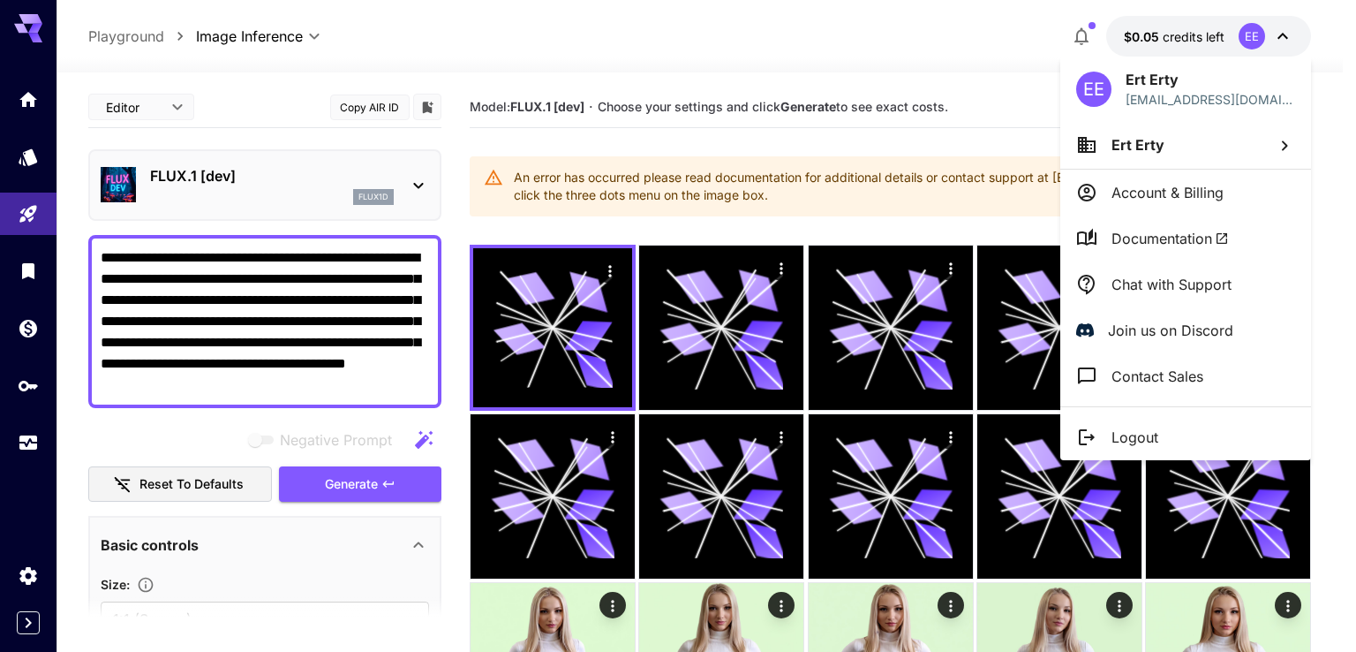
click at [1180, 35] on div at bounding box center [678, 326] width 1356 height 652
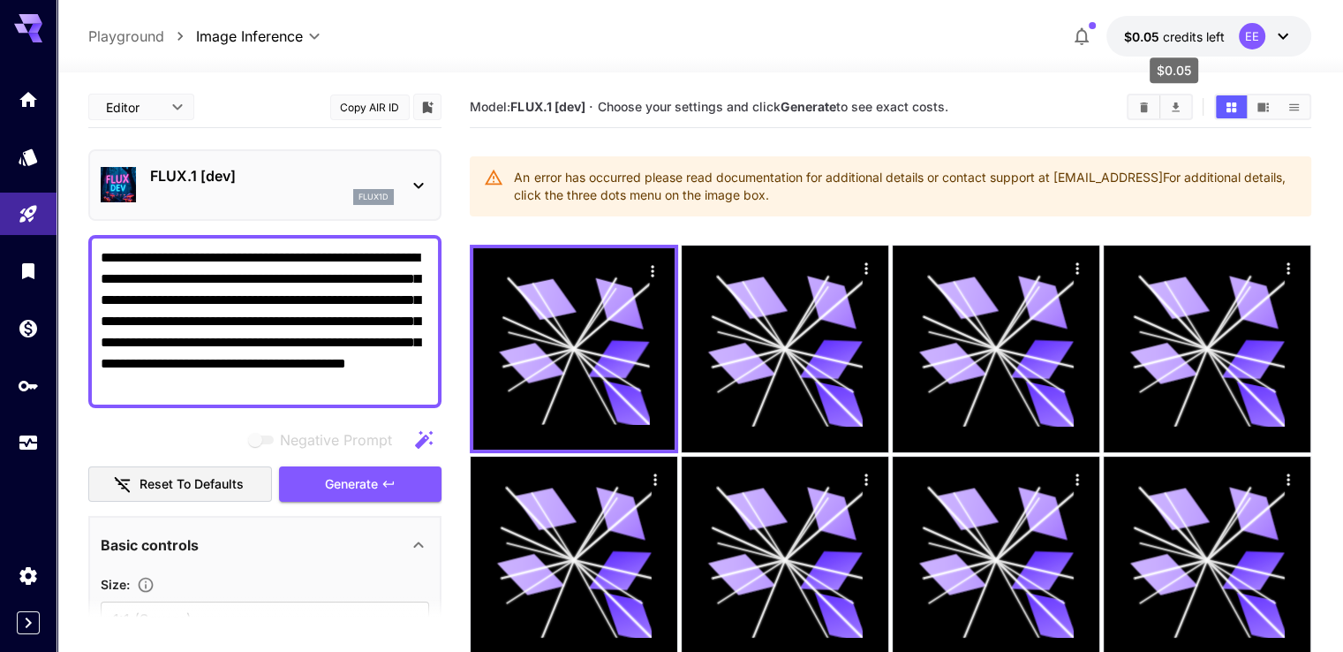
click at [1152, 31] on span "$0.05" at bounding box center [1143, 36] width 39 height 15
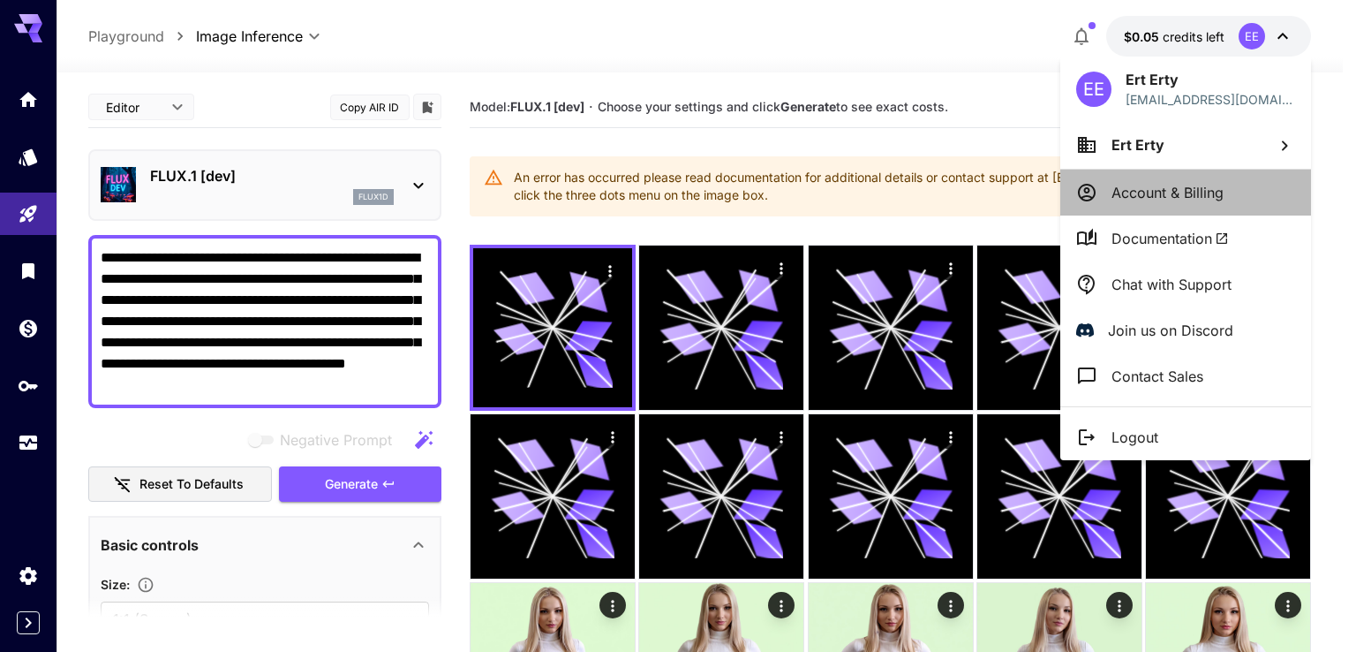
click at [1150, 174] on li "Account & Billing" at bounding box center [1186, 193] width 251 height 46
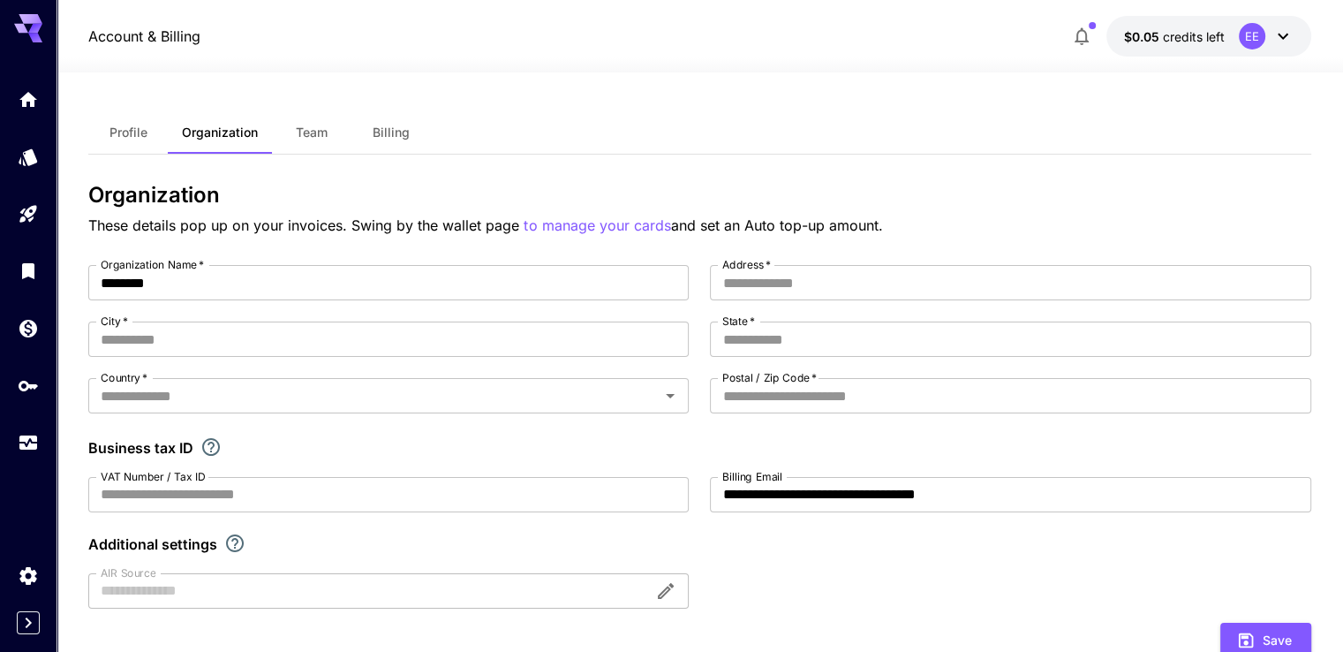
click at [381, 130] on span "Billing" at bounding box center [391, 133] width 37 height 16
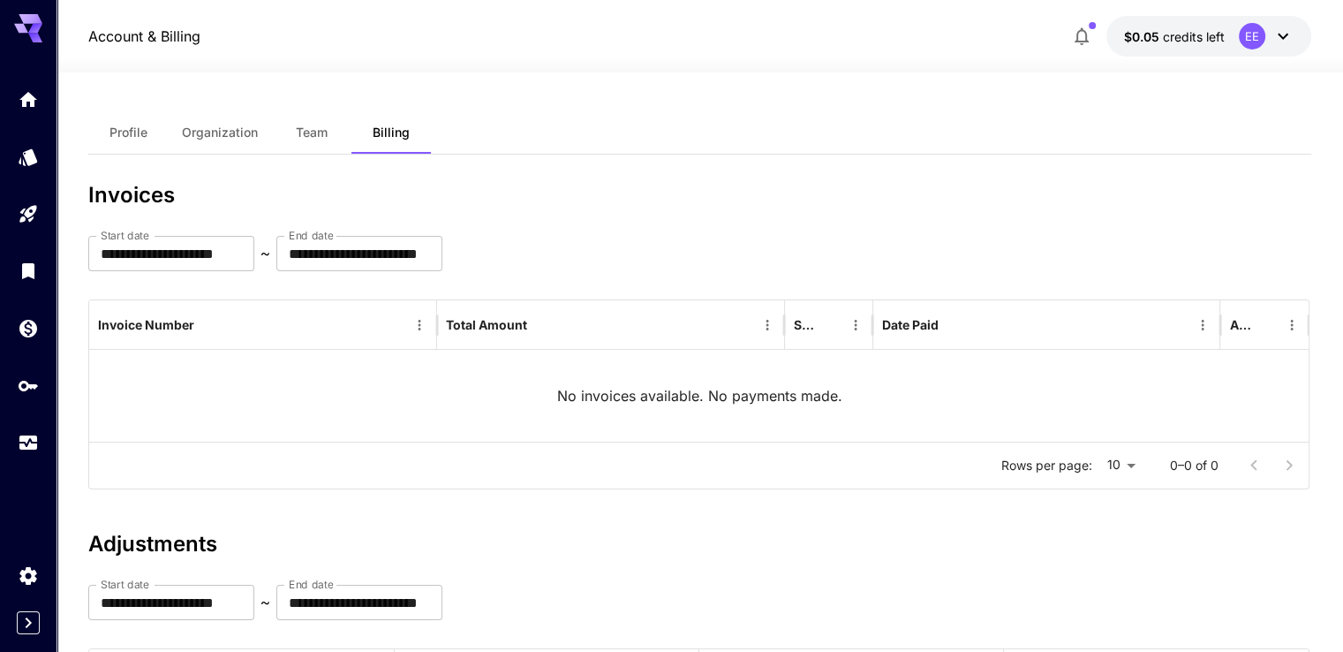
click at [296, 124] on button "Team" at bounding box center [311, 132] width 79 height 42
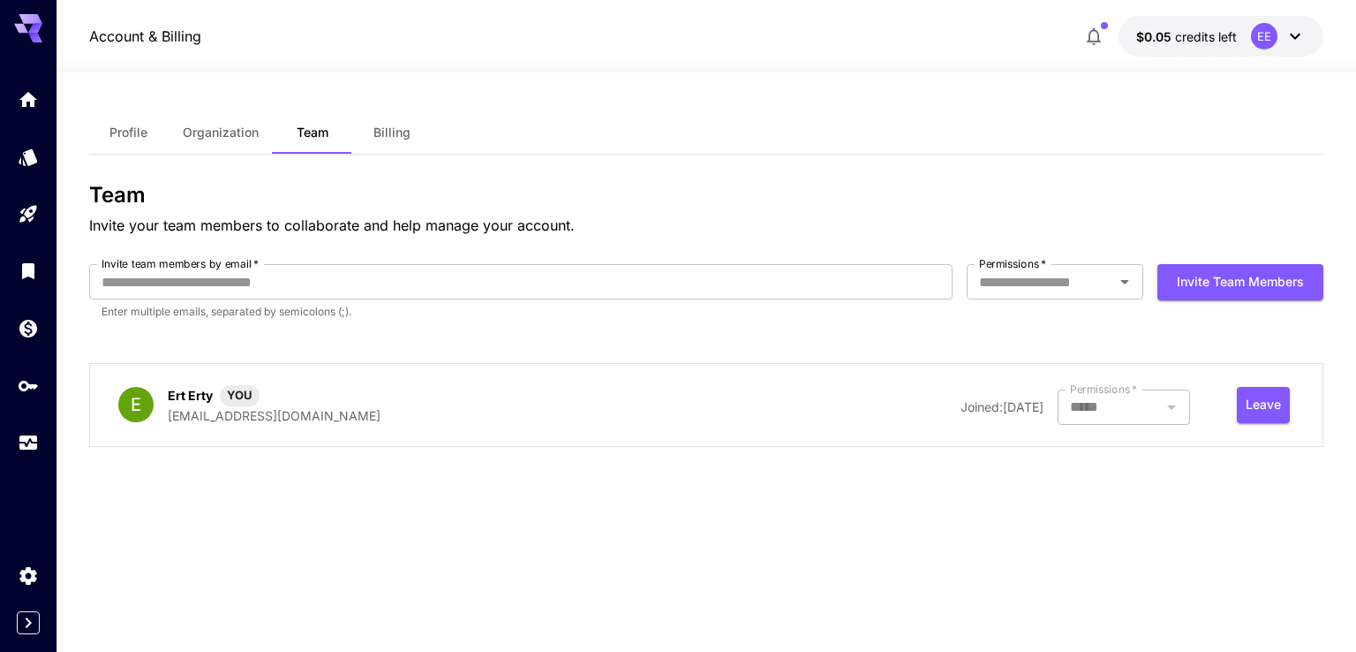
click at [238, 130] on span "Organization" at bounding box center [221, 133] width 76 height 16
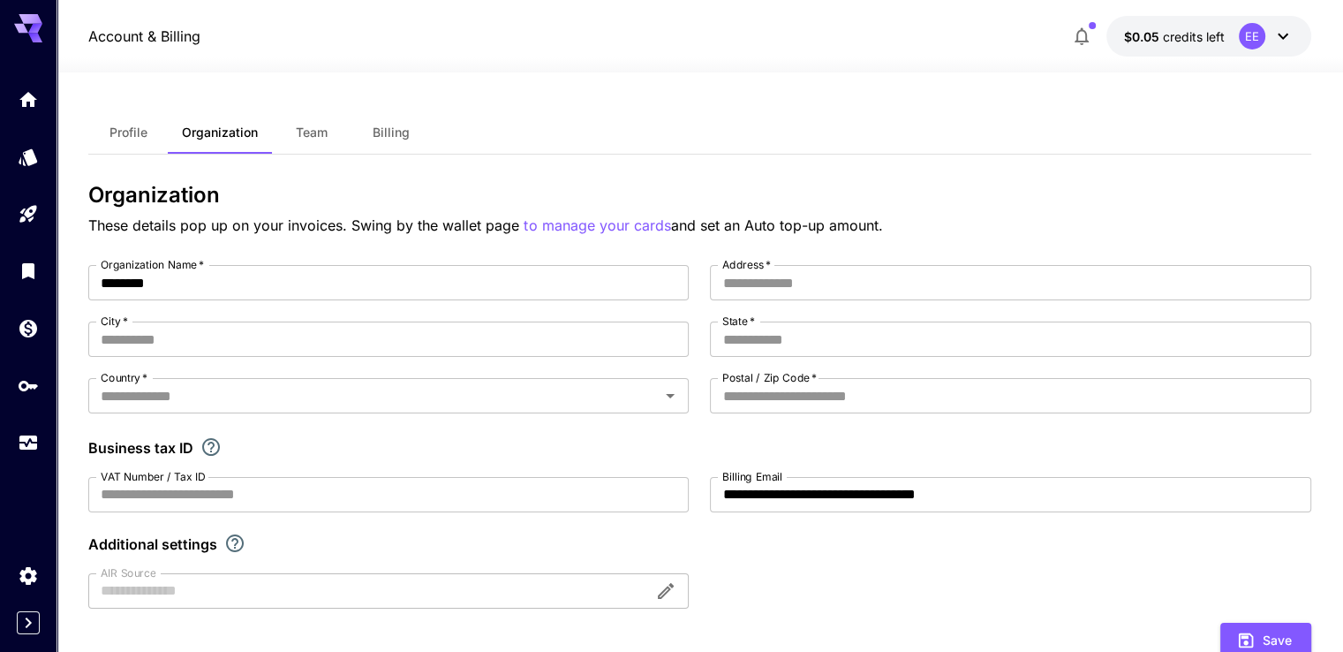
click at [155, 135] on button "Profile" at bounding box center [127, 132] width 79 height 42
click at [552, 142] on div "Profile Organization Team Billing" at bounding box center [699, 132] width 1222 height 43
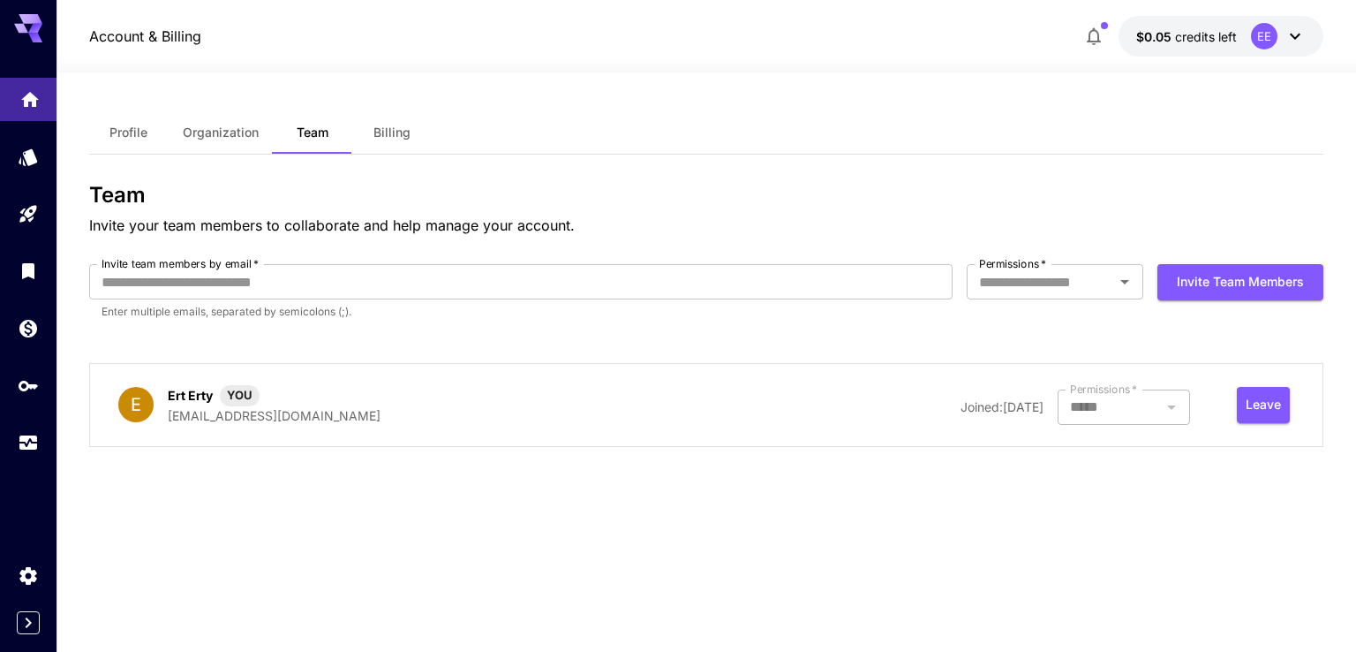
click at [29, 89] on icon "Home" at bounding box center [30, 94] width 18 height 15
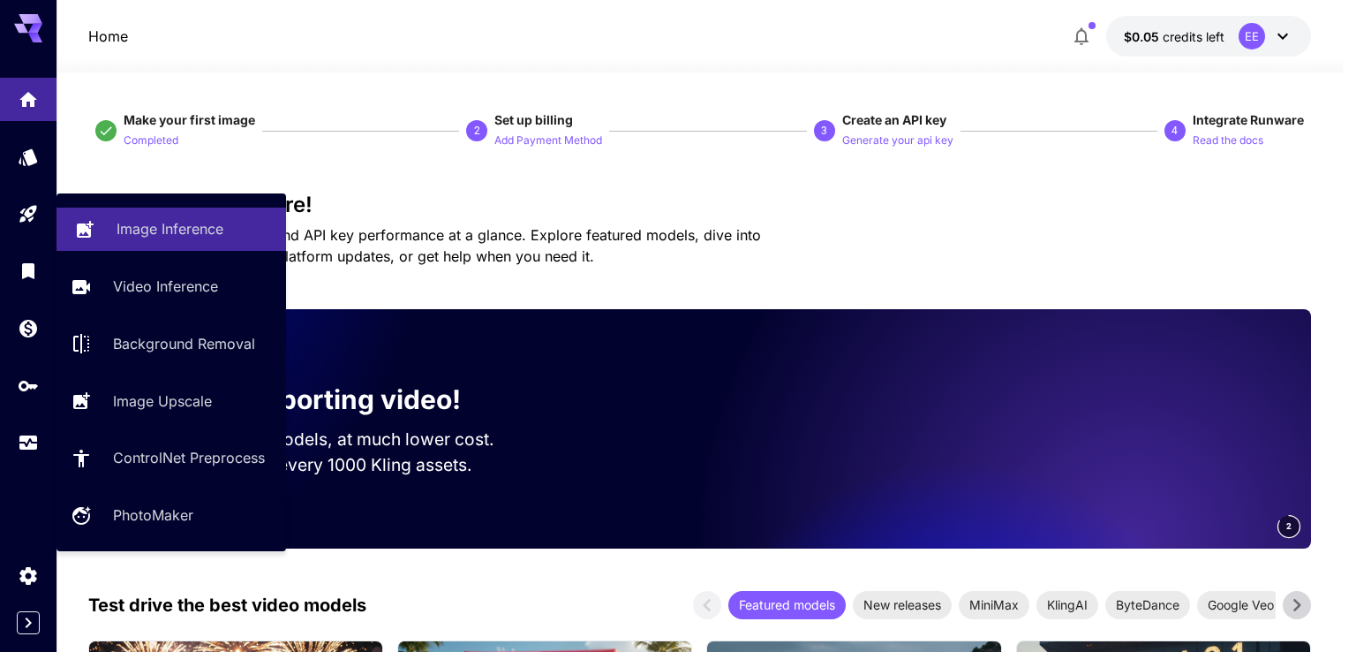
click at [162, 234] on p "Image Inference" at bounding box center [170, 228] width 107 height 21
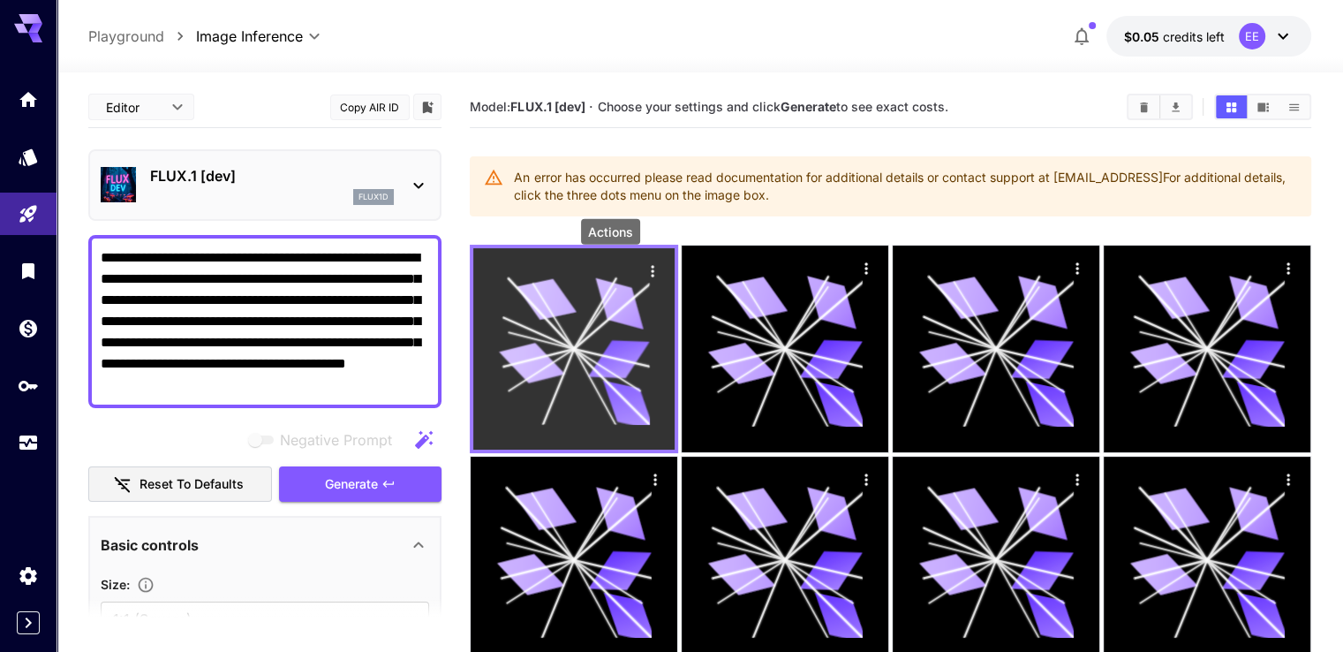
click at [644, 266] on icon "Actions" at bounding box center [653, 271] width 18 height 18
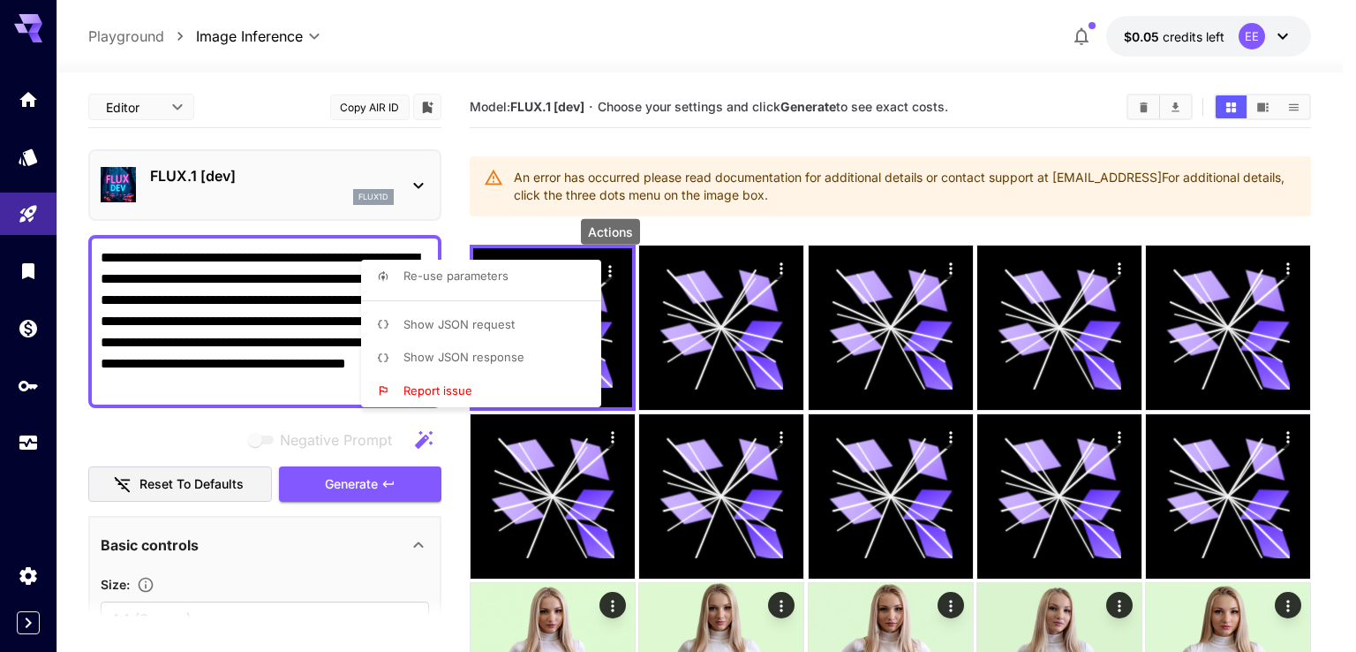
click at [477, 329] on span "Show JSON request" at bounding box center [459, 324] width 111 height 14
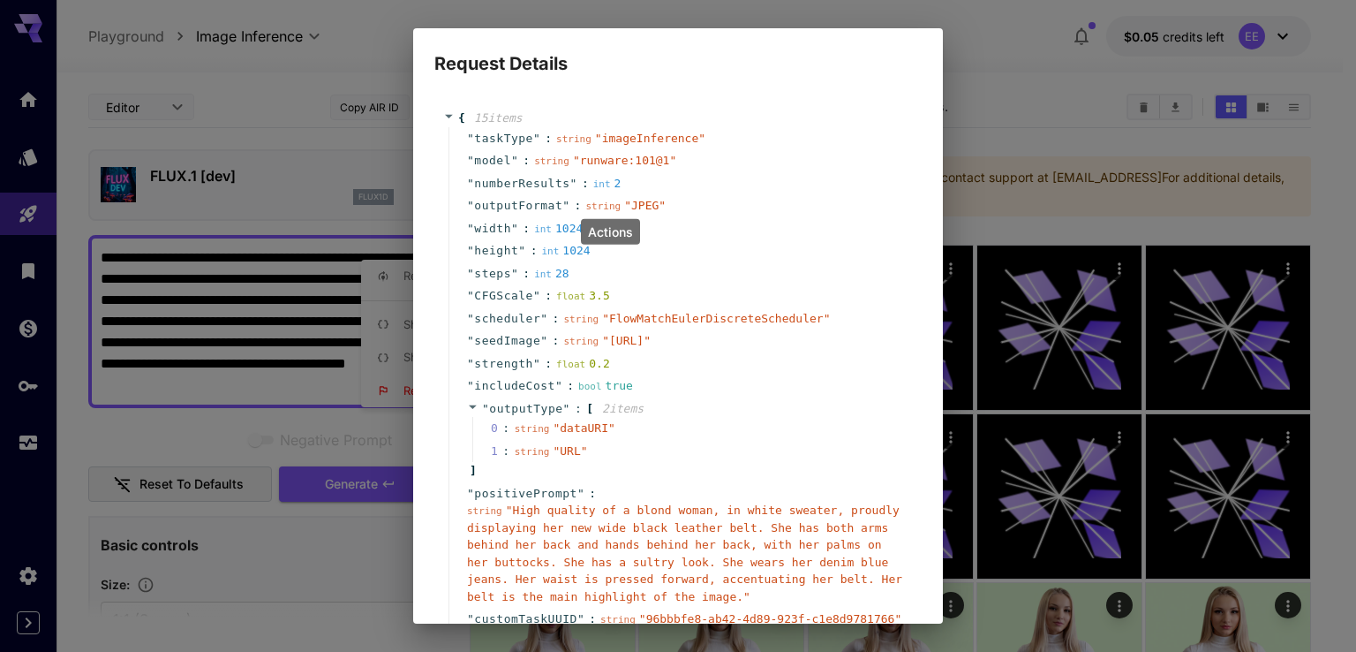
scroll to position [165, 0]
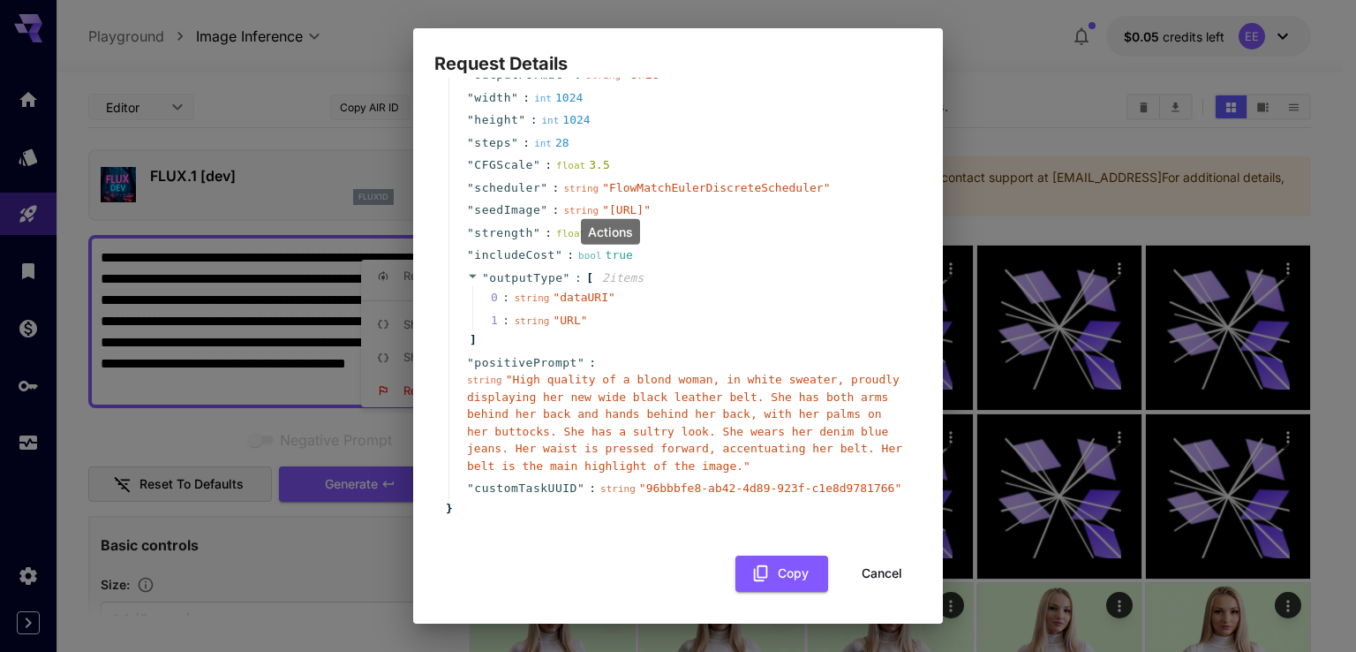
click at [872, 570] on button "Cancel" at bounding box center [881, 573] width 79 height 36
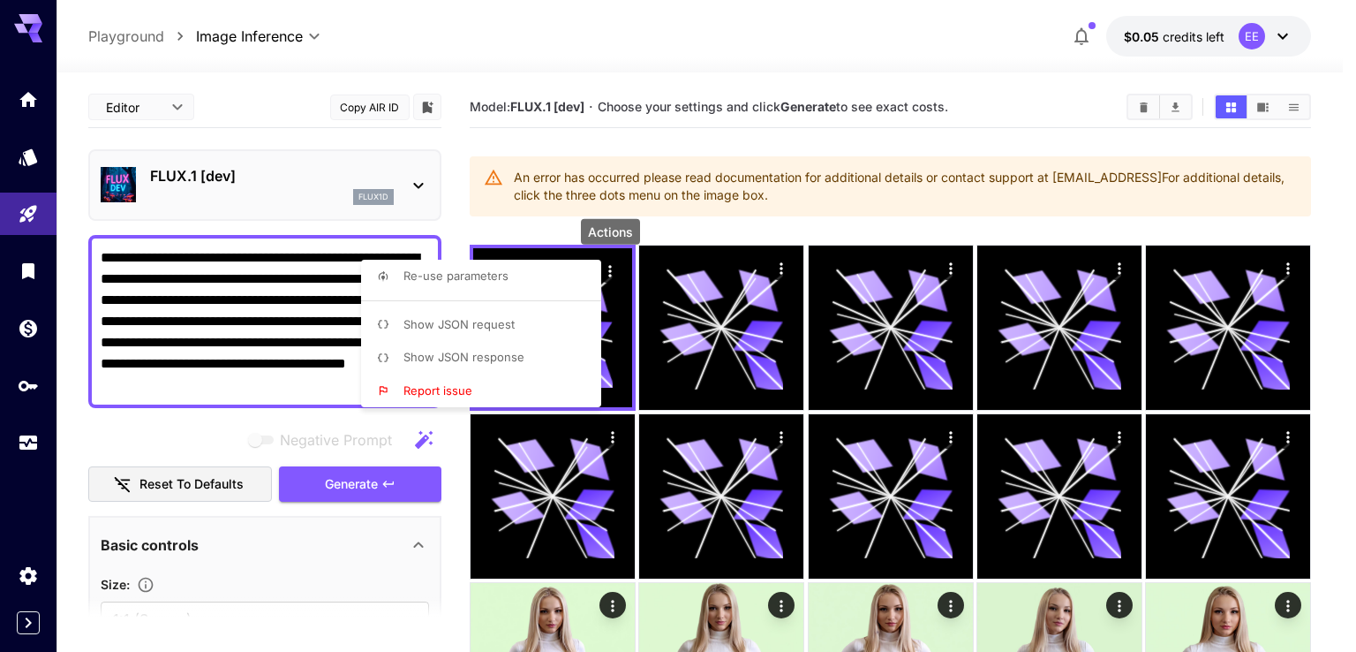
click at [489, 347] on li "Show JSON response" at bounding box center [486, 358] width 251 height 34
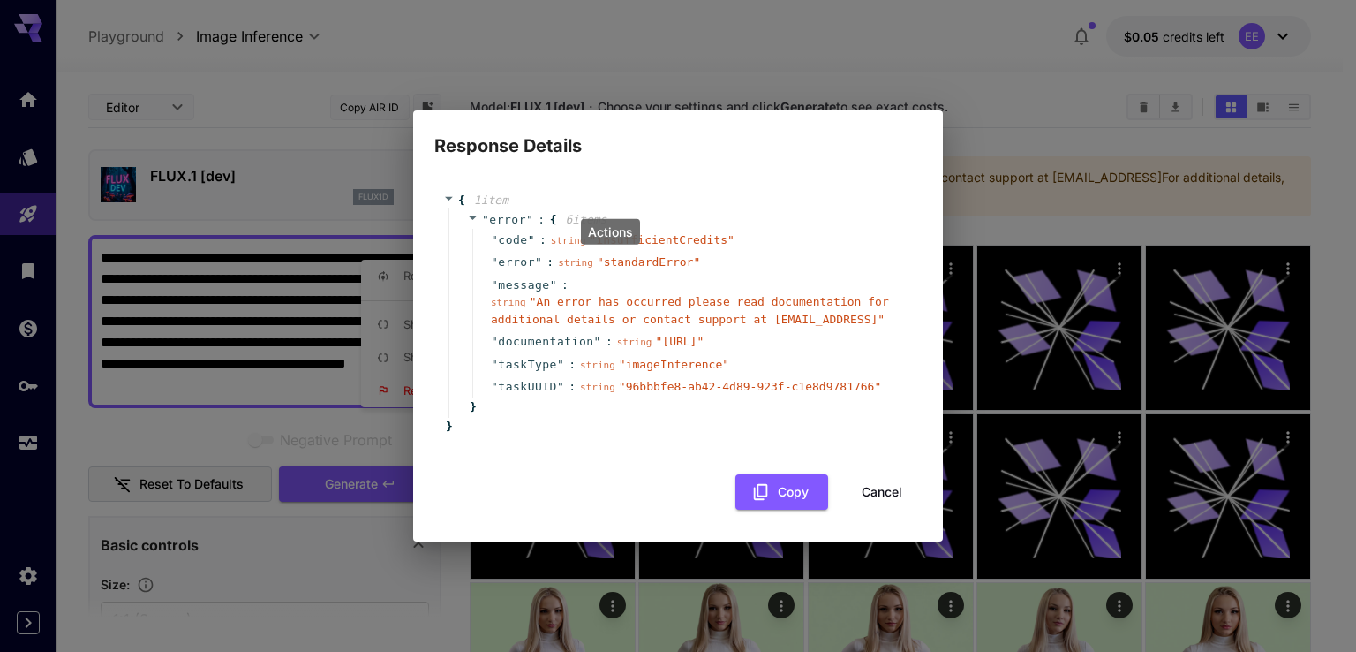
click at [637, 223] on div "Actions" at bounding box center [610, 232] width 59 height 26
click at [566, 217] on span "6 item s" at bounding box center [586, 219] width 42 height 13
click at [557, 220] on div "6 item s" at bounding box center [584, 220] width 56 height 18
click at [592, 231] on div "Actions" at bounding box center [610, 232] width 59 height 26
click at [512, 220] on span "error" at bounding box center [507, 219] width 37 height 13
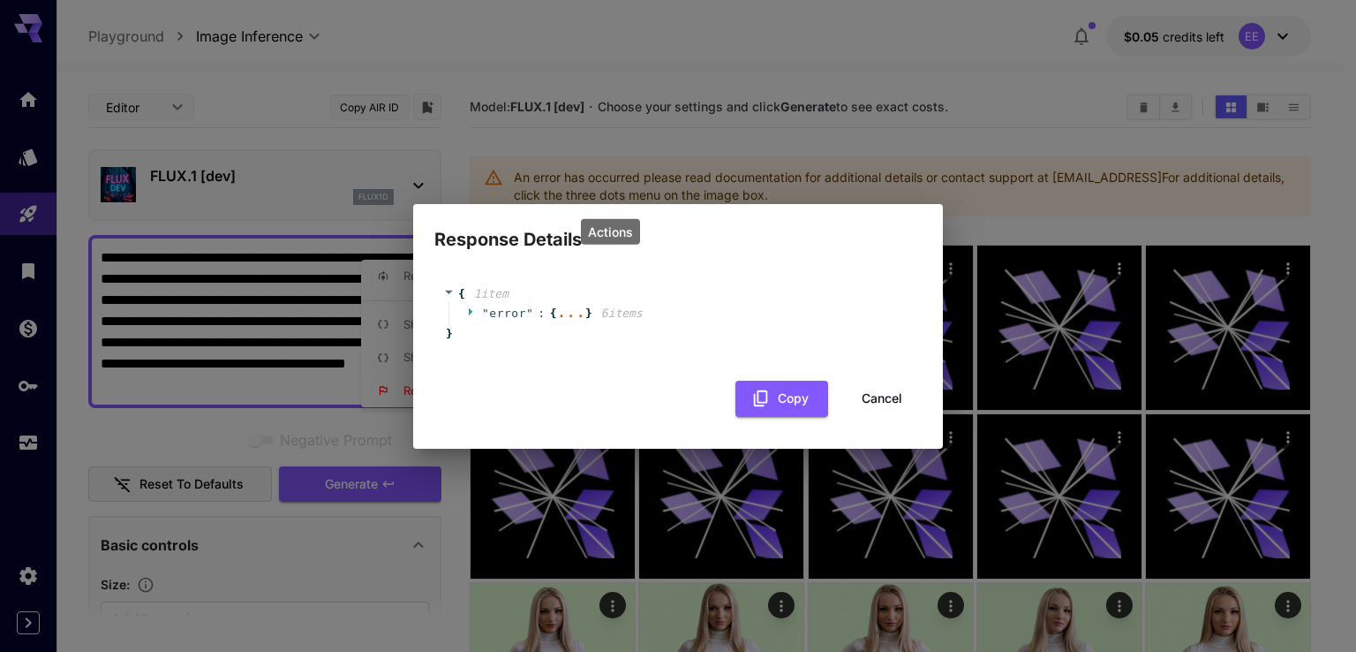
click at [467, 310] on icon at bounding box center [472, 311] width 11 height 11
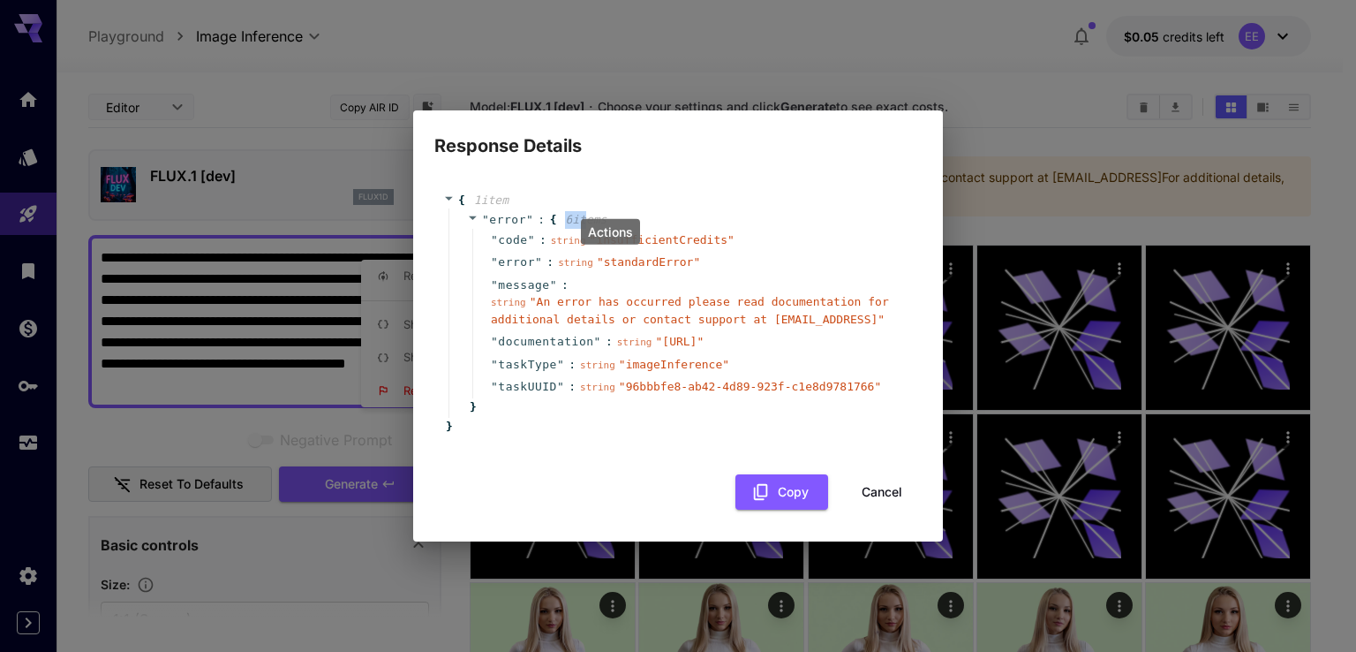
drag, startPoint x: 551, startPoint y: 220, endPoint x: 578, endPoint y: 222, distance: 26.6
click at [578, 222] on span "" error " : { 6 item s" at bounding box center [539, 219] width 145 height 13
click at [750, 247] on div "" code " : string " insufficientCredits "" at bounding box center [690, 240] width 436 height 23
click at [657, 340] on span "" https://runware.ai/docs "" at bounding box center [679, 341] width 49 height 13
click at [888, 493] on button "Cancel" at bounding box center [881, 492] width 79 height 36
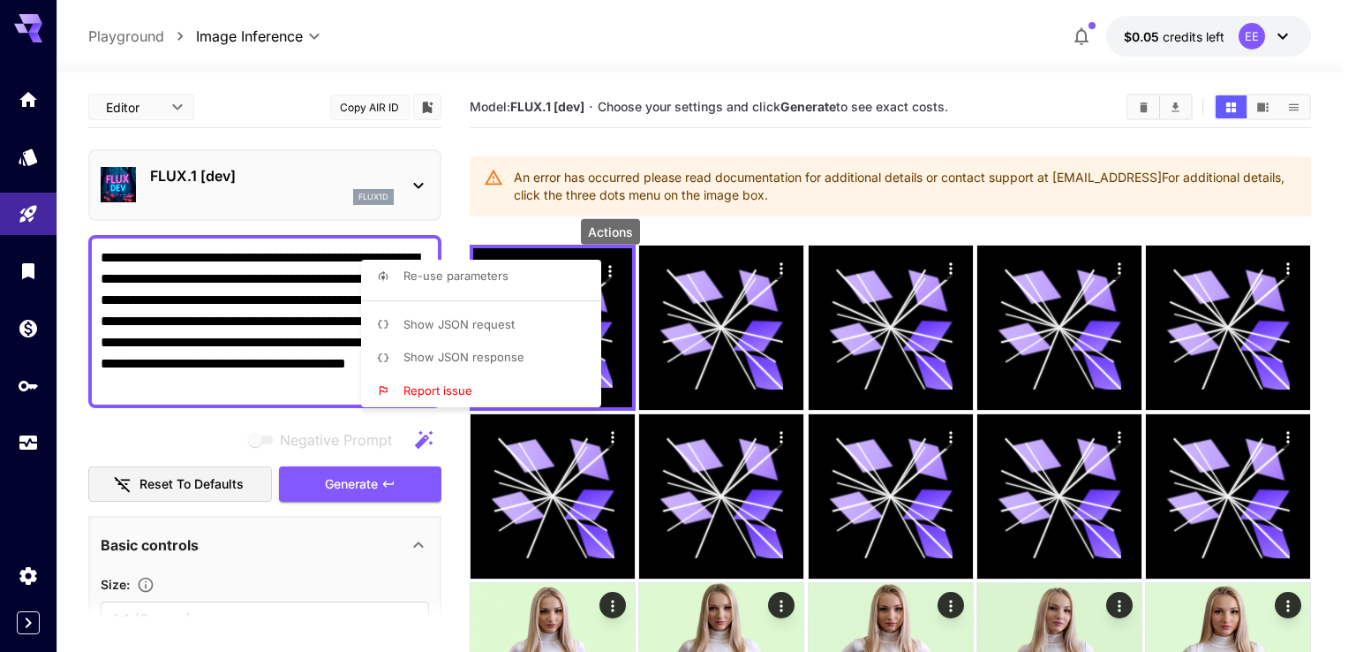
click at [940, 136] on div at bounding box center [678, 326] width 1356 height 652
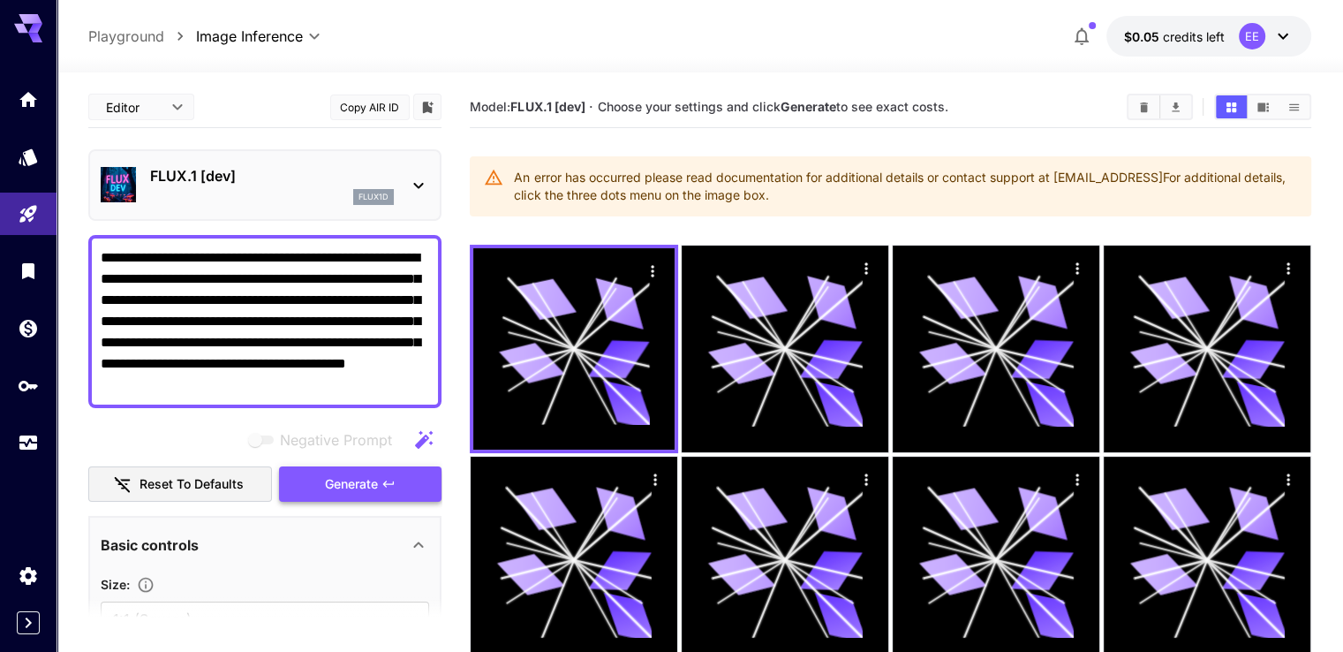
click at [320, 481] on button "Generate" at bounding box center [360, 484] width 162 height 36
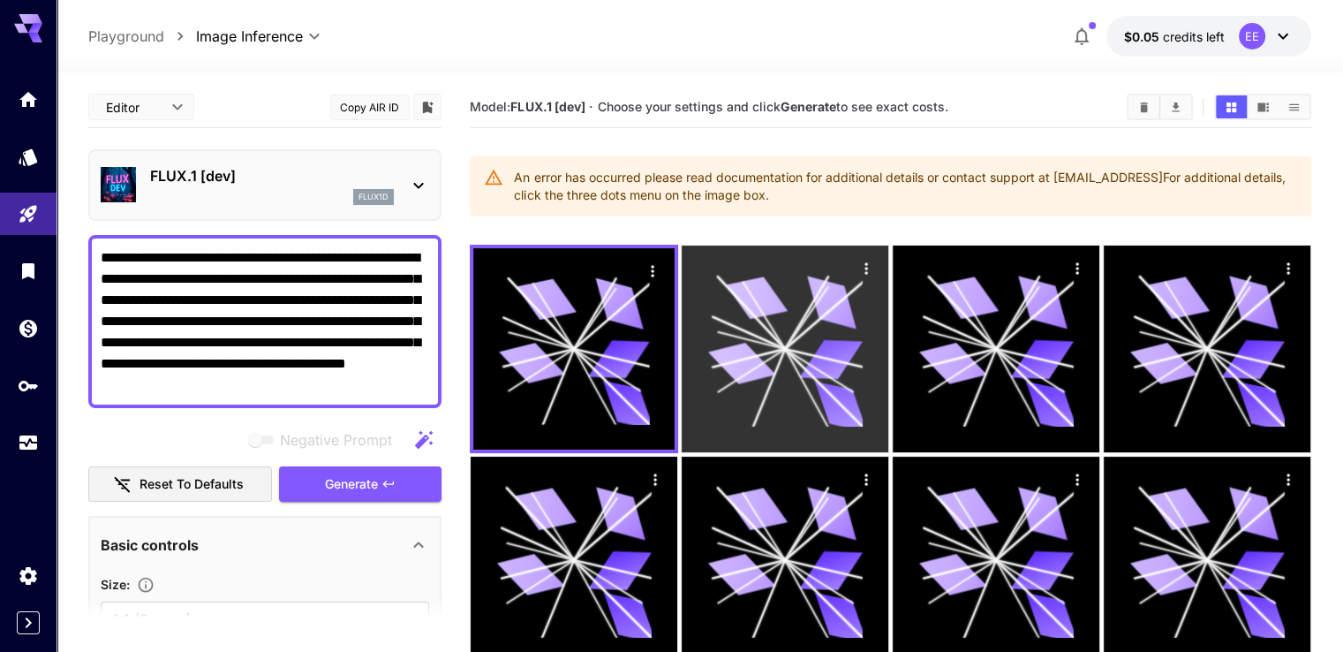
click at [857, 260] on icon "Actions" at bounding box center [866, 269] width 18 height 18
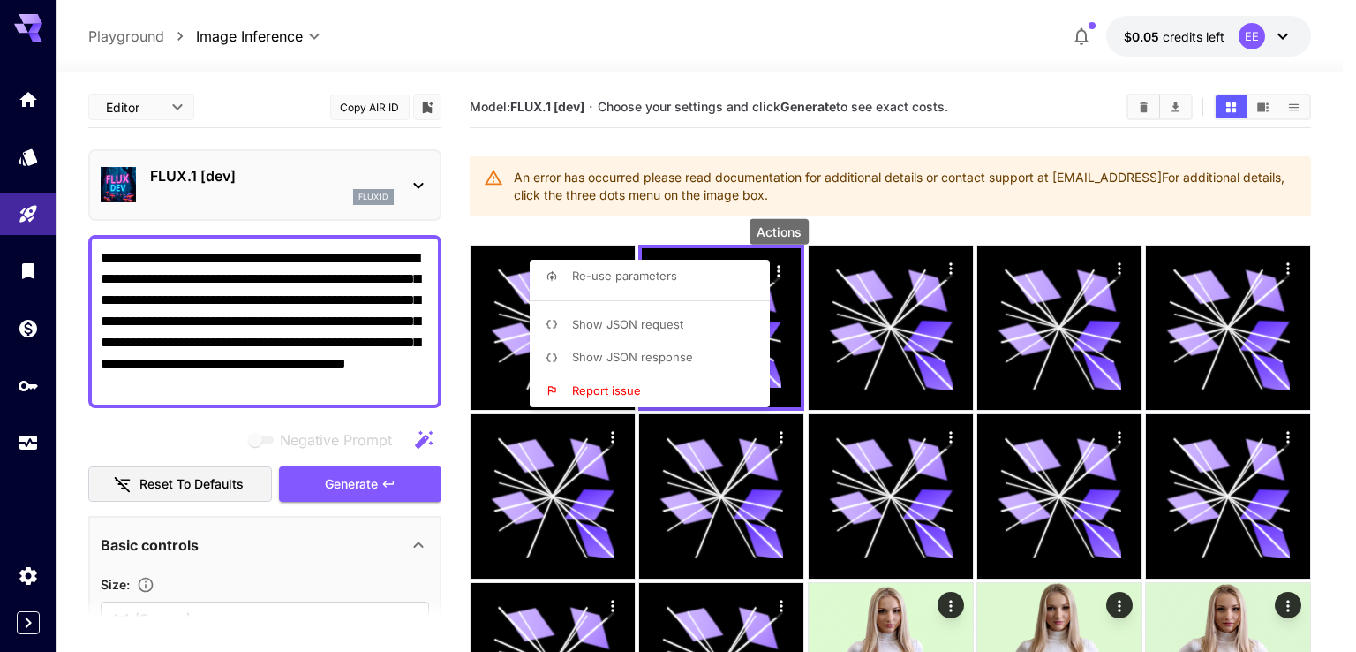
click at [714, 276] on li "Re-use parameters" at bounding box center [655, 277] width 251 height 34
type input "*********"
type input "*"
type input "*******"
type input "*"
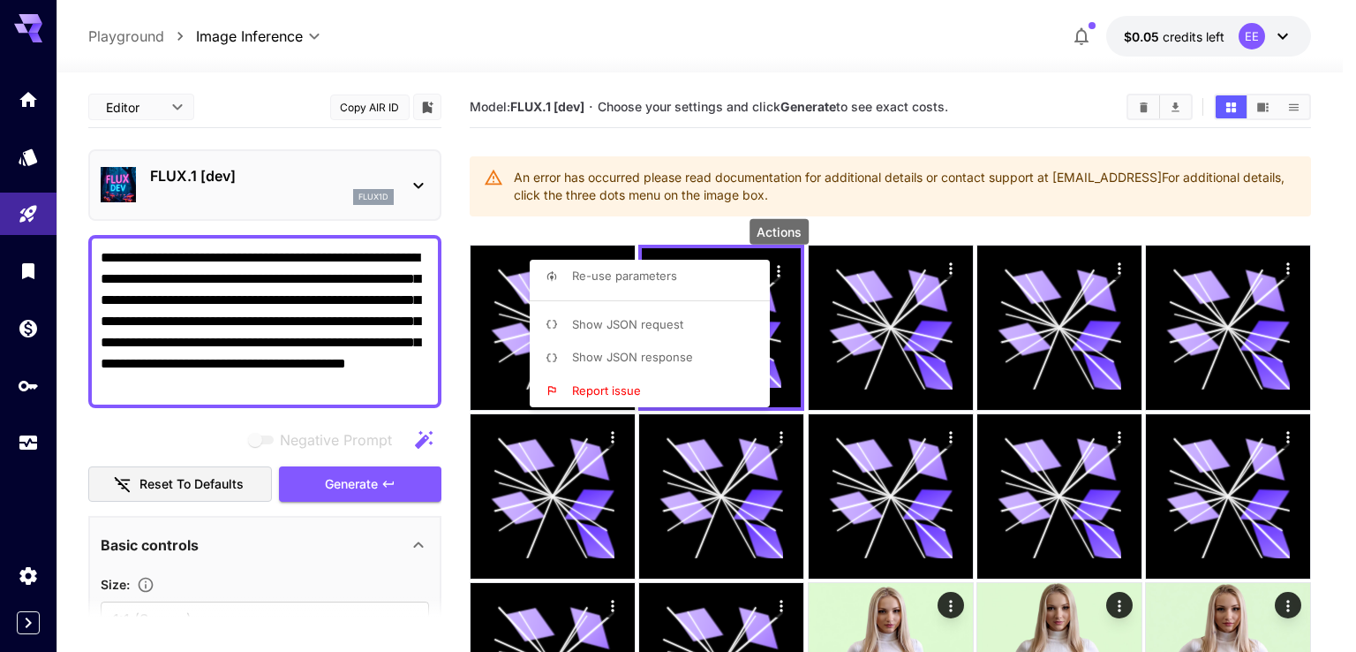
type input "*"
type input "*******"
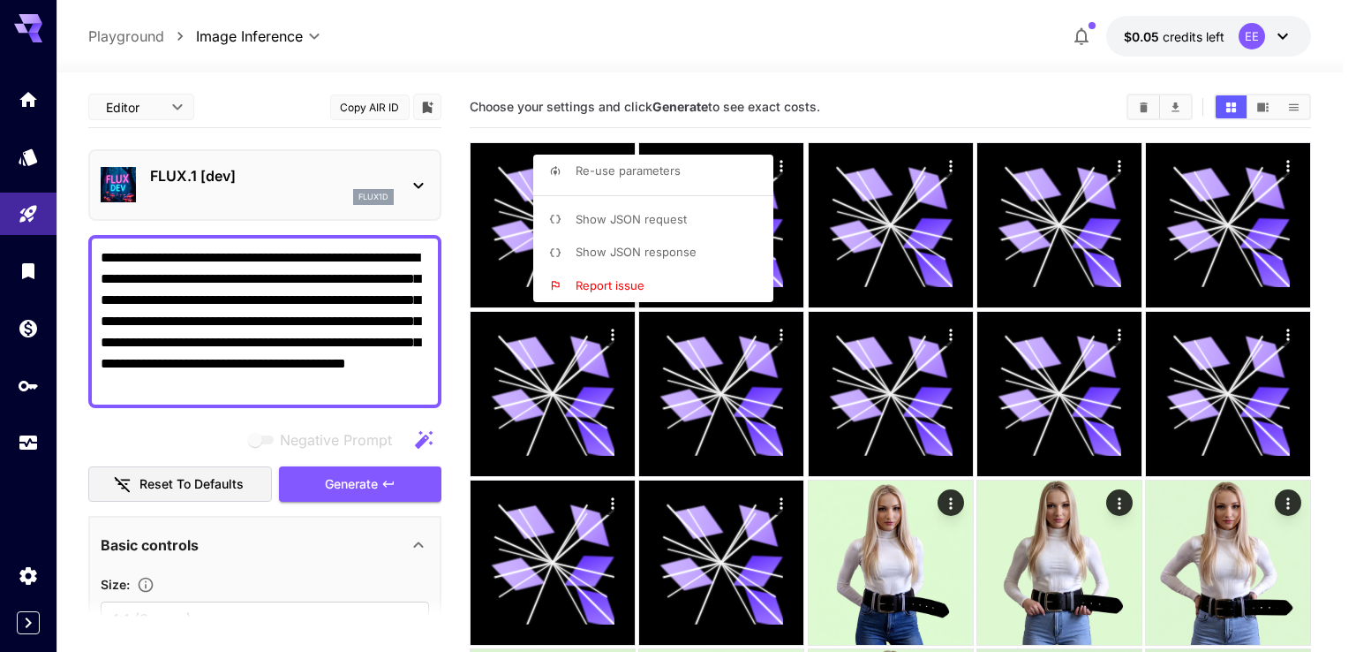
type input "**********"
type input "****"
type input "**"
type input "****"
type input "***"
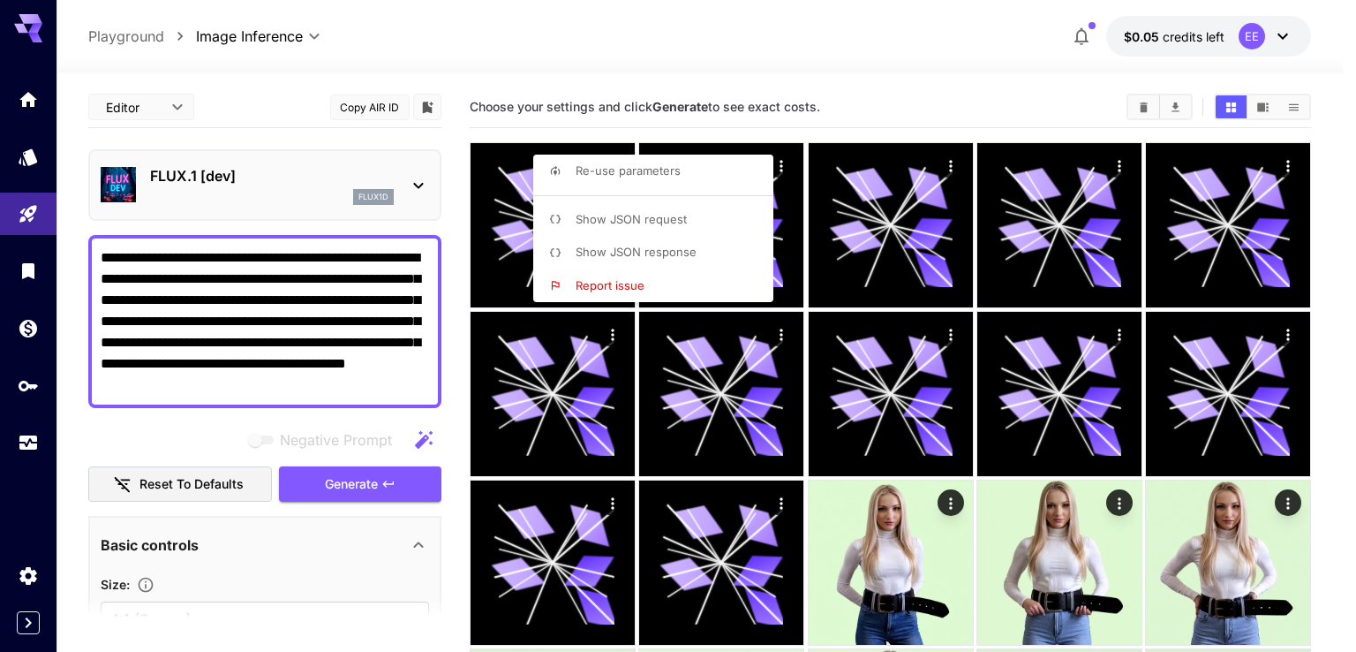
type input "**********"
click at [945, 499] on div at bounding box center [678, 326] width 1356 height 652
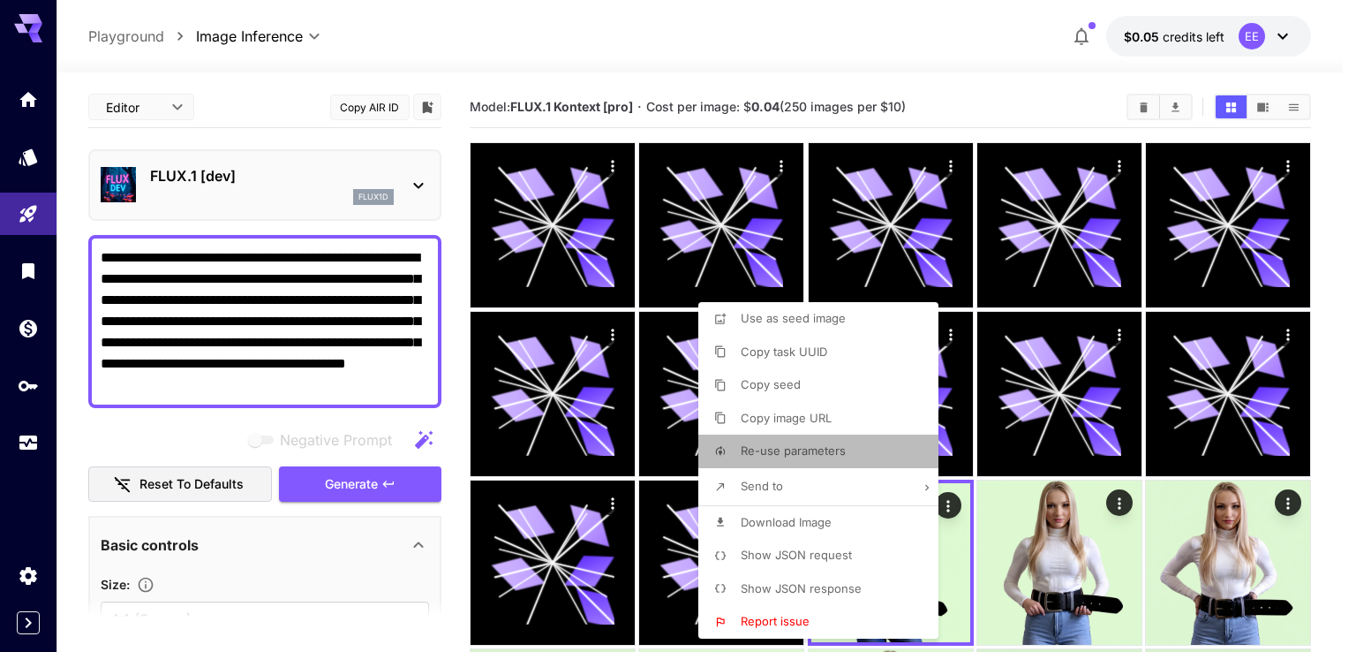
click at [785, 443] on span "Re-use parameters" at bounding box center [793, 450] width 105 height 14
type input "*********"
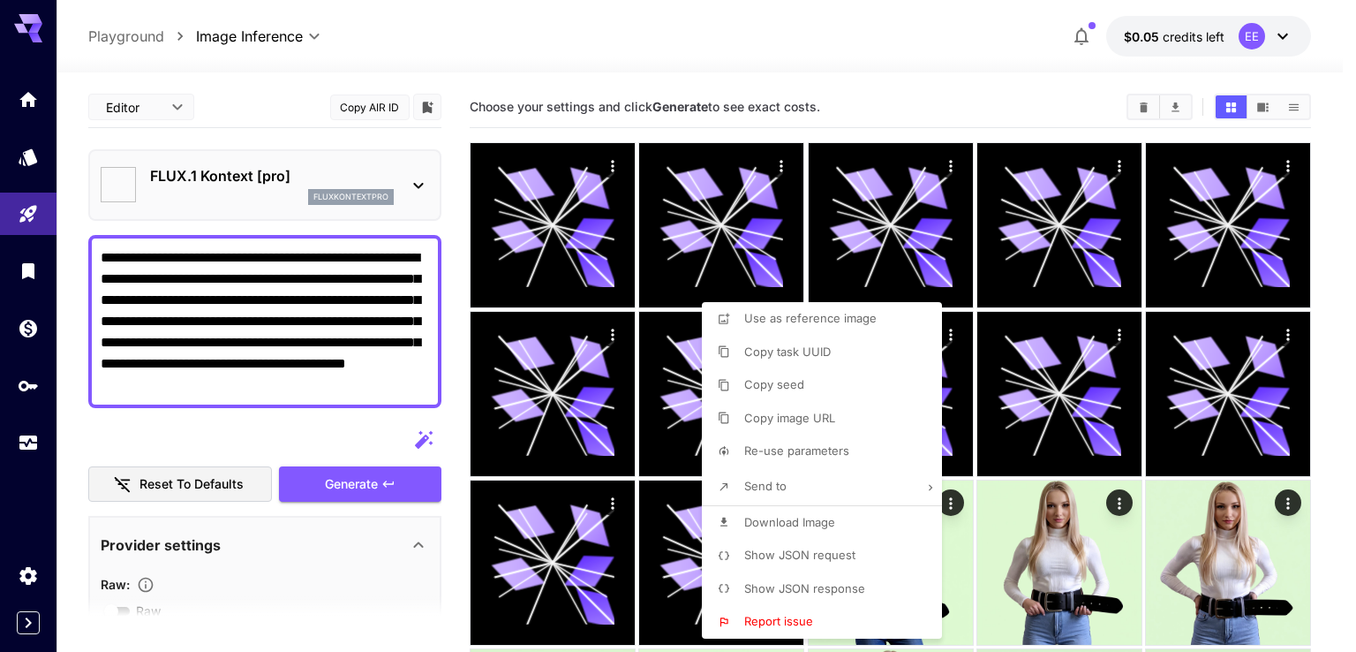
type input "**********"
type input "****"
type input "*"
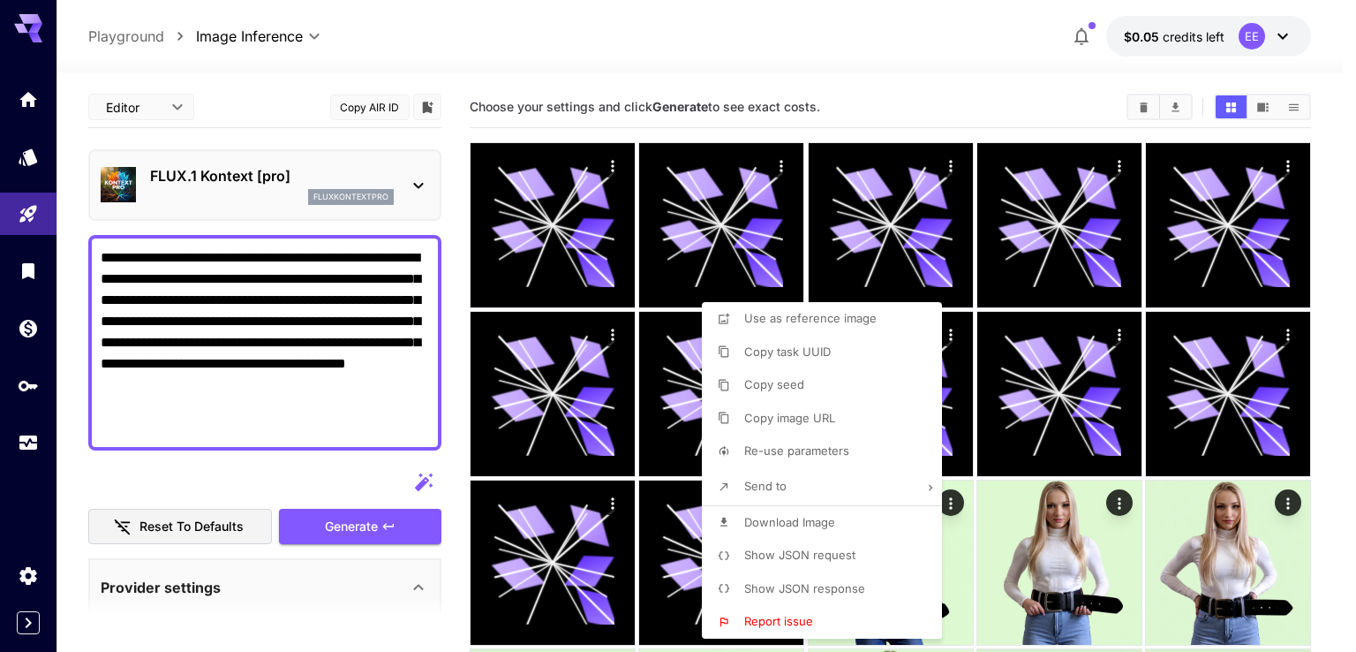
click at [376, 521] on div at bounding box center [678, 326] width 1356 height 652
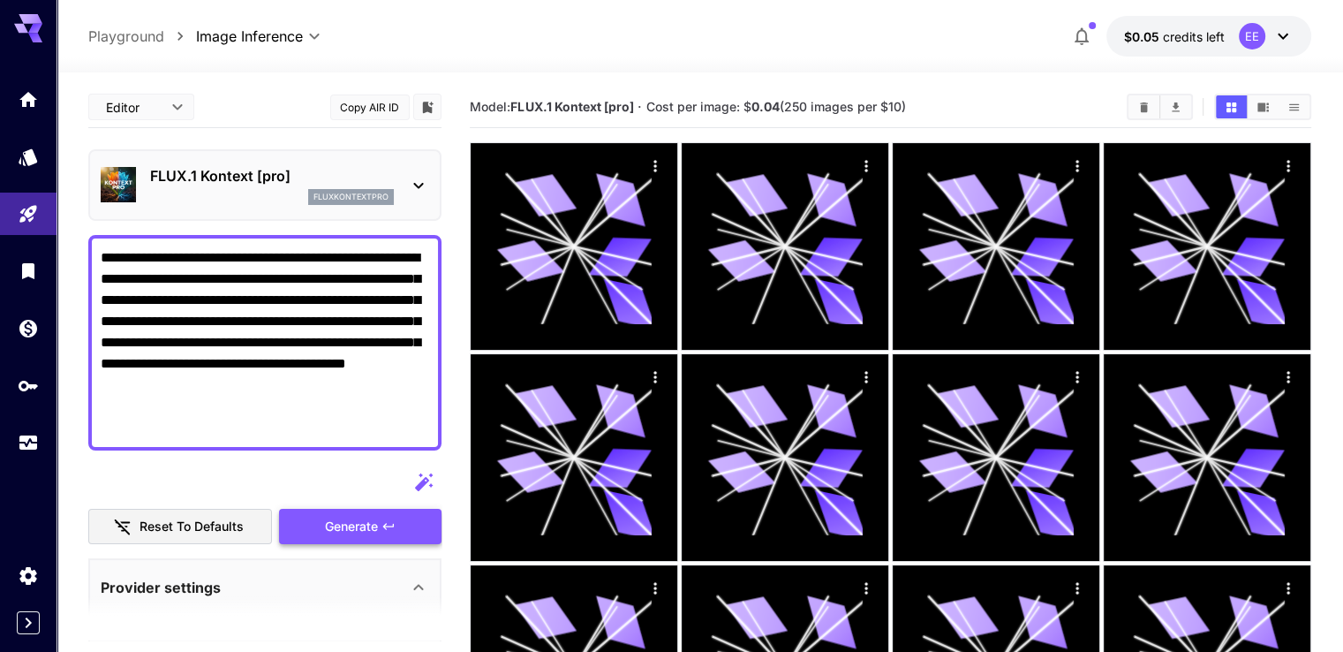
click at [361, 525] on span "Generate" at bounding box center [351, 527] width 53 height 22
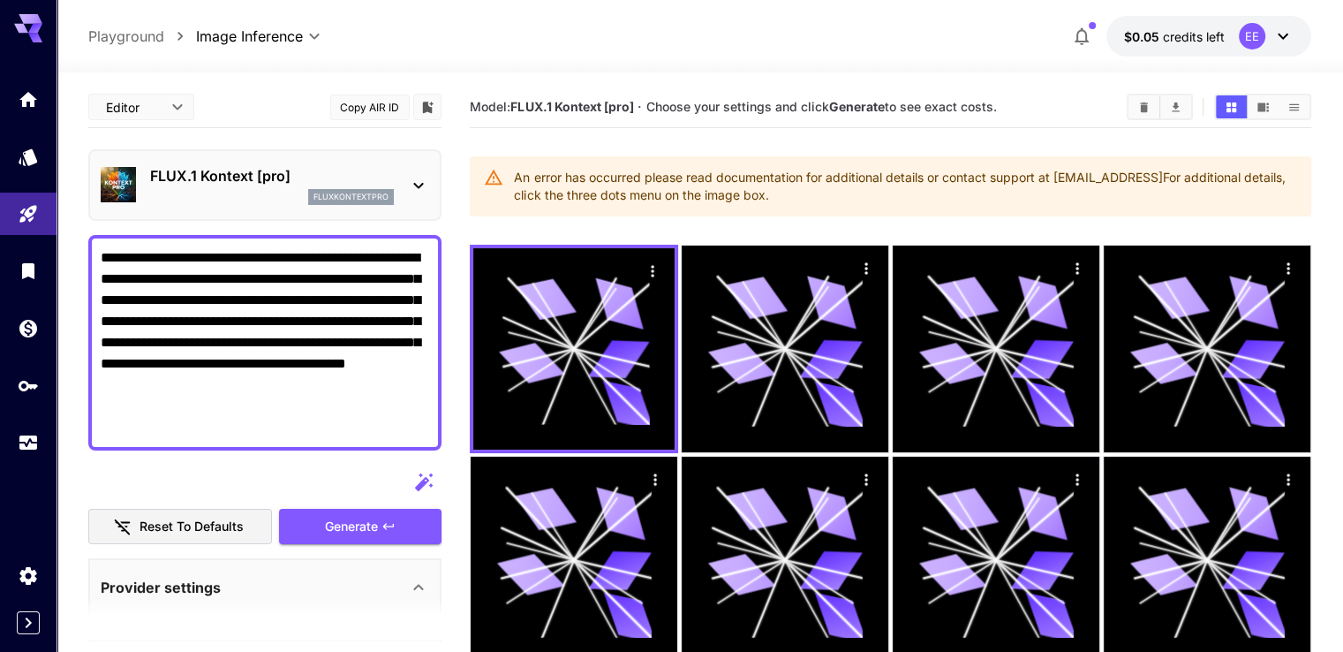
click at [1209, 25] on button "$0.05 credits left EE" at bounding box center [1209, 36] width 205 height 41
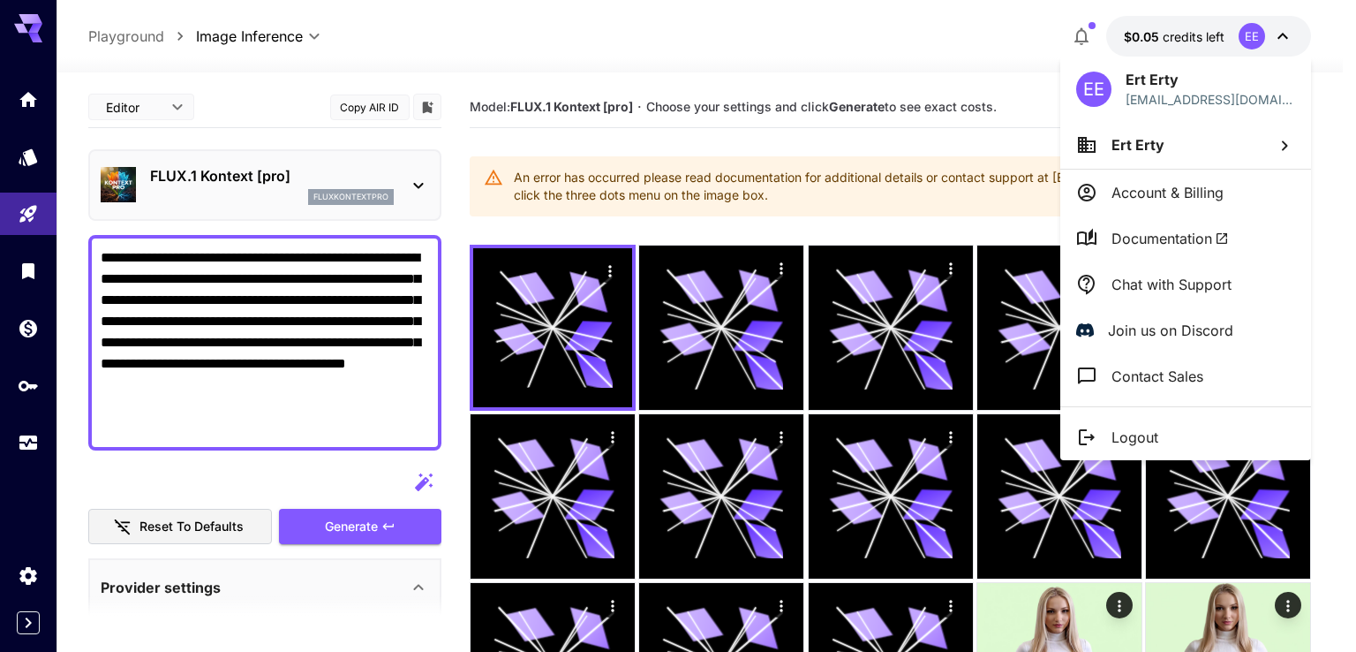
click at [1132, 434] on p "Logout" at bounding box center [1135, 437] width 47 height 21
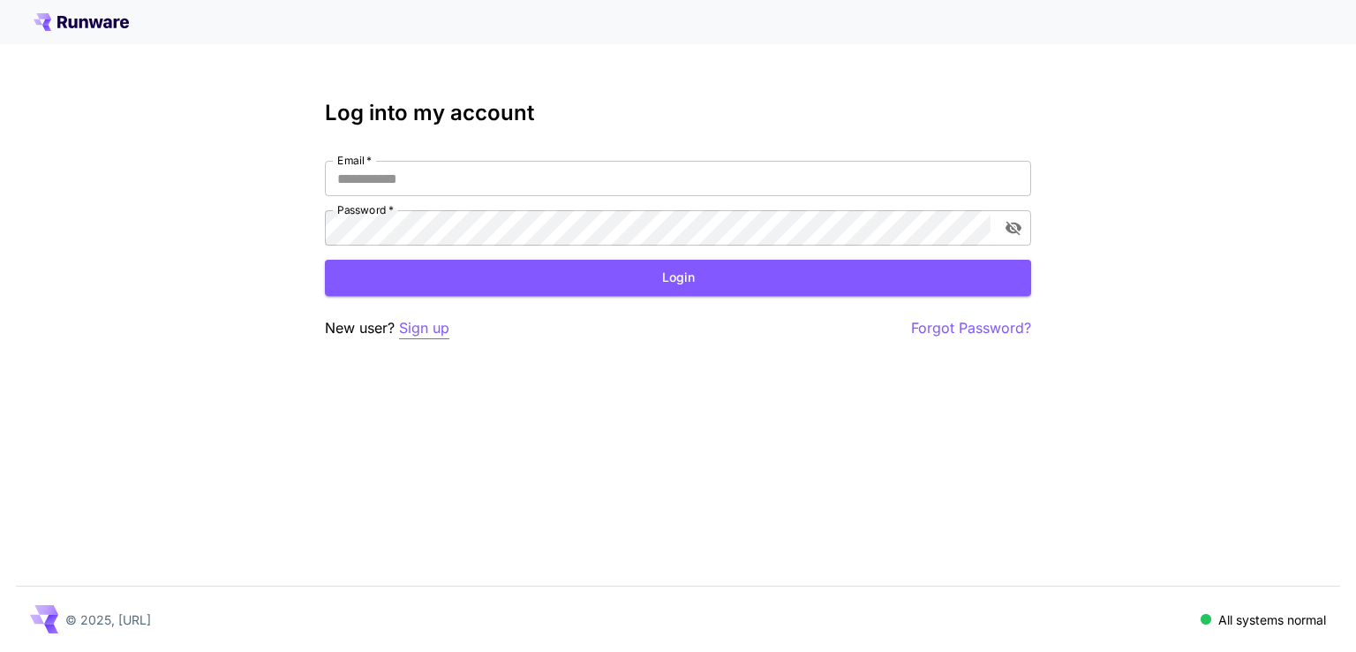
click at [419, 325] on p "Sign up" at bounding box center [424, 328] width 50 height 22
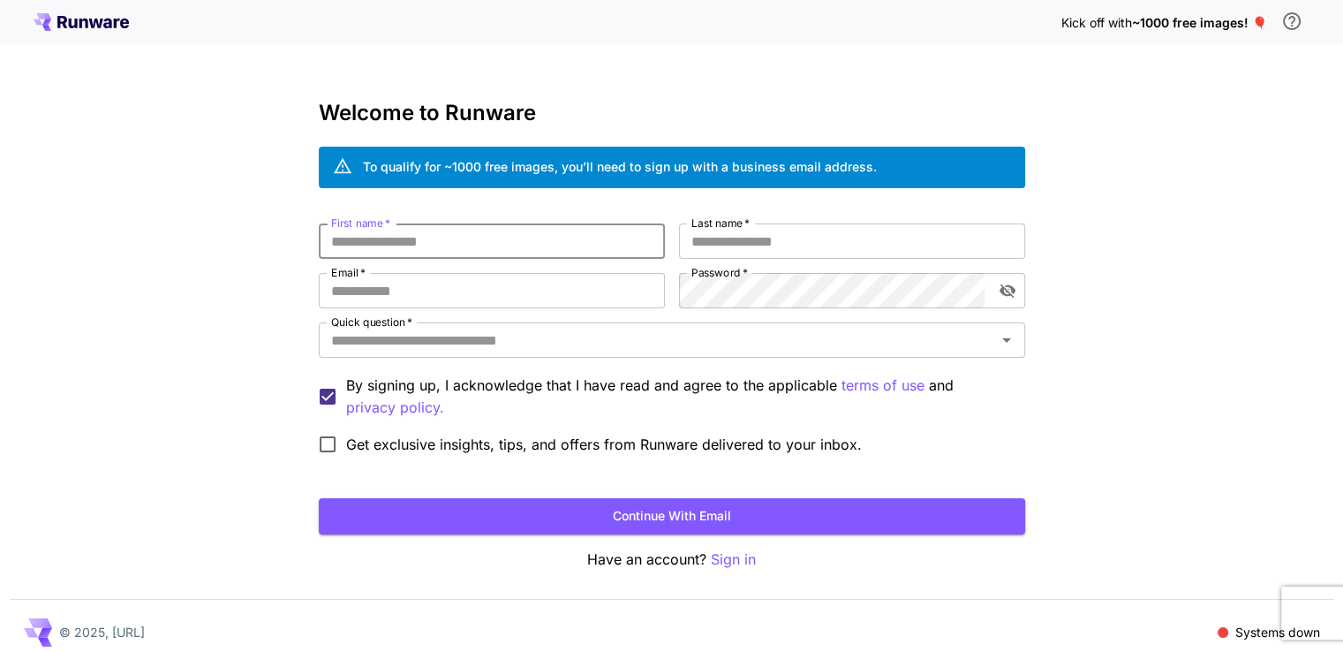
click at [495, 231] on input "First name   *" at bounding box center [492, 240] width 346 height 35
type input "***"
type input "****"
paste input "**********"
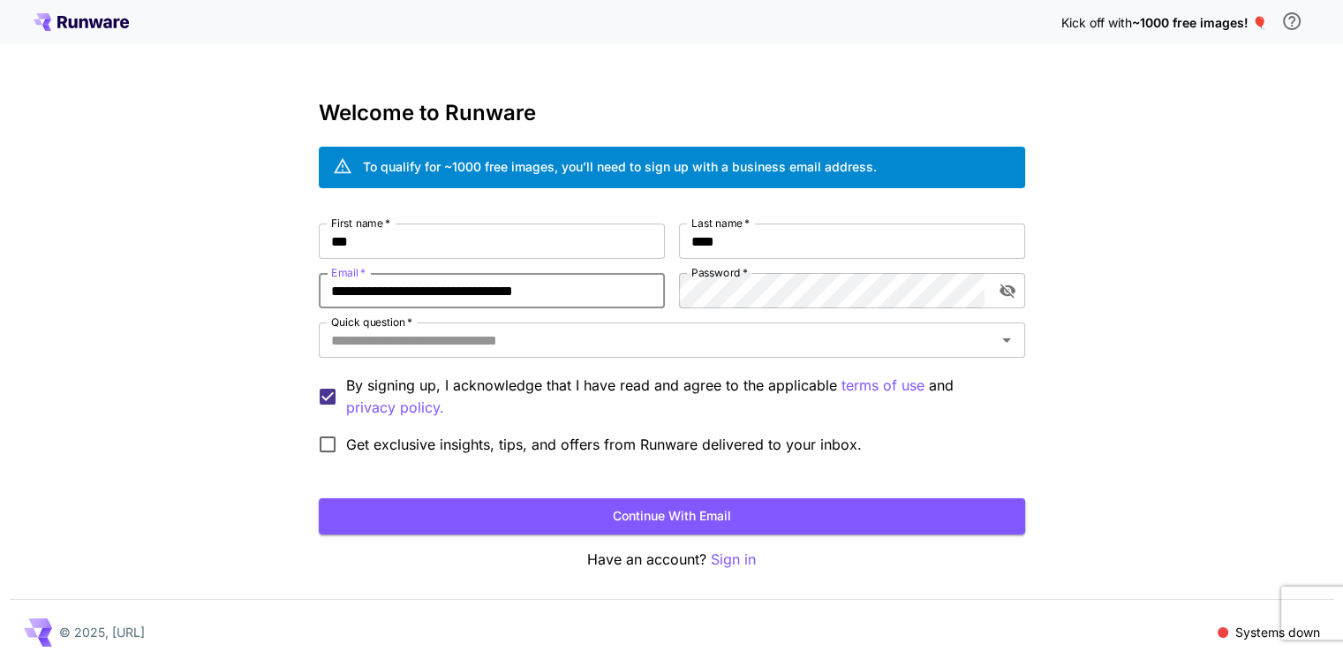
type input "**********"
click at [593, 339] on input "Quick question   *" at bounding box center [657, 340] width 667 height 25
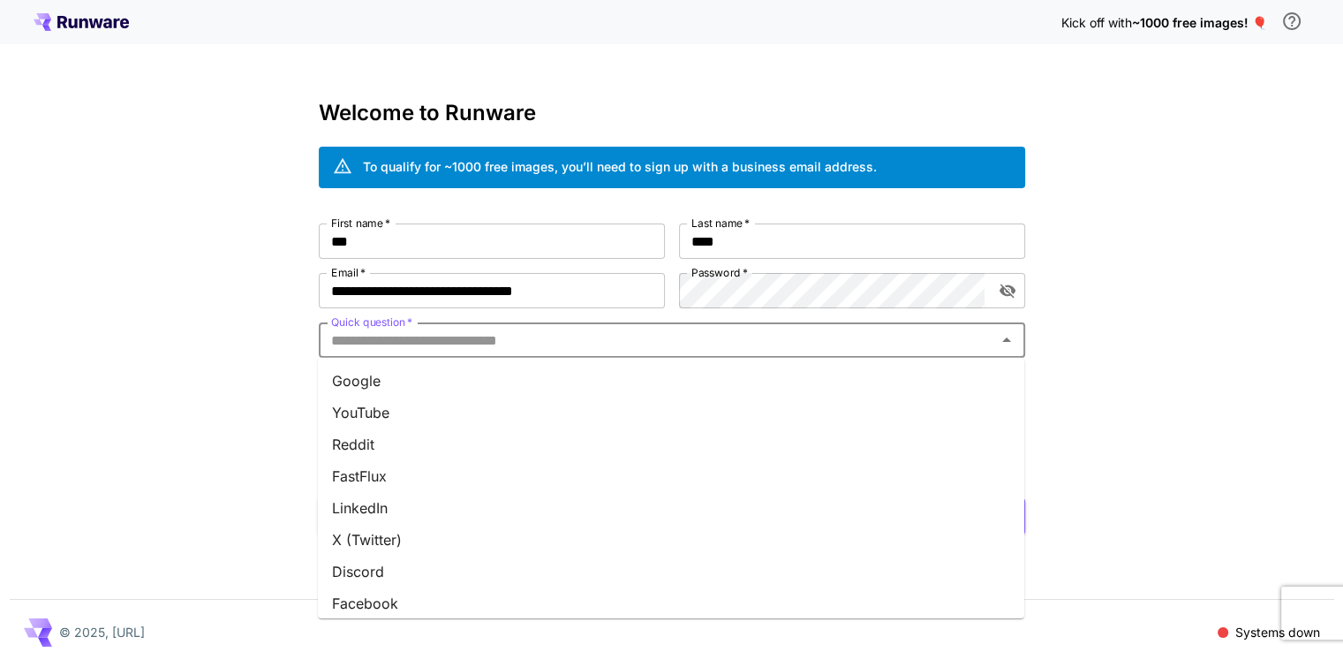
click at [505, 379] on li "Google" at bounding box center [671, 381] width 706 height 32
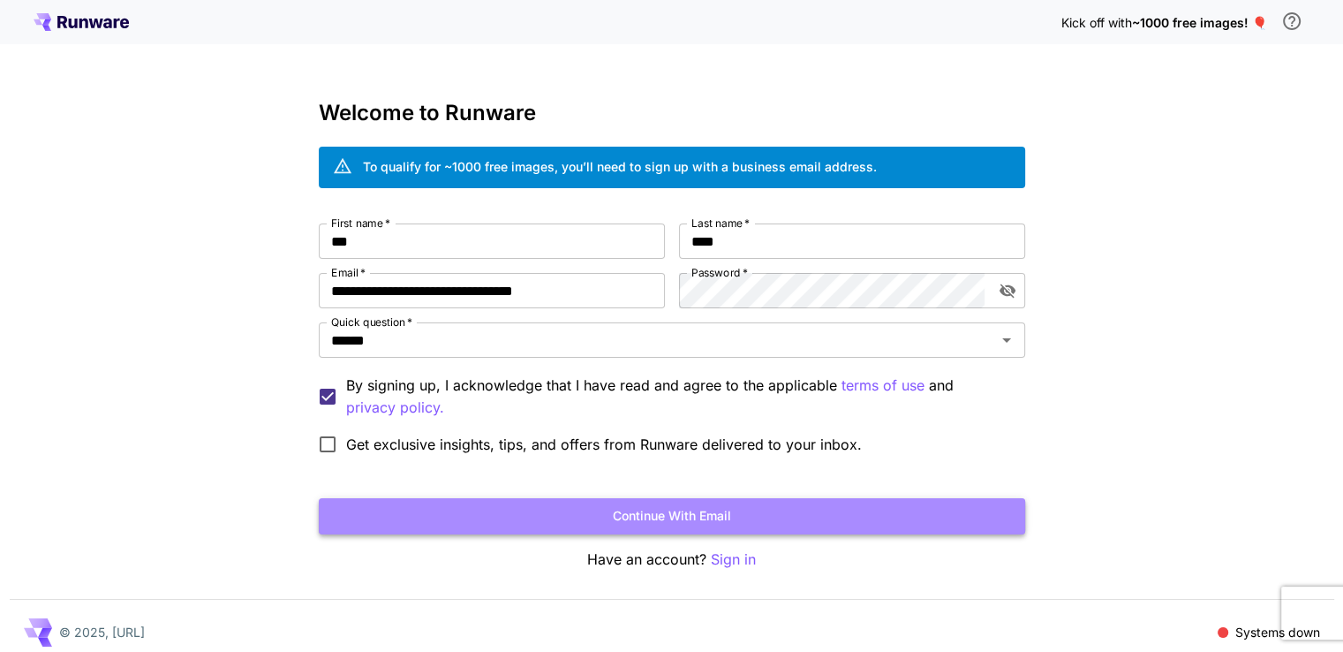
click at [597, 513] on button "Continue with email" at bounding box center [672, 516] width 706 height 36
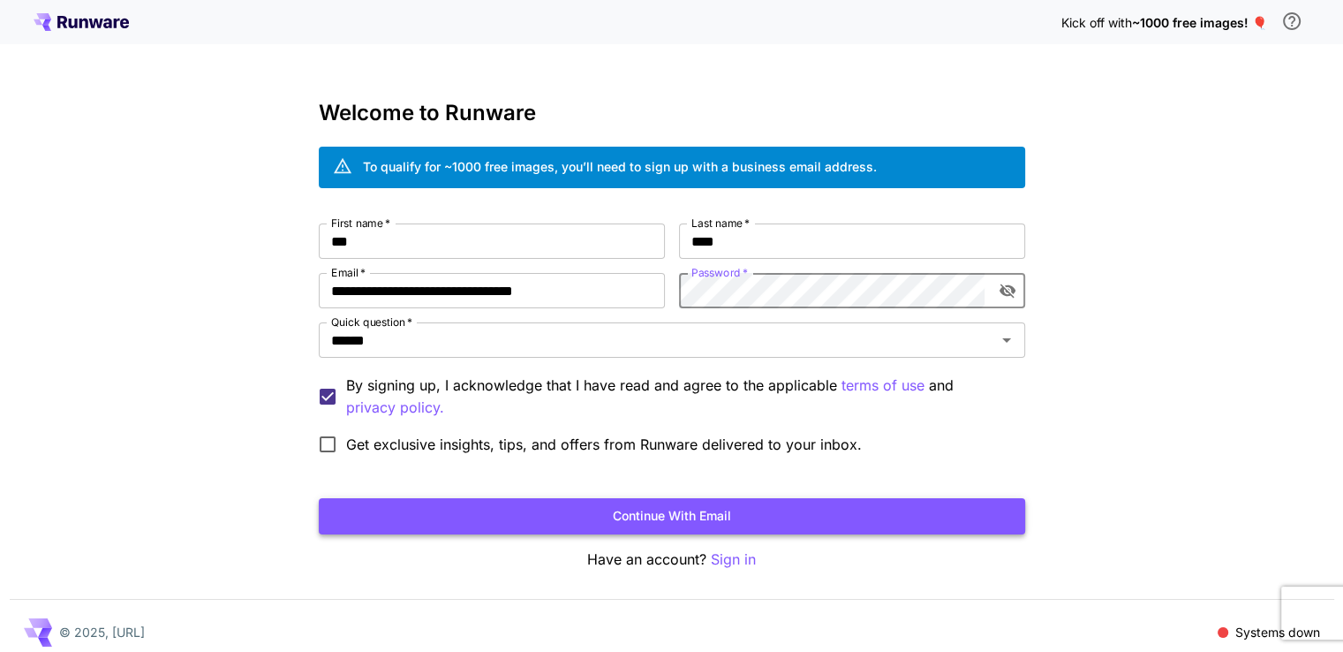
click at [721, 511] on button "Continue with email" at bounding box center [672, 516] width 706 height 36
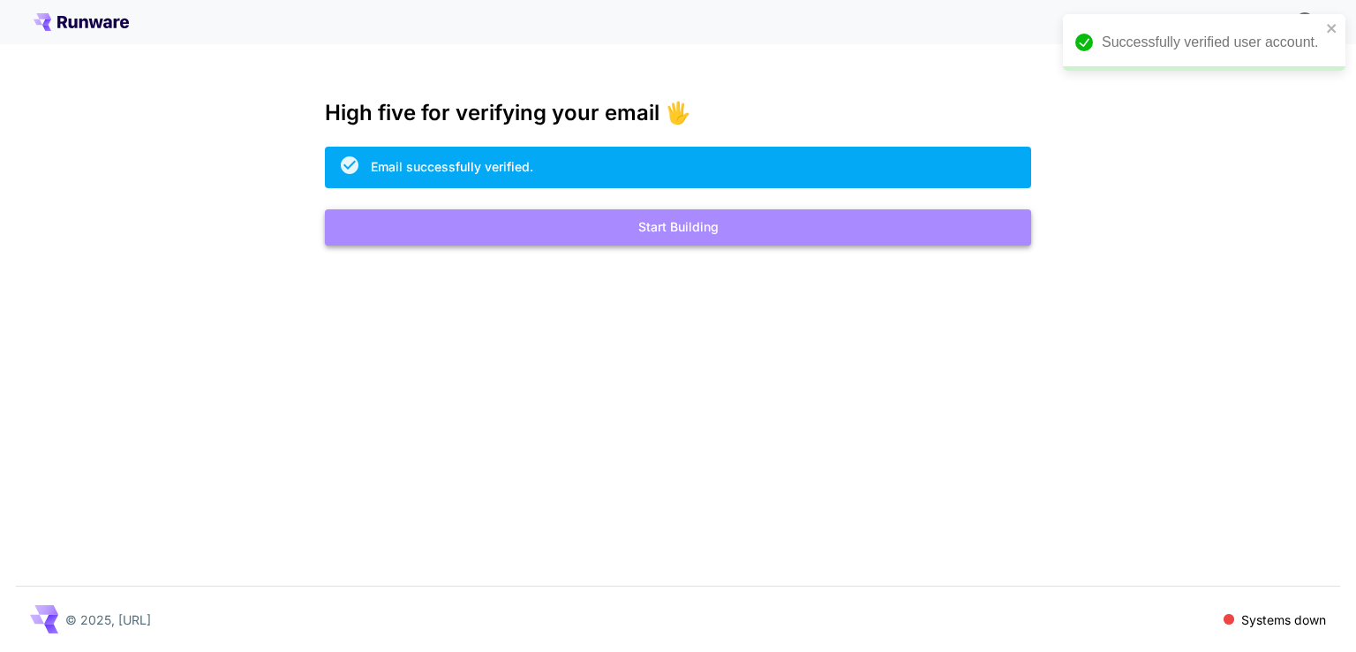
click at [667, 225] on button "Start Building" at bounding box center [678, 227] width 706 height 36
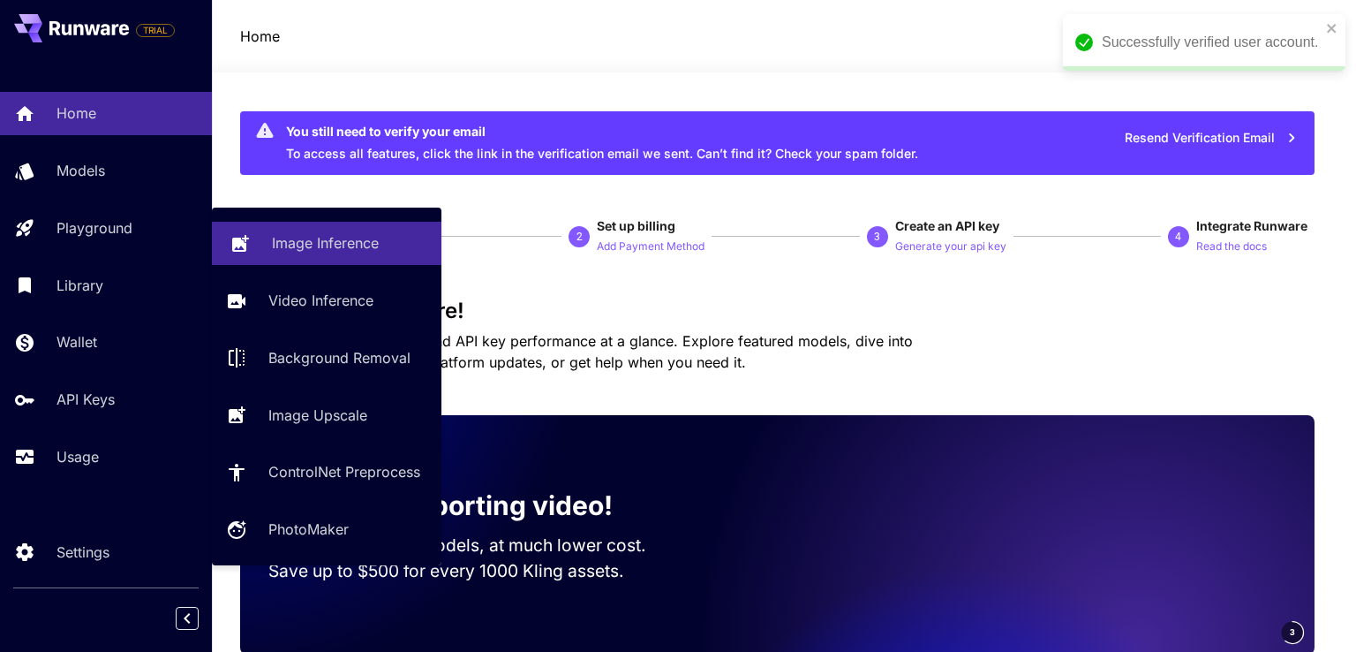
click at [300, 232] on p "Image Inference" at bounding box center [325, 242] width 107 height 21
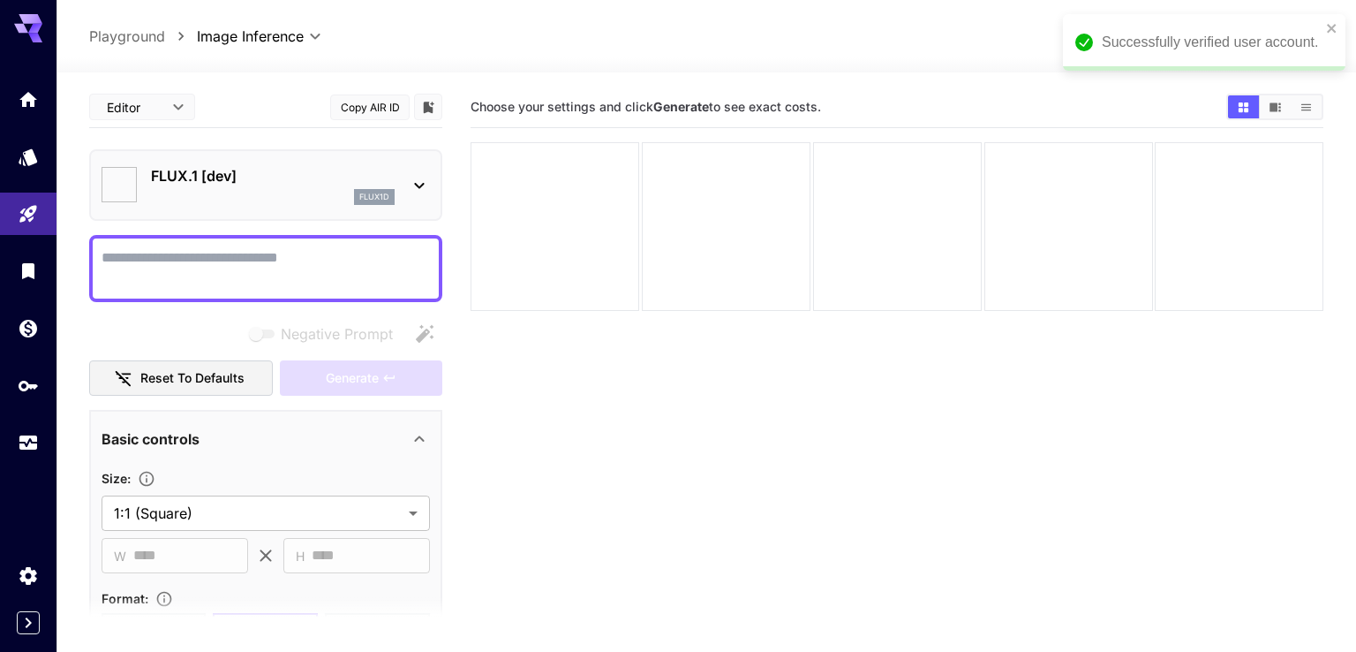
type input "**********"
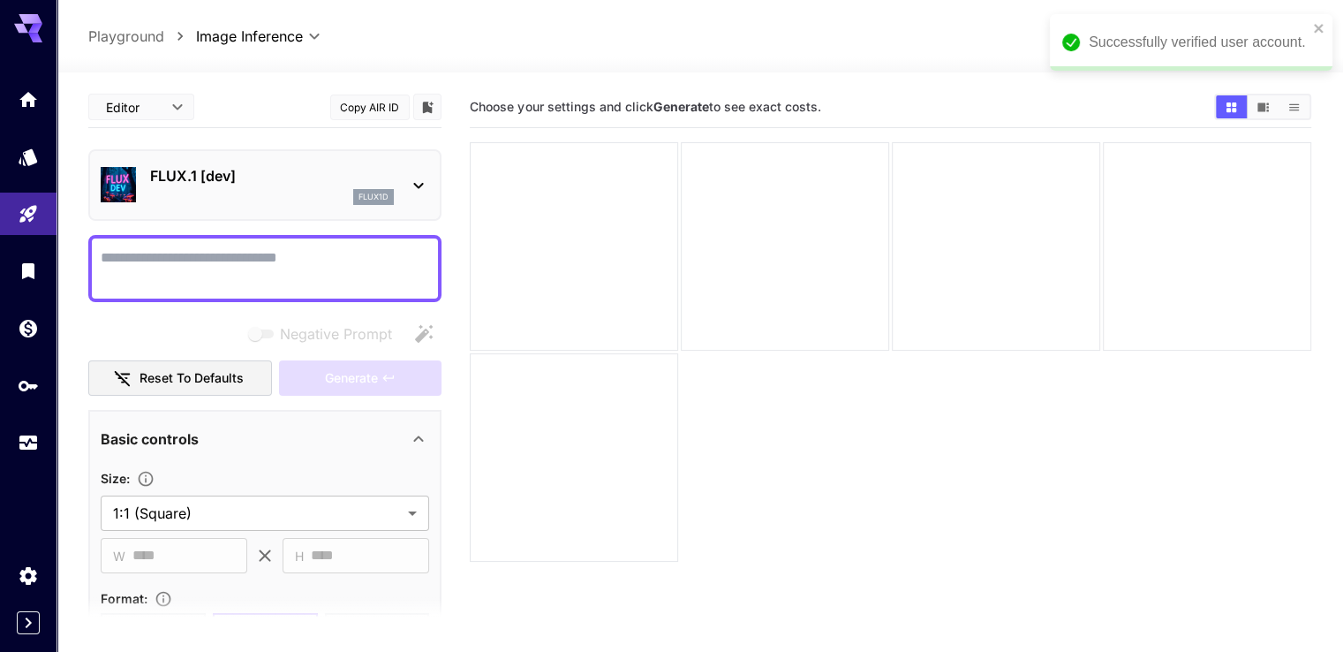
click at [268, 190] on div "flux1d" at bounding box center [272, 197] width 244 height 16
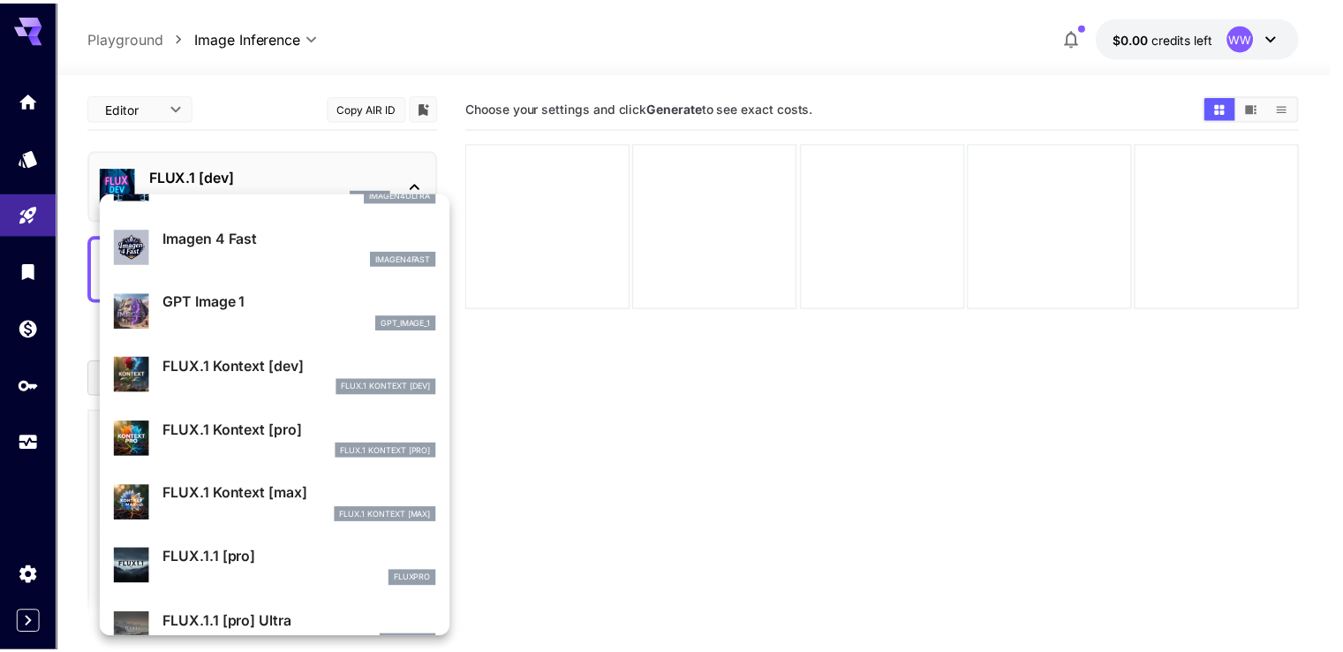
scroll to position [975, 0]
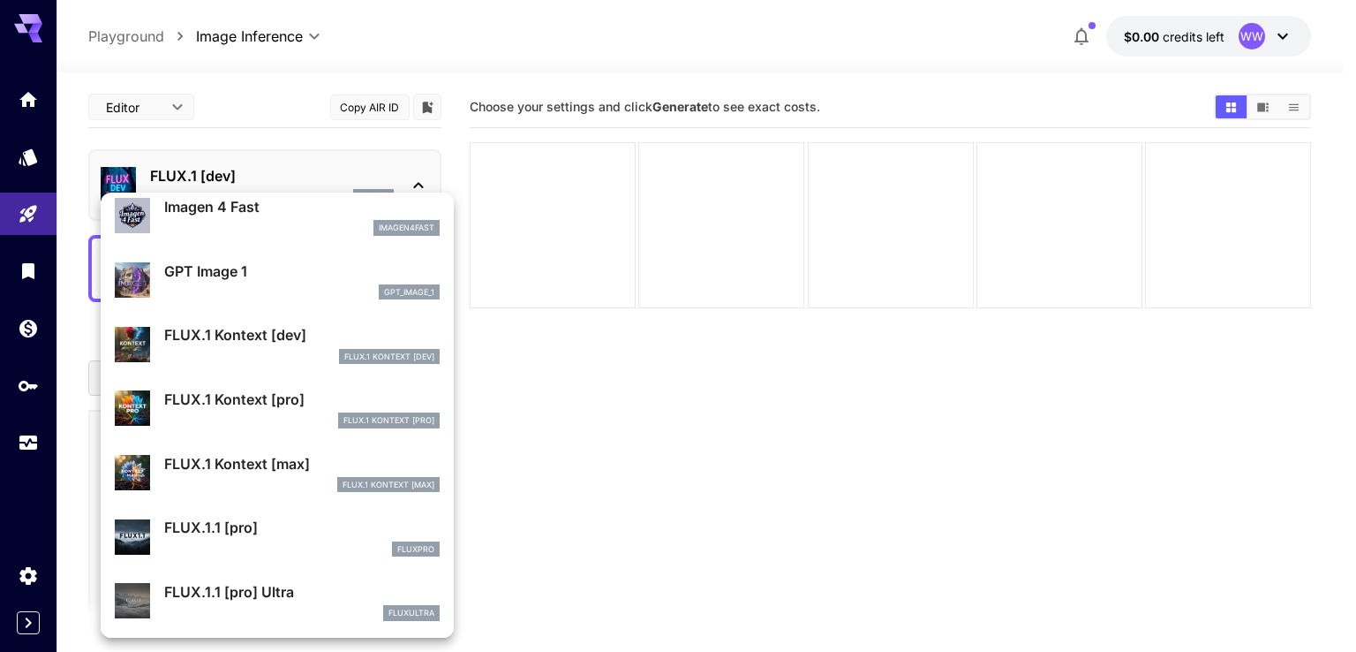
click at [255, 397] on p "FLUX.1 Kontext [pro]" at bounding box center [302, 399] width 276 height 21
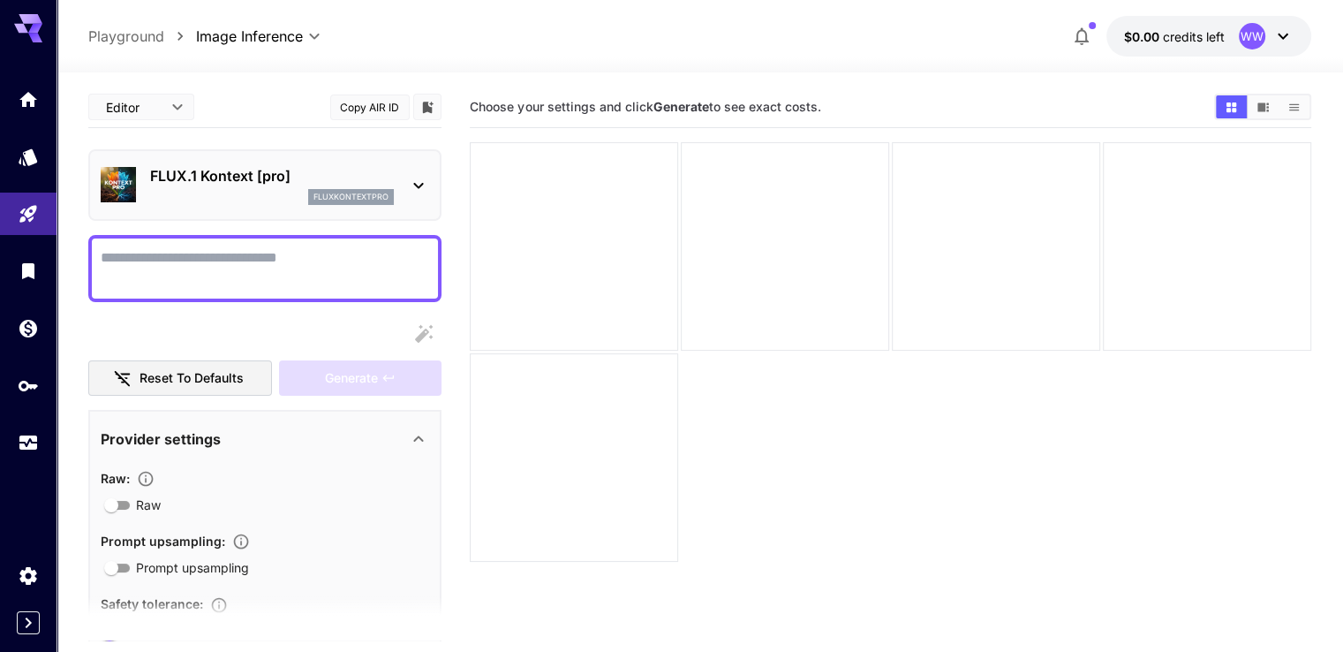
click at [278, 262] on textarea "Raw" at bounding box center [265, 268] width 329 height 42
paste textarea "**********"
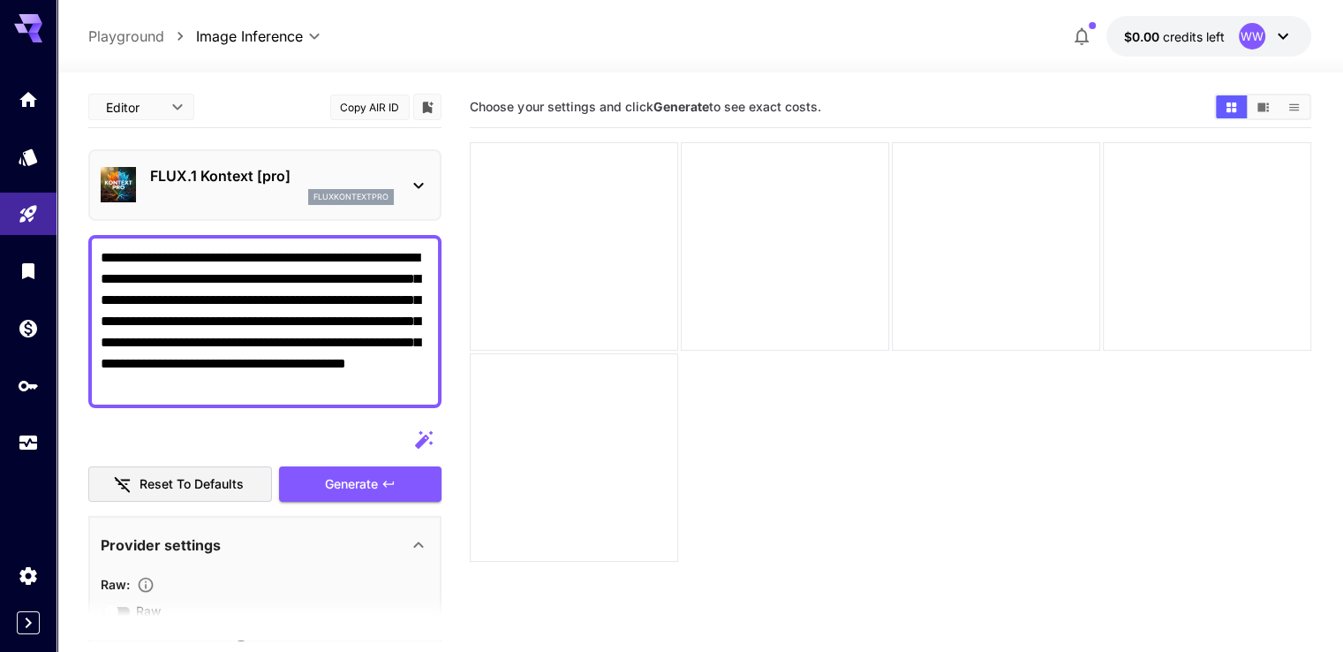
type textarea "**********"
click at [582, 412] on section "Choose your settings and click Generate to see exact costs." at bounding box center [890, 413] width 841 height 652
click at [1190, 24] on button "$0.00 credits left WW" at bounding box center [1209, 36] width 205 height 41
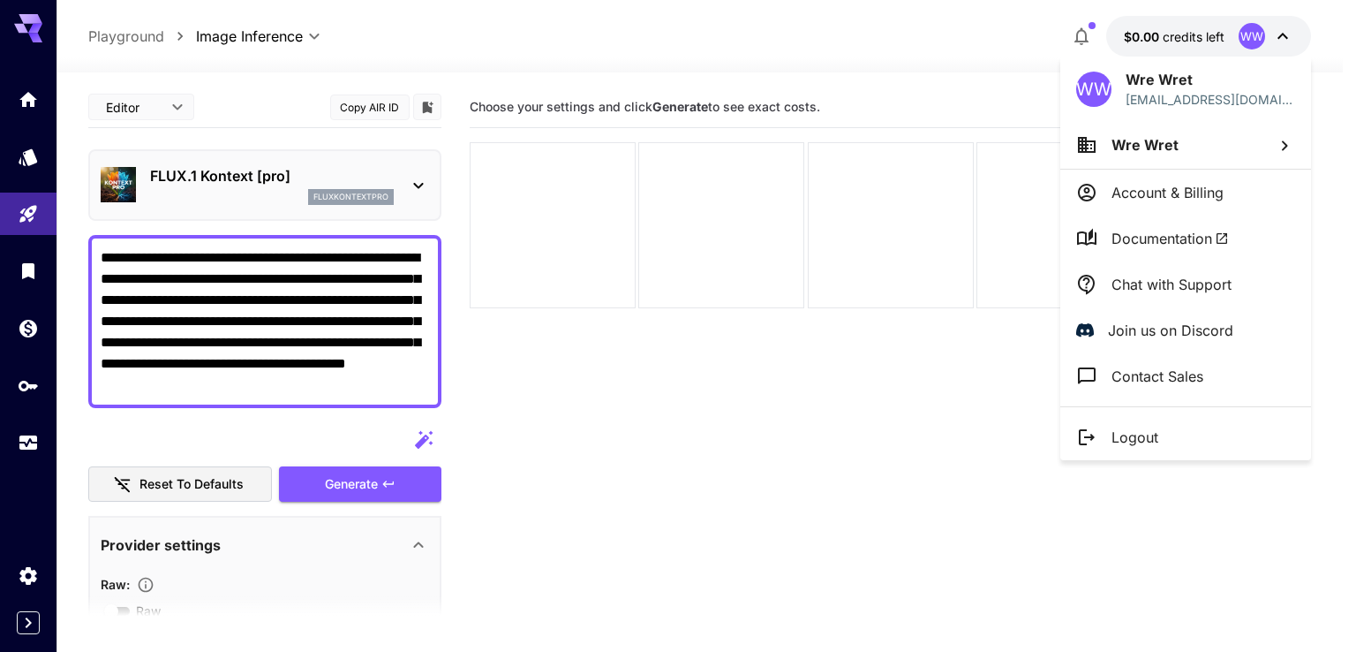
click at [1190, 28] on div at bounding box center [678, 326] width 1356 height 652
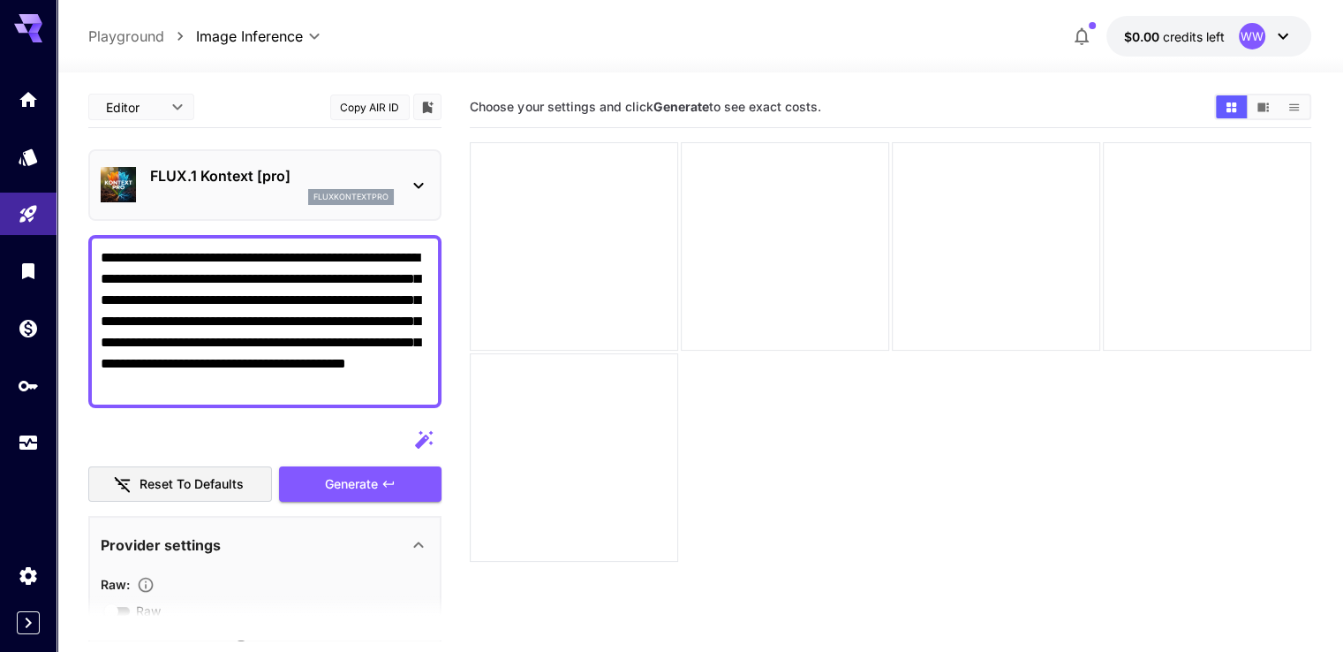
click at [276, 178] on p "FLUX.1 Kontext [pro]" at bounding box center [272, 175] width 244 height 21
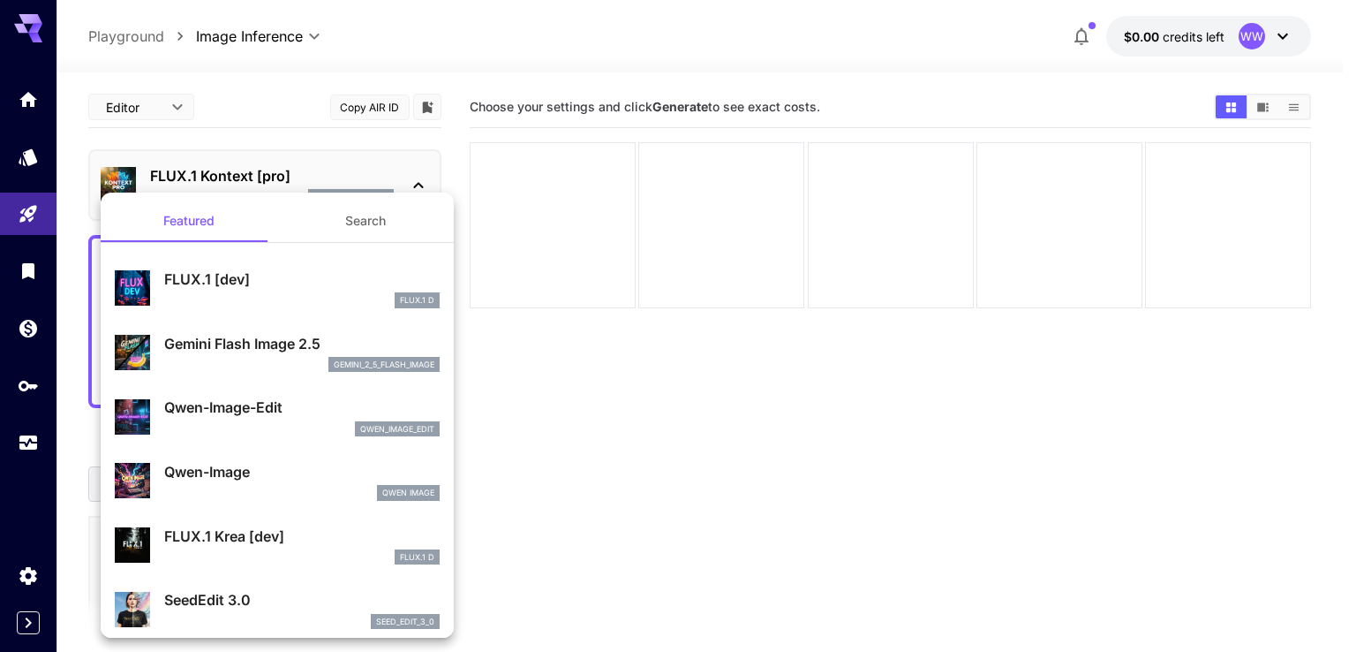
click at [234, 281] on p "FLUX.1 [dev]" at bounding box center [302, 278] width 276 height 21
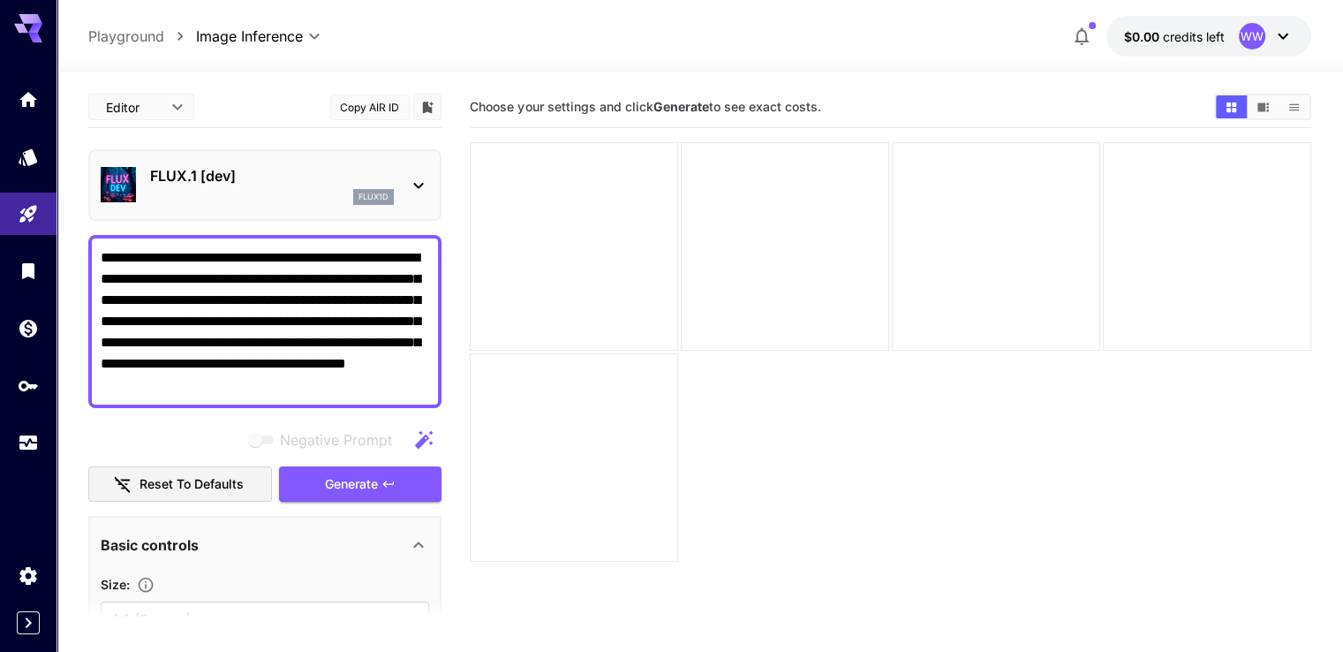
click at [366, 313] on textarea "**********" at bounding box center [265, 321] width 329 height 148
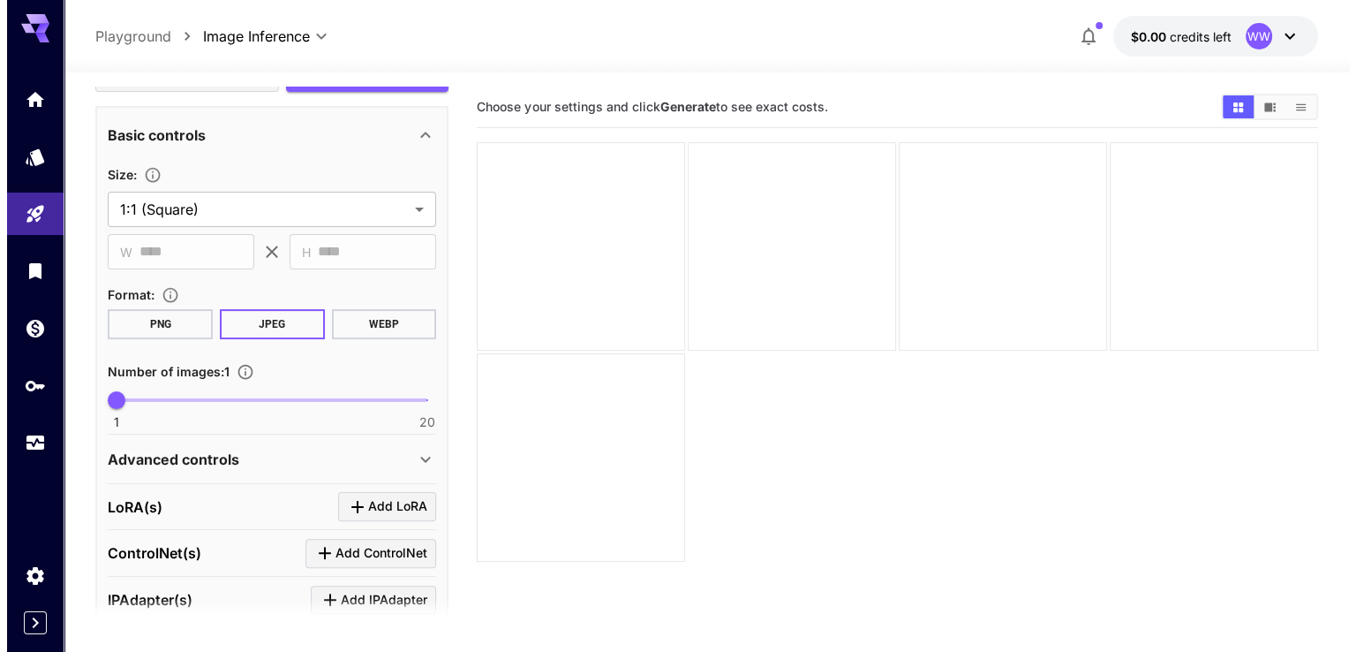
scroll to position [265, 0]
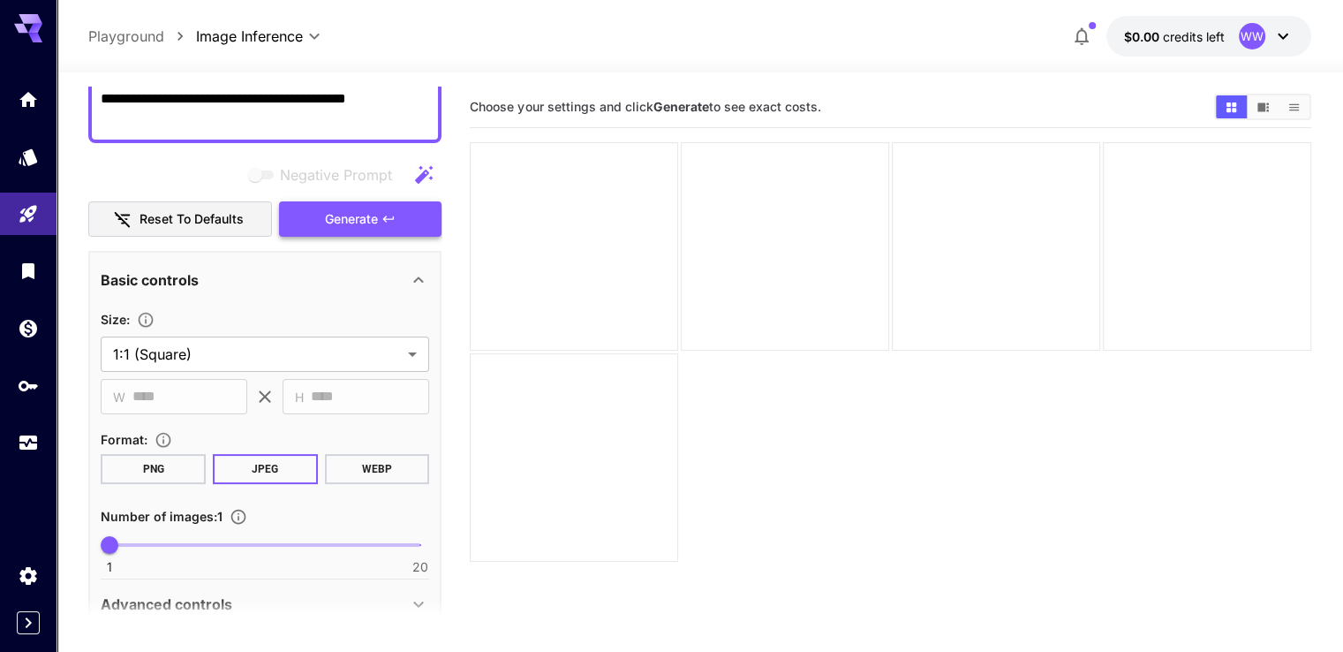
click at [333, 223] on span "Generate" at bounding box center [351, 219] width 53 height 22
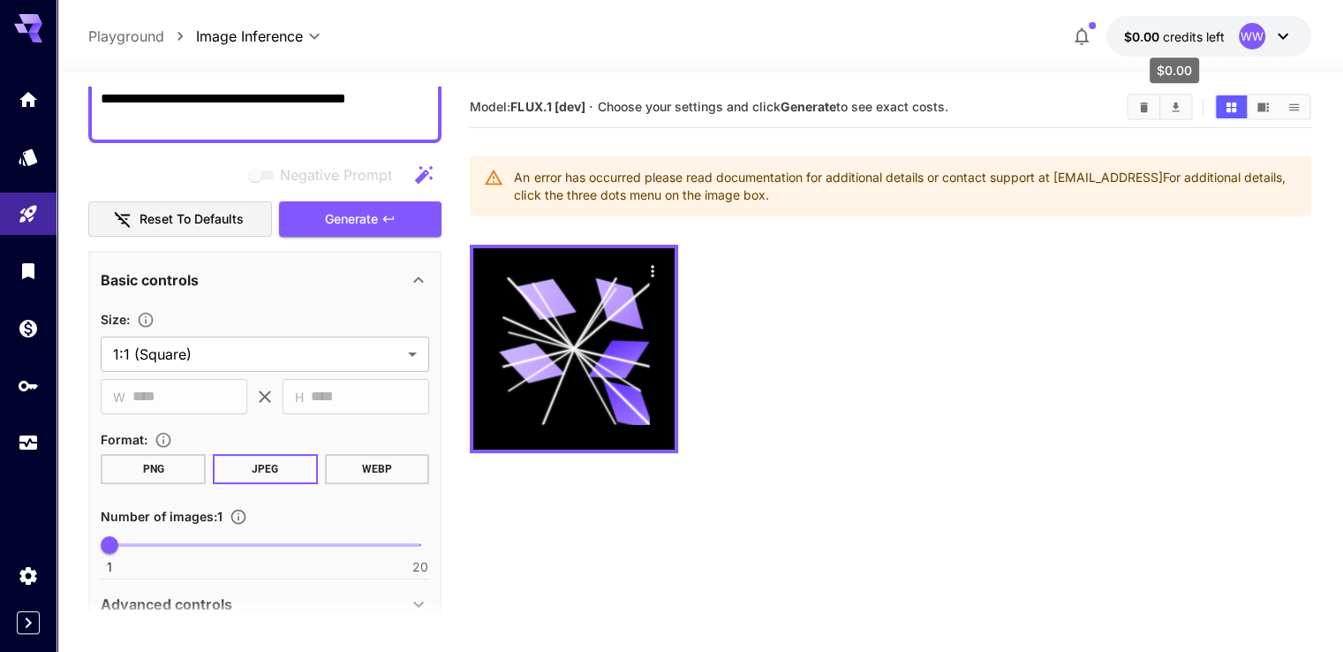
click at [1190, 35] on span "credits left" at bounding box center [1194, 36] width 62 height 15
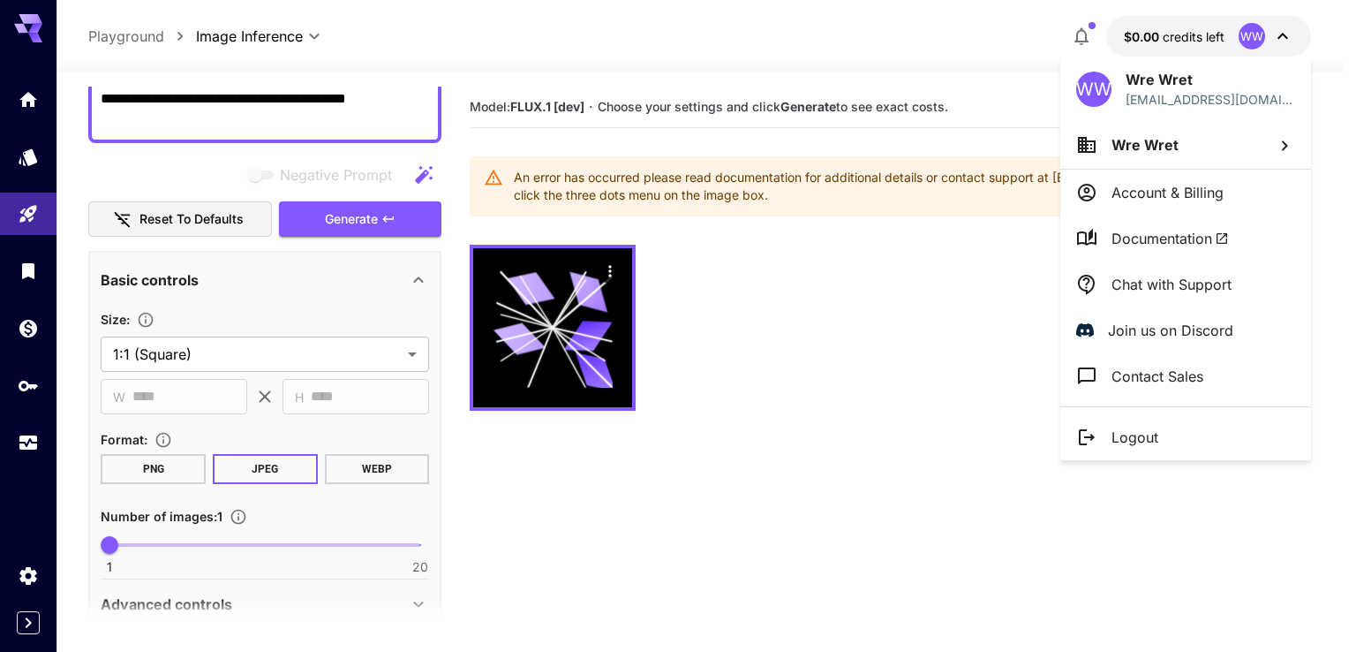
click at [896, 364] on div at bounding box center [678, 326] width 1356 height 652
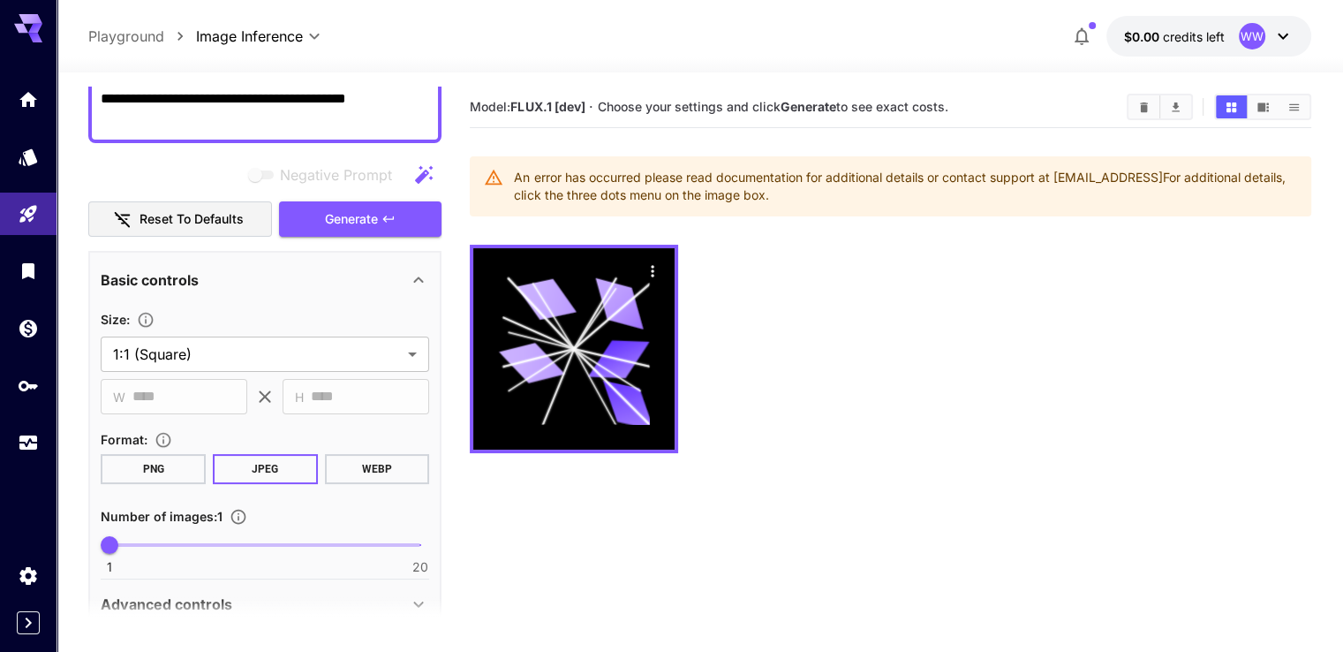
click at [1074, 28] on icon "button" at bounding box center [1081, 36] width 21 height 21
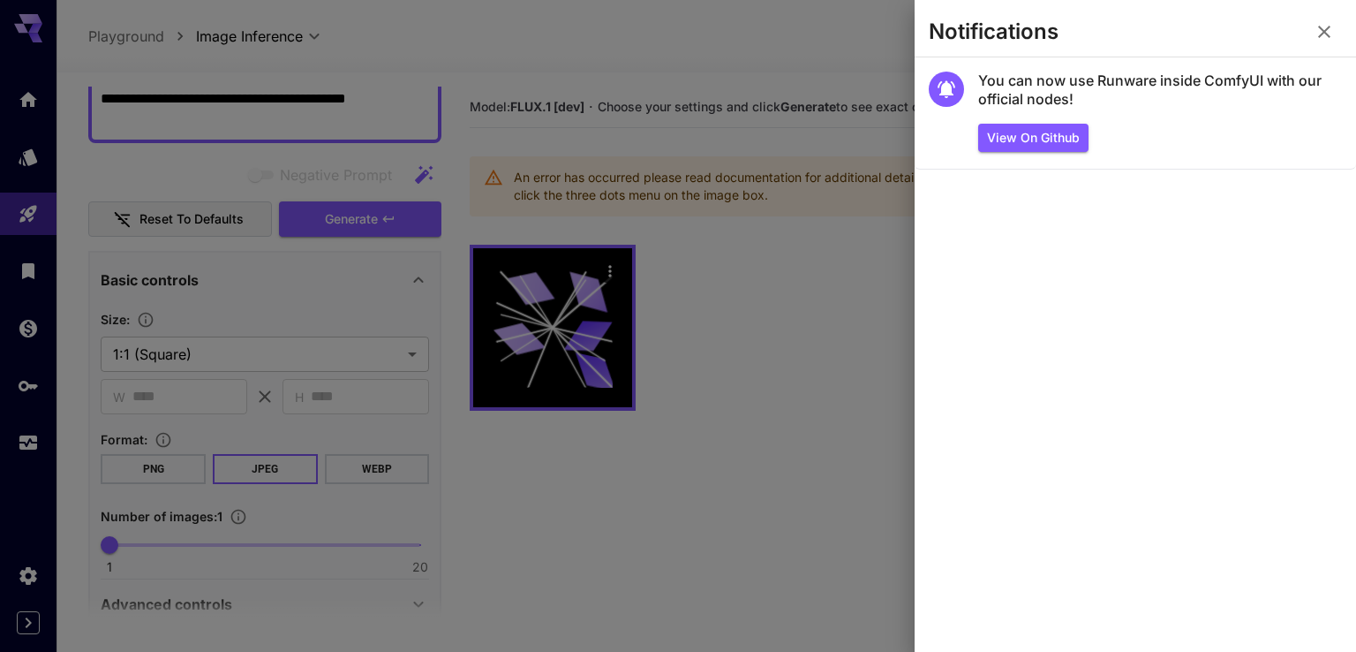
click at [1320, 21] on icon "button" at bounding box center [1324, 31] width 21 height 21
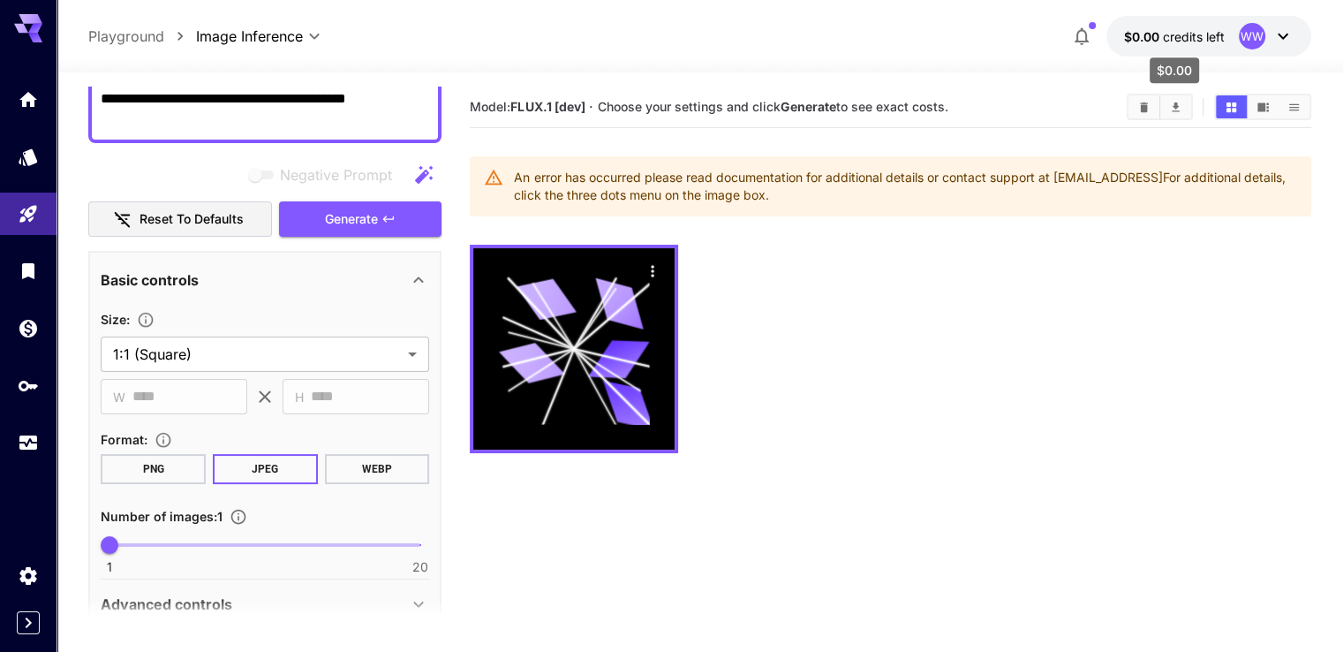
click at [1176, 40] on span "credits left" at bounding box center [1194, 36] width 62 height 15
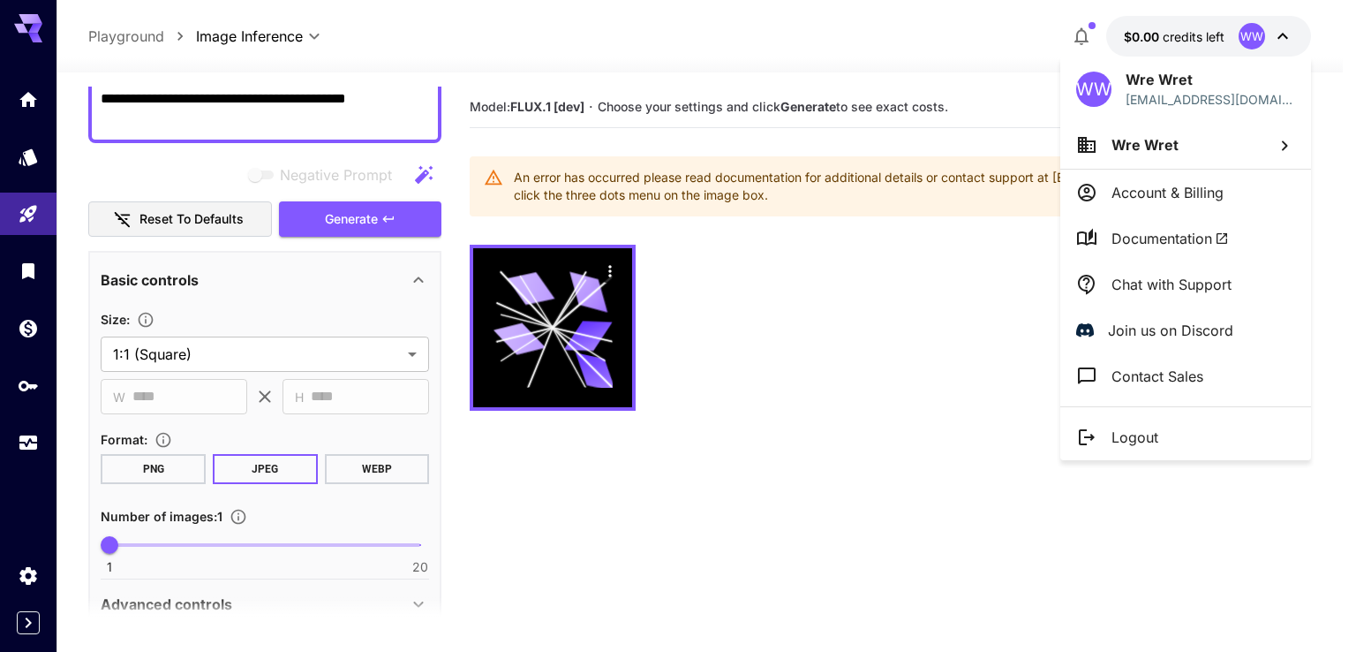
click at [1167, 82] on p "Wre Wret" at bounding box center [1211, 79] width 170 height 21
click at [1173, 153] on p "Wre Wret" at bounding box center [1145, 144] width 67 height 21
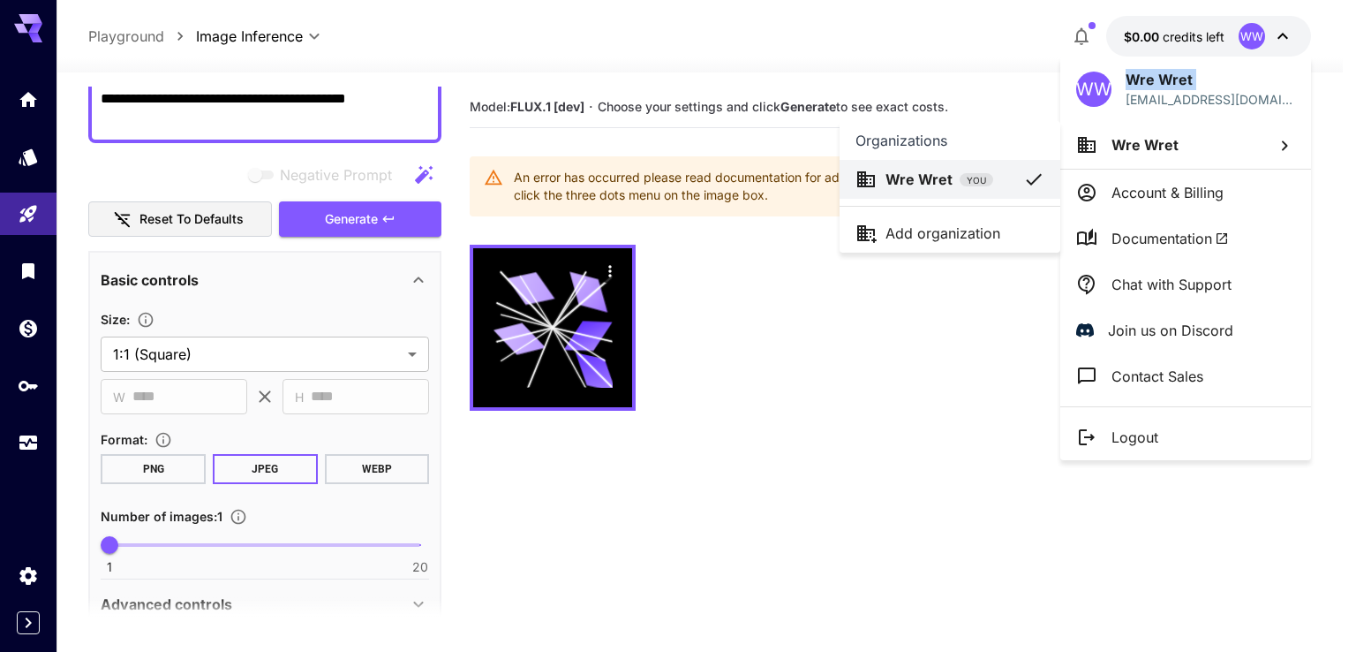
click at [977, 174] on span "YOU" at bounding box center [977, 180] width 34 height 13
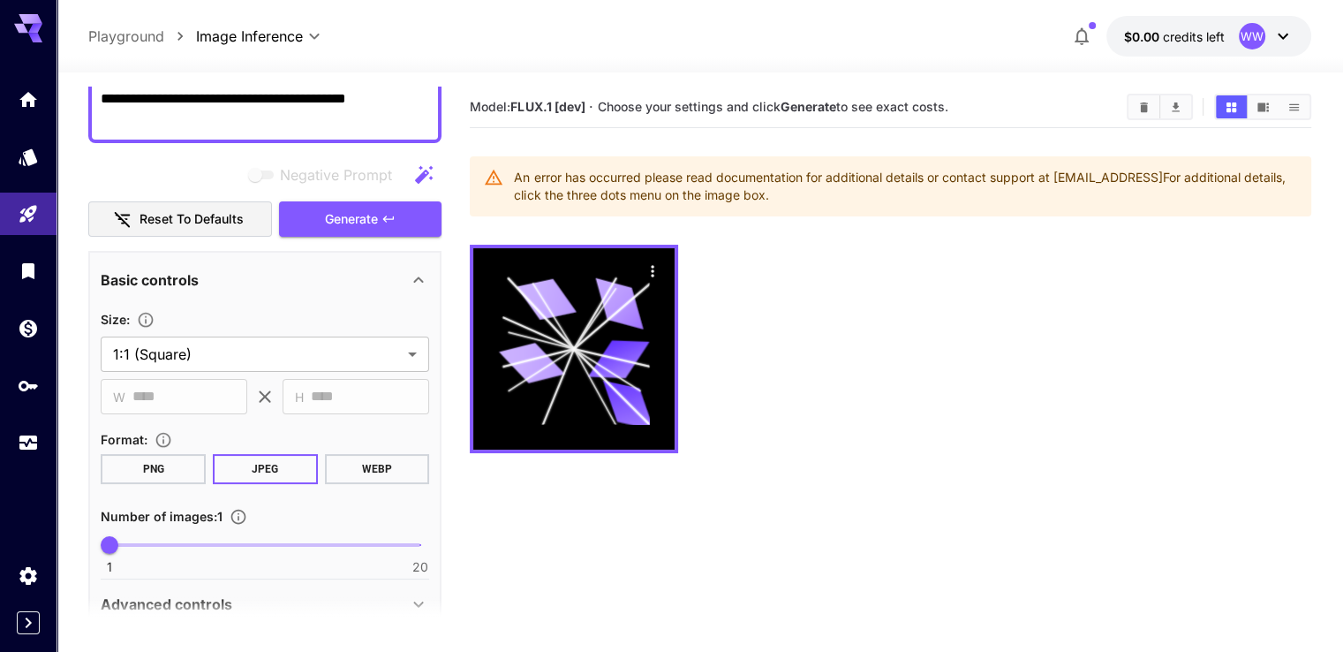
click at [1159, 36] on span "$0.00" at bounding box center [1143, 36] width 39 height 15
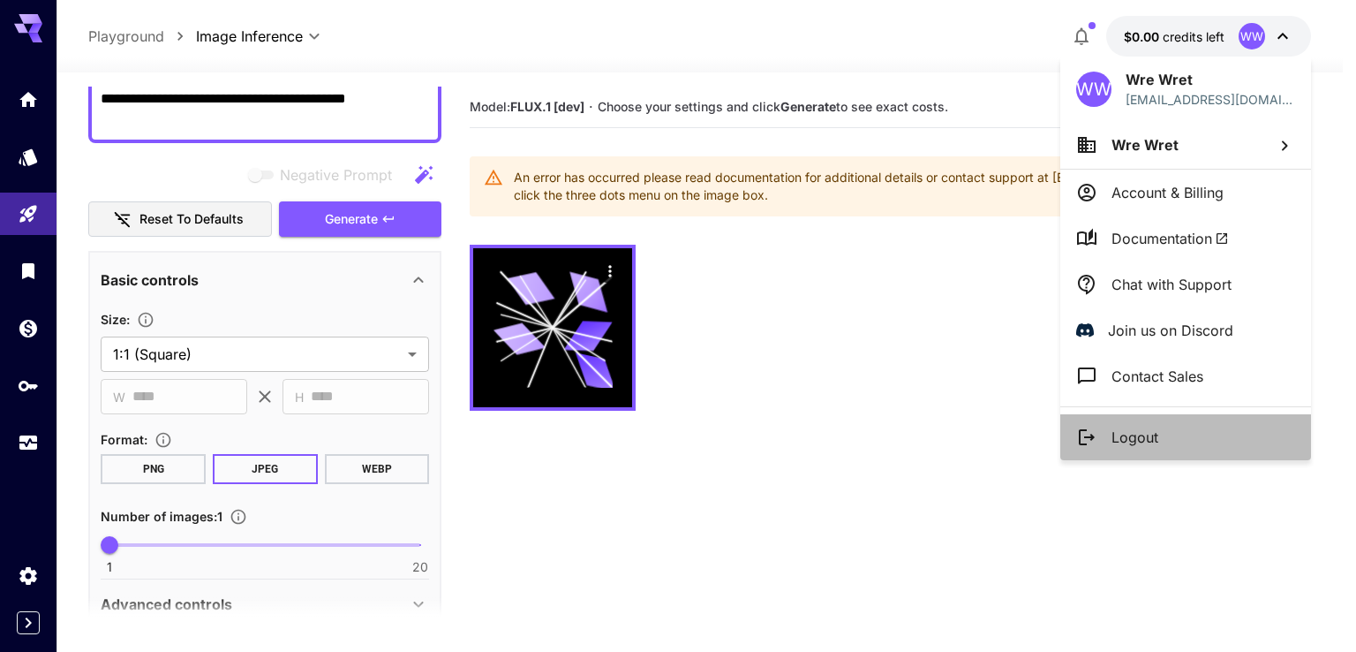
click at [1159, 428] on li "Logout" at bounding box center [1186, 437] width 251 height 46
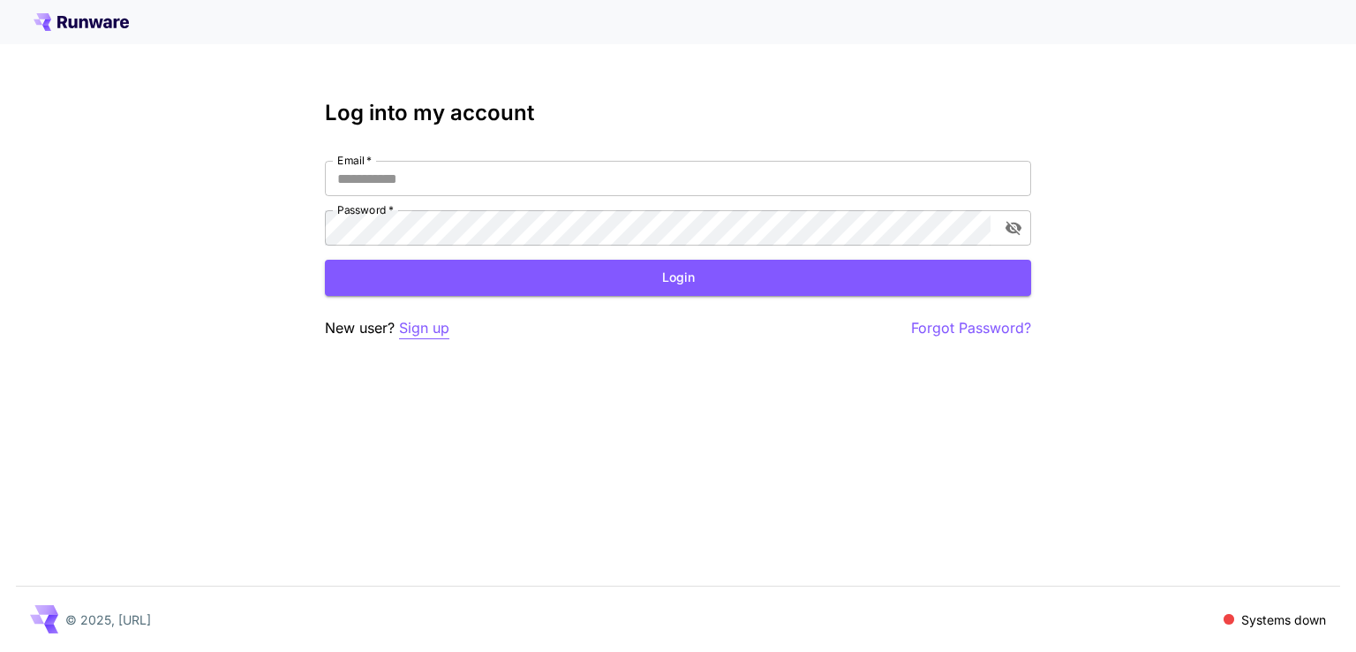
click at [418, 333] on p "Sign up" at bounding box center [424, 328] width 50 height 22
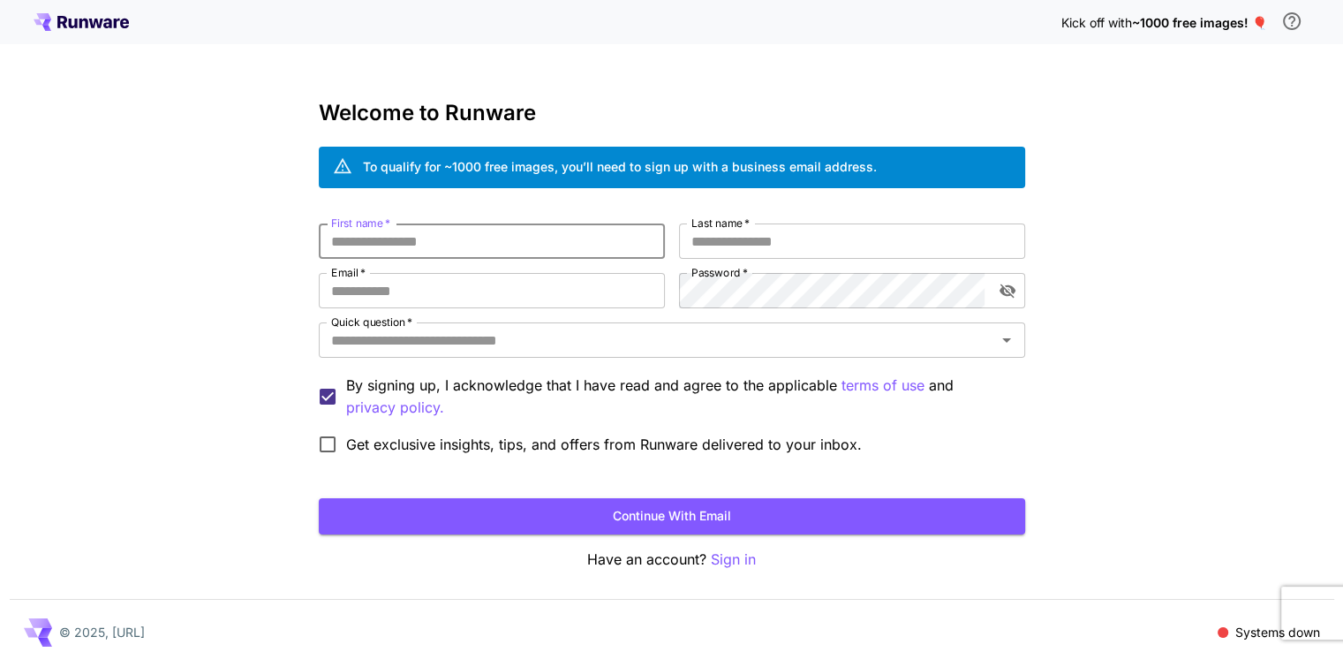
click at [459, 239] on input "First name   *" at bounding box center [492, 240] width 346 height 35
type input "***"
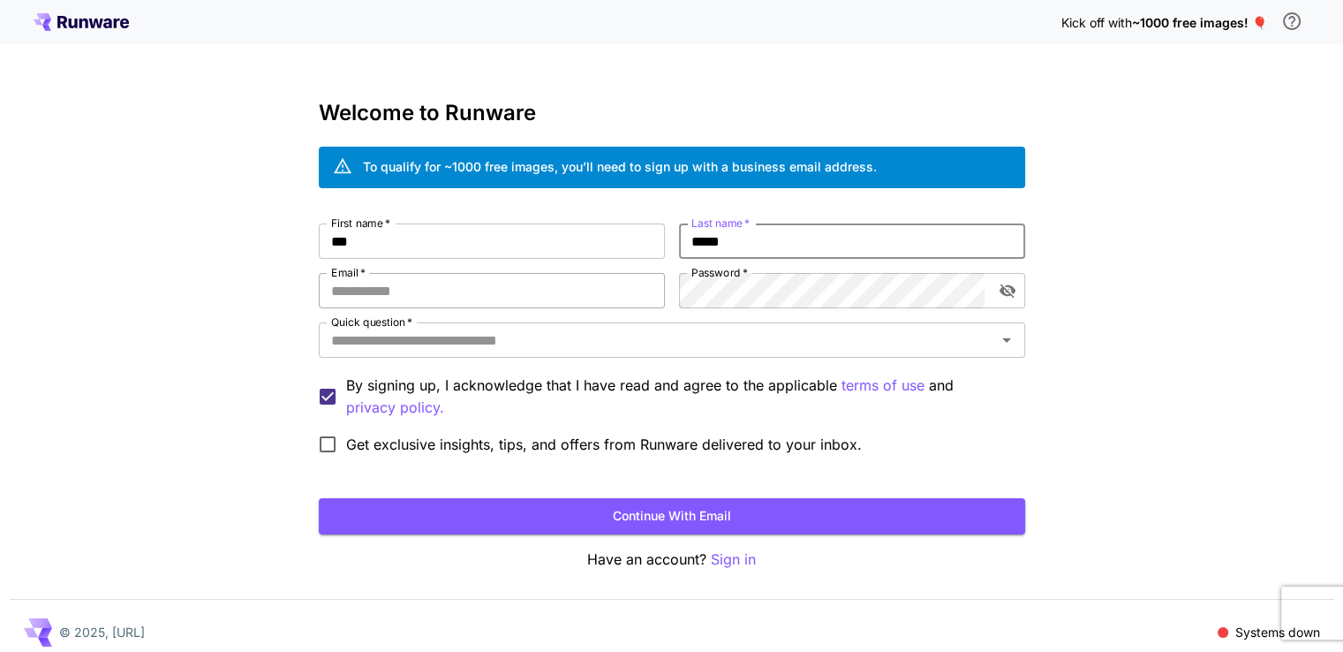
type input "*****"
click at [409, 298] on input "Email   *" at bounding box center [492, 290] width 346 height 35
paste input "**********"
type input "**********"
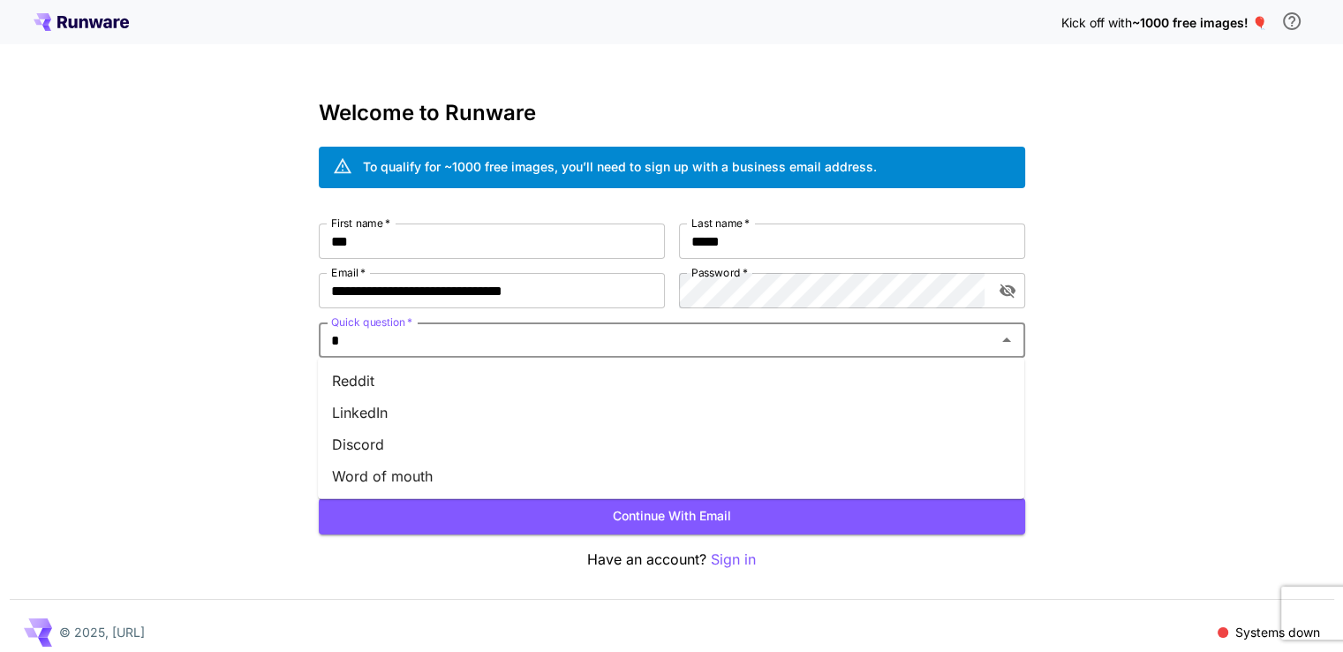
type input "*"
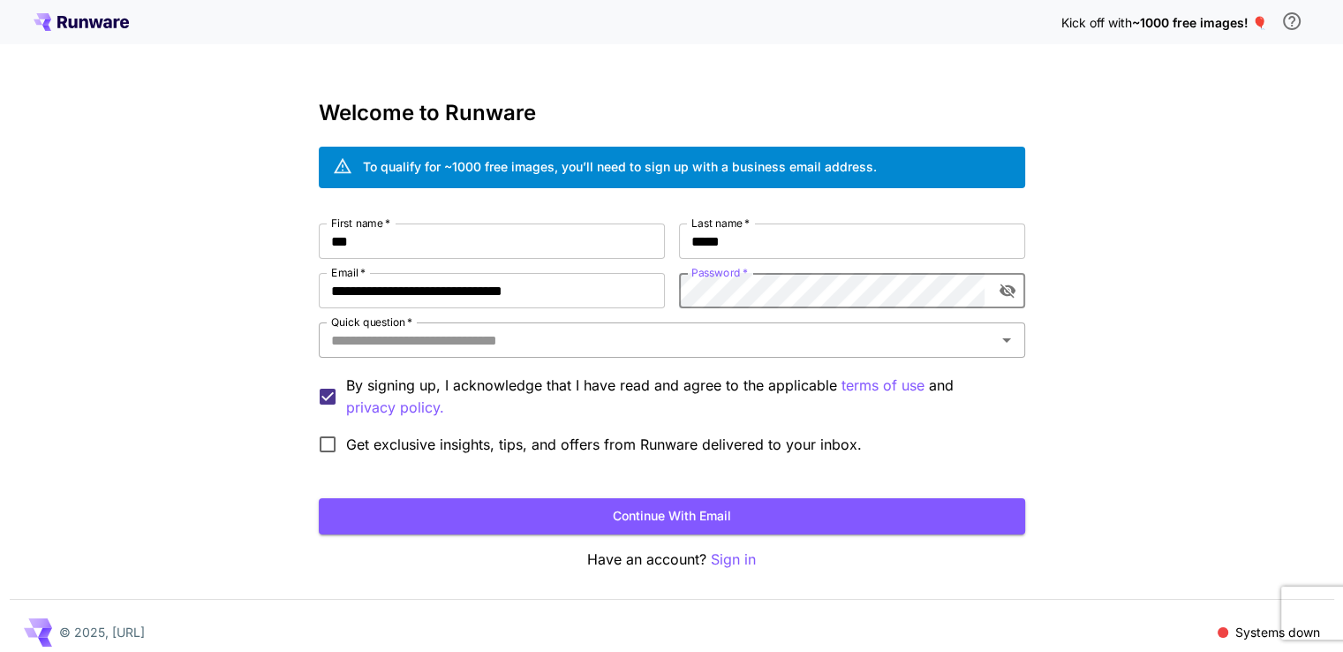
click at [530, 342] on input "Quick question   *" at bounding box center [657, 340] width 667 height 25
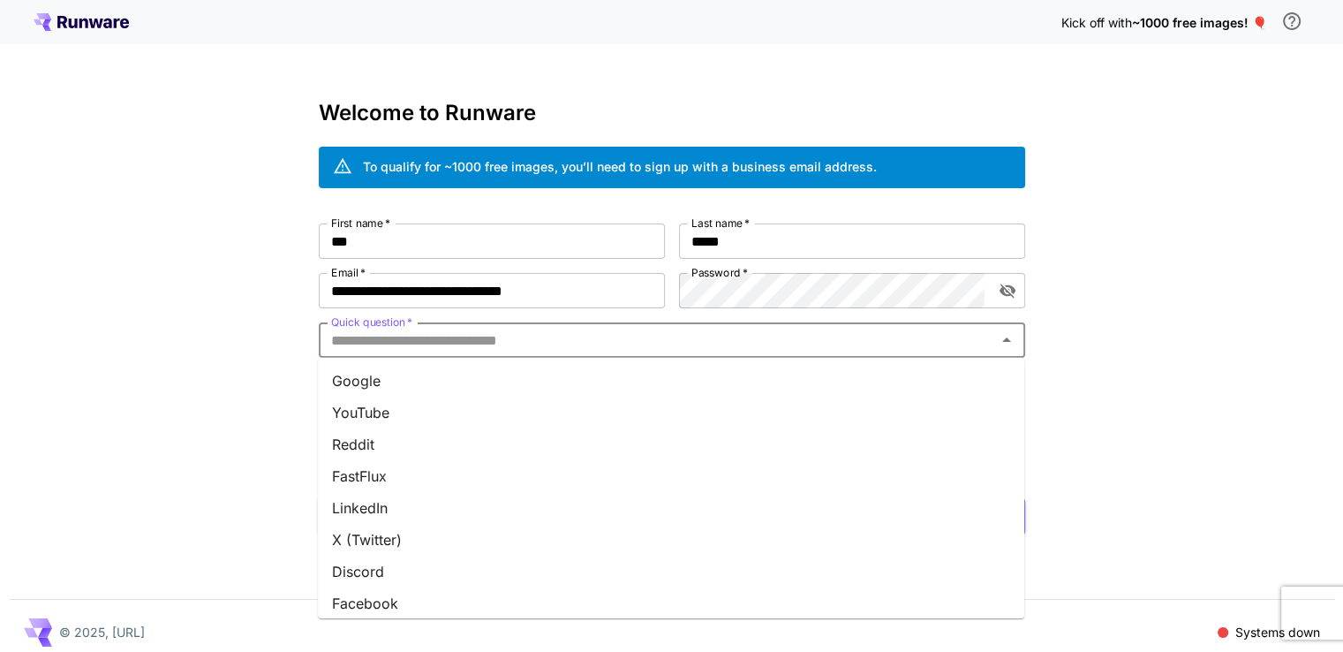
click at [480, 446] on li "Reddit" at bounding box center [671, 444] width 706 height 32
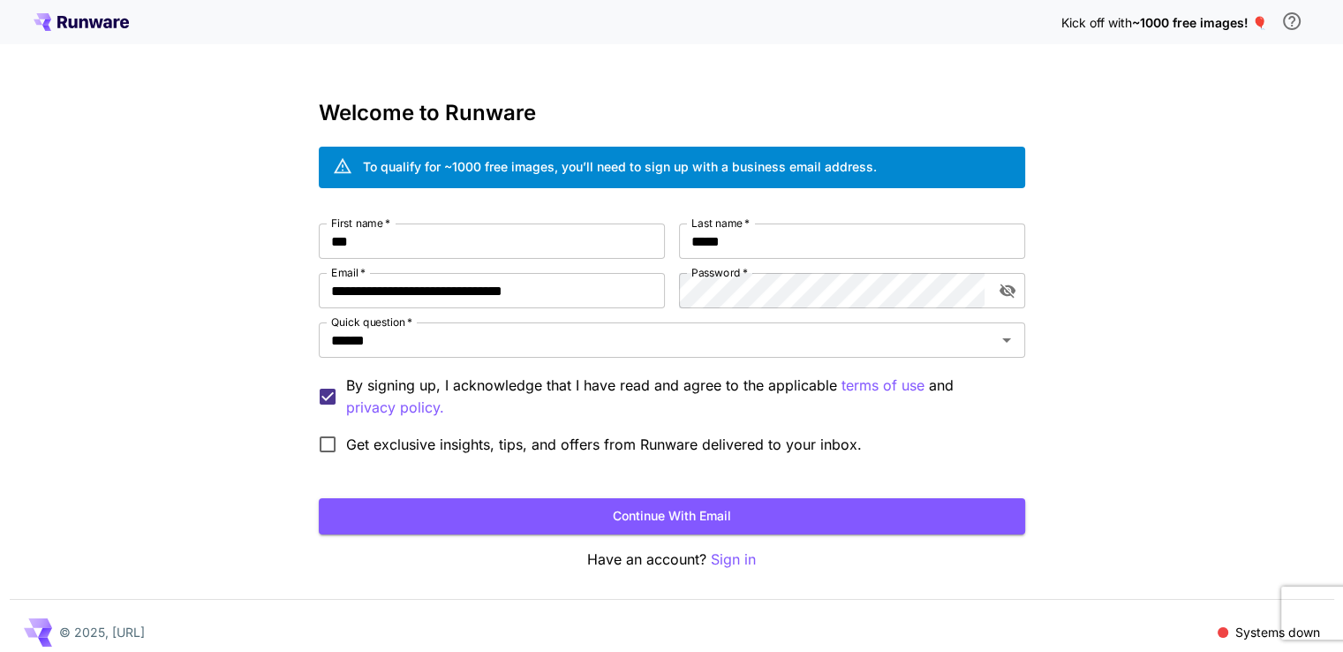
click at [552, 509] on button "Continue with email" at bounding box center [672, 516] width 706 height 36
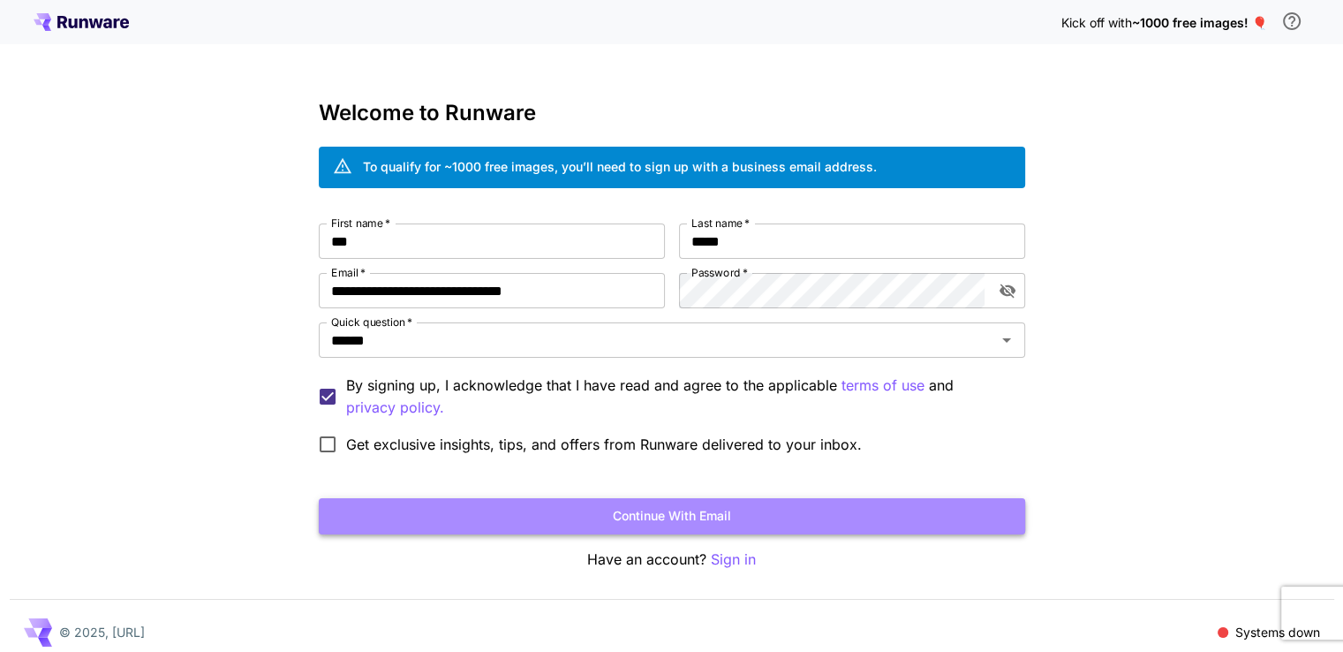
click at [644, 510] on button "Continue with email" at bounding box center [672, 516] width 706 height 36
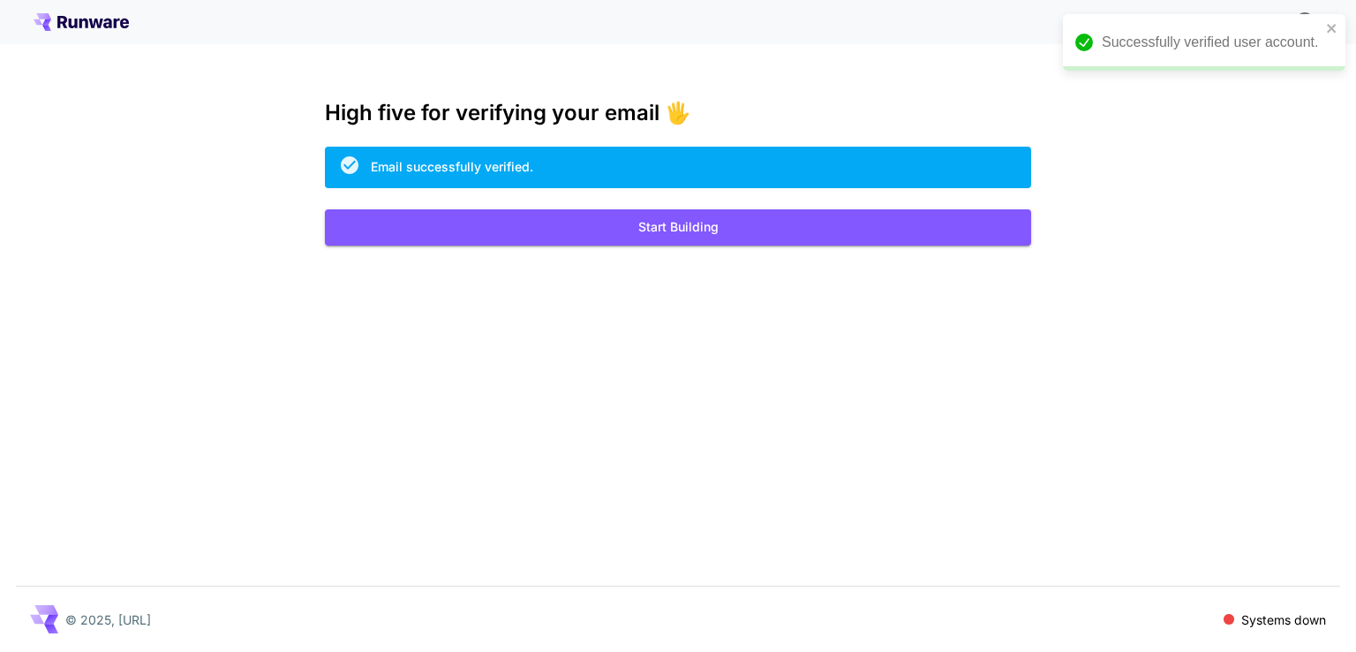
click at [1193, 213] on div "Kick off with ~1000 free images! 🎈 High five for verifying your email 🖐️ Email …" at bounding box center [678, 326] width 1356 height 652
drag, startPoint x: 1216, startPoint y: 619, endPoint x: 1301, endPoint y: 617, distance: 84.8
click at [1301, 617] on div "© 2025, [URL] Systems down" at bounding box center [678, 618] width 1325 height 65
click at [1301, 617] on p "Systems down" at bounding box center [1284, 619] width 85 height 19
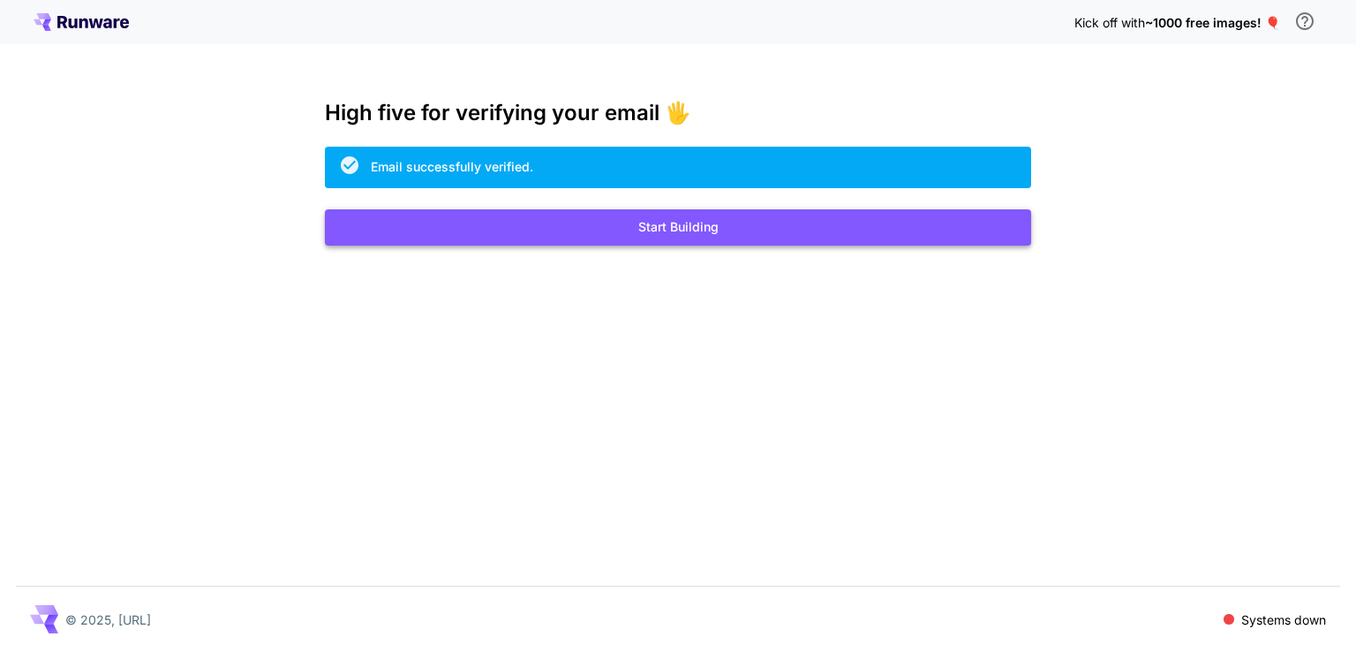
click at [626, 227] on button "Start Building" at bounding box center [678, 227] width 706 height 36
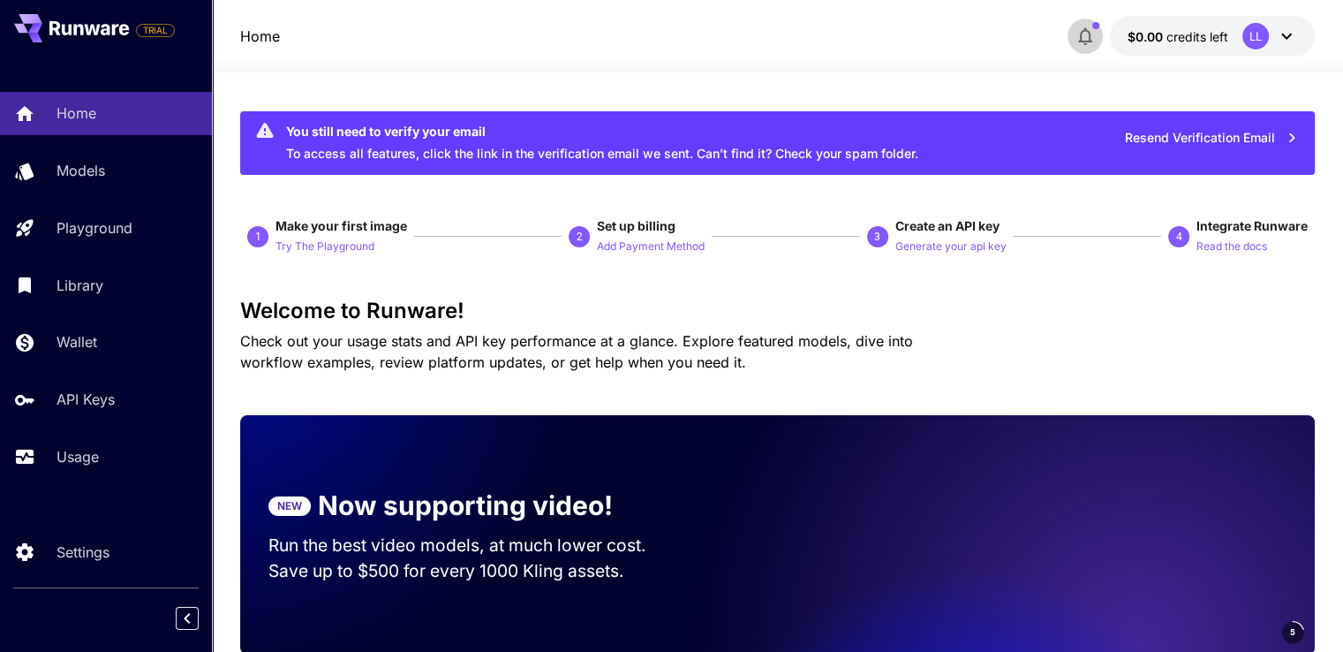
click at [1095, 25] on span "button" at bounding box center [1095, 25] width 7 height 7
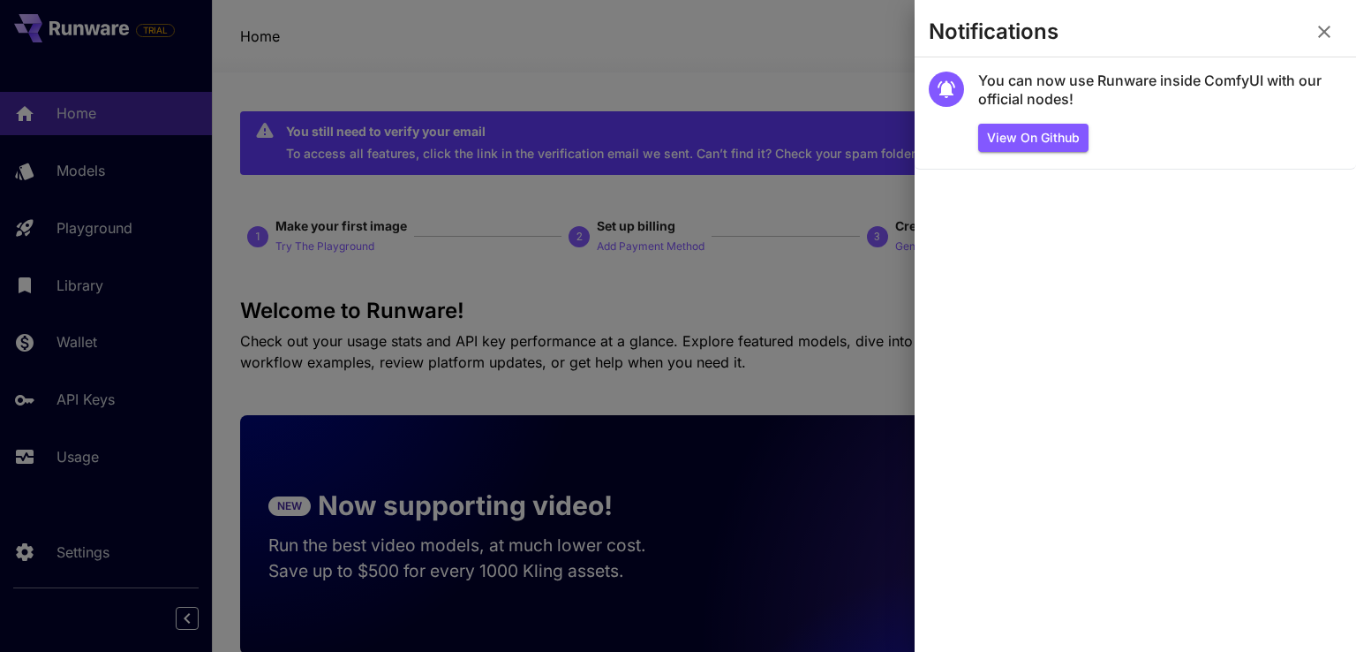
click at [1328, 35] on icon "button" at bounding box center [1324, 32] width 12 height 12
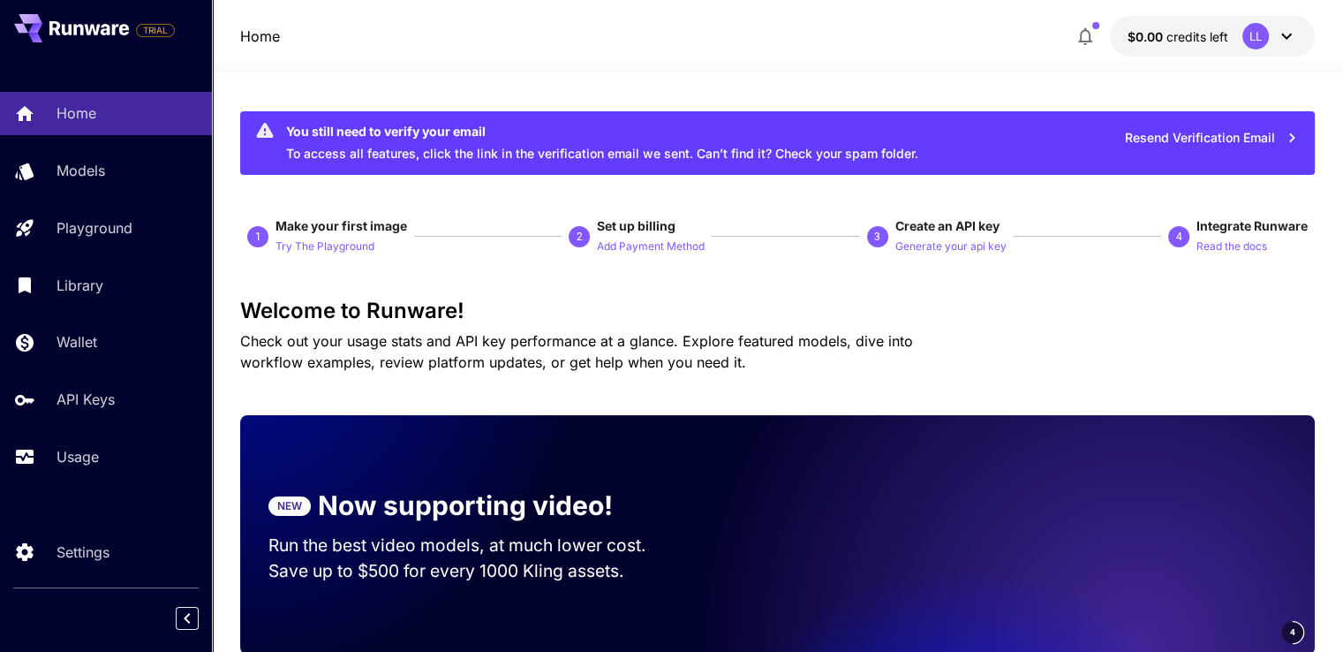
click at [1223, 43] on p "$0.00 credits left" at bounding box center [1178, 36] width 101 height 19
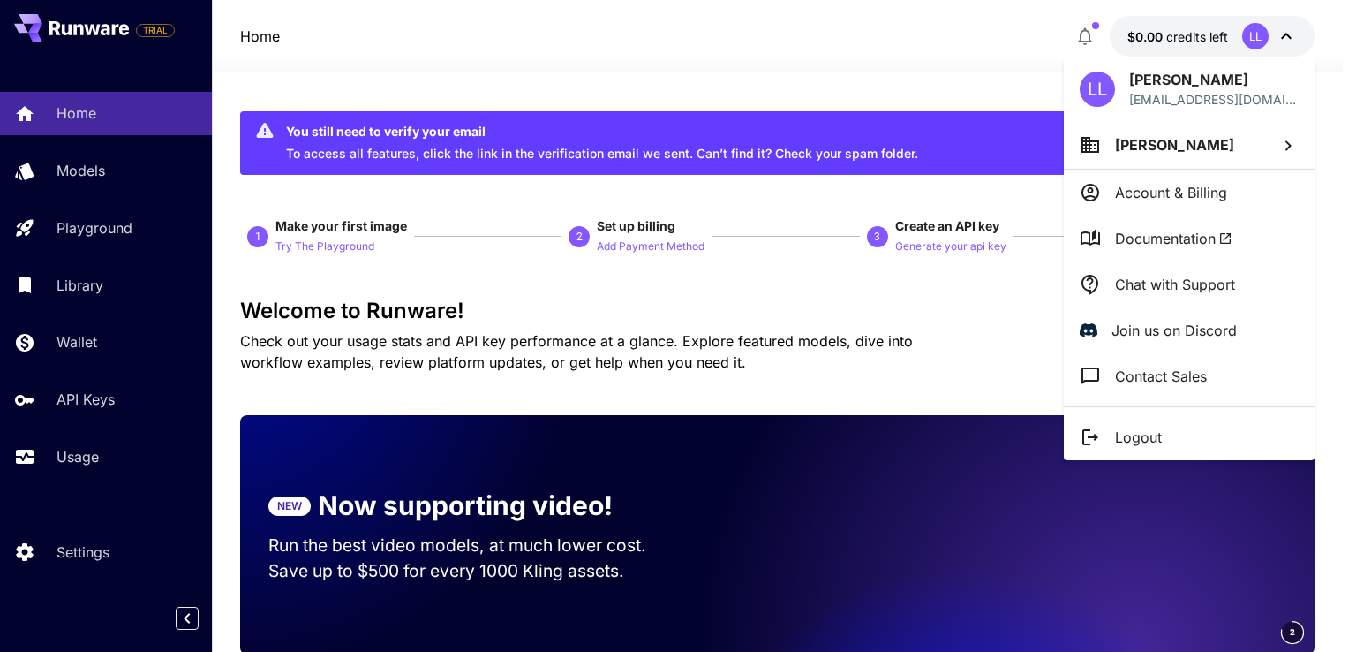
click at [1154, 159] on li "[PERSON_NAME]" at bounding box center [1189, 145] width 251 height 48
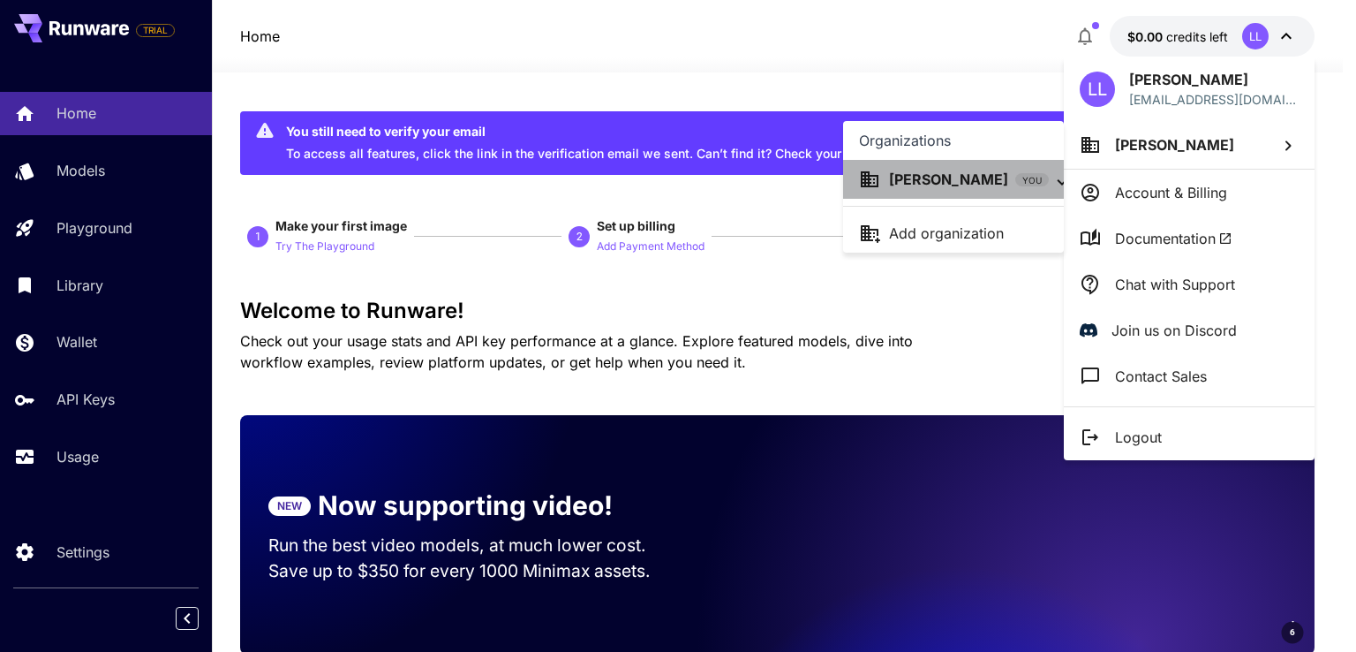
click at [922, 174] on p "[PERSON_NAME]" at bounding box center [948, 179] width 119 height 21
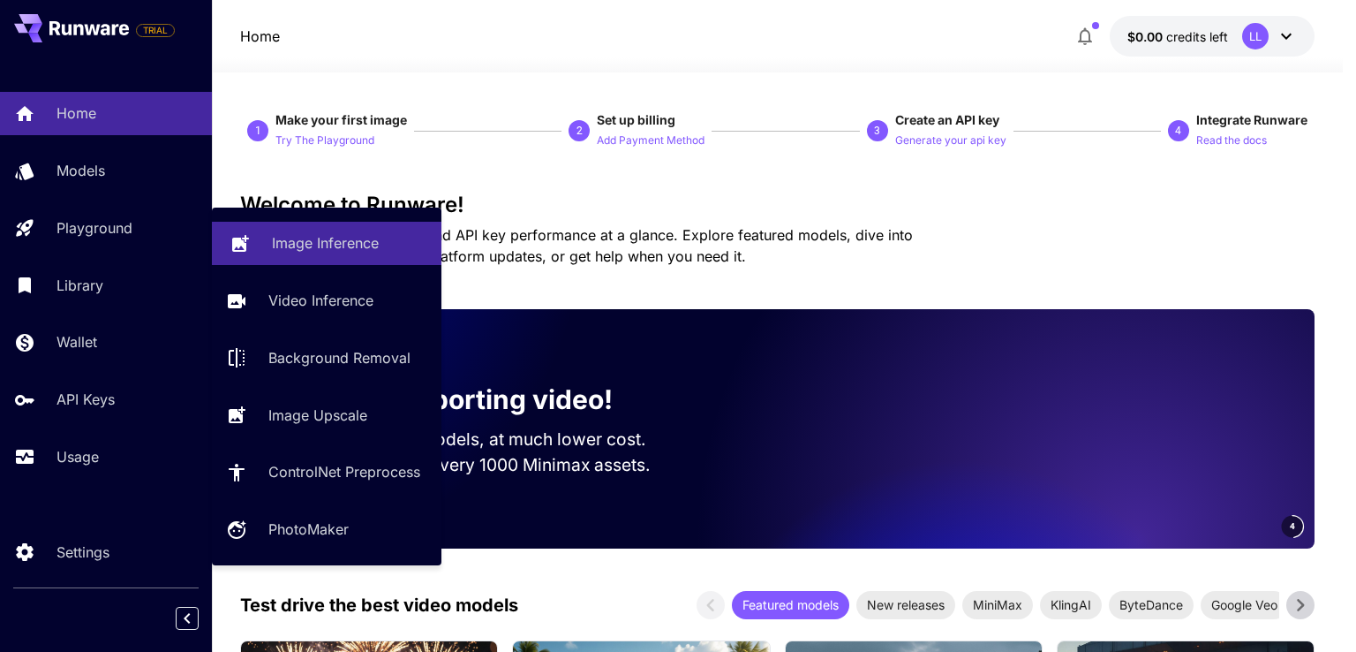
click at [309, 243] on p "Image Inference" at bounding box center [325, 242] width 107 height 21
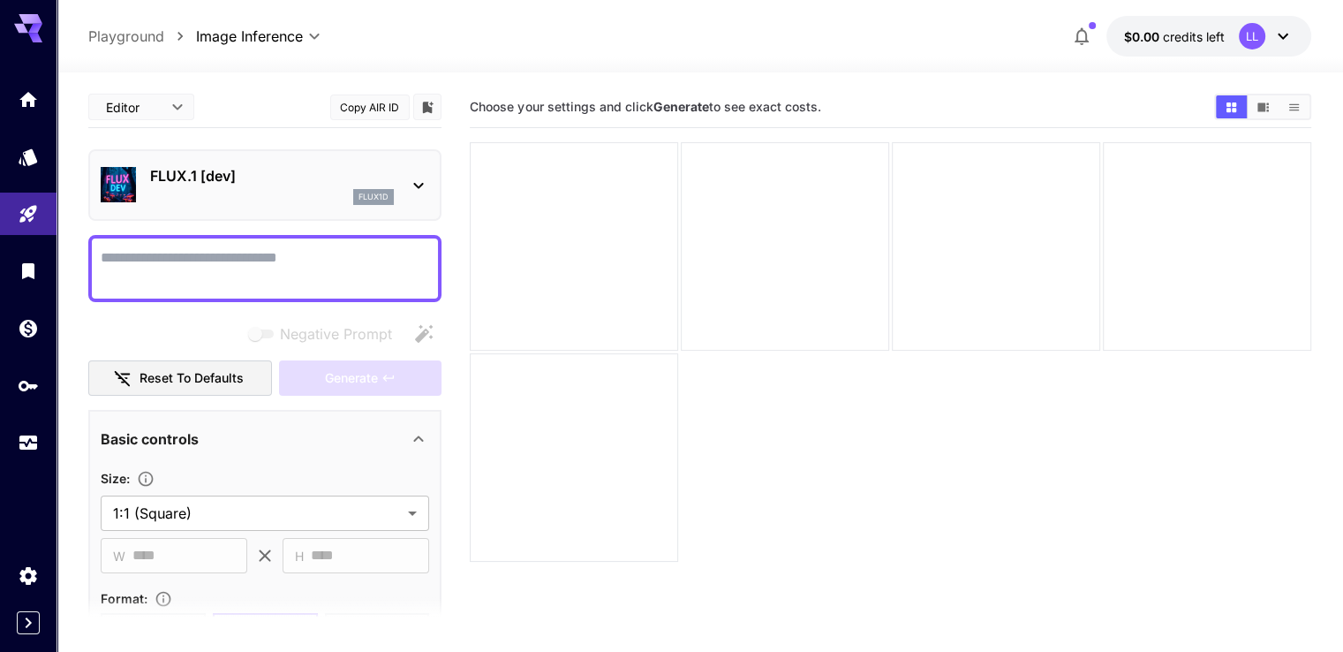
click at [238, 41] on body "**********" at bounding box center [671, 395] width 1343 height 791
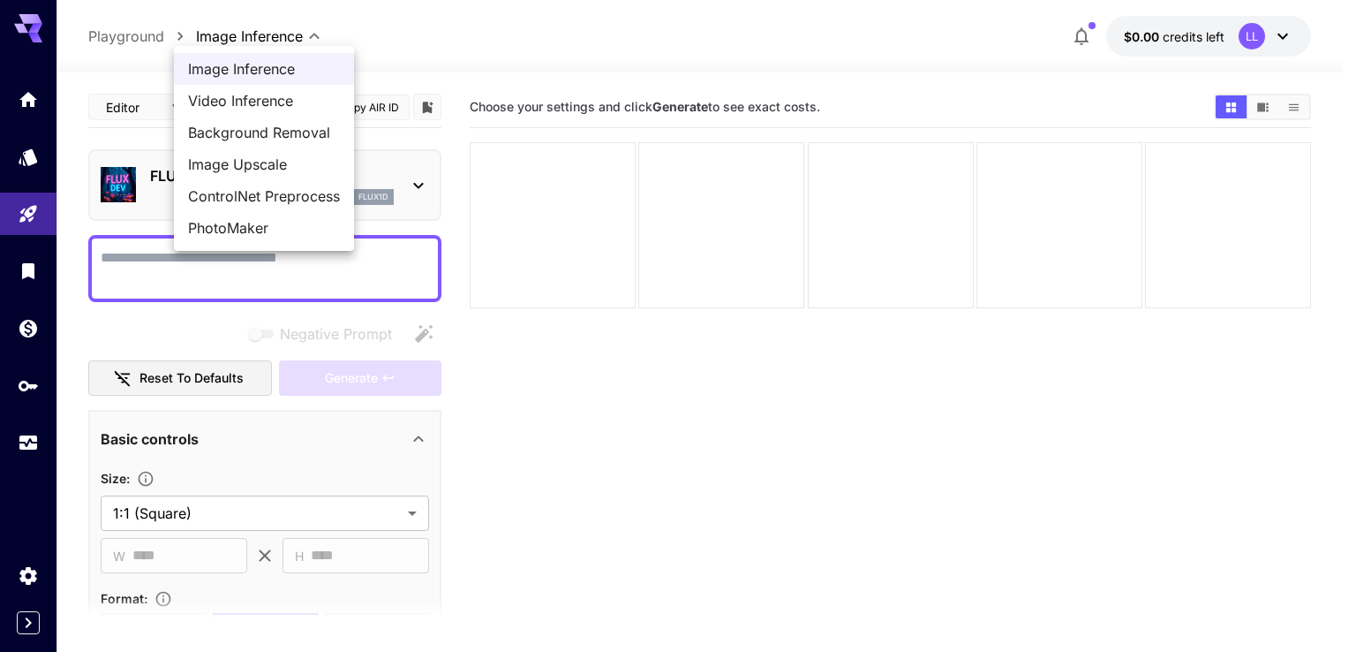
click at [241, 101] on span "Video Inference" at bounding box center [264, 100] width 152 height 21
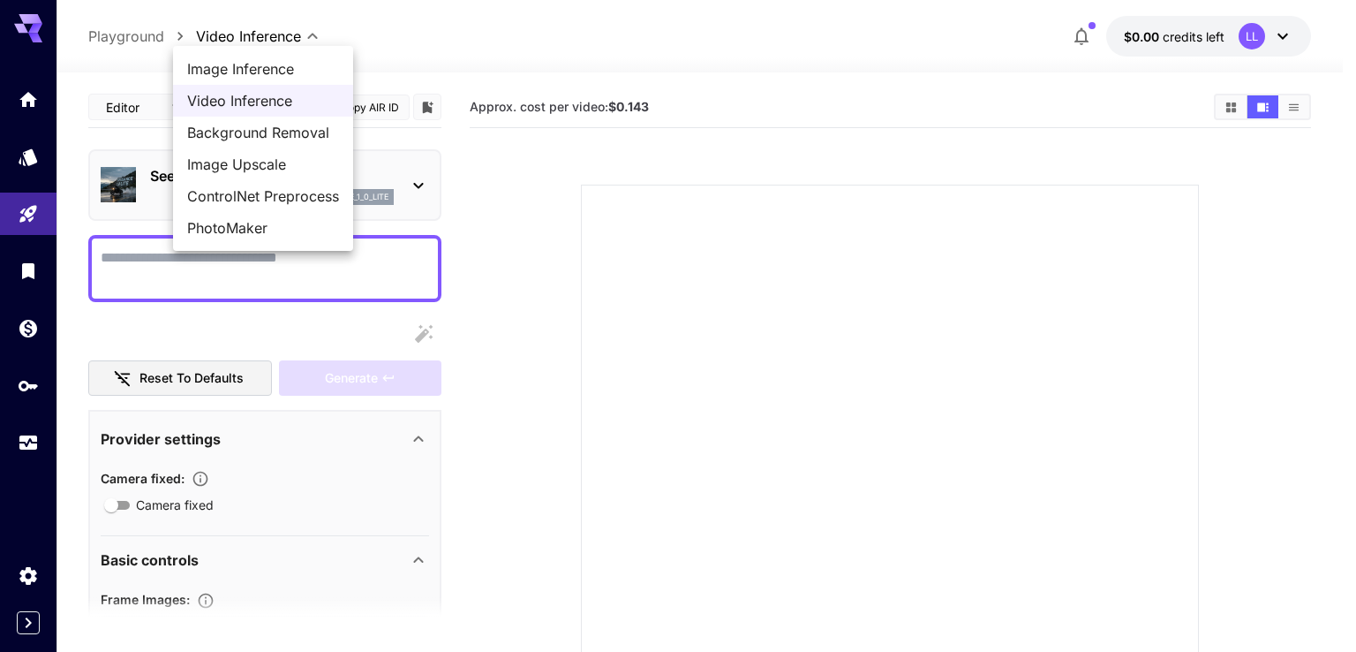
click at [263, 36] on body "**********" at bounding box center [678, 428] width 1356 height 856
click at [268, 68] on span "Image Inference" at bounding box center [263, 68] width 152 height 21
type input "**********"
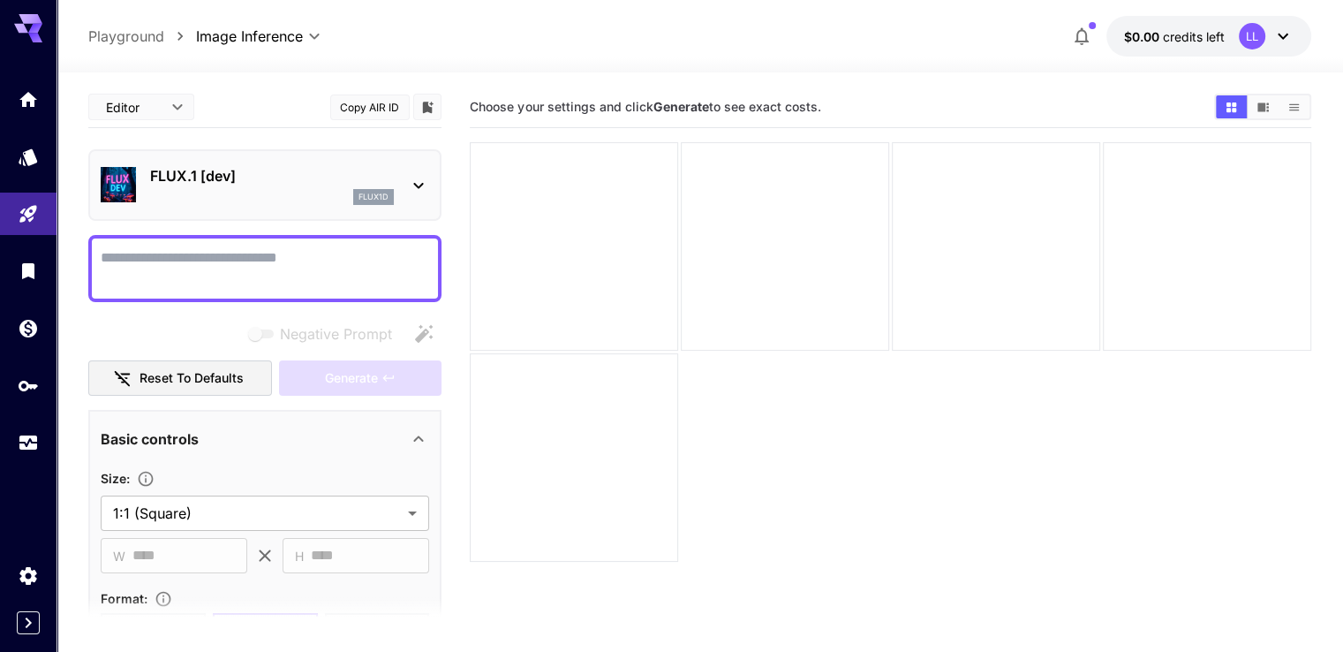
click at [321, 269] on textarea "Negative Prompt" at bounding box center [265, 268] width 329 height 42
click at [335, 178] on p "FLUX.1 [dev]" at bounding box center [272, 175] width 244 height 21
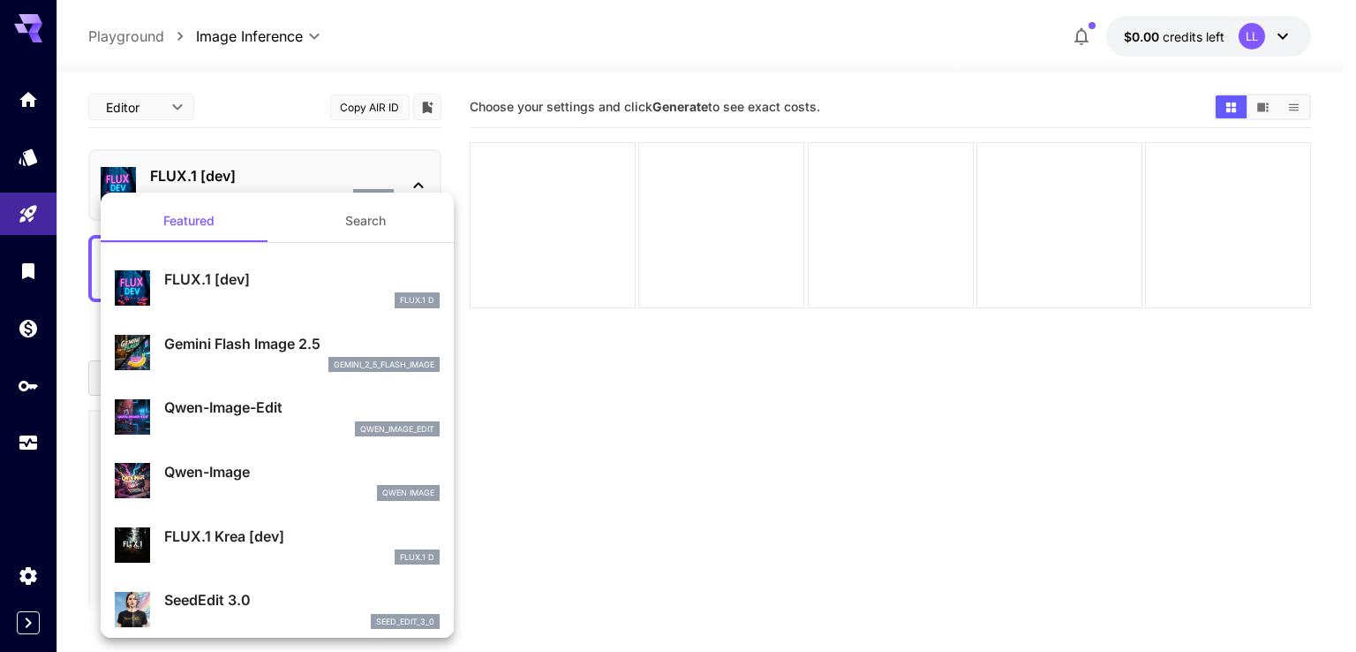
click at [267, 338] on p "Gemini Flash Image 2.5" at bounding box center [302, 343] width 276 height 21
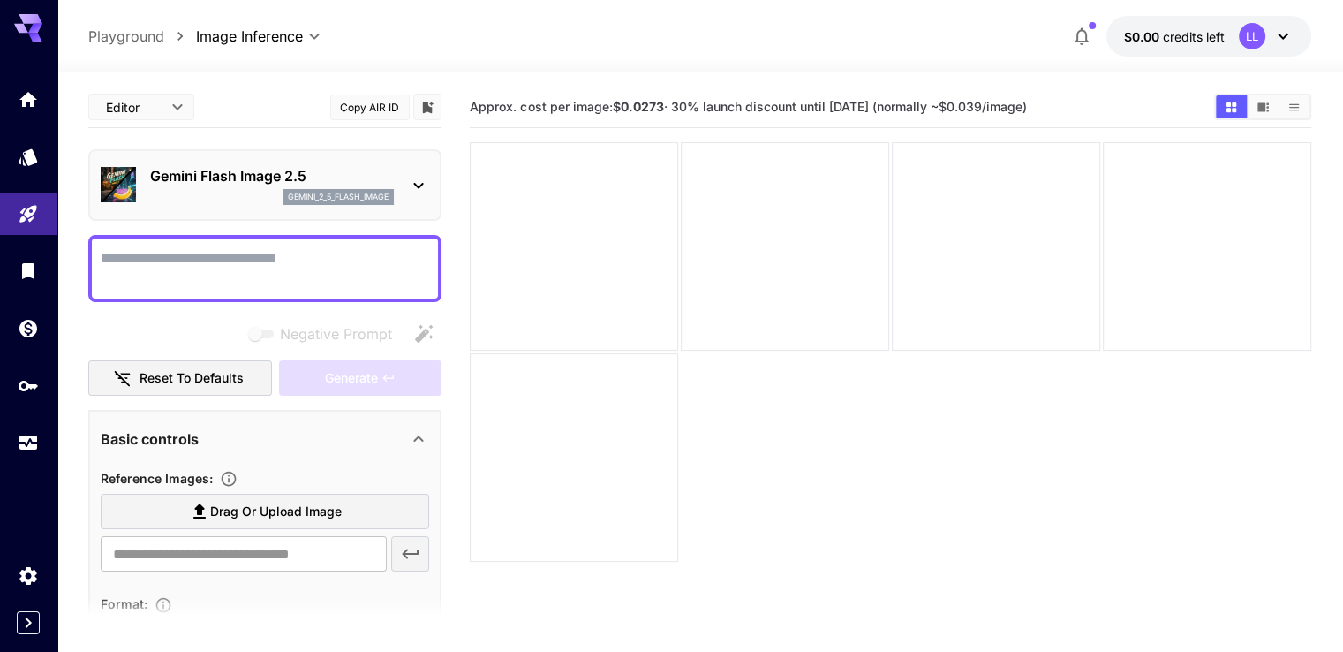
click at [220, 245] on div at bounding box center [264, 268] width 353 height 67
click at [1175, 36] on span "credits left" at bounding box center [1194, 36] width 62 height 15
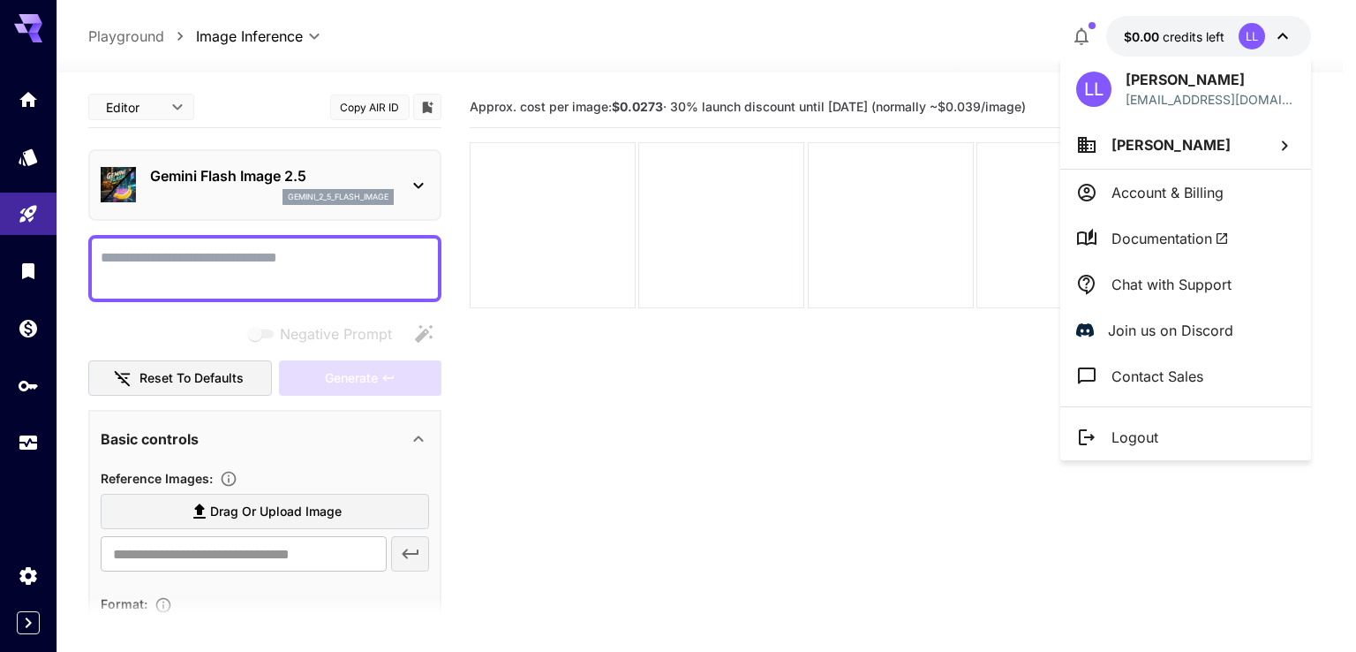
click at [1135, 173] on li "Account & Billing" at bounding box center [1186, 193] width 251 height 46
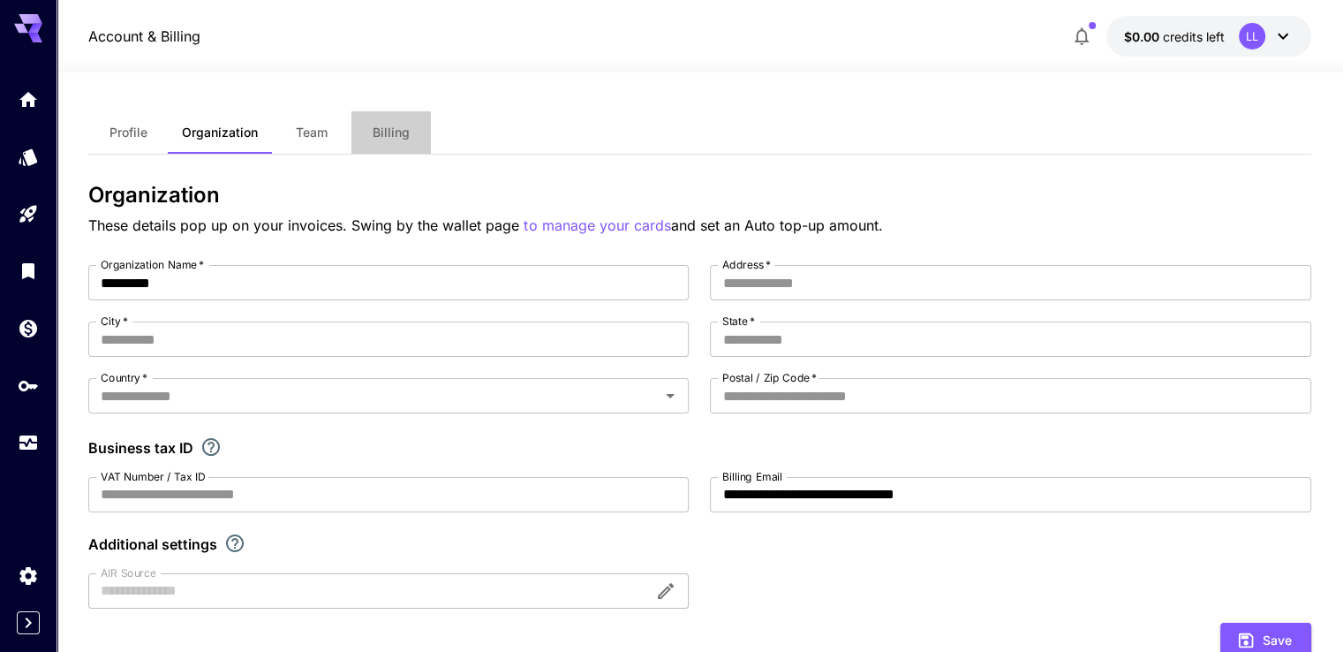
click at [397, 118] on button "Billing" at bounding box center [390, 132] width 79 height 42
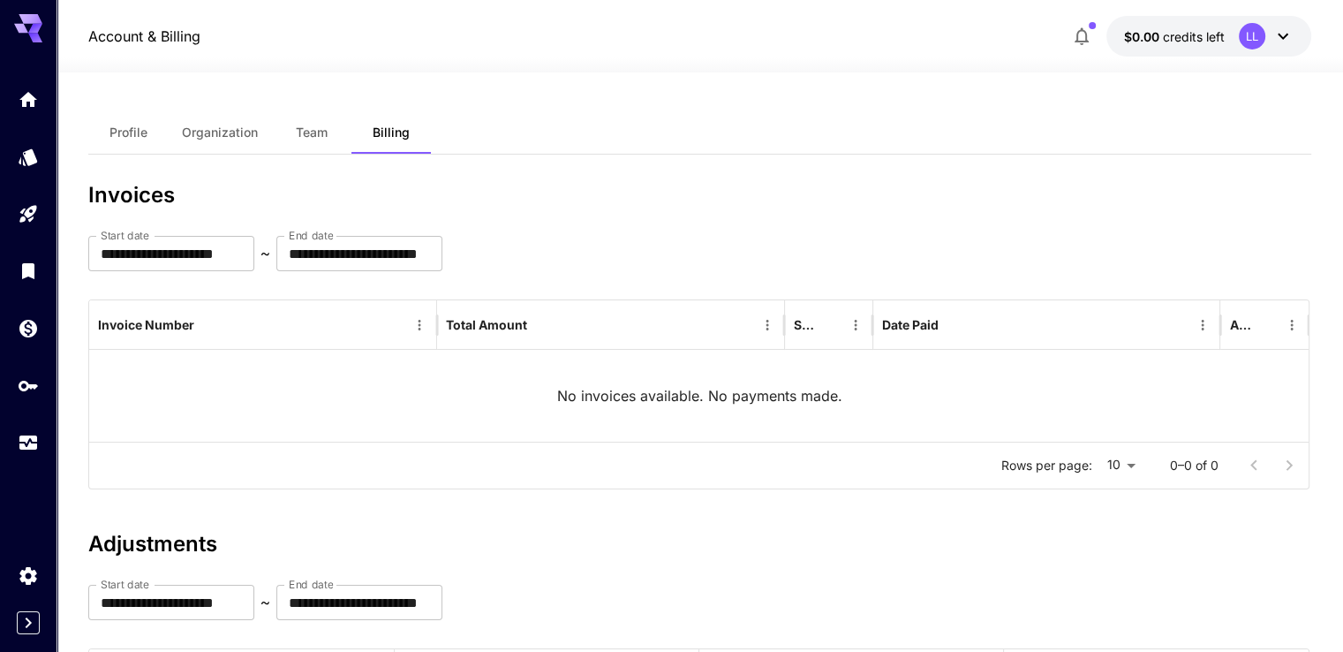
click at [326, 133] on span "Team" at bounding box center [312, 133] width 32 height 16
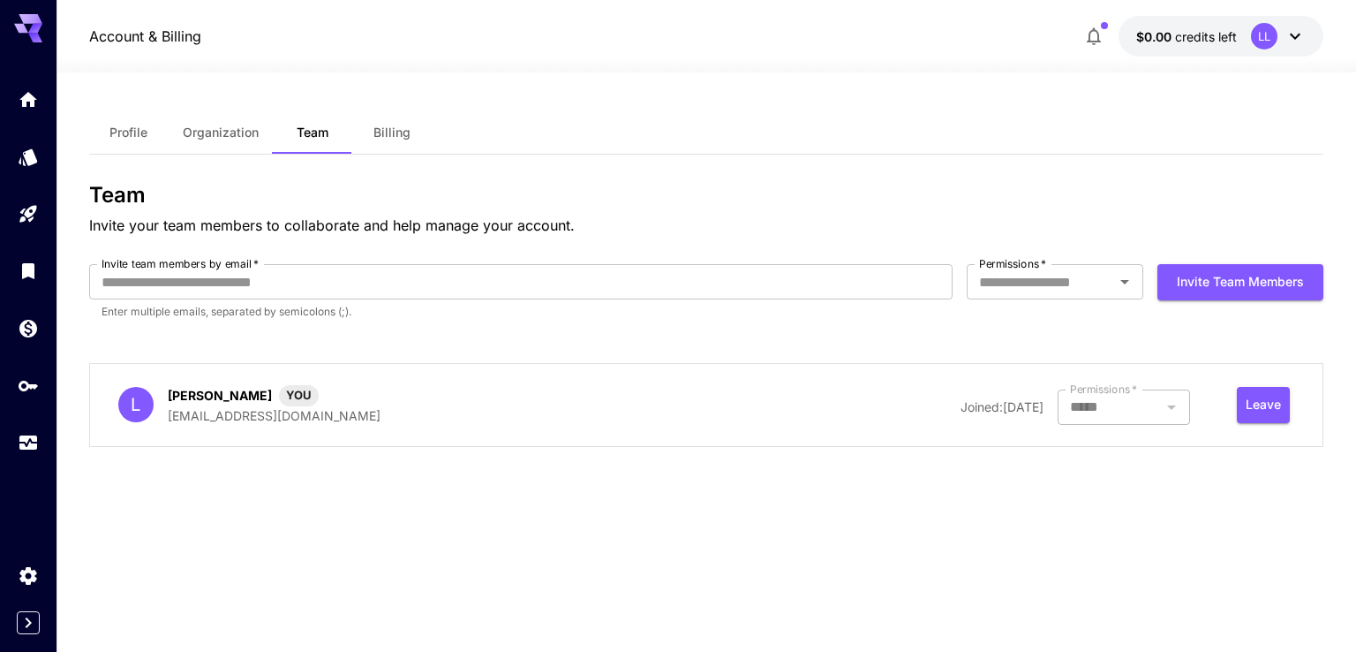
click at [215, 134] on span "Organization" at bounding box center [221, 133] width 76 height 16
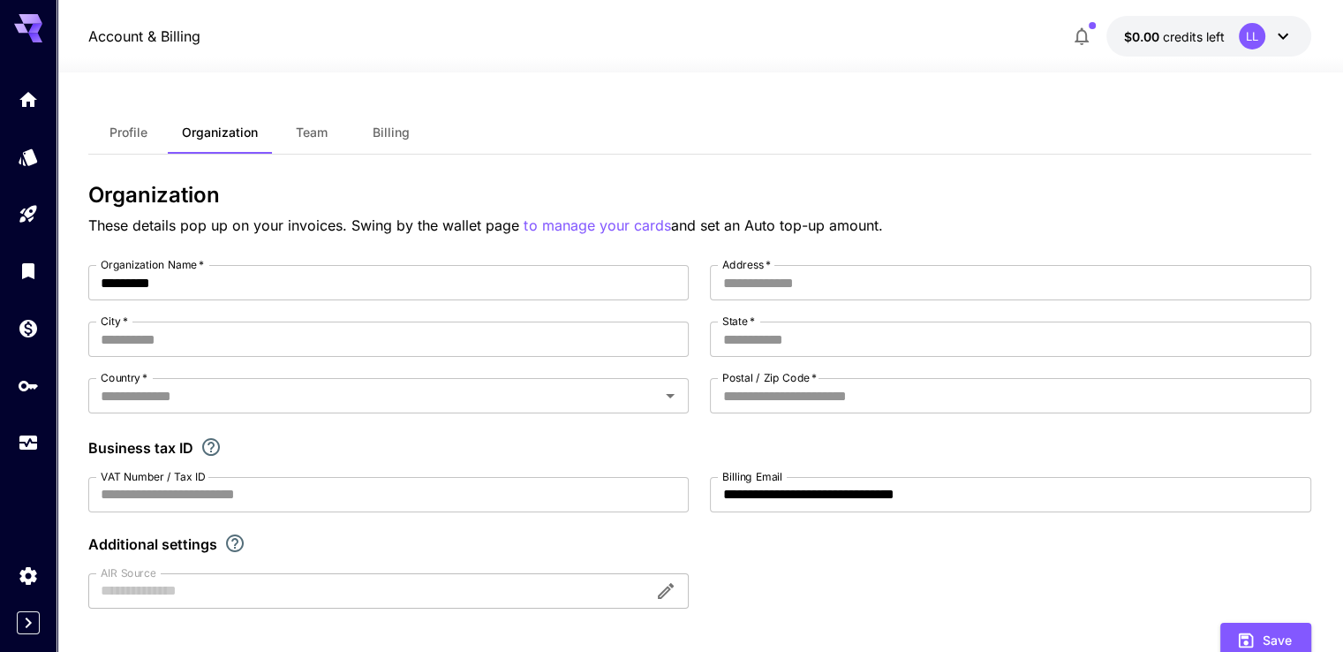
click at [110, 138] on span "Profile" at bounding box center [129, 133] width 38 height 16
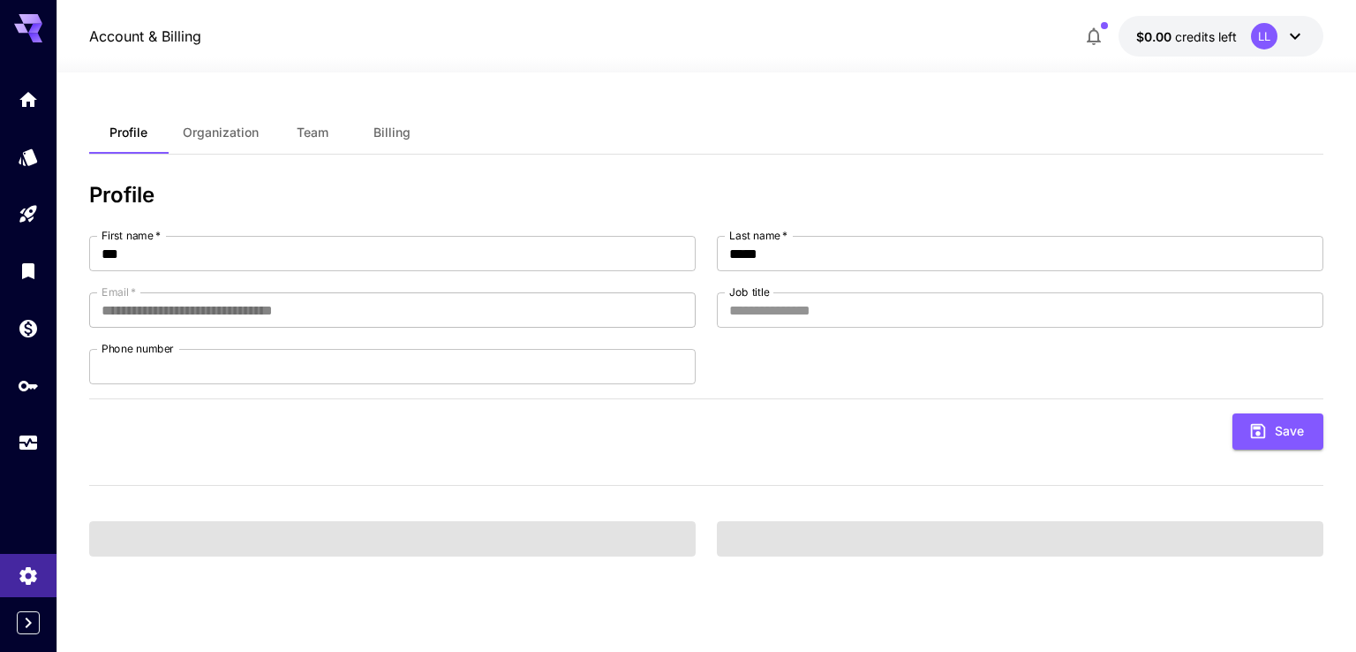
drag, startPoint x: 196, startPoint y: 132, endPoint x: 215, endPoint y: 136, distance: 19.7
click at [197, 132] on span "Organization" at bounding box center [221, 133] width 76 height 16
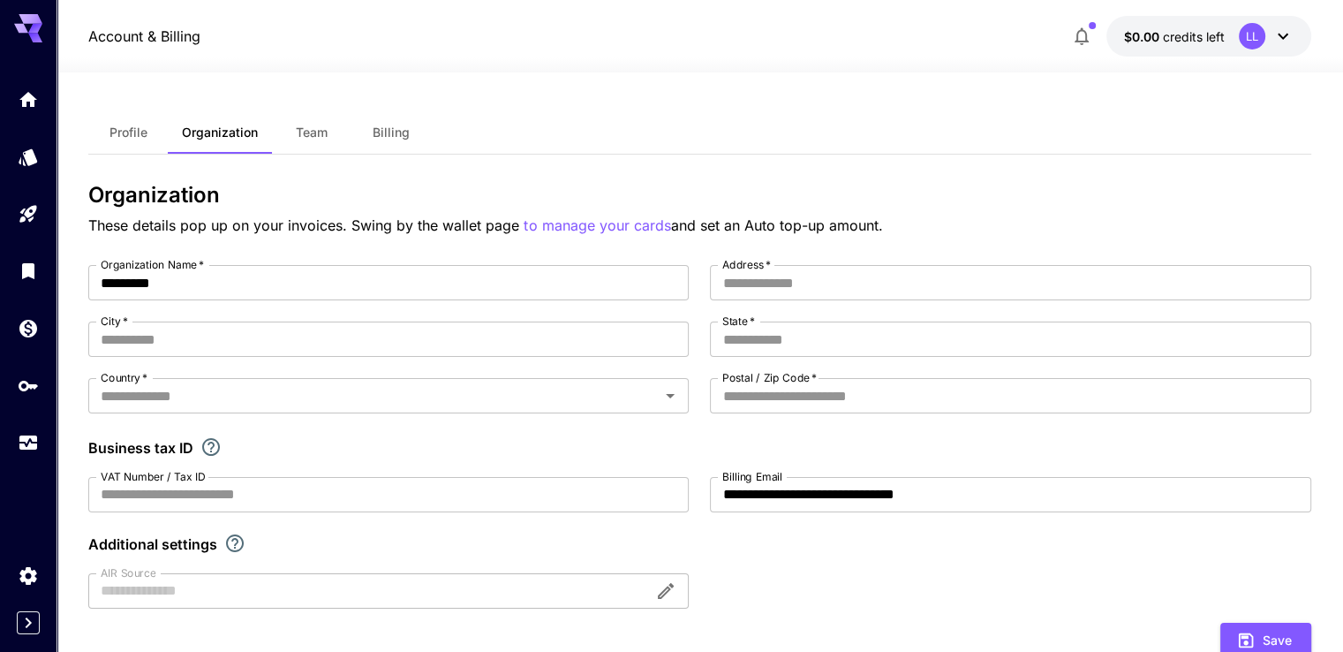
click at [312, 132] on span "Team" at bounding box center [312, 133] width 32 height 16
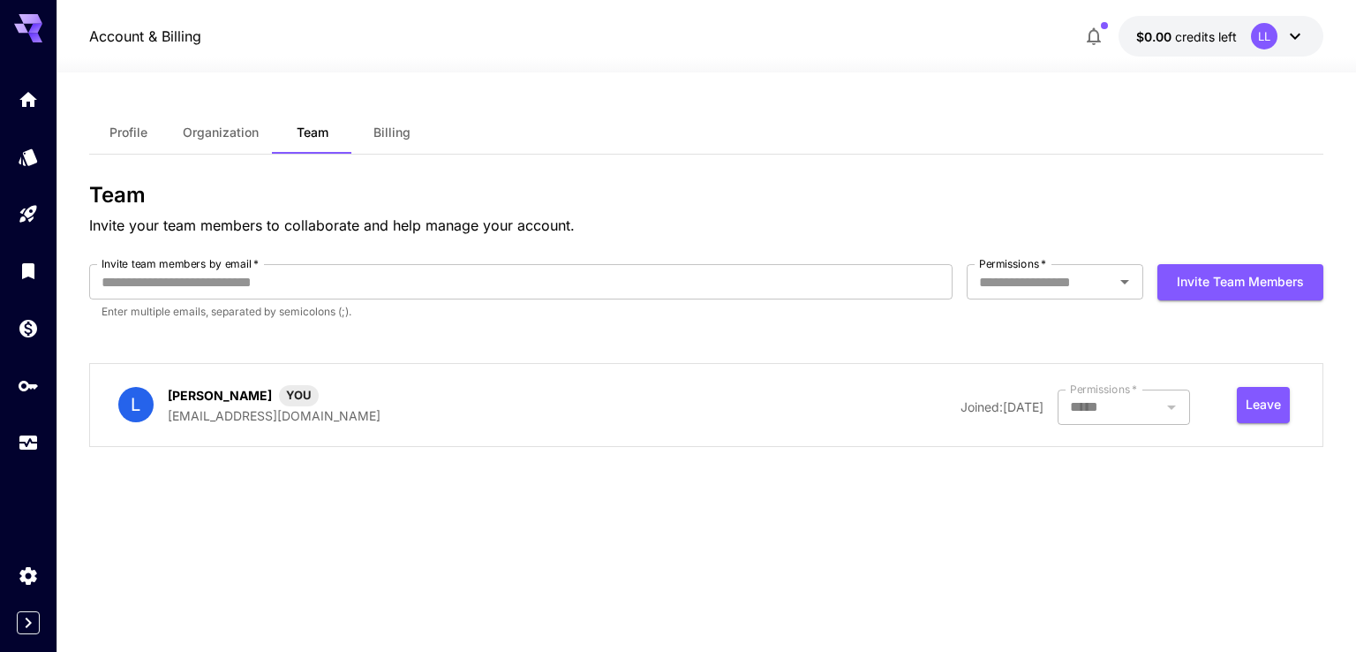
click at [395, 132] on span "Billing" at bounding box center [392, 133] width 37 height 16
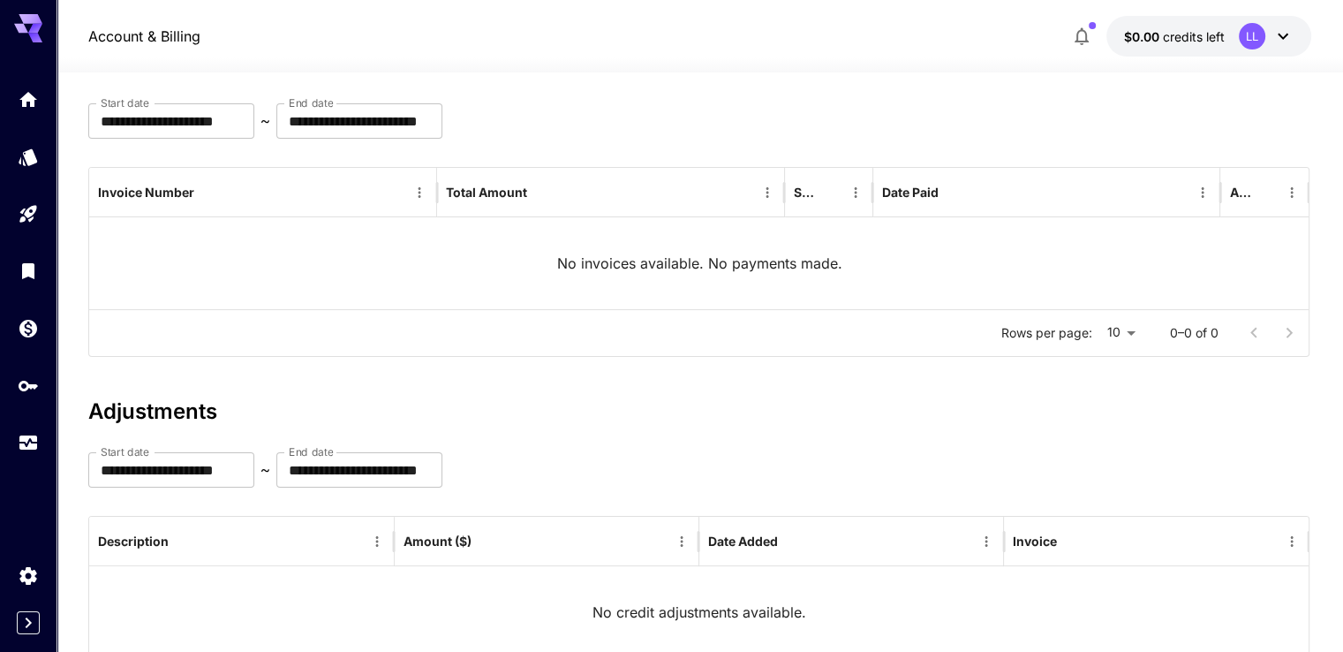
scroll to position [238, 0]
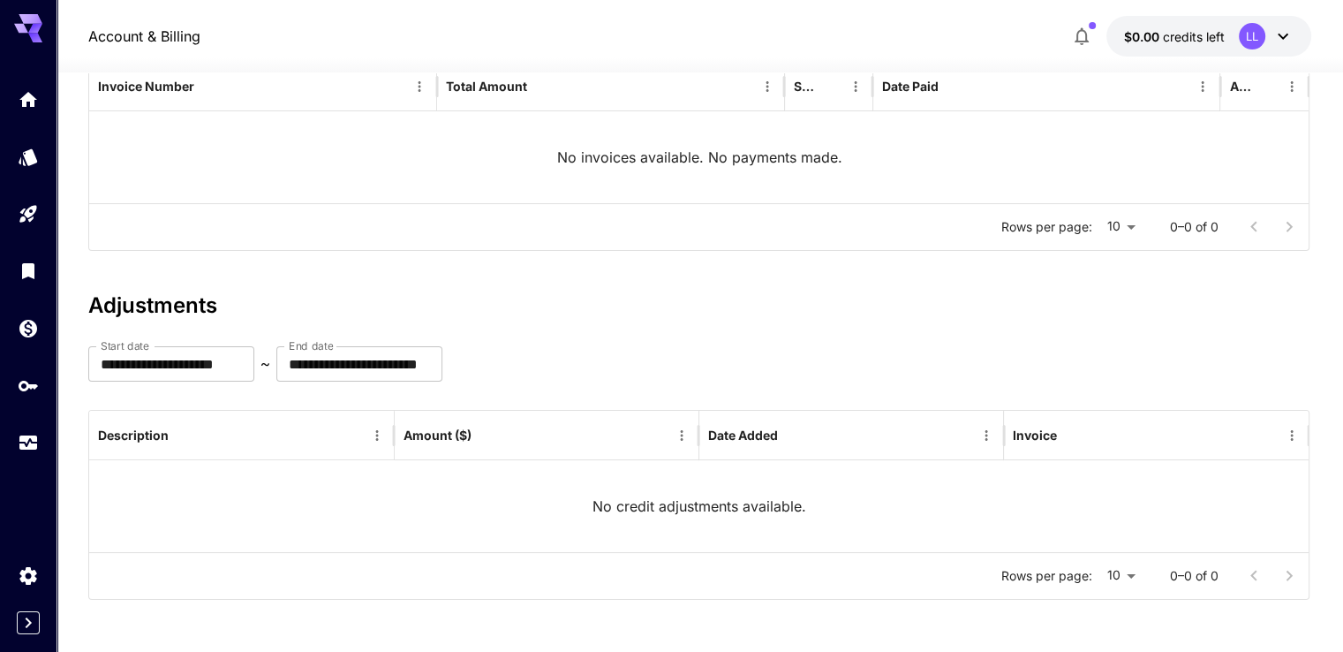
click at [1281, 33] on icon at bounding box center [1283, 36] width 21 height 21
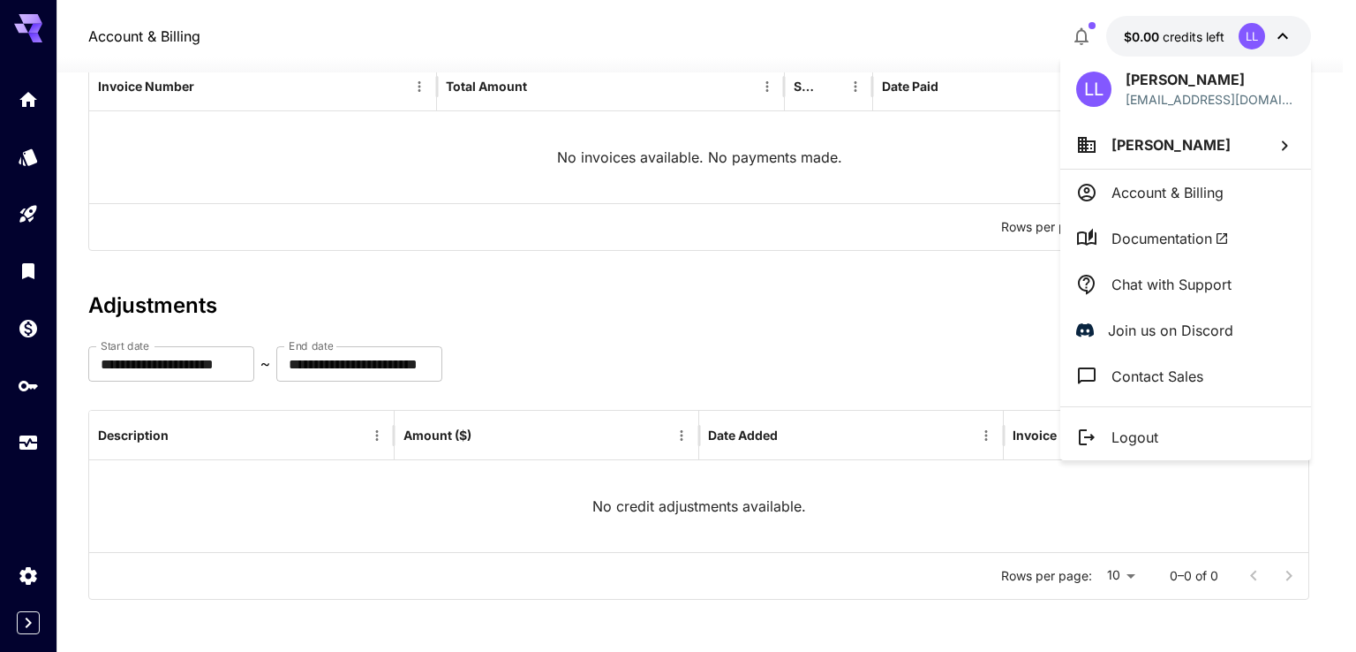
click at [33, 325] on div at bounding box center [678, 326] width 1356 height 652
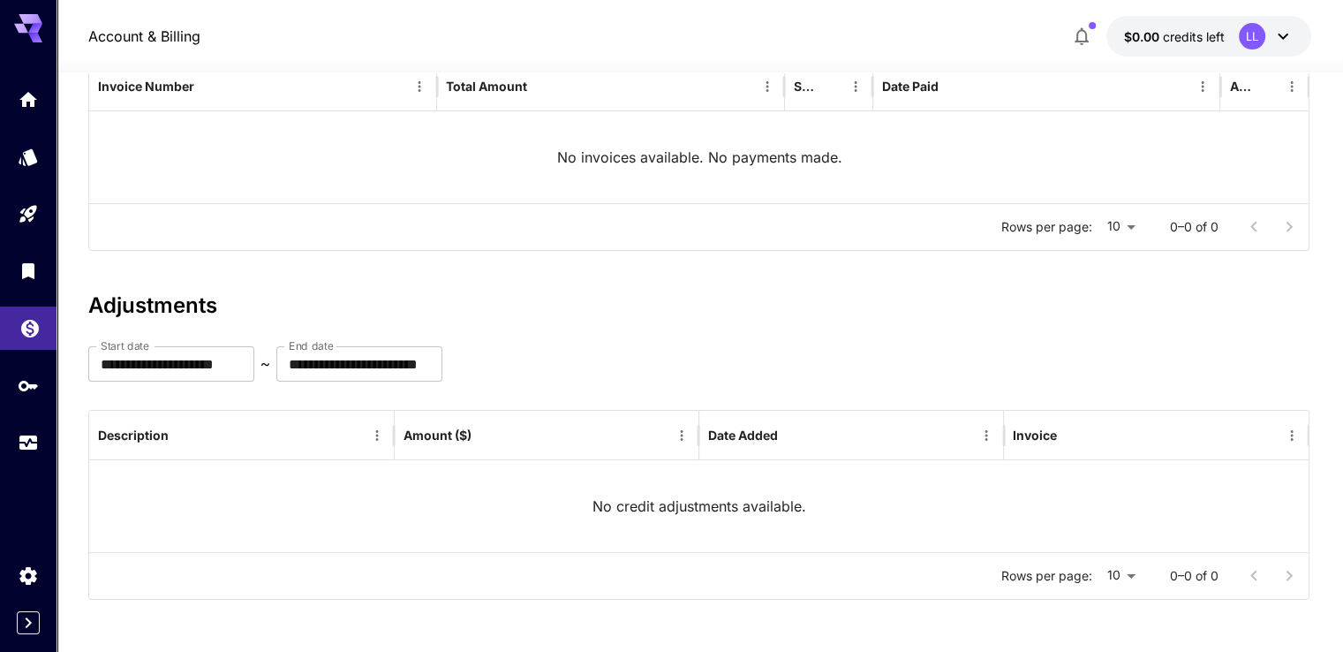
click at [25, 328] on icon "Wallet" at bounding box center [29, 323] width 21 height 21
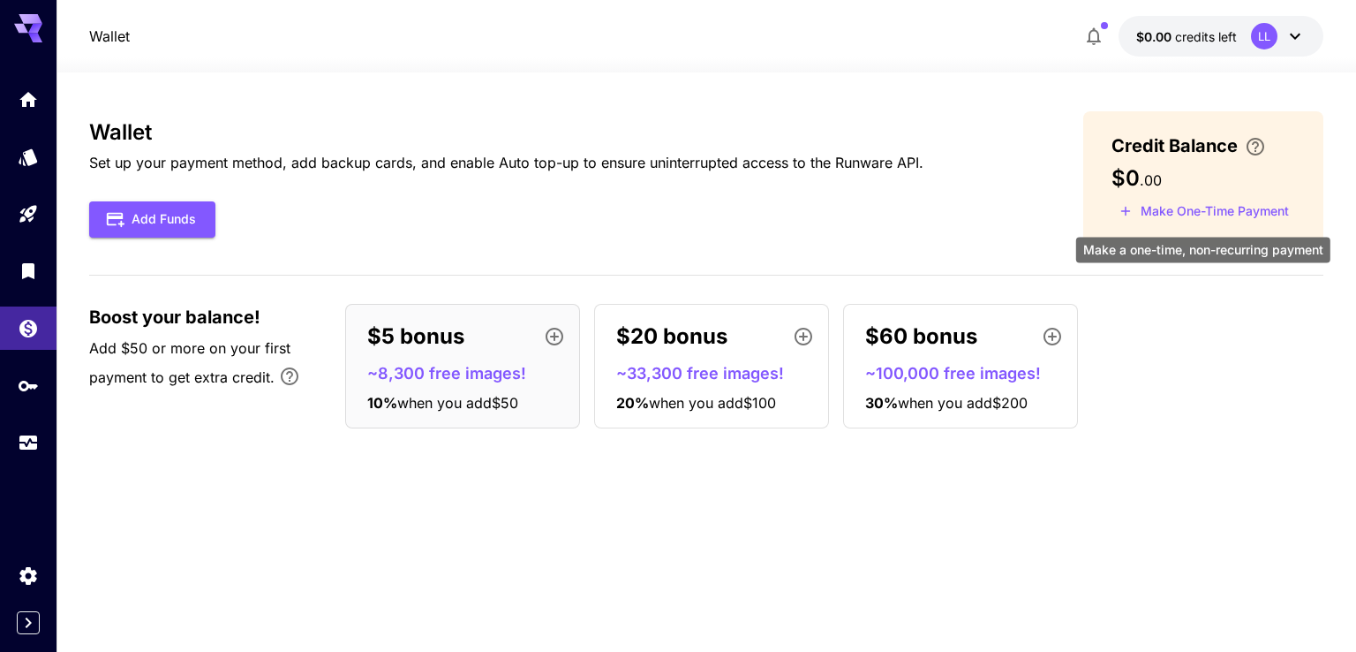
click at [1172, 206] on button "Make One-Time Payment" at bounding box center [1204, 211] width 185 height 27
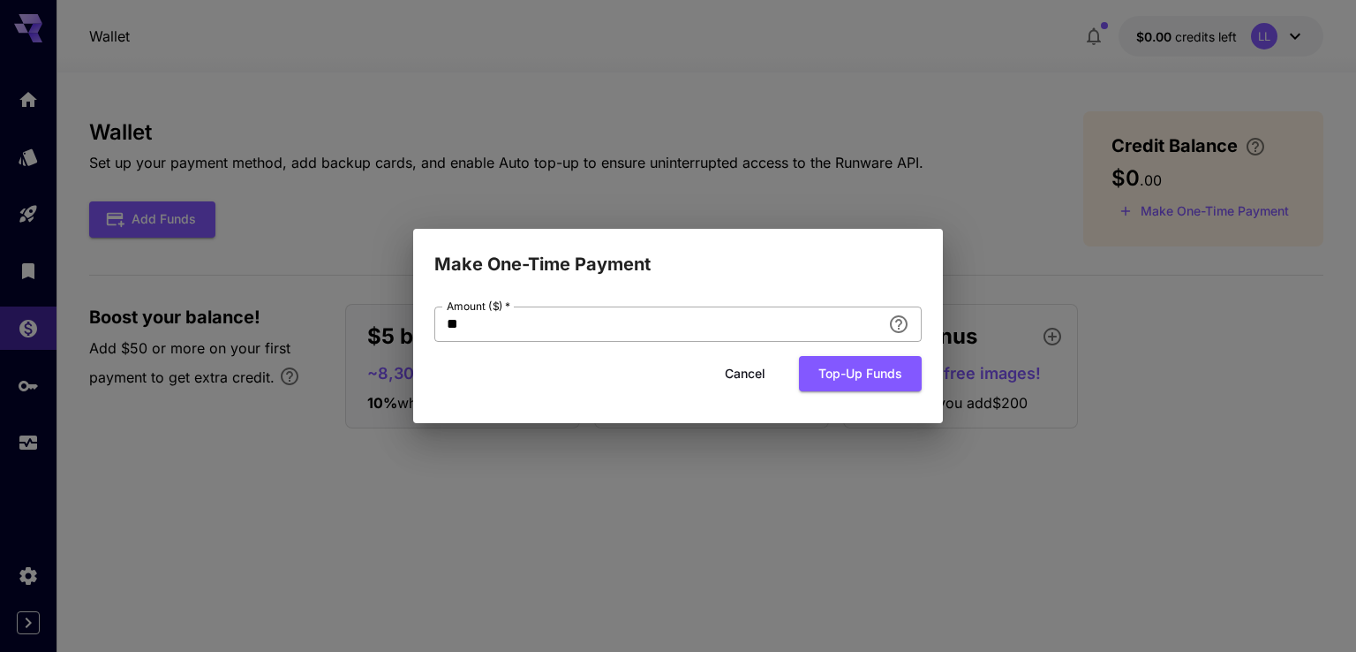
click at [752, 325] on input "**" at bounding box center [657, 323] width 447 height 35
drag, startPoint x: 537, startPoint y: 333, endPoint x: 396, endPoint y: 333, distance: 141.3
click at [397, 333] on div "Make One-Time Payment Amount ($)   * ** Amount ($)   * Cancel Top-up funds" at bounding box center [678, 326] width 1356 height 652
type input "*"
click at [869, 376] on button "Top-up funds" at bounding box center [860, 374] width 123 height 36
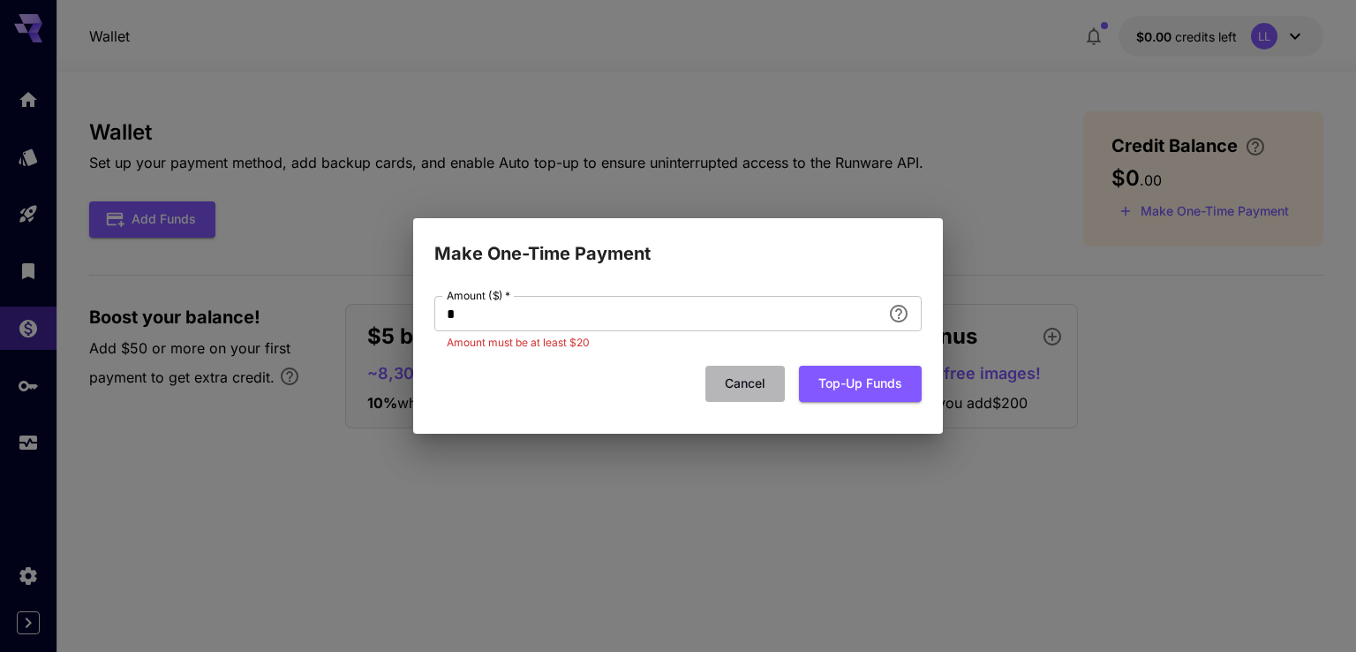
click at [731, 384] on button "Cancel" at bounding box center [745, 384] width 79 height 36
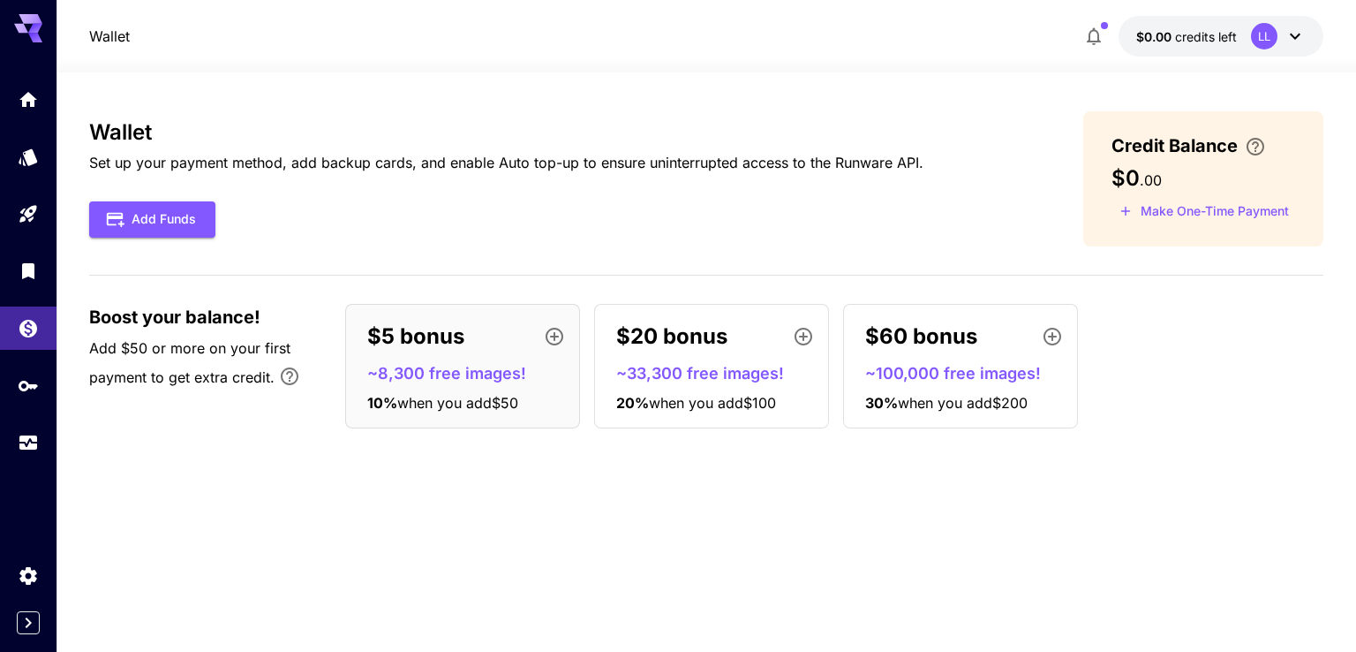
click at [1222, 25] on button "$0.00 credits left LL" at bounding box center [1221, 36] width 205 height 41
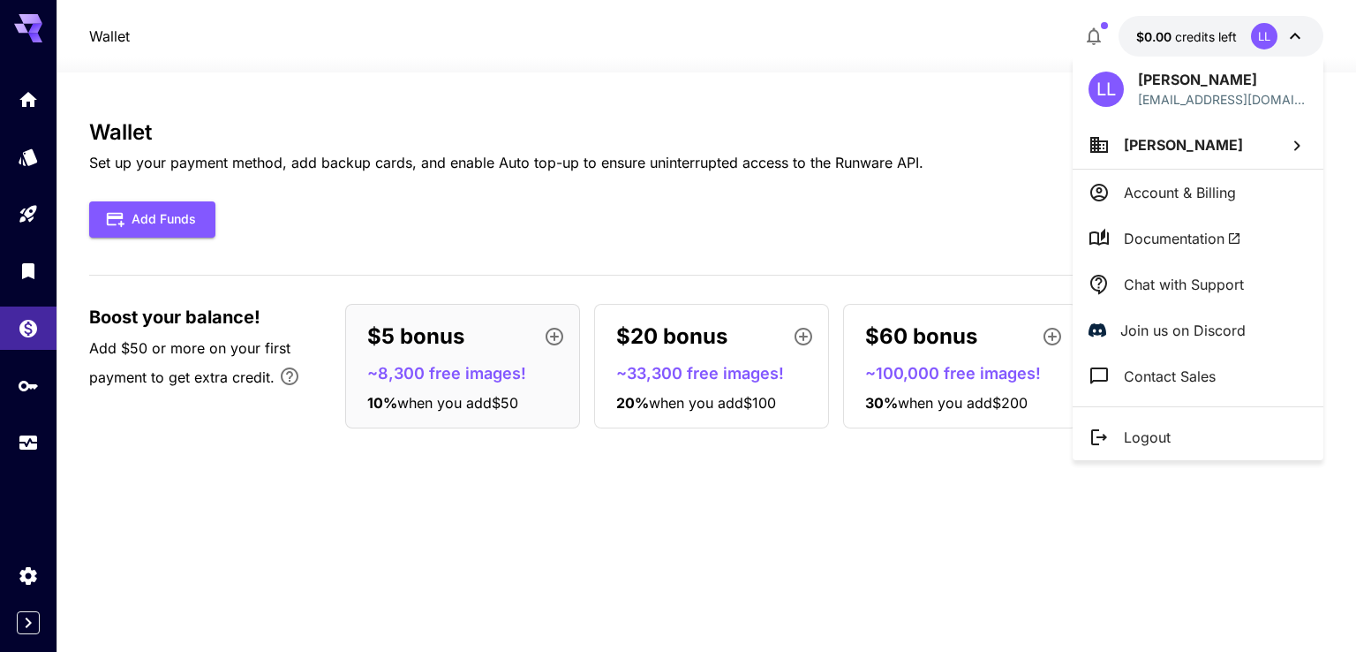
click at [901, 230] on div at bounding box center [678, 326] width 1356 height 652
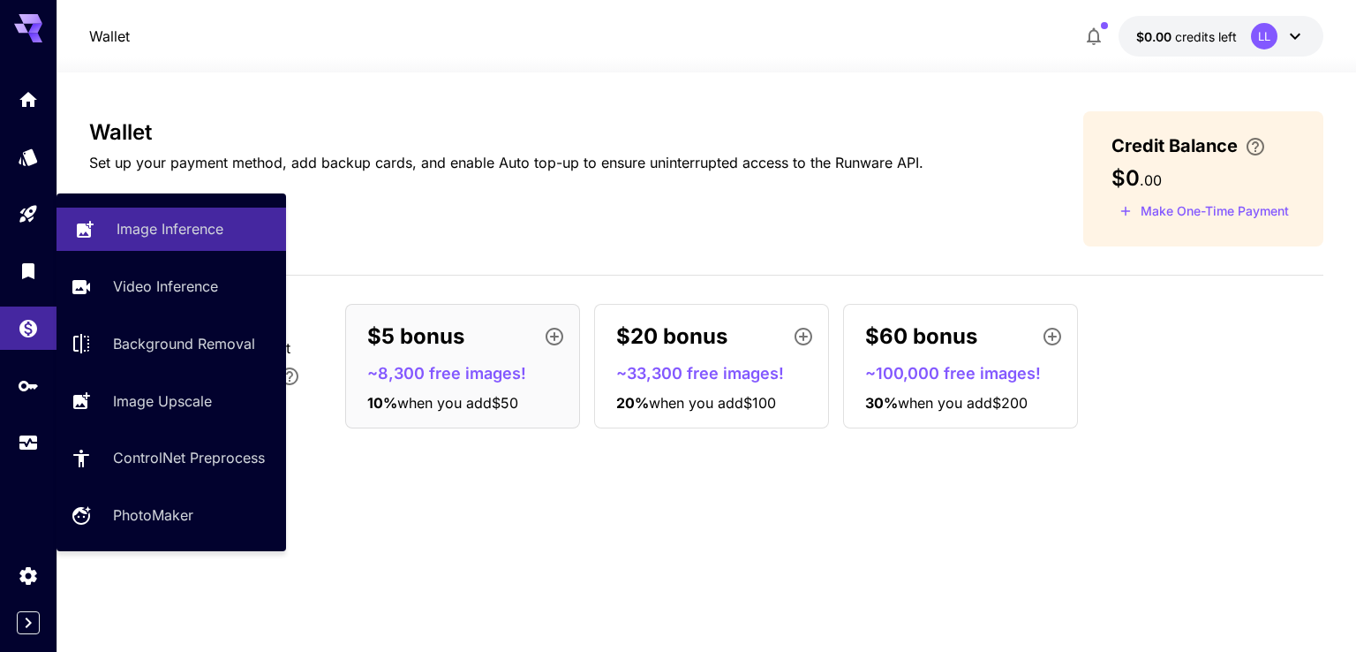
click at [148, 226] on p "Image Inference" at bounding box center [170, 228] width 107 height 21
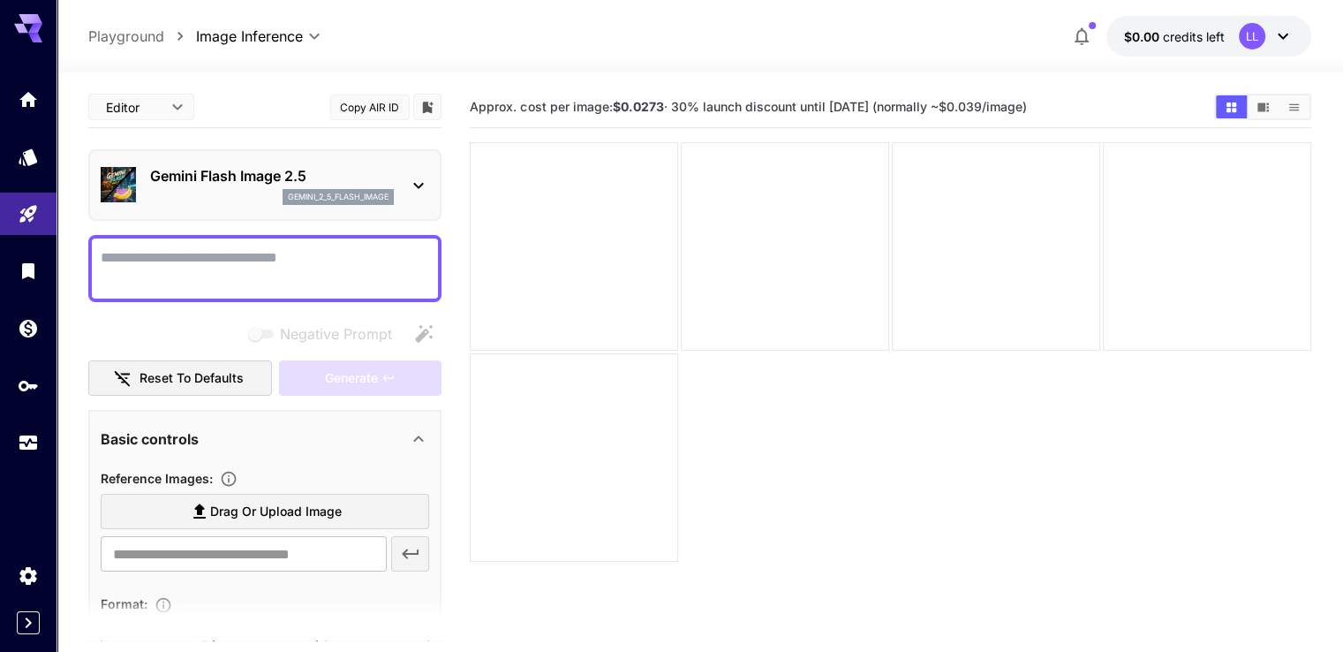
click at [378, 191] on p "gemini_2_5_flash_image" at bounding box center [338, 197] width 101 height 12
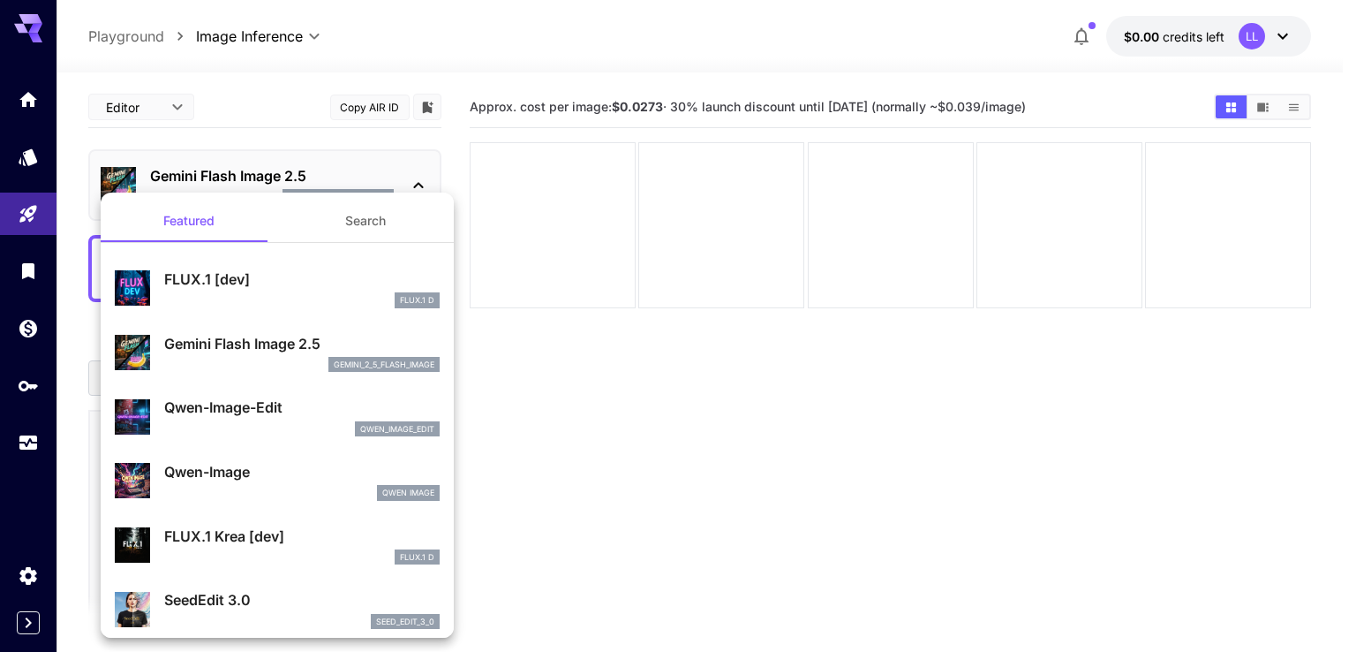
click at [265, 276] on p "FLUX.1 [dev]" at bounding box center [302, 278] width 276 height 21
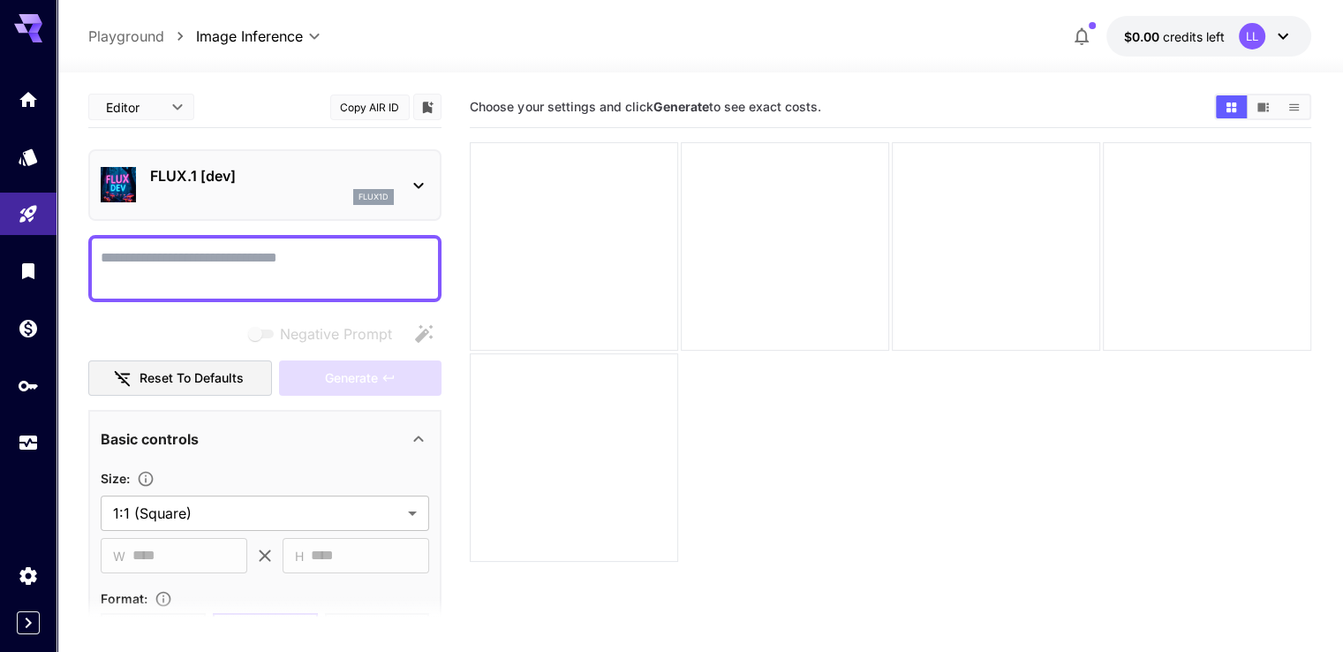
click at [318, 198] on div "flux1d" at bounding box center [272, 197] width 244 height 16
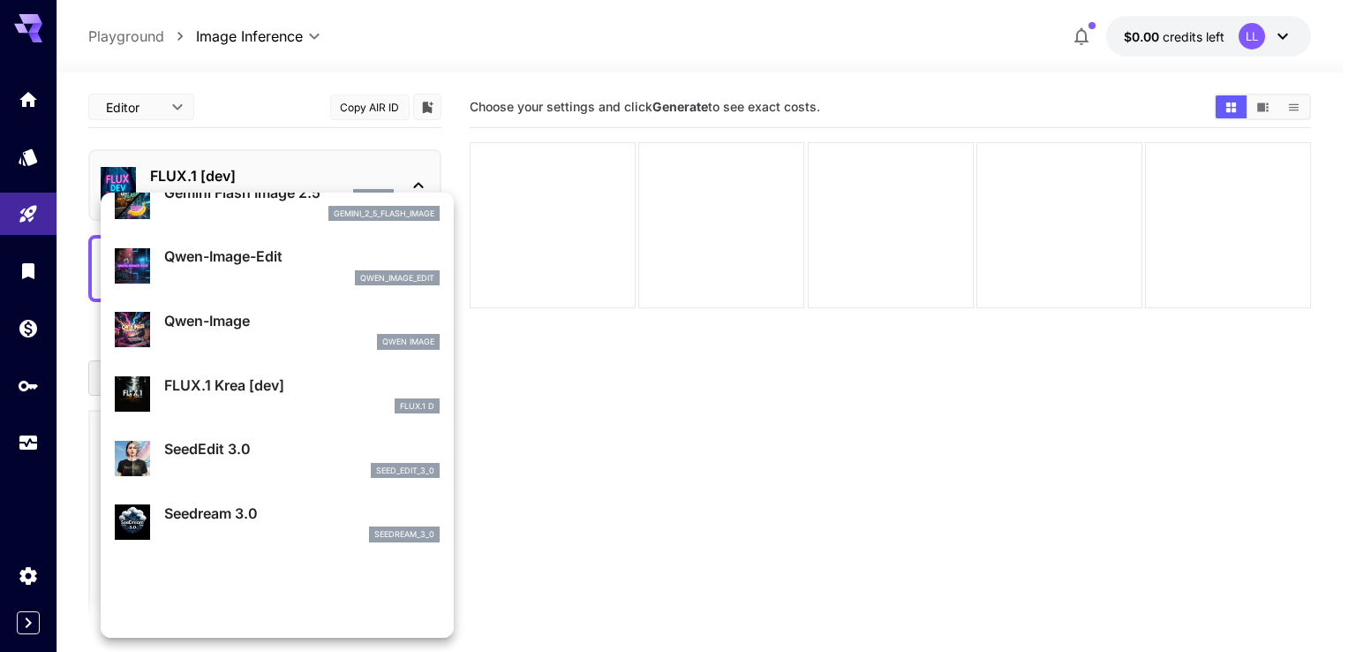
scroll to position [353, 0]
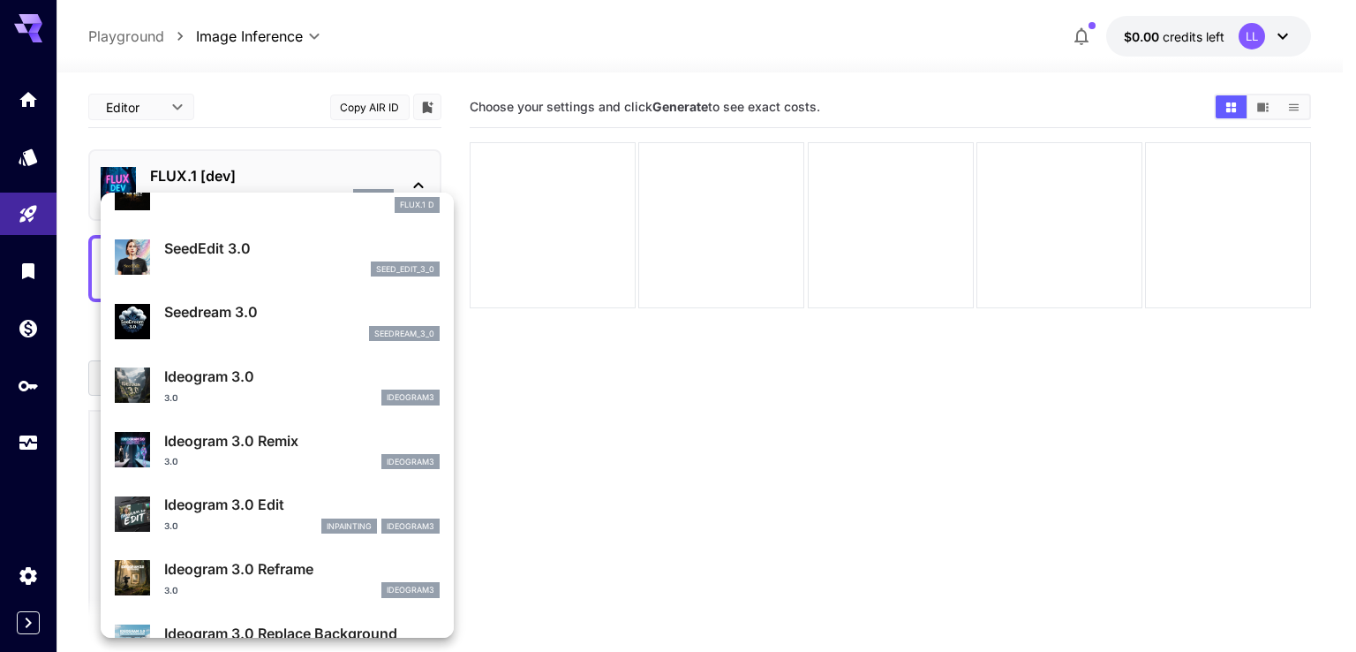
click at [247, 320] on p "Seedream 3.0" at bounding box center [302, 311] width 276 height 21
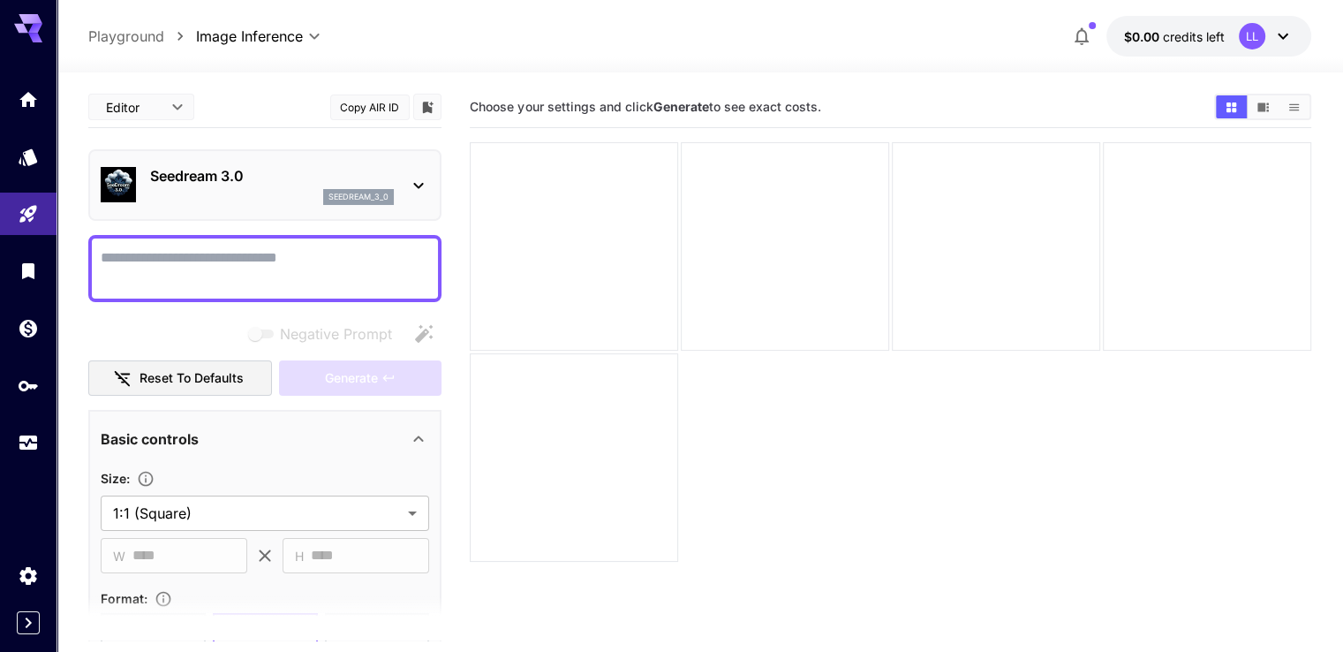
click at [308, 194] on div "seedream_3_0" at bounding box center [272, 197] width 244 height 16
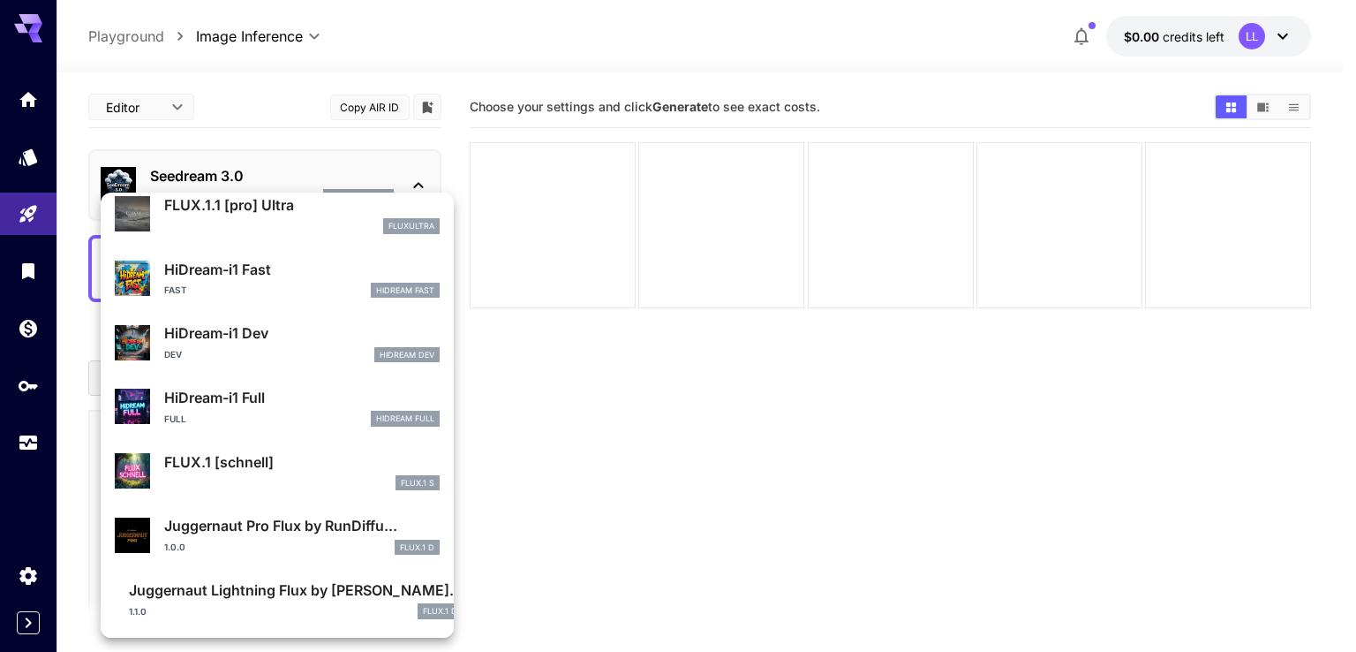
scroll to position [1363, 0]
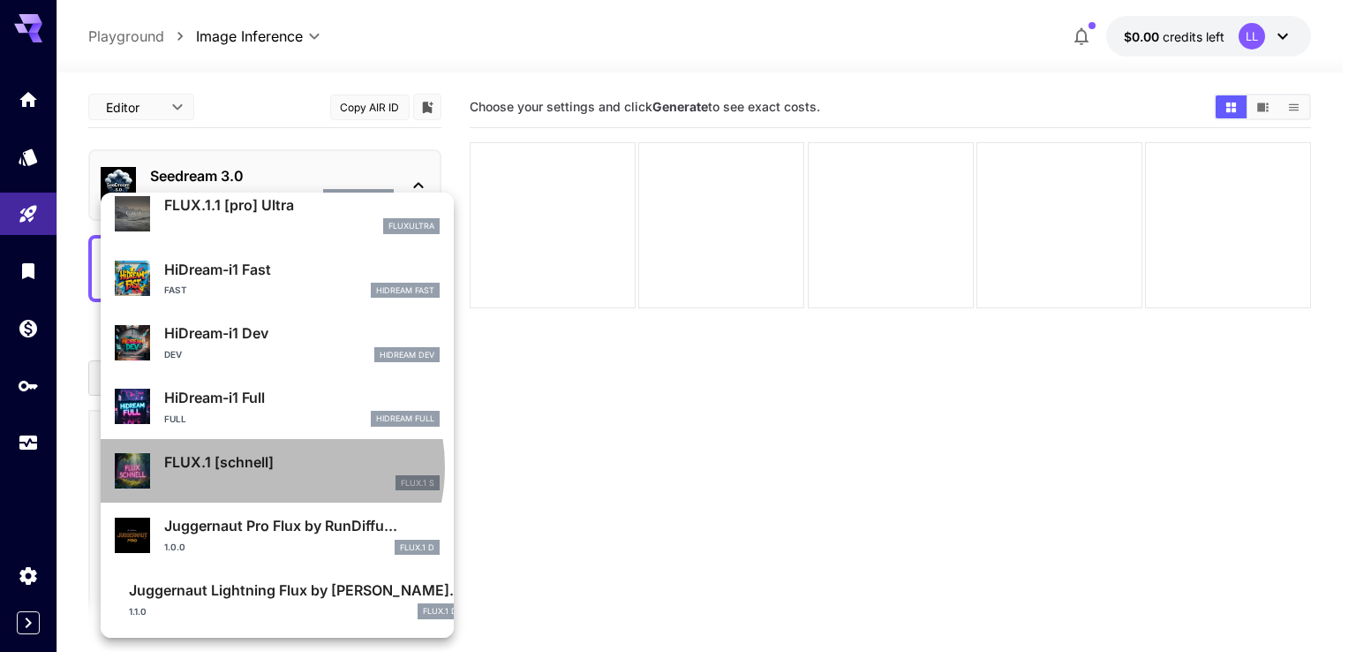
click at [268, 467] on p "FLUX.1 [schnell]" at bounding box center [302, 461] width 276 height 21
type input "*"
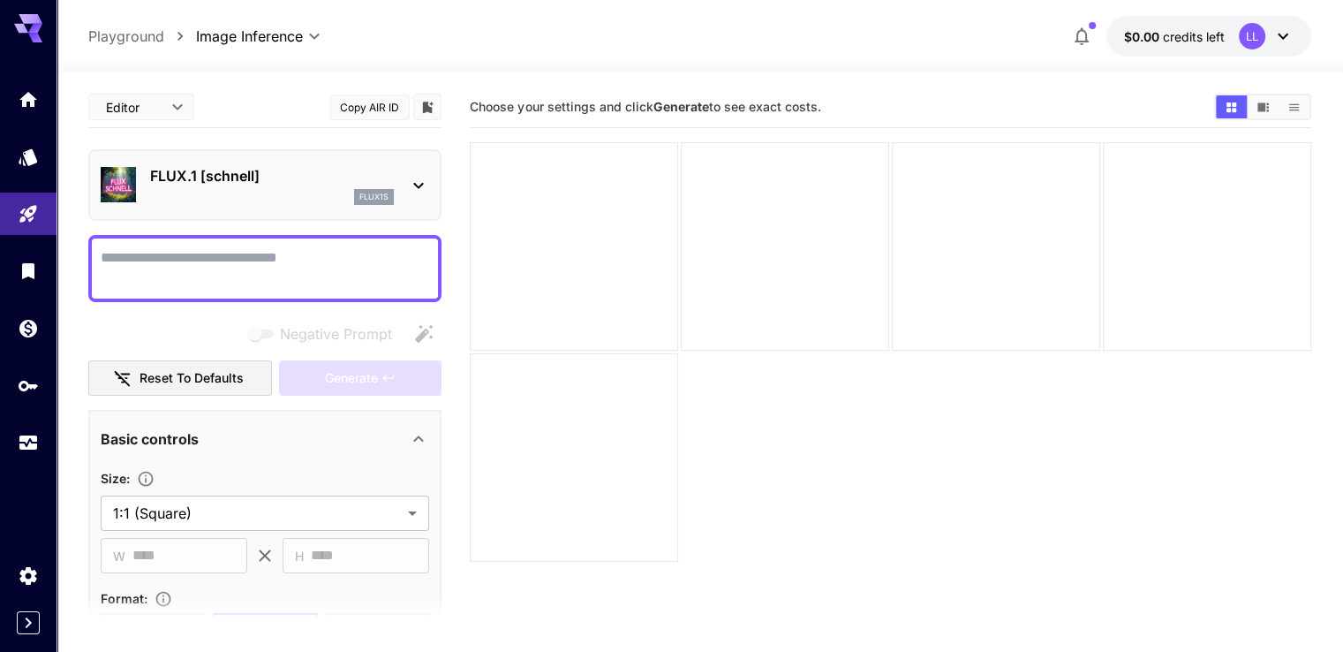
click at [287, 189] on div "flux1s" at bounding box center [272, 197] width 244 height 16
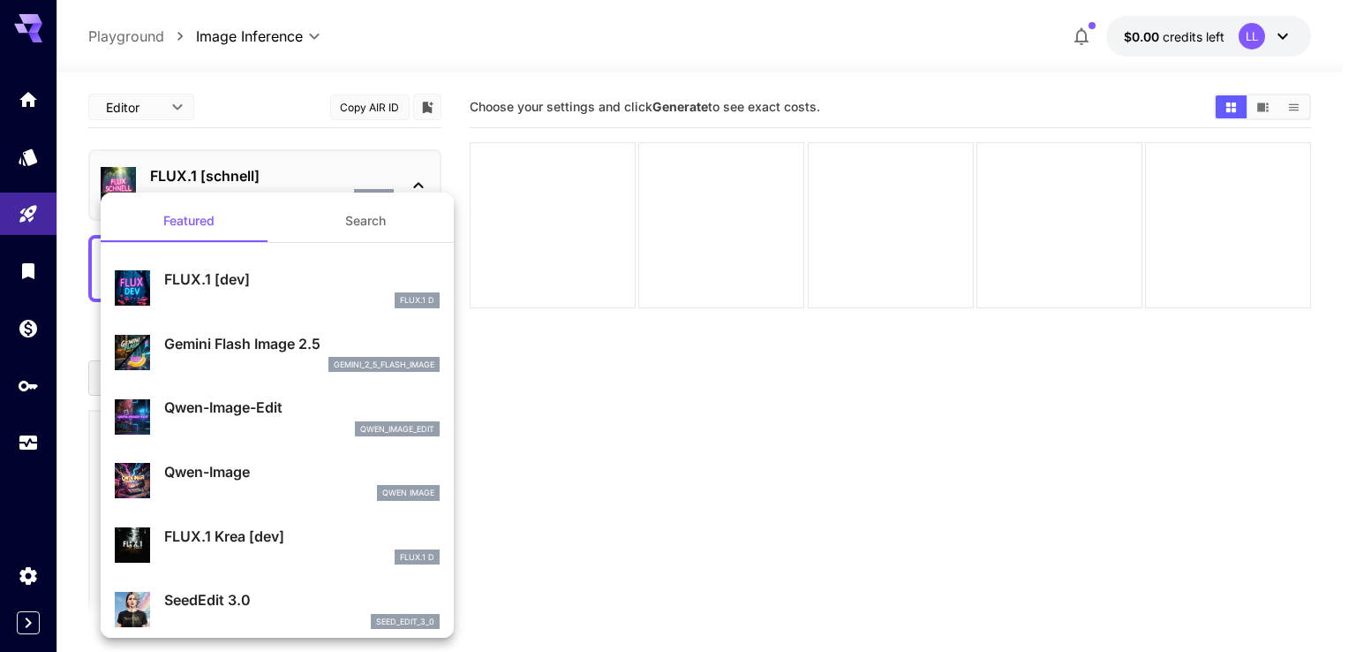
click at [35, 213] on div at bounding box center [678, 326] width 1356 height 652
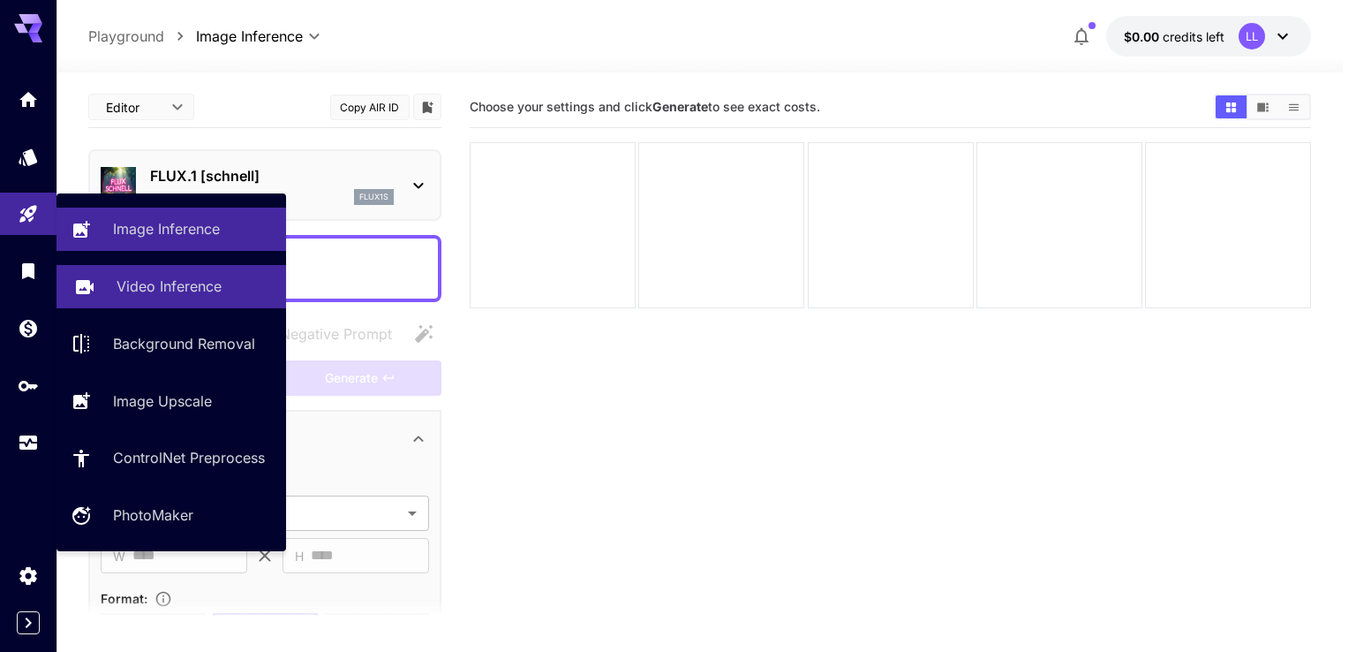
click at [141, 276] on p "Video Inference" at bounding box center [169, 286] width 105 height 21
type input "**********"
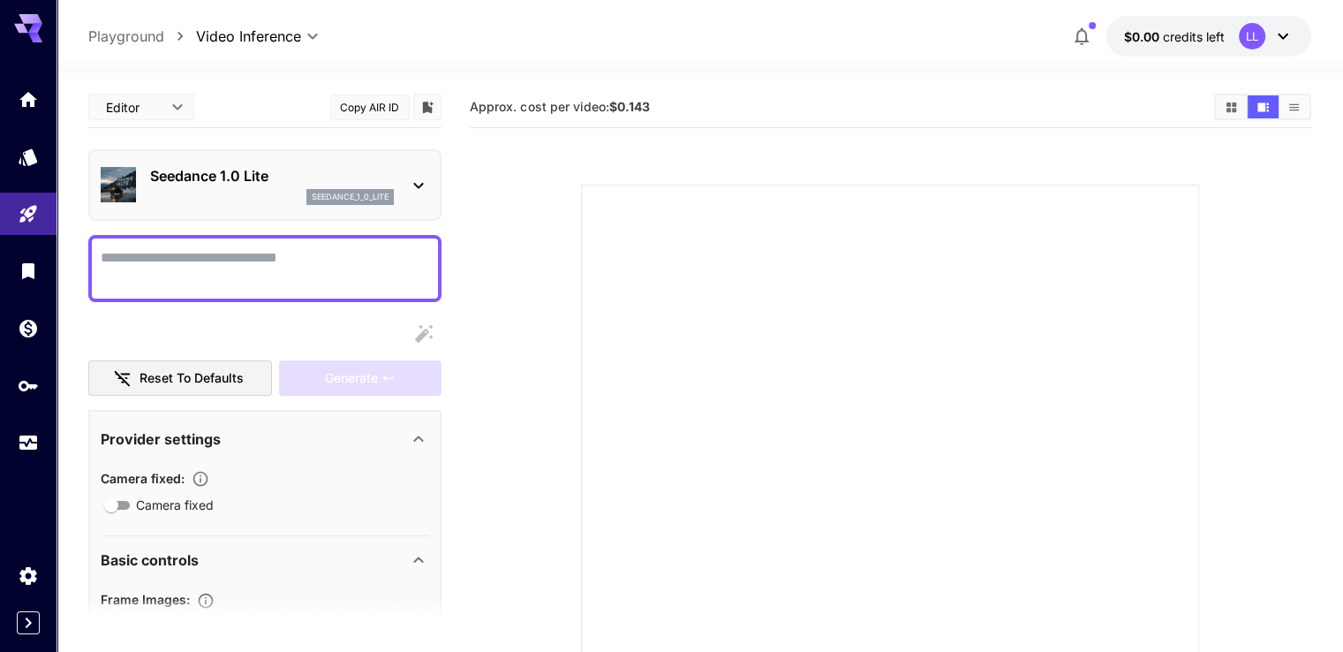
click at [246, 185] on p "Seedance 1.0 Lite" at bounding box center [272, 175] width 244 height 21
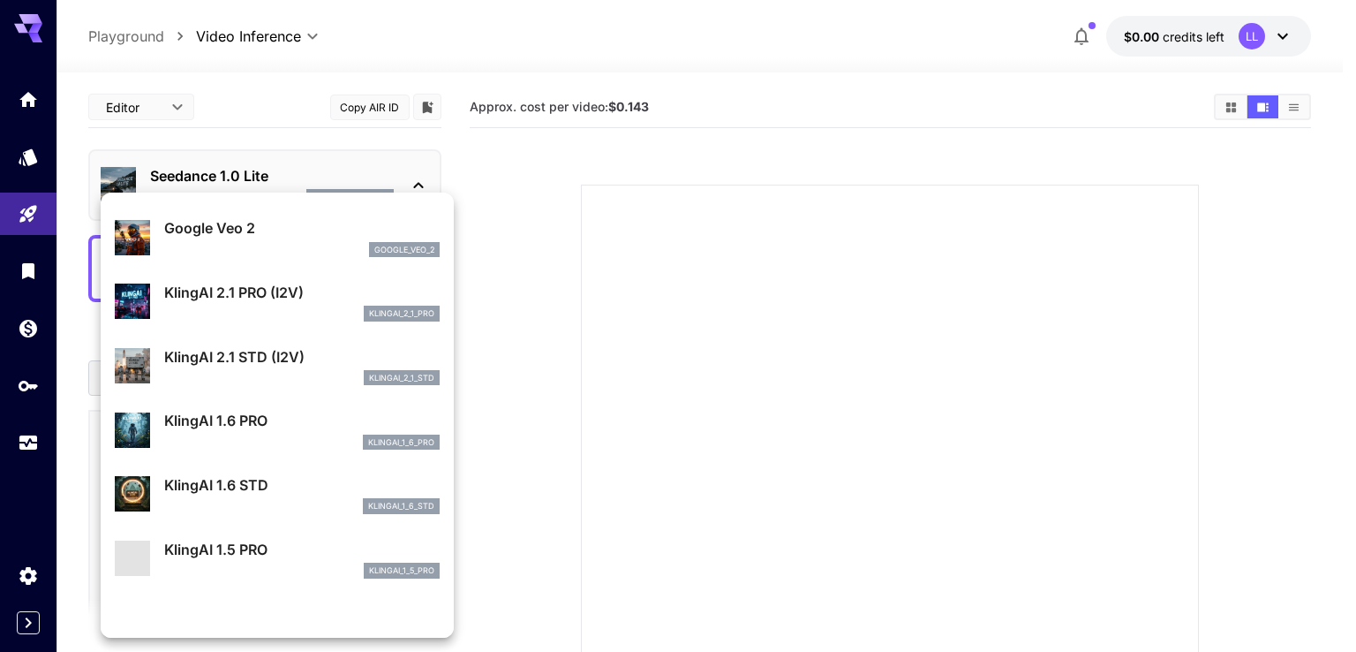
scroll to position [709, 0]
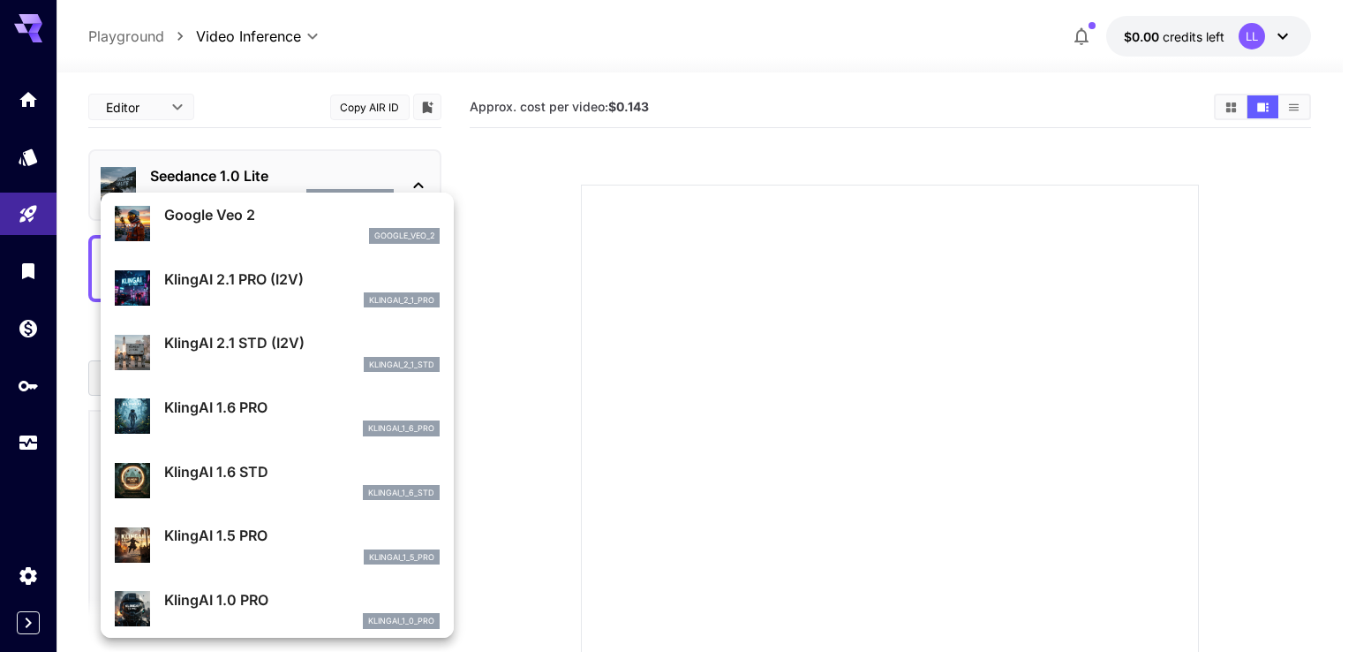
click at [257, 358] on div "klingai_2_1_std" at bounding box center [302, 365] width 276 height 16
type input "**********"
type input "****"
type input "***"
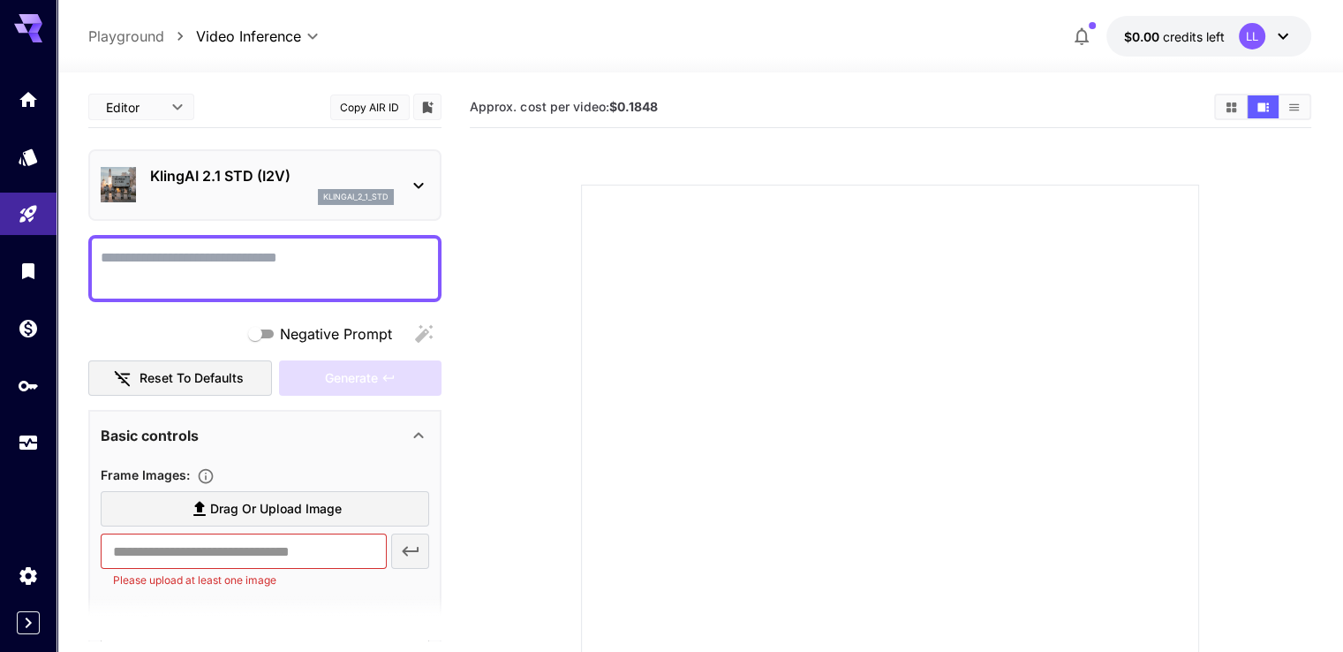
click at [254, 200] on div "klingai_2_1_std" at bounding box center [272, 197] width 244 height 16
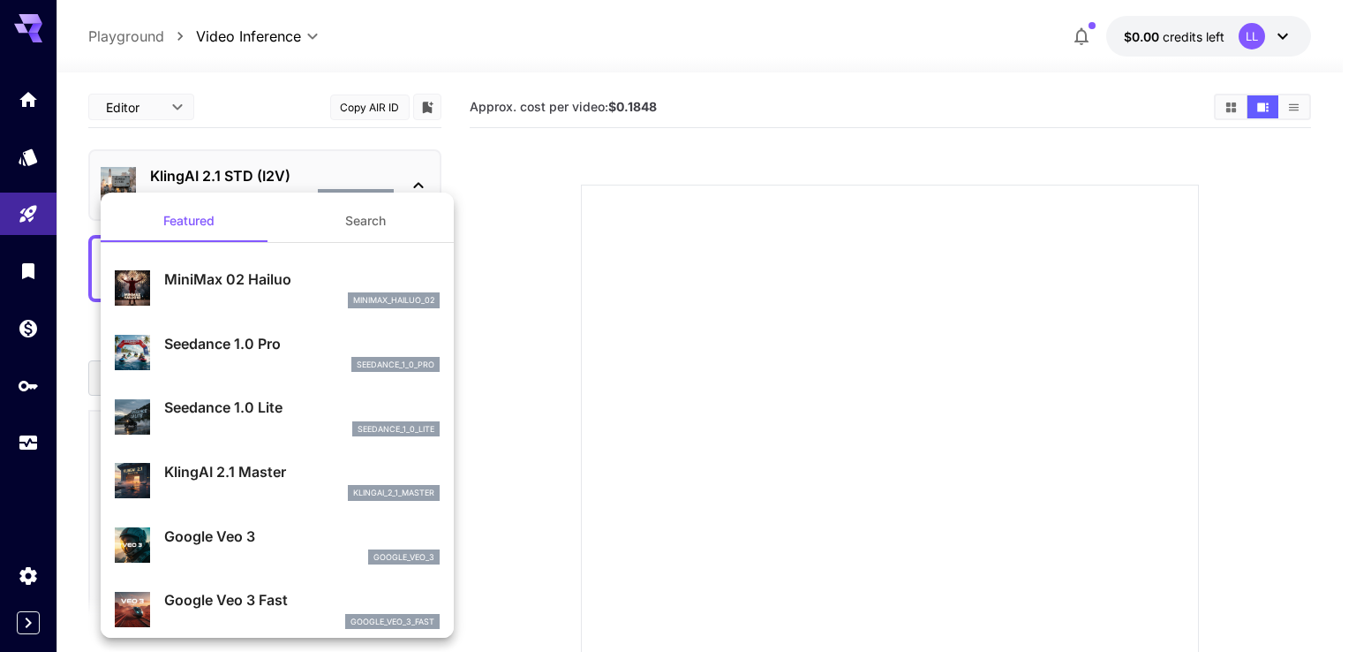
click at [234, 269] on p "MiniMax 02 Hailuo" at bounding box center [302, 278] width 276 height 21
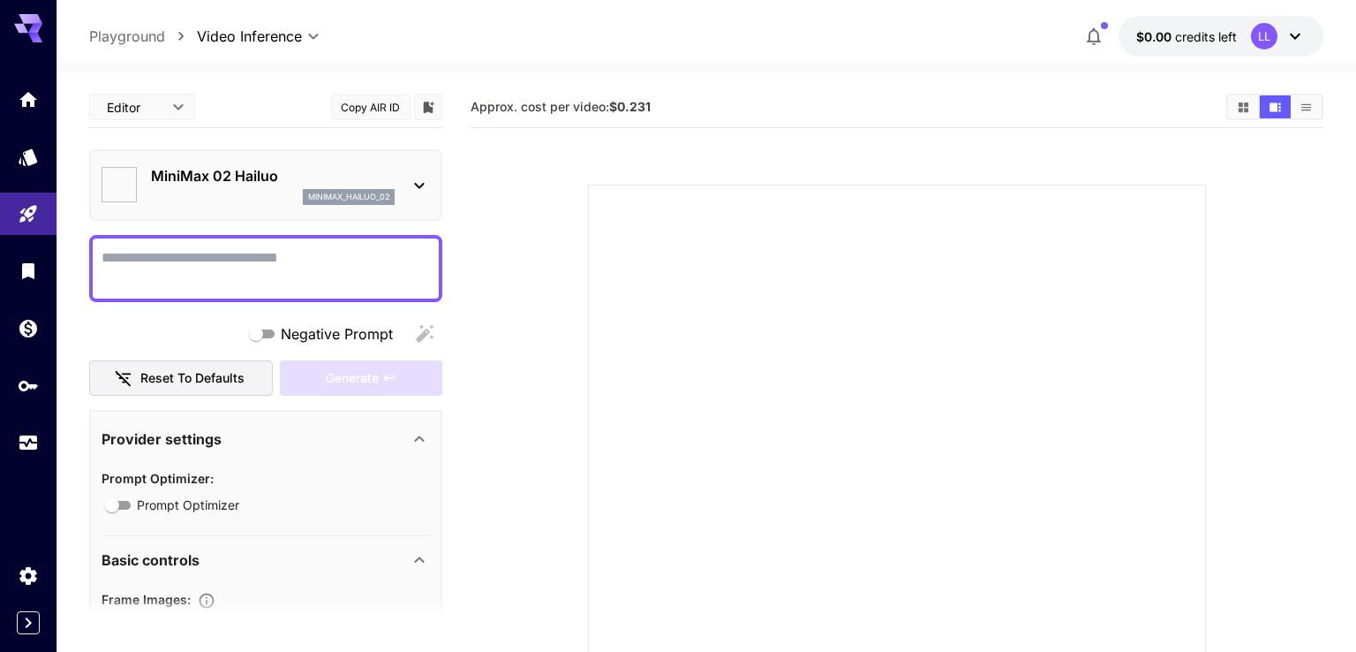
type input "**********"
type input "***"
type input "*"
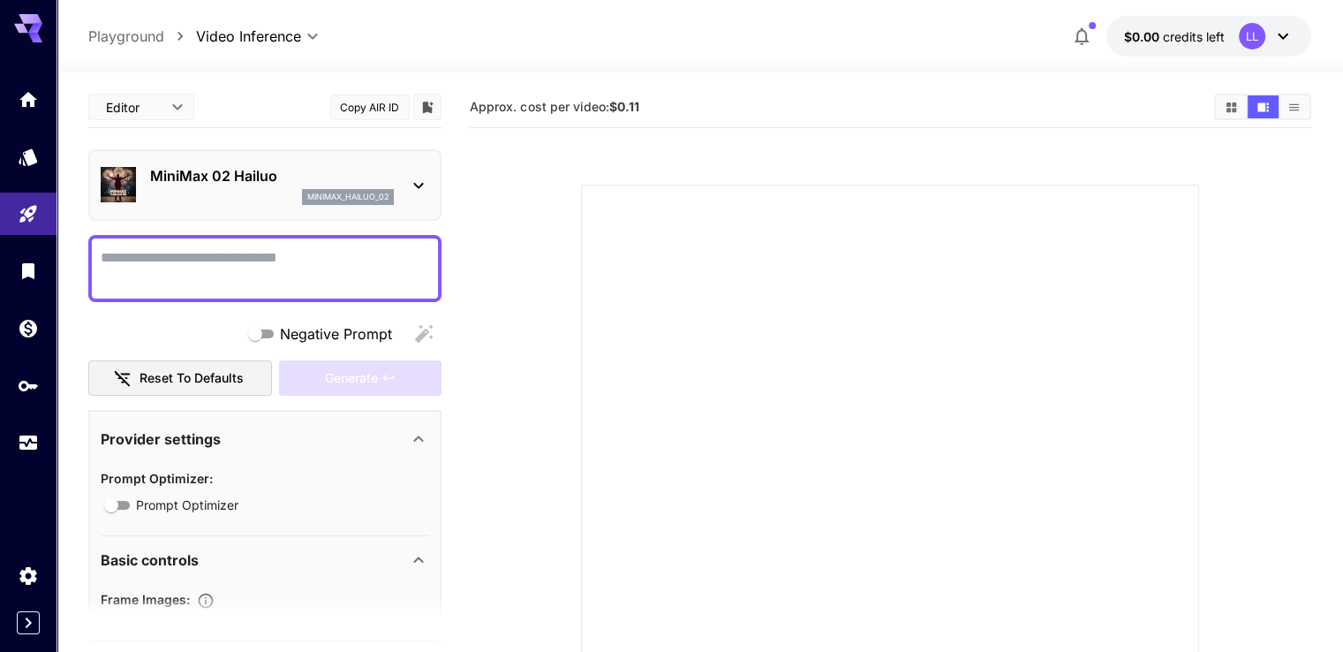
click at [230, 195] on div "minimax_hailuo_02" at bounding box center [272, 197] width 244 height 16
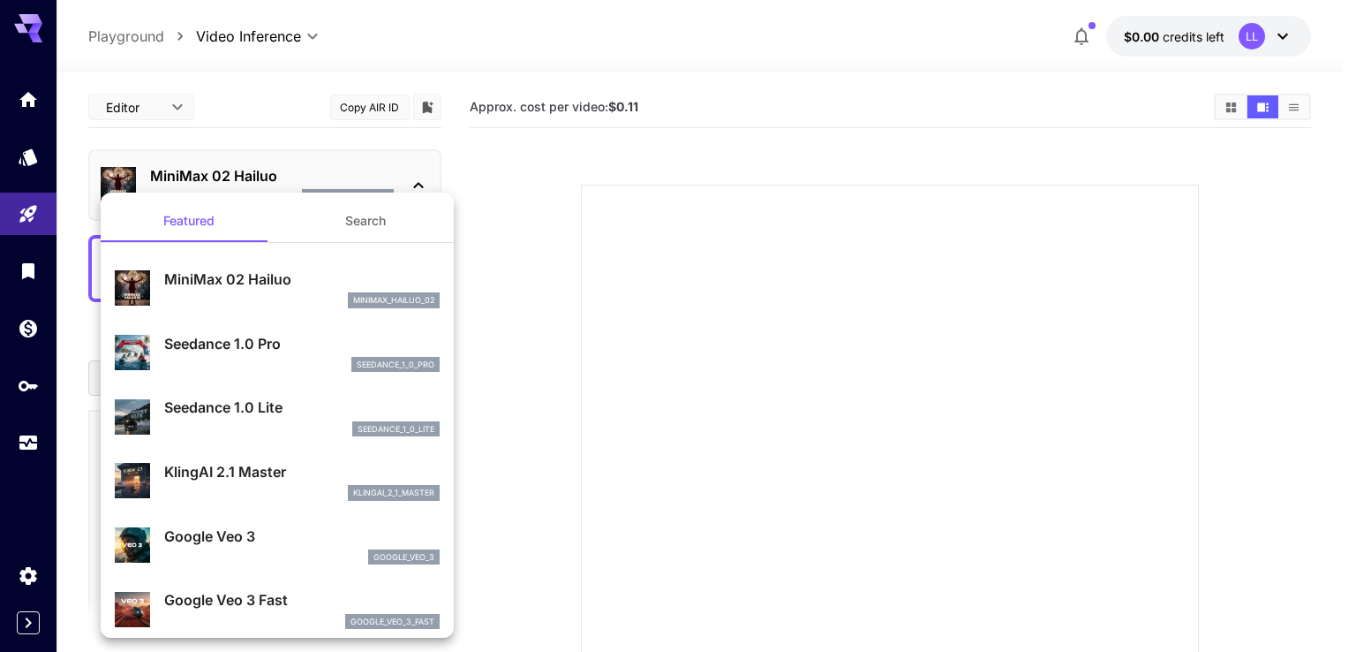
click at [339, 228] on button "Search" at bounding box center [365, 221] width 177 height 42
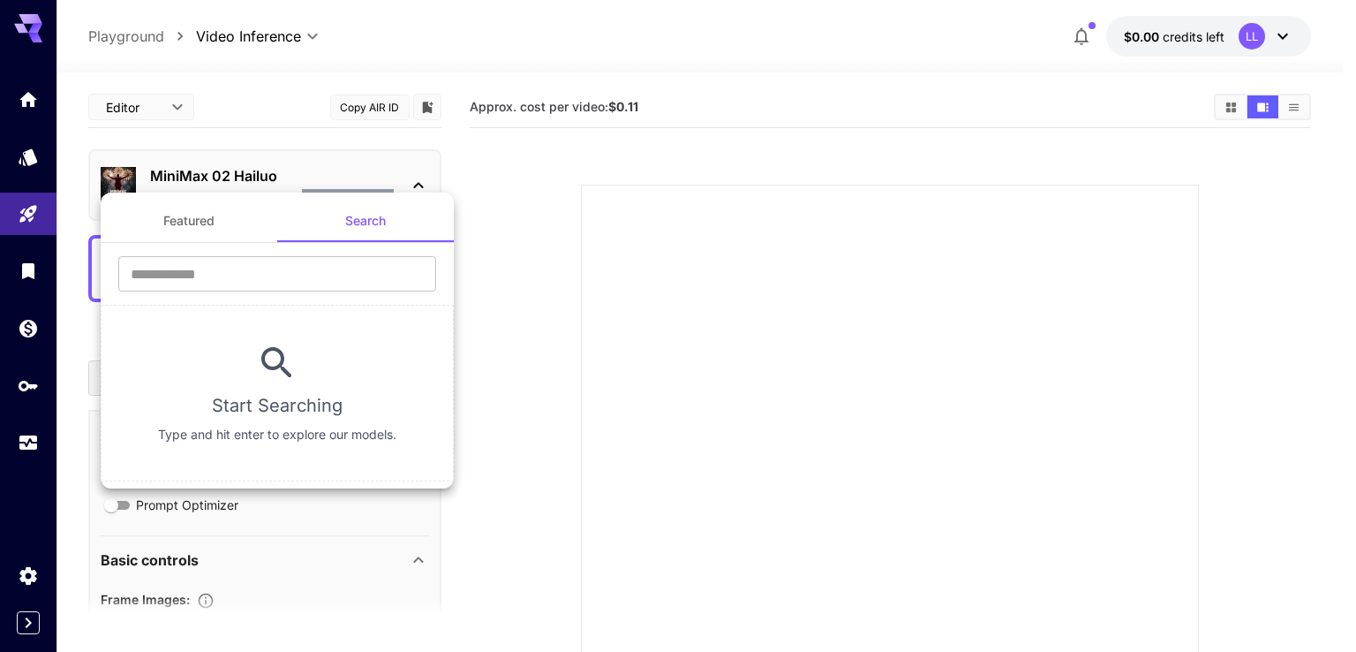
click at [214, 224] on button "Featured" at bounding box center [189, 221] width 177 height 42
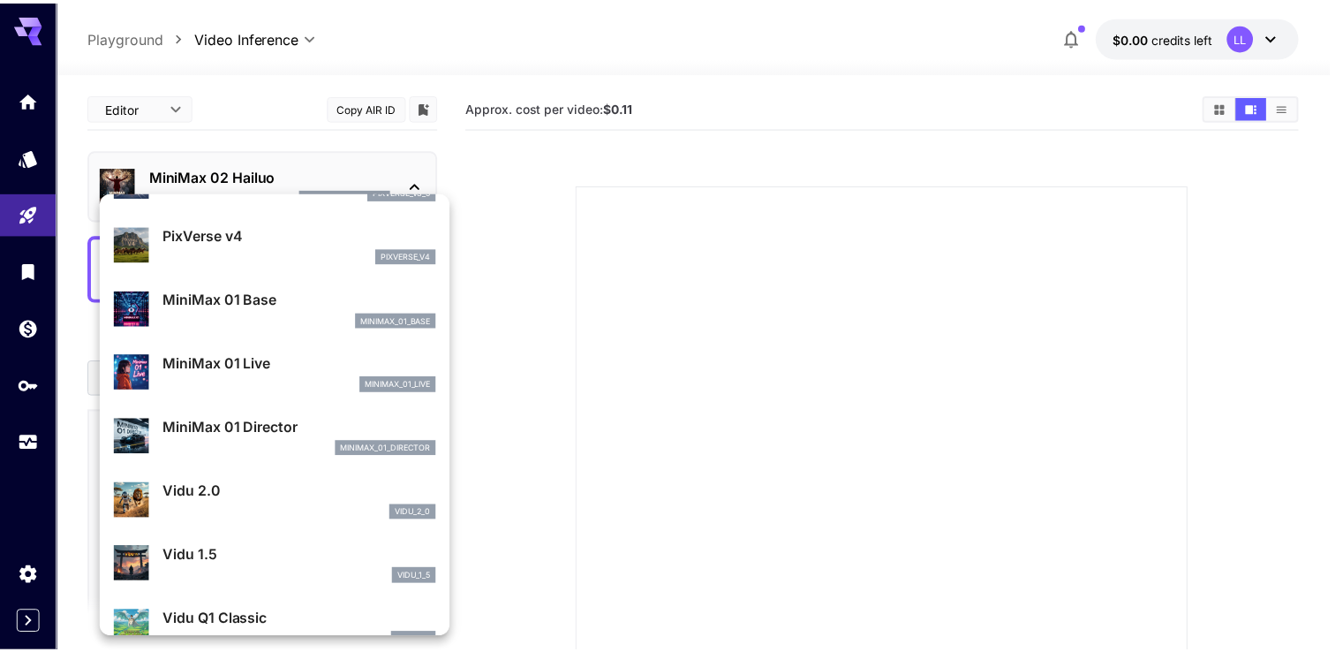
scroll to position [1299, 0]
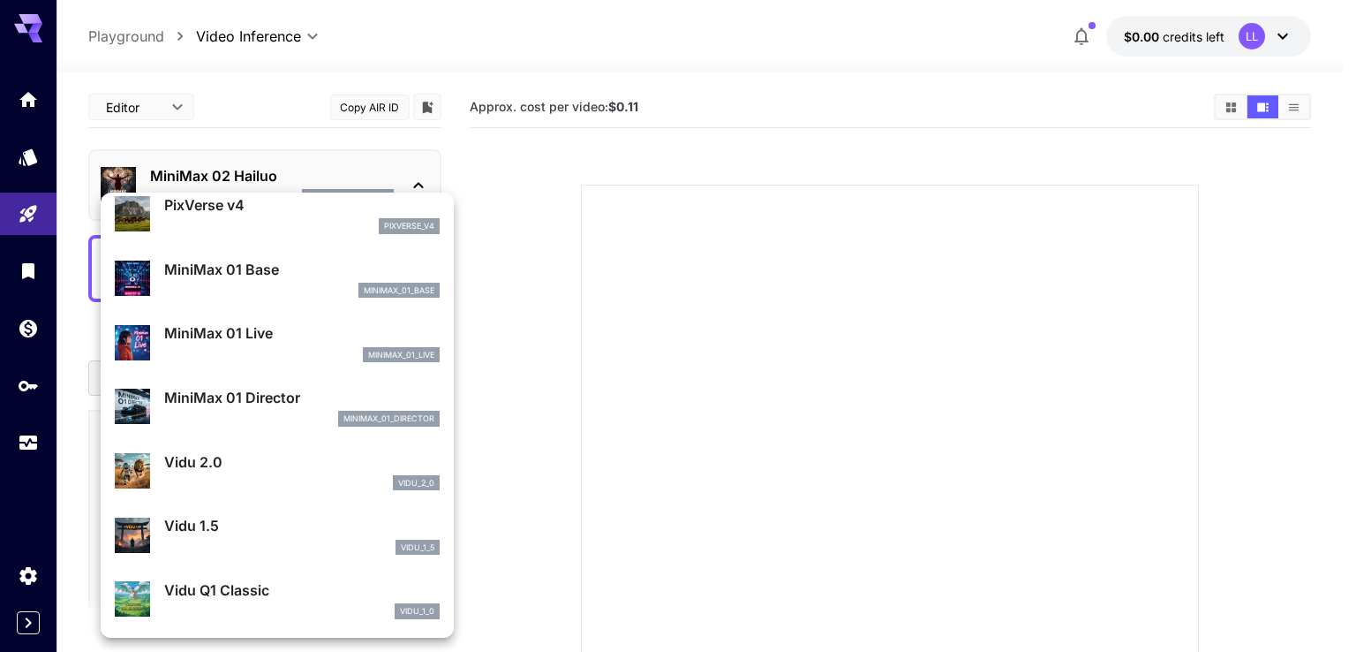
click at [230, 336] on p "MiniMax 01 Live" at bounding box center [302, 332] width 276 height 21
type input "**********"
type input "****"
type input "***"
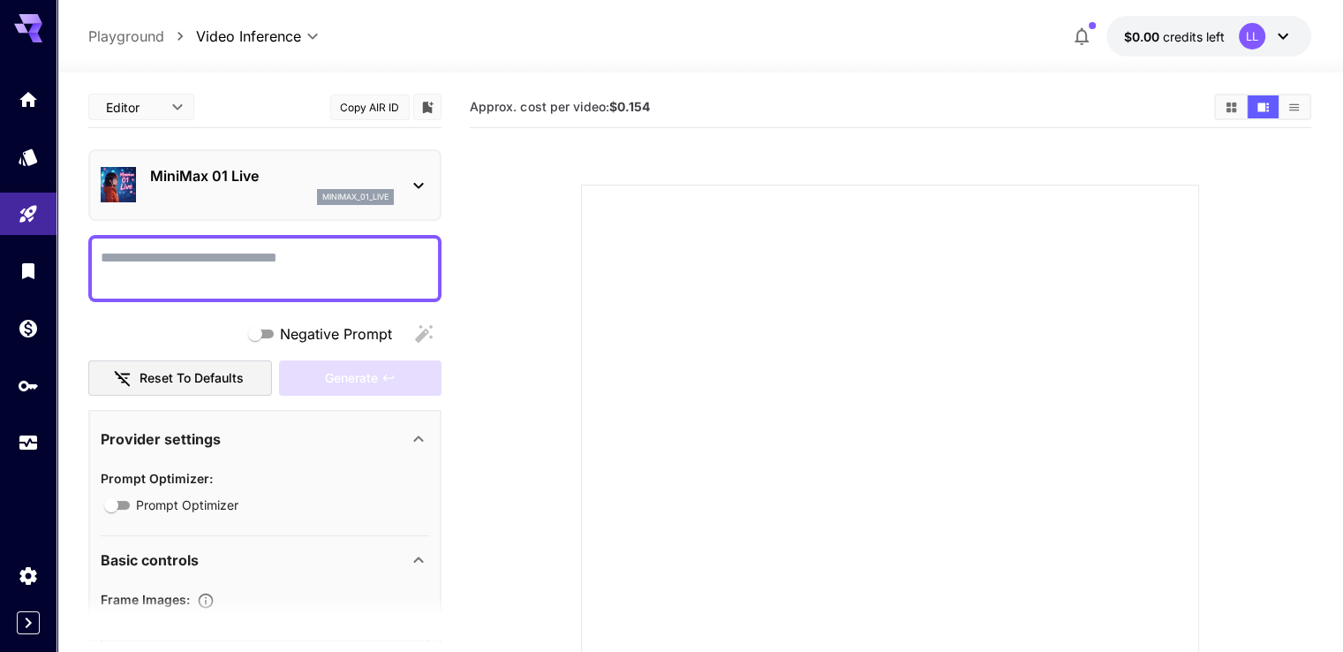
click at [1088, 22] on button "button" at bounding box center [1081, 36] width 35 height 35
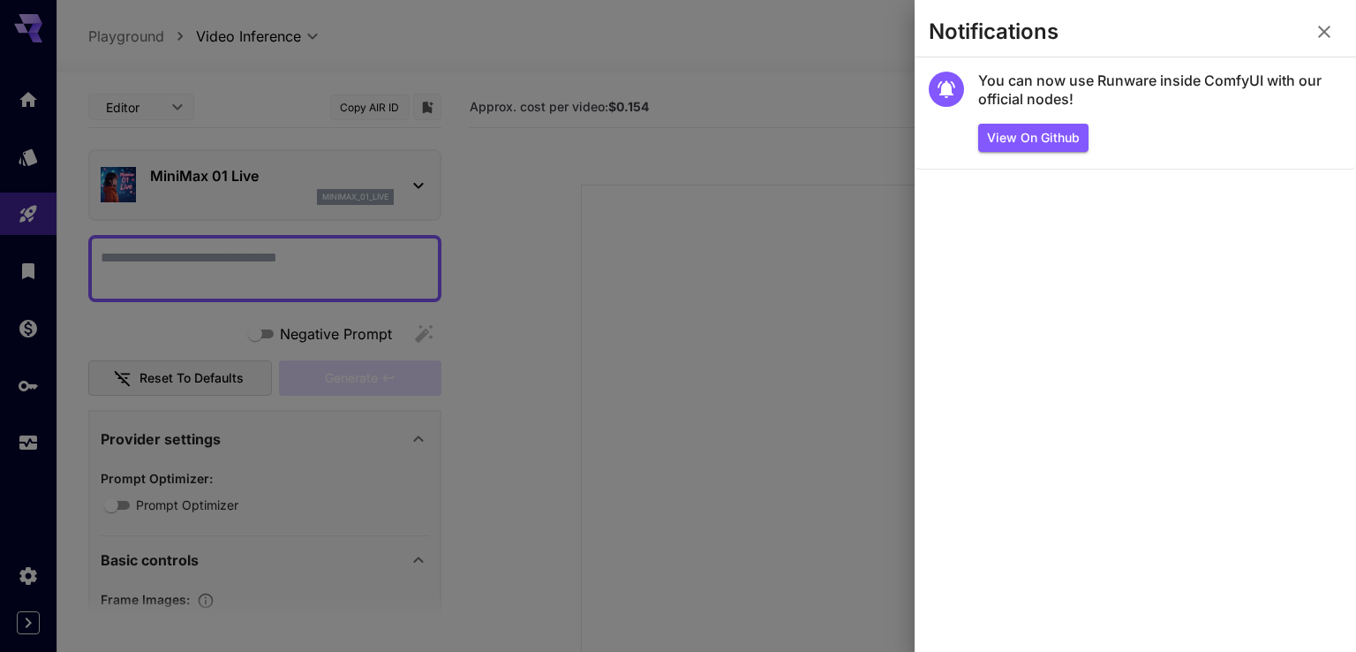
click at [1326, 26] on icon "button" at bounding box center [1324, 31] width 21 height 21
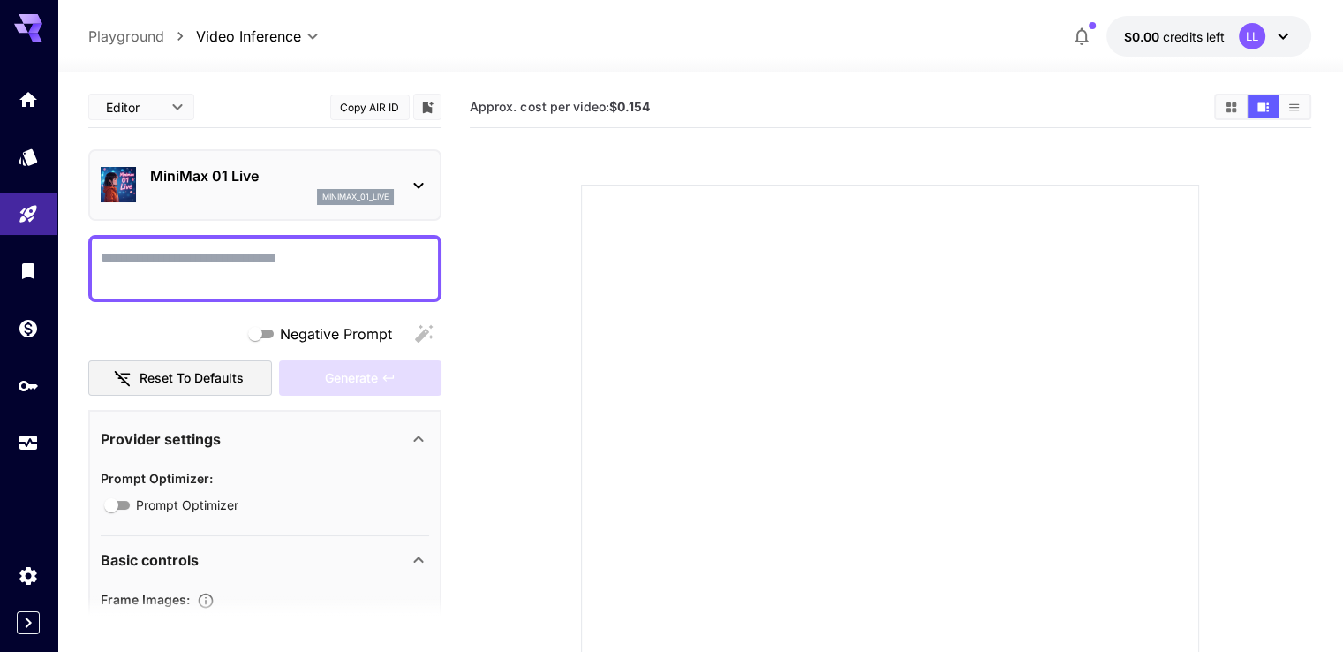
click at [1190, 39] on span "credits left" at bounding box center [1194, 36] width 62 height 15
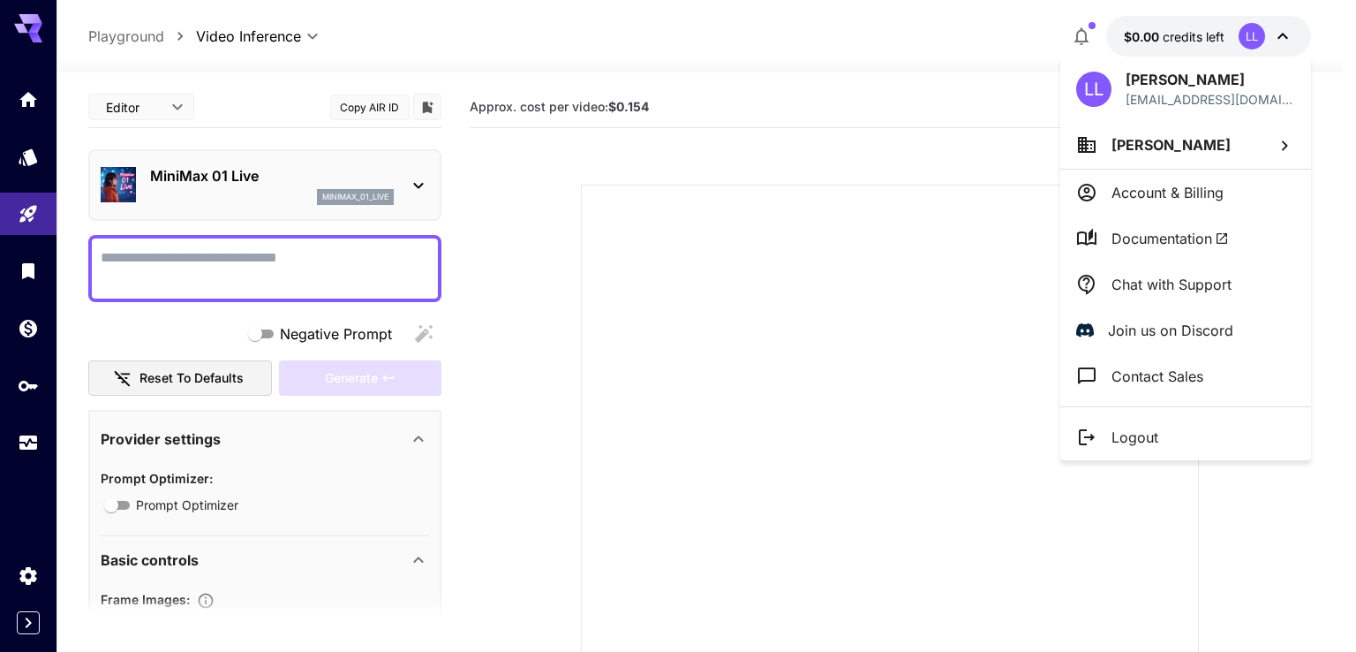
click at [1197, 39] on div at bounding box center [678, 326] width 1356 height 652
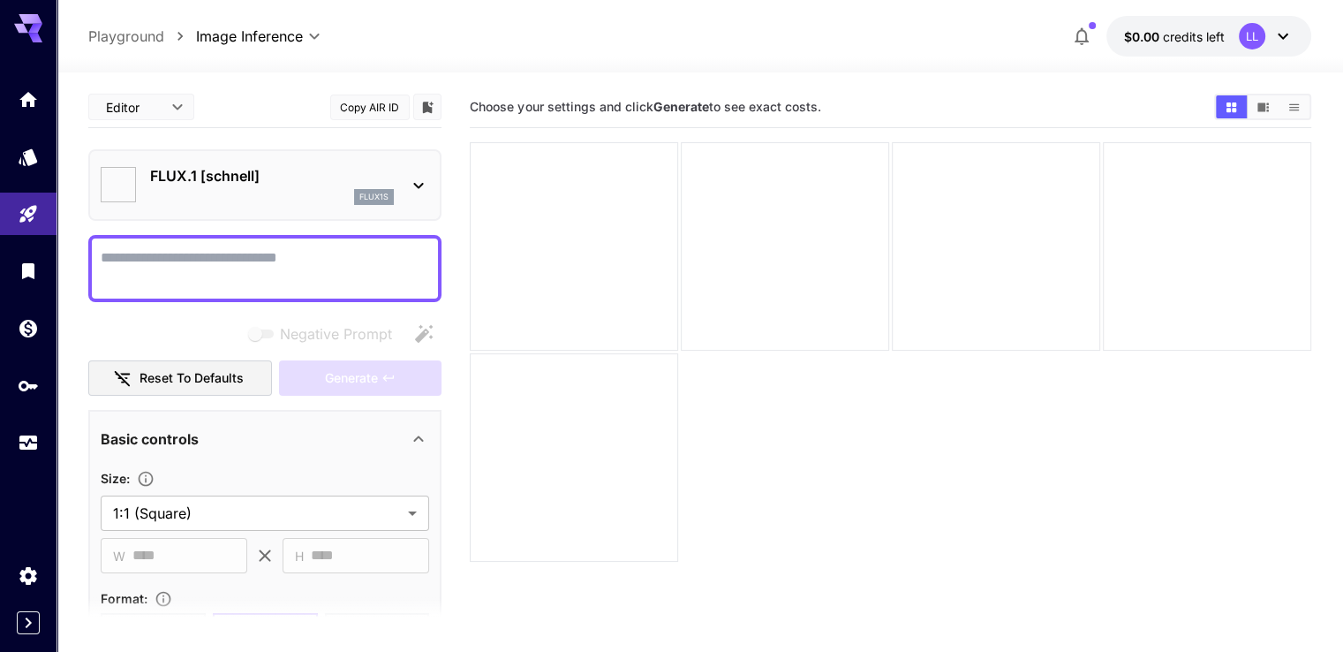
type input "**********"
